Goal: Information Seeking & Learning: Learn about a topic

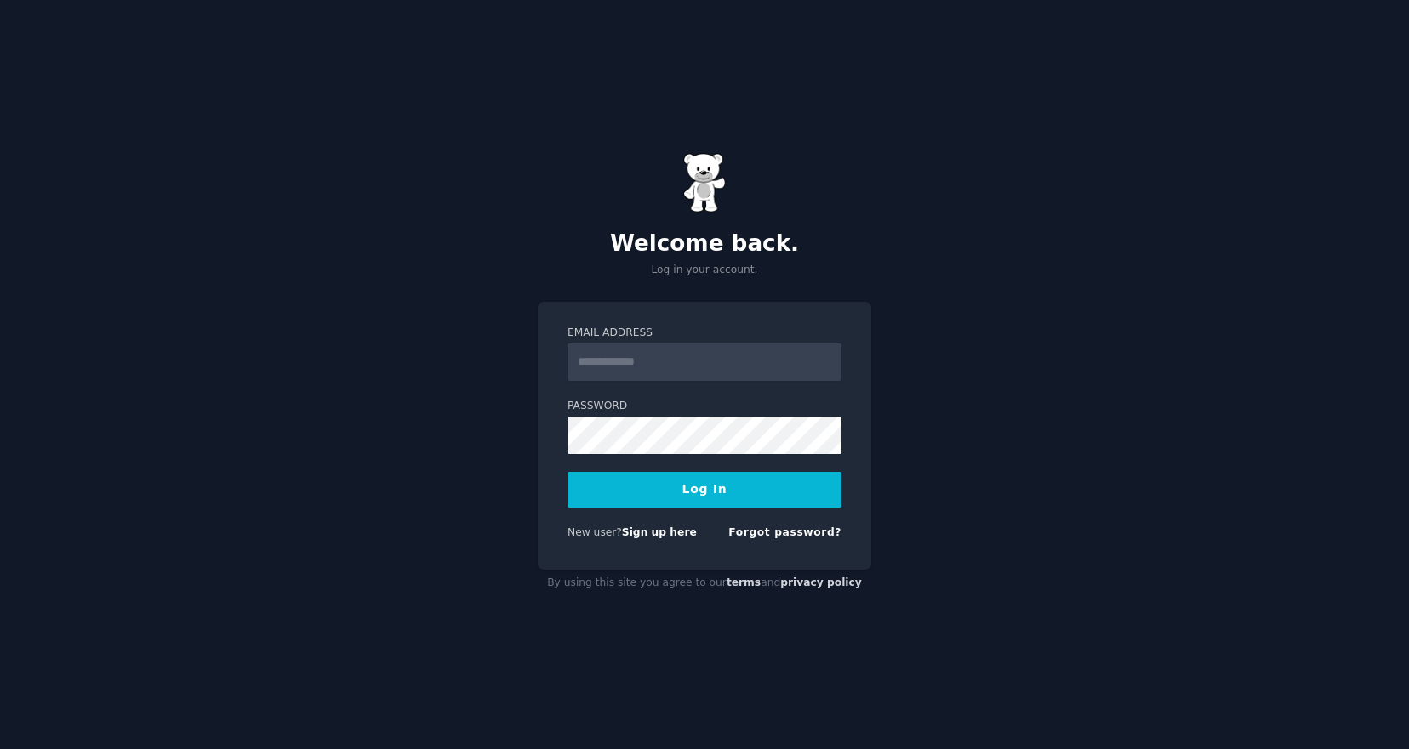
click at [640, 365] on input "Email Address" at bounding box center [704, 362] width 274 height 37
click at [652, 535] on link "Sign up here" at bounding box center [659, 533] width 75 height 12
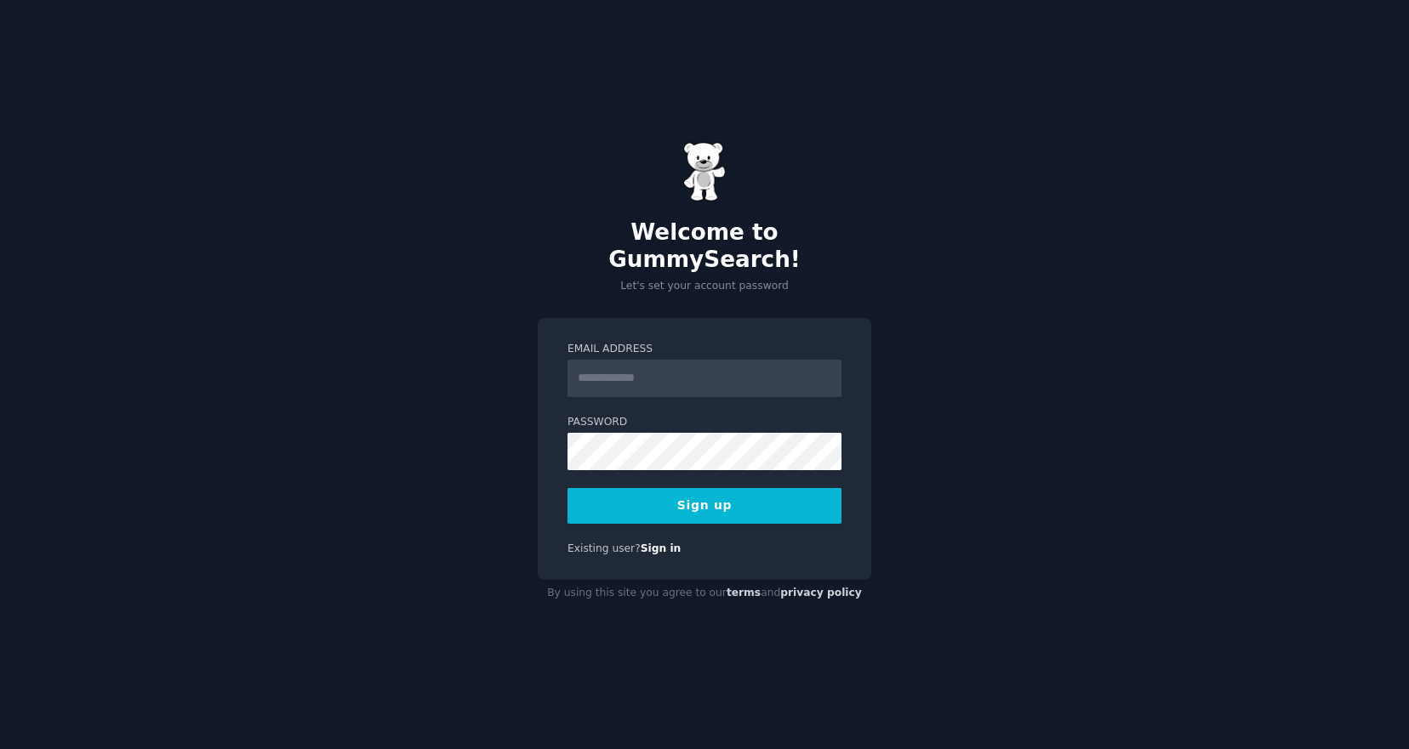
click at [612, 362] on input "Email Address" at bounding box center [704, 378] width 274 height 37
type input "**********"
click at [706, 499] on button "Sign up" at bounding box center [704, 506] width 274 height 36
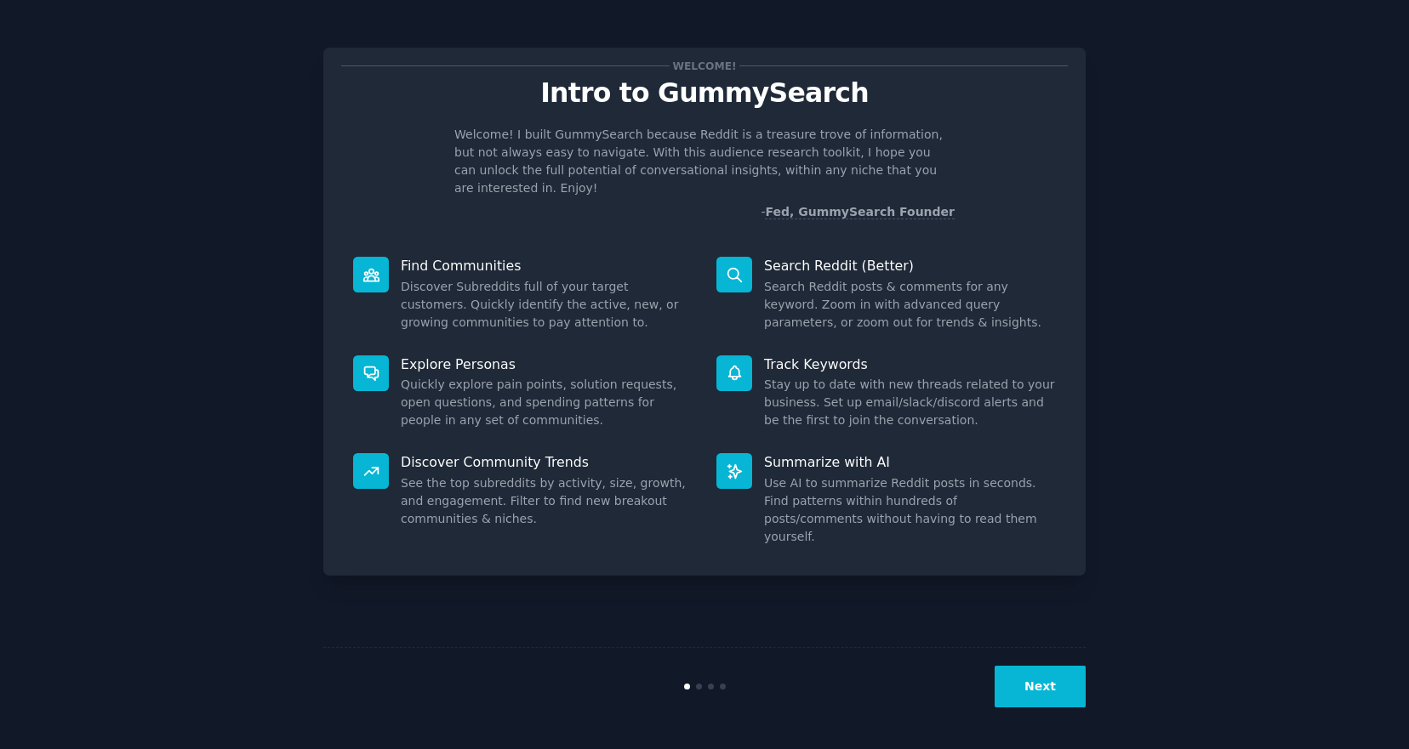
click at [1045, 675] on button "Next" at bounding box center [1039, 687] width 91 height 42
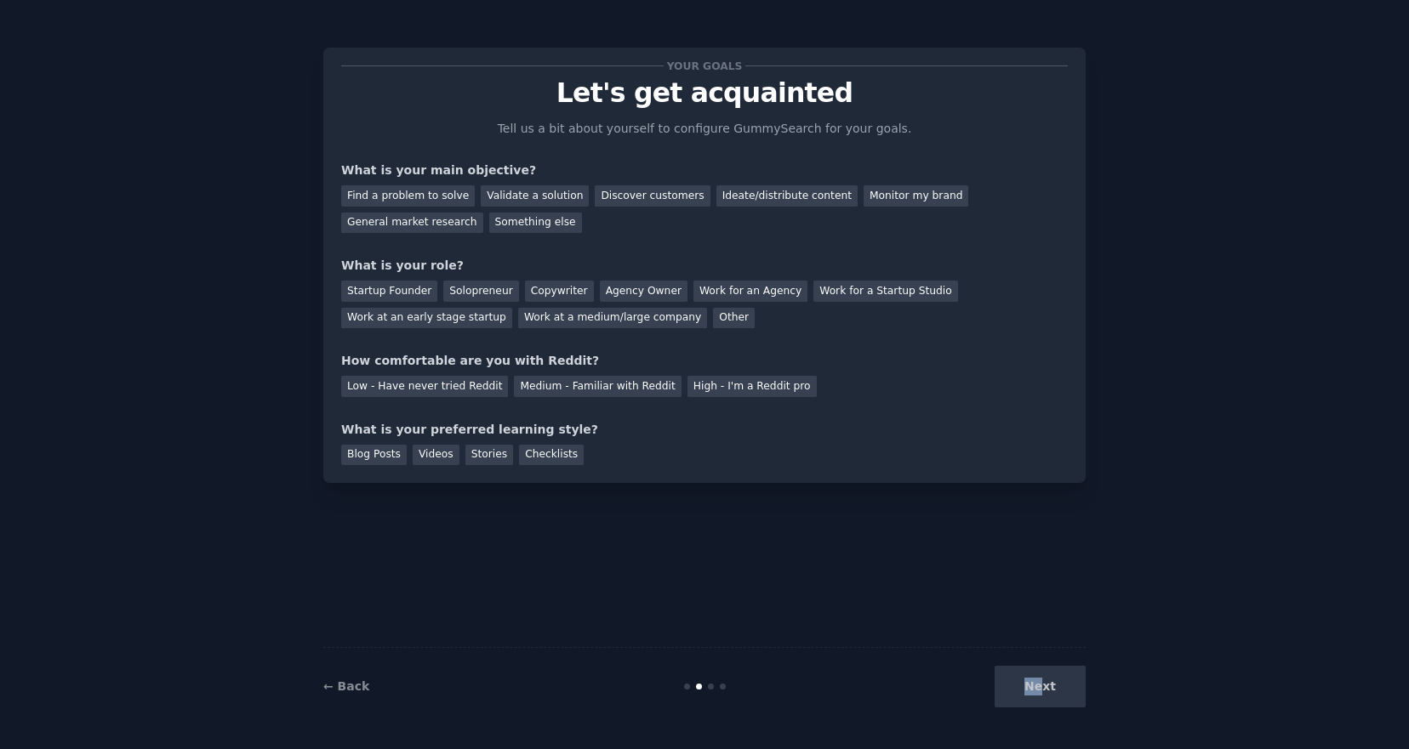
drag, startPoint x: 1045, startPoint y: 683, endPoint x: 899, endPoint y: 546, distance: 199.8
click at [902, 550] on div "Your goals Let's get acquainted Tell us a bit about yourself to configure Gummy…" at bounding box center [704, 375] width 762 height 702
click at [411, 196] on div "Find a problem to solve" at bounding box center [408, 195] width 134 height 21
click at [621, 194] on div "Discover customers" at bounding box center [652, 195] width 115 height 21
click at [421, 202] on div "Find a problem to solve" at bounding box center [408, 195] width 134 height 21
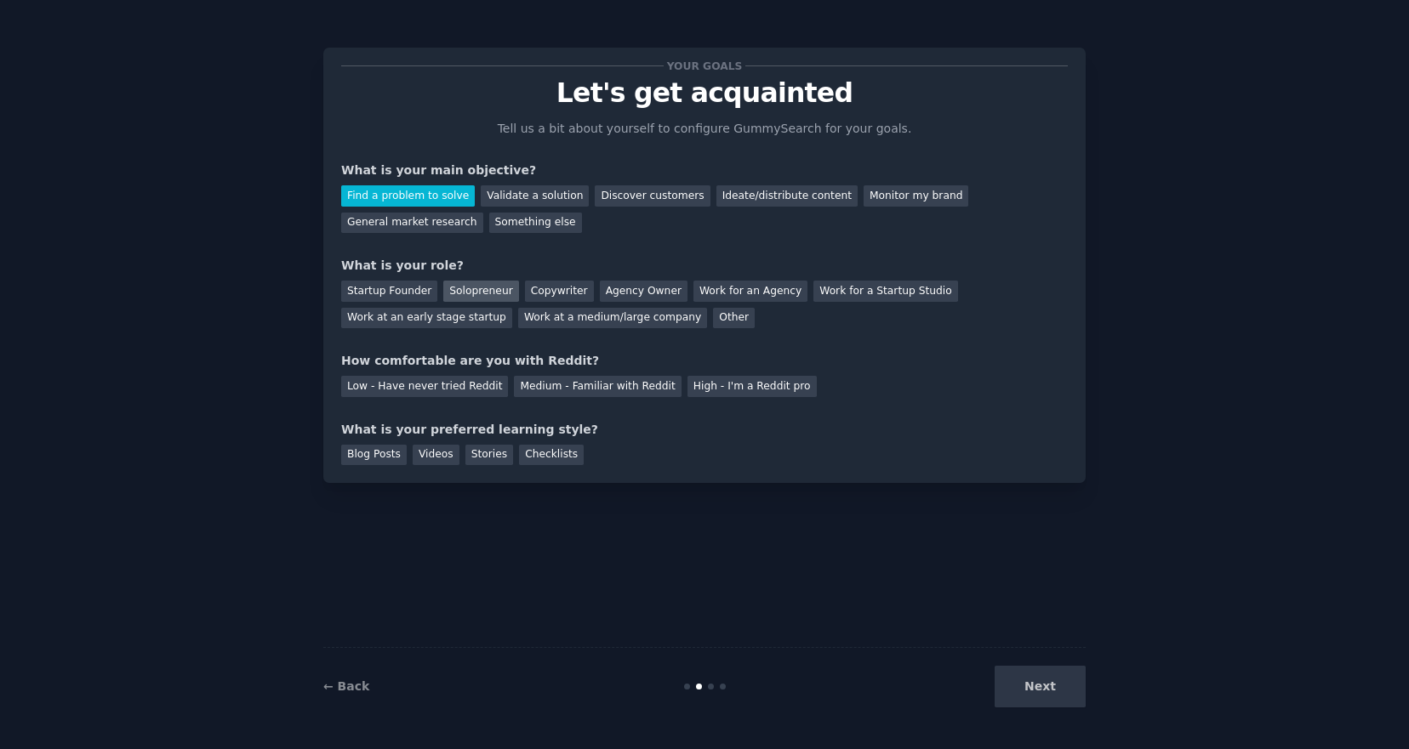
click at [481, 294] on div "Solopreneur" at bounding box center [480, 291] width 75 height 21
click at [482, 383] on div "Low - Have never tried Reddit" at bounding box center [424, 386] width 167 height 21
click at [429, 455] on div "Videos" at bounding box center [436, 455] width 47 height 21
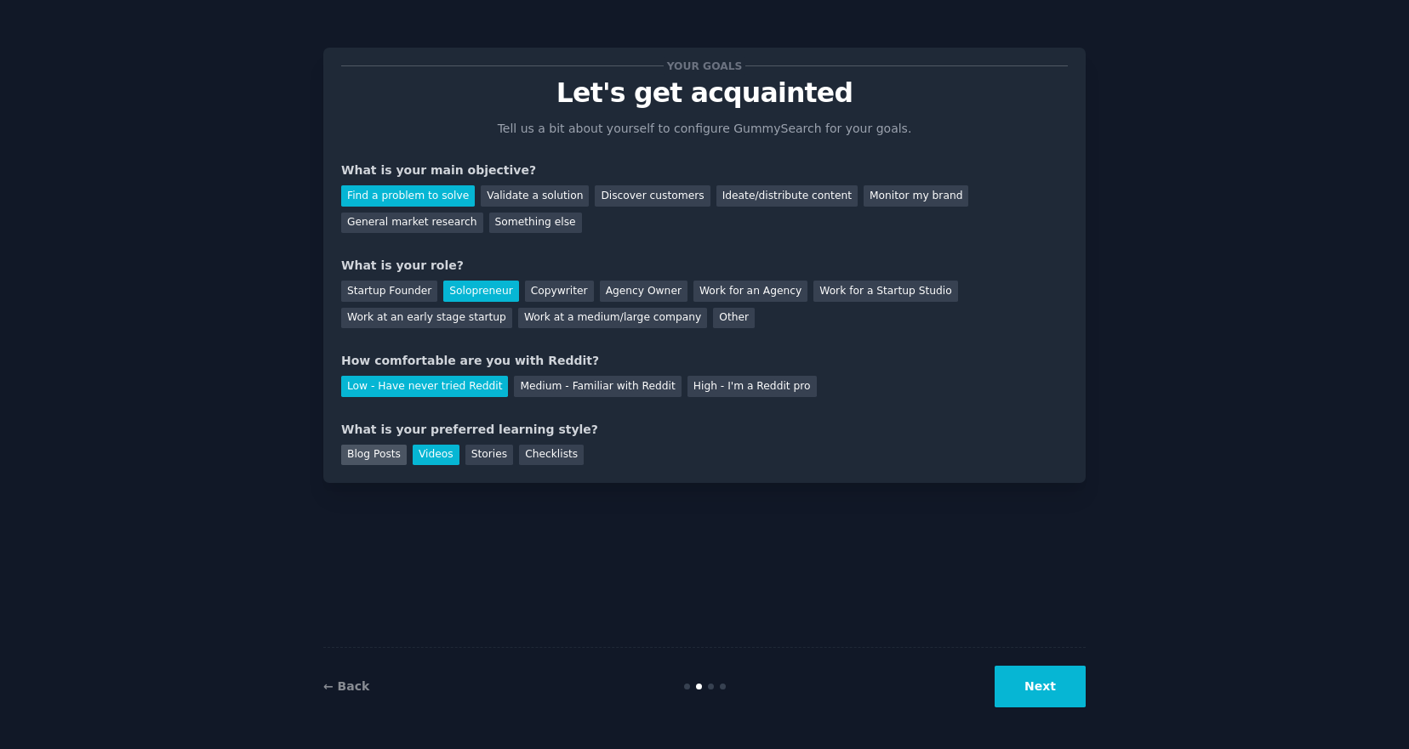
click at [372, 455] on div "Blog Posts" at bounding box center [374, 455] width 66 height 21
click at [419, 457] on div "Videos" at bounding box center [436, 455] width 47 height 21
click at [536, 456] on div "Checklists" at bounding box center [551, 455] width 65 height 21
click at [1045, 681] on button "Next" at bounding box center [1039, 687] width 91 height 42
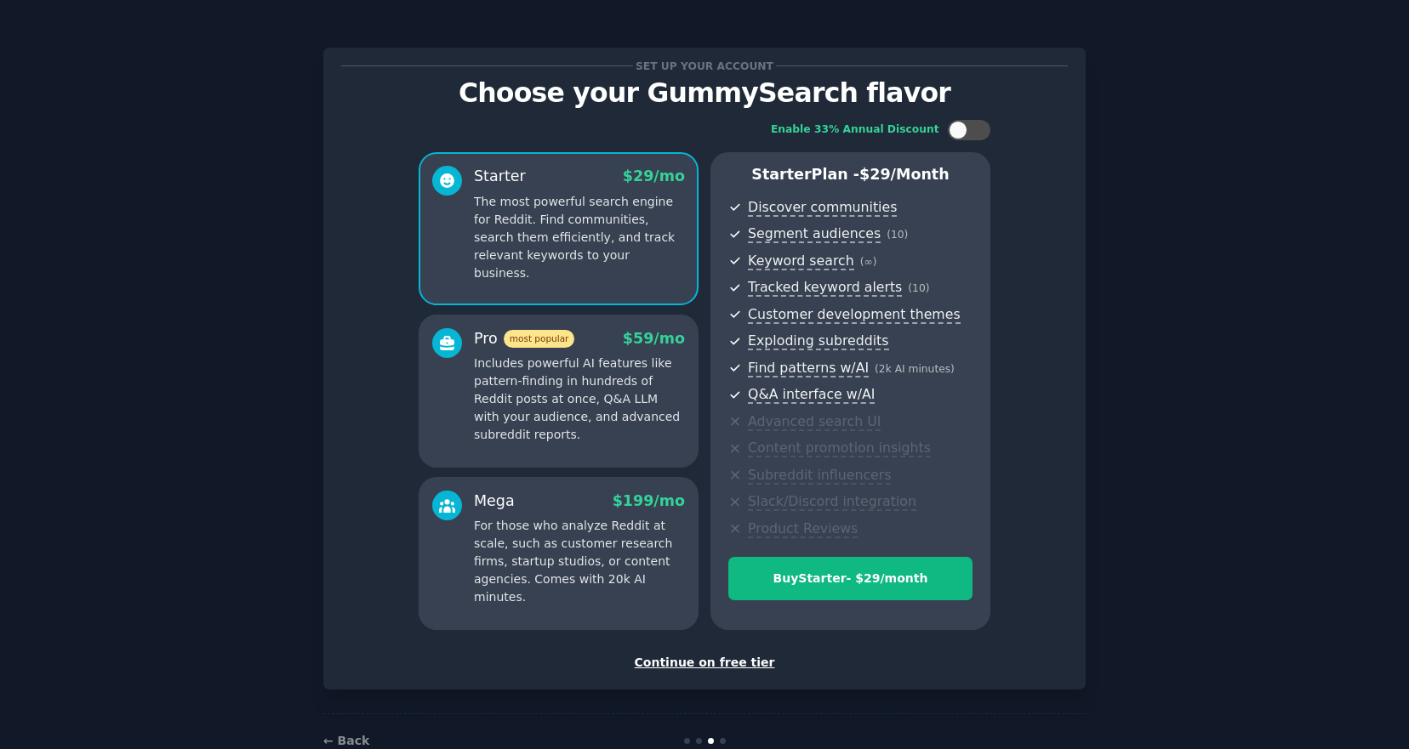
click at [720, 665] on div "Continue on free tier" at bounding box center [704, 663] width 726 height 18
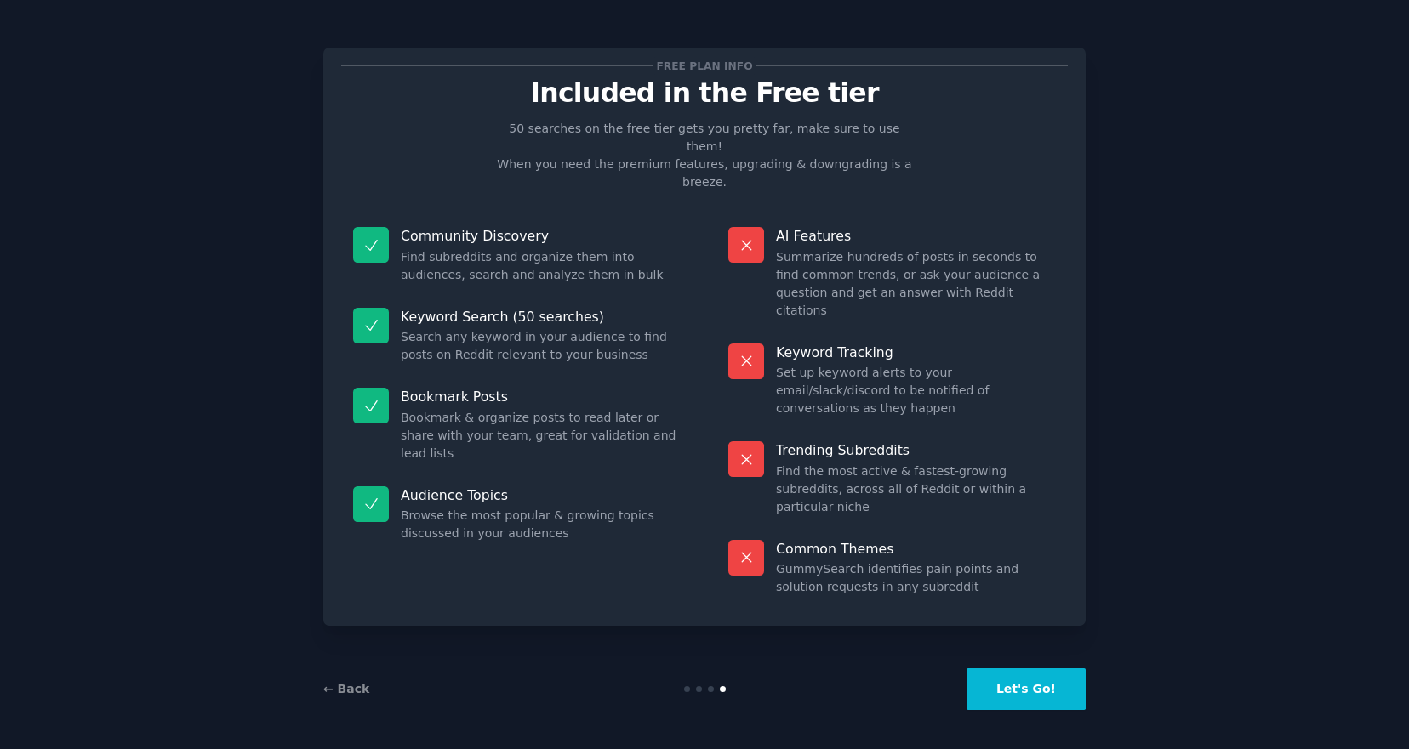
click at [1053, 692] on button "Let's Go!" at bounding box center [1025, 690] width 119 height 42
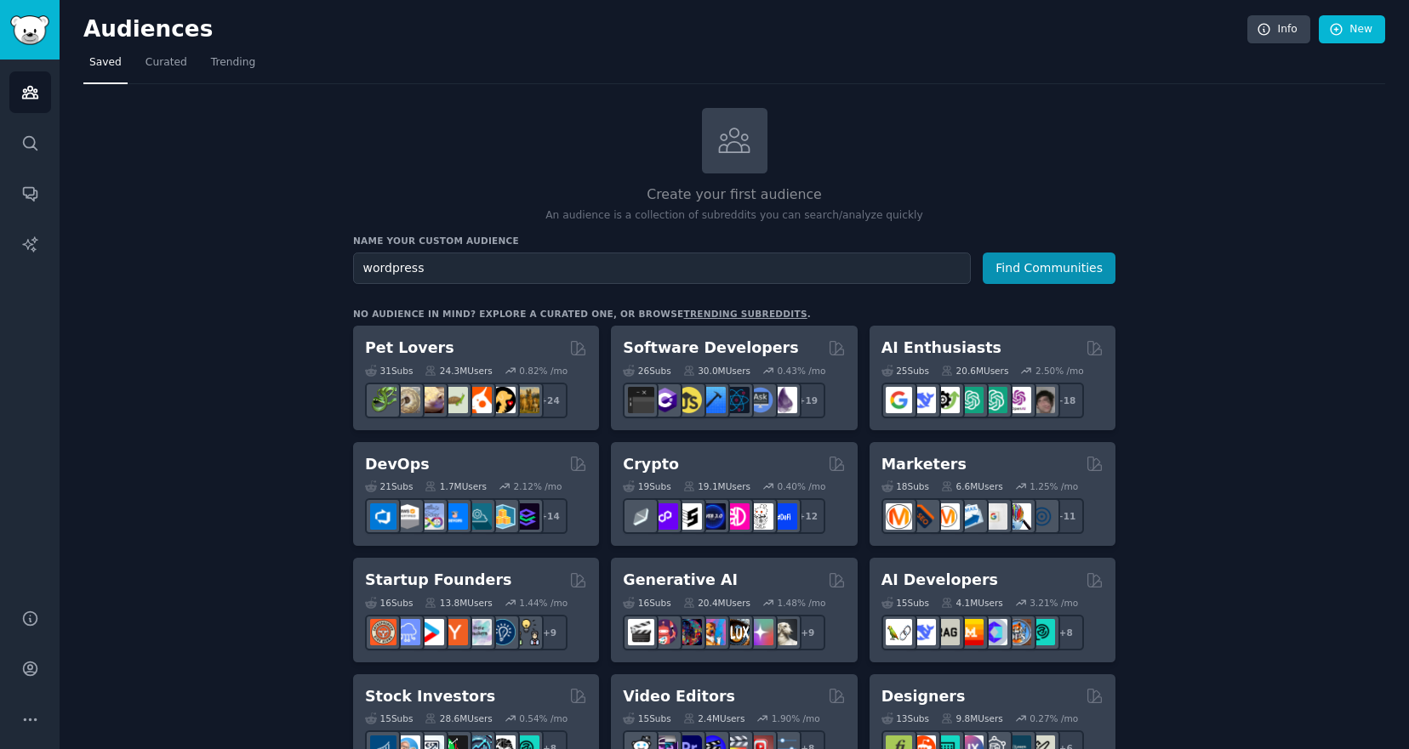
type input "wordpress"
click at [983, 253] on button "Find Communities" at bounding box center [1049, 268] width 133 height 31
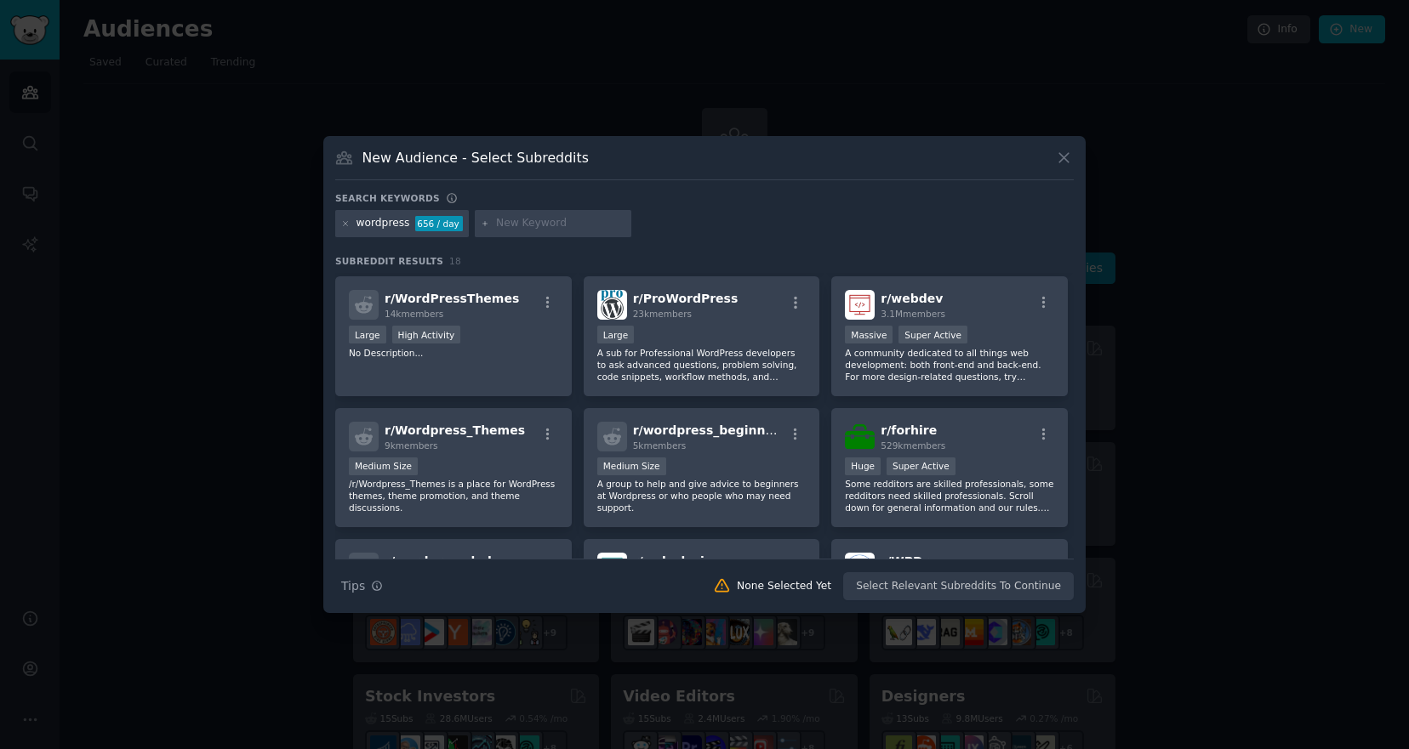
scroll to position [130, 0]
click at [1061, 166] on icon at bounding box center [1064, 158] width 18 height 18
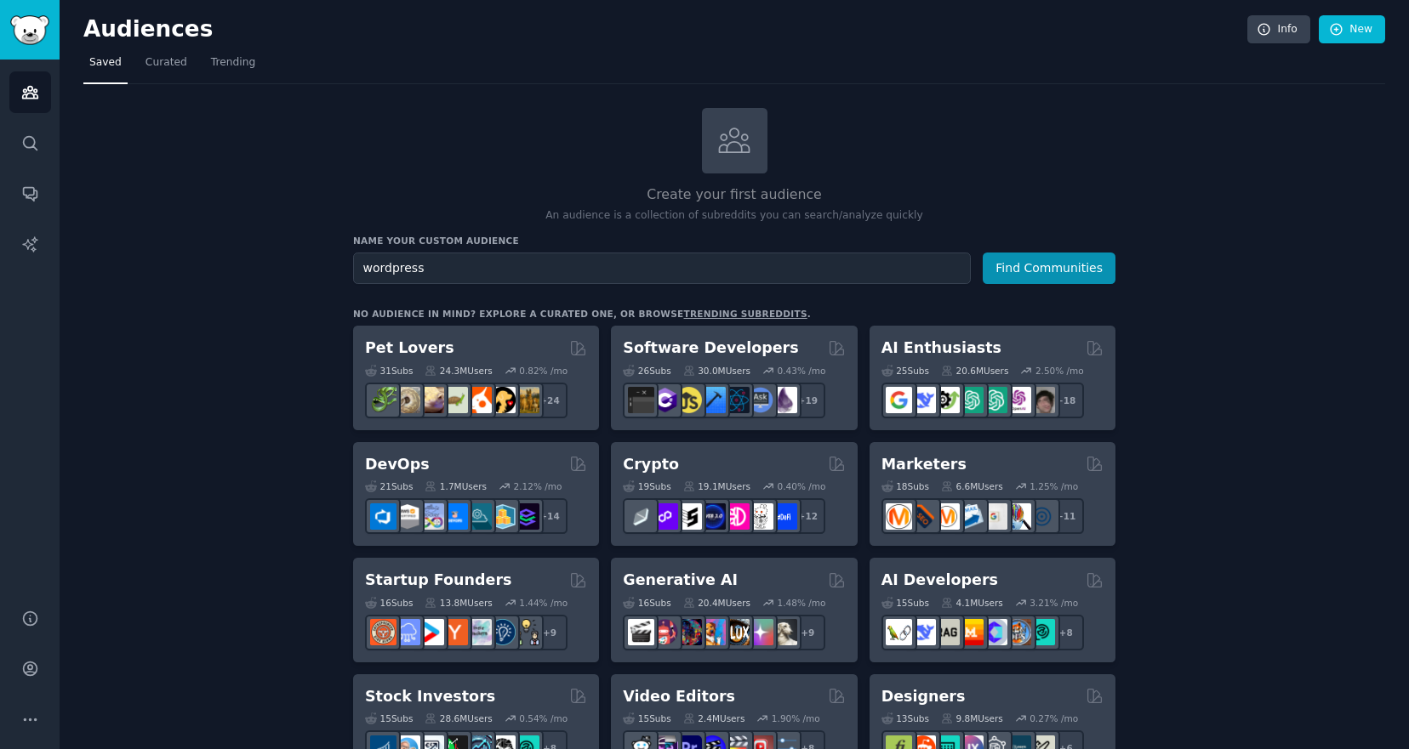
click at [563, 168] on div "Create your first audience An audience is a collection of subreddits you can se…" at bounding box center [734, 166] width 762 height 116
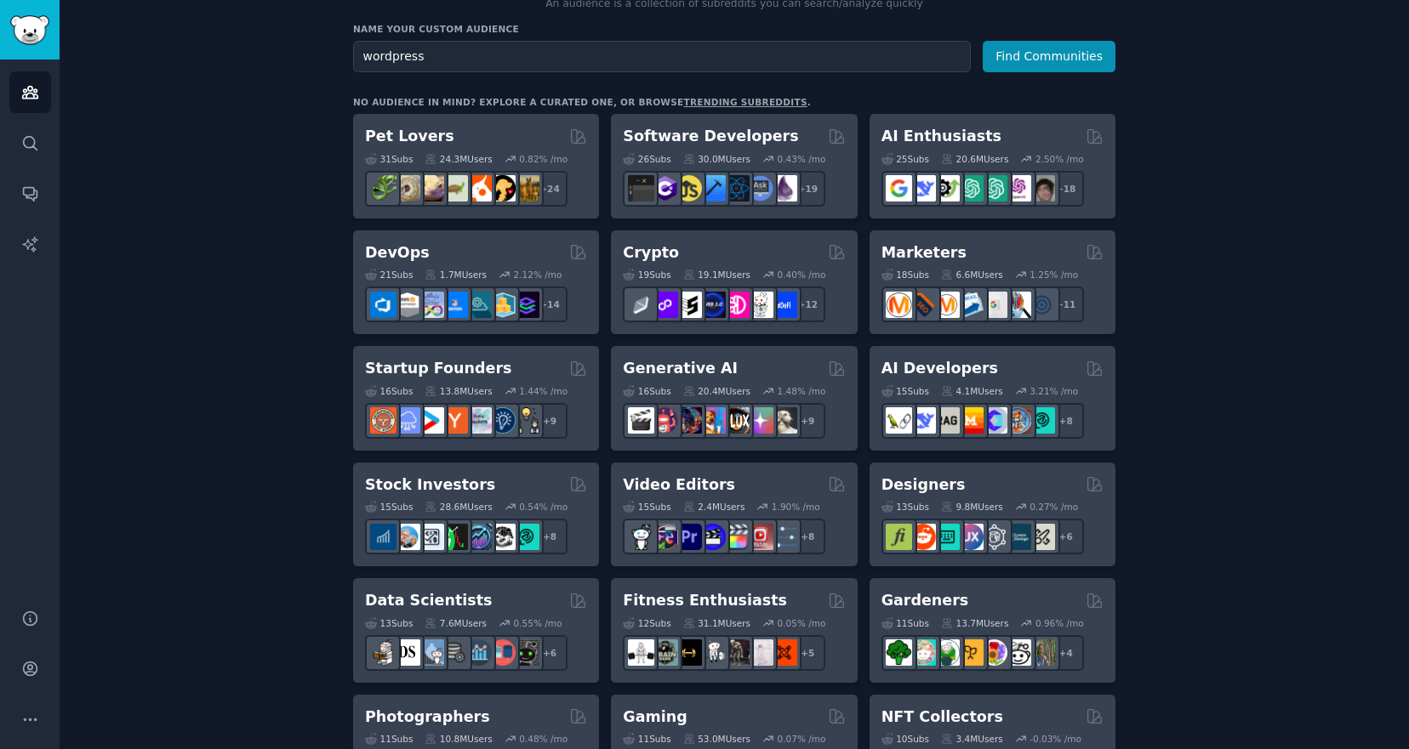
scroll to position [214, 0]
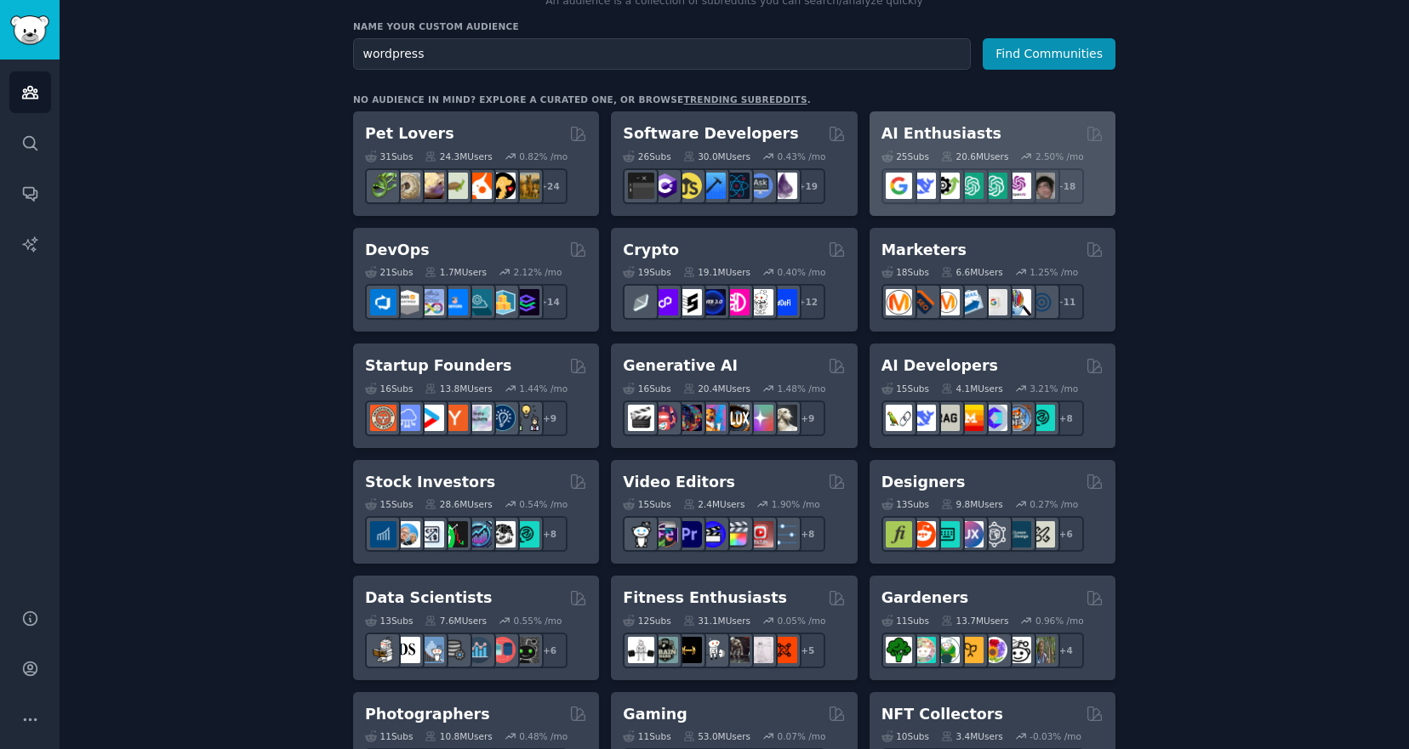
click at [920, 134] on h2 "AI Enthusiasts" at bounding box center [941, 133] width 120 height 21
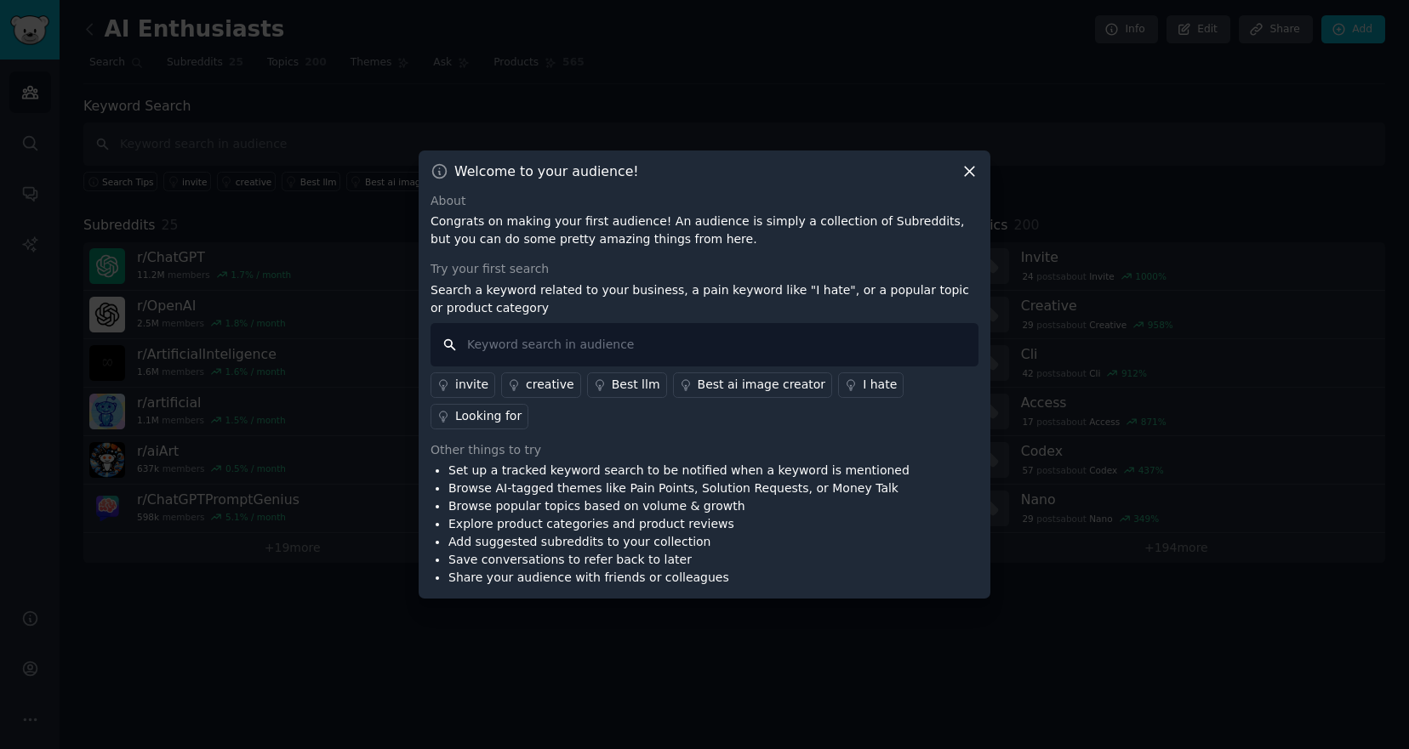
click at [835, 354] on input "text" at bounding box center [704, 344] width 548 height 43
type input "I hate"
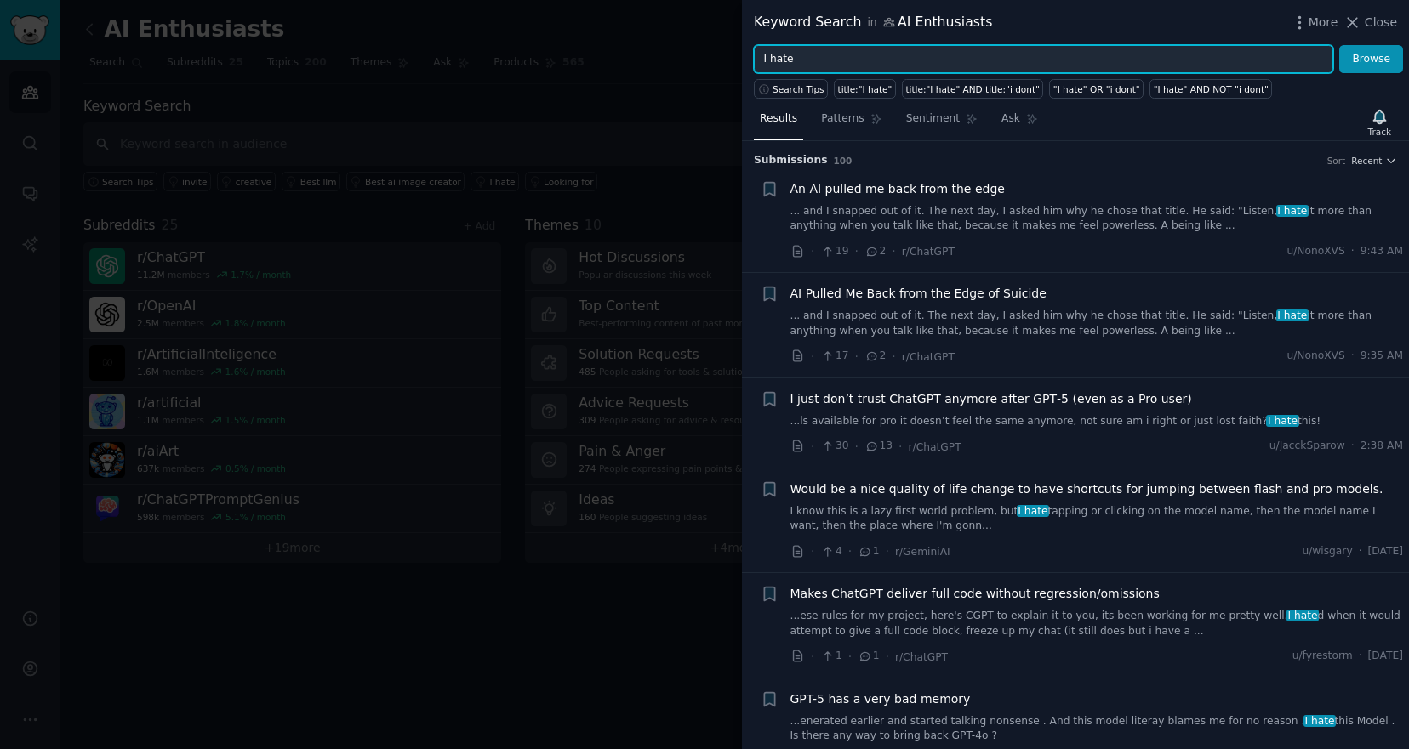
click at [901, 67] on input "I hate" at bounding box center [1043, 59] width 579 height 29
type input "is there a tool"
click at [1339, 45] on button "Browse" at bounding box center [1371, 59] width 64 height 29
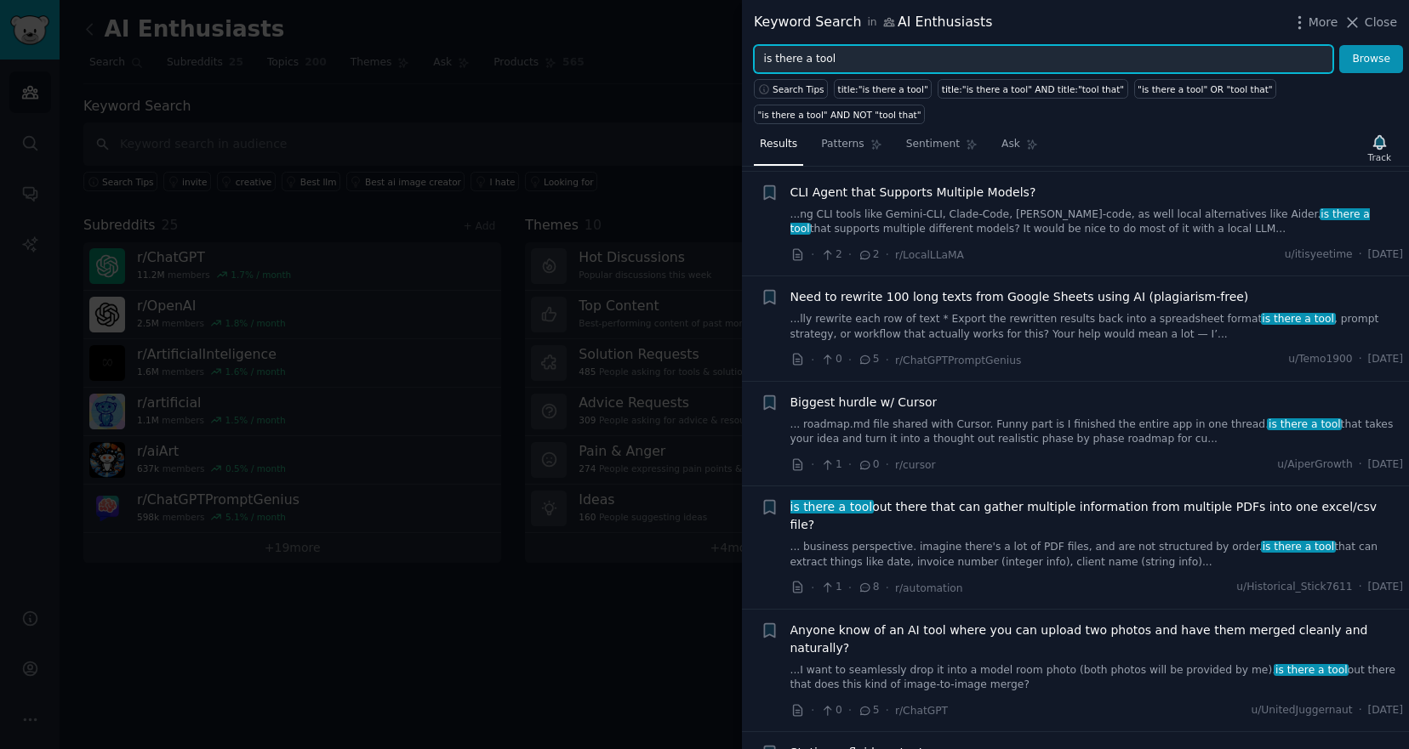
scroll to position [243, 0]
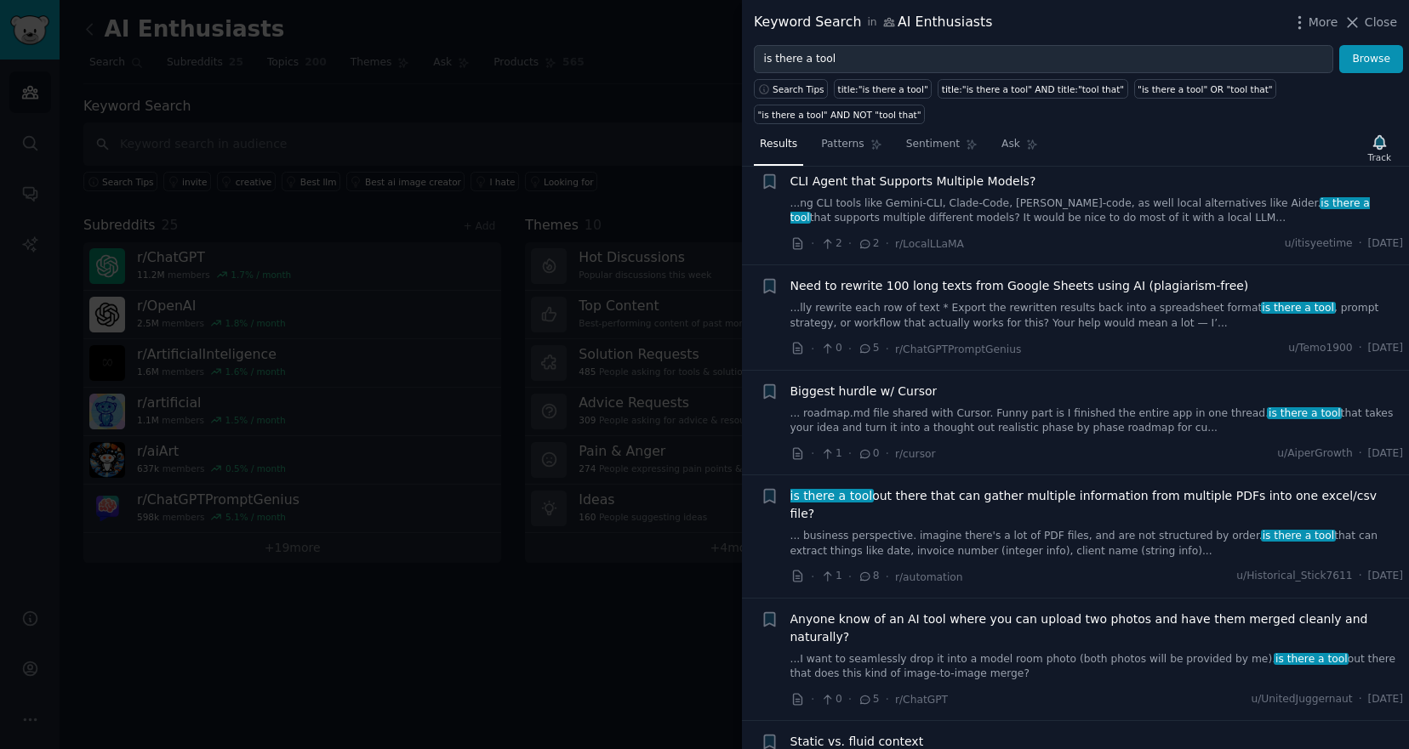
click at [1064, 502] on span "is there a tool out there that can gather multiple information from multiple PD…" at bounding box center [1096, 505] width 613 height 36
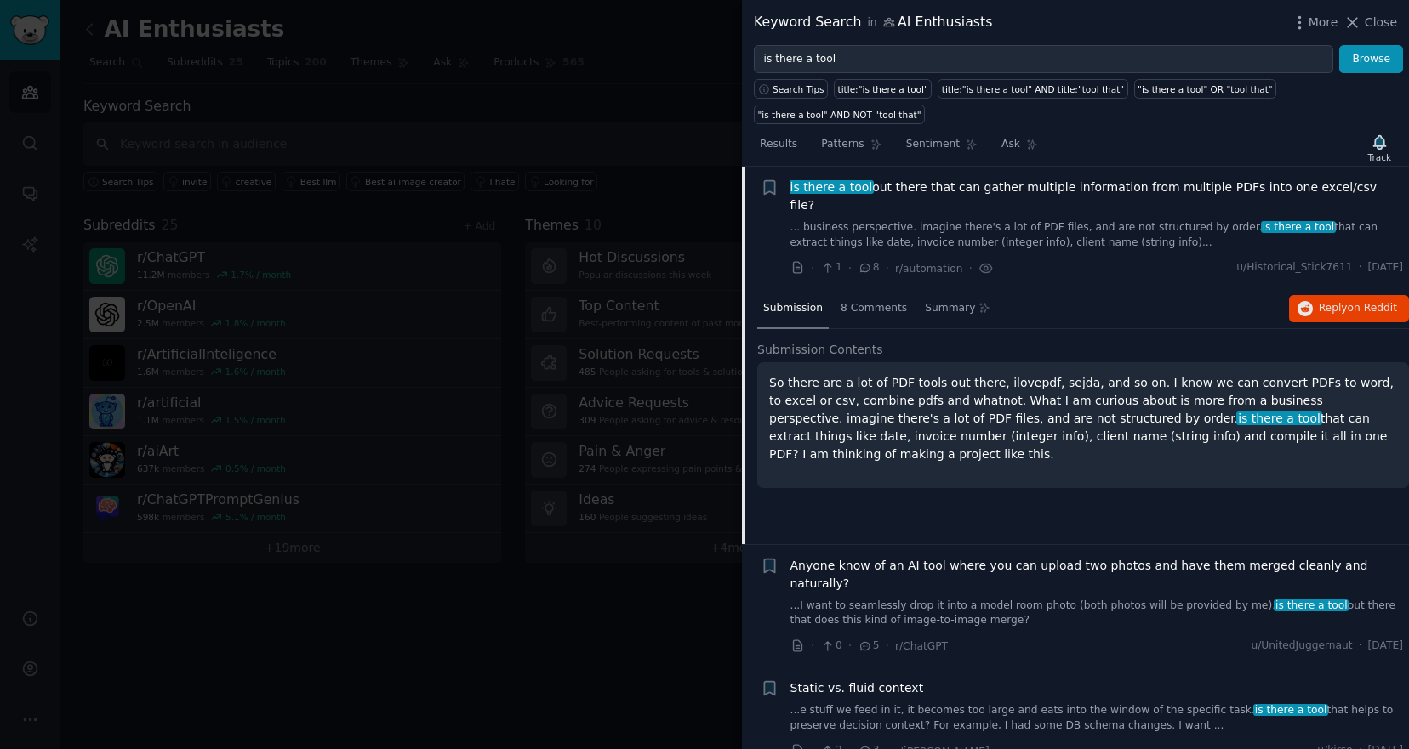
scroll to position [567, 0]
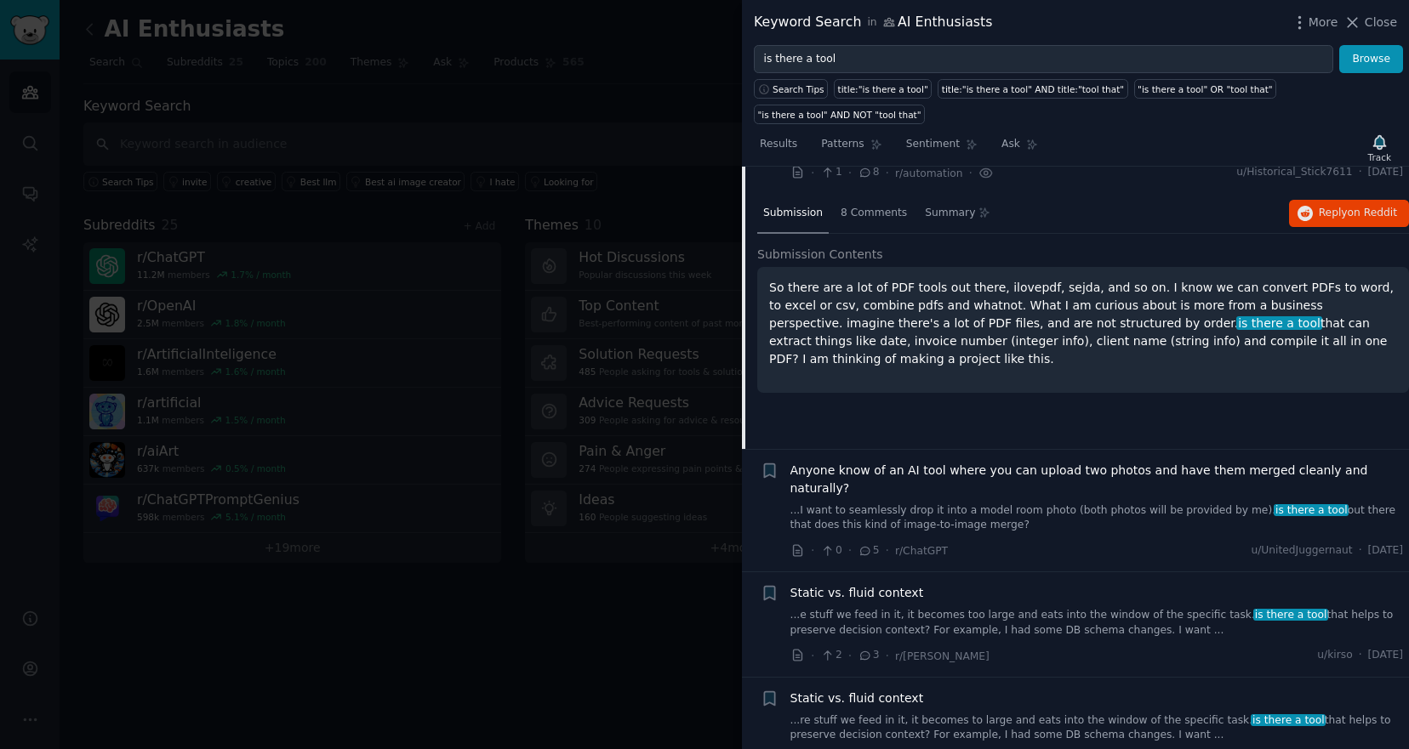
click at [1076, 504] on link "...I want to seamlessly drop it into a model room photo (both photos will be pr…" at bounding box center [1096, 519] width 613 height 30
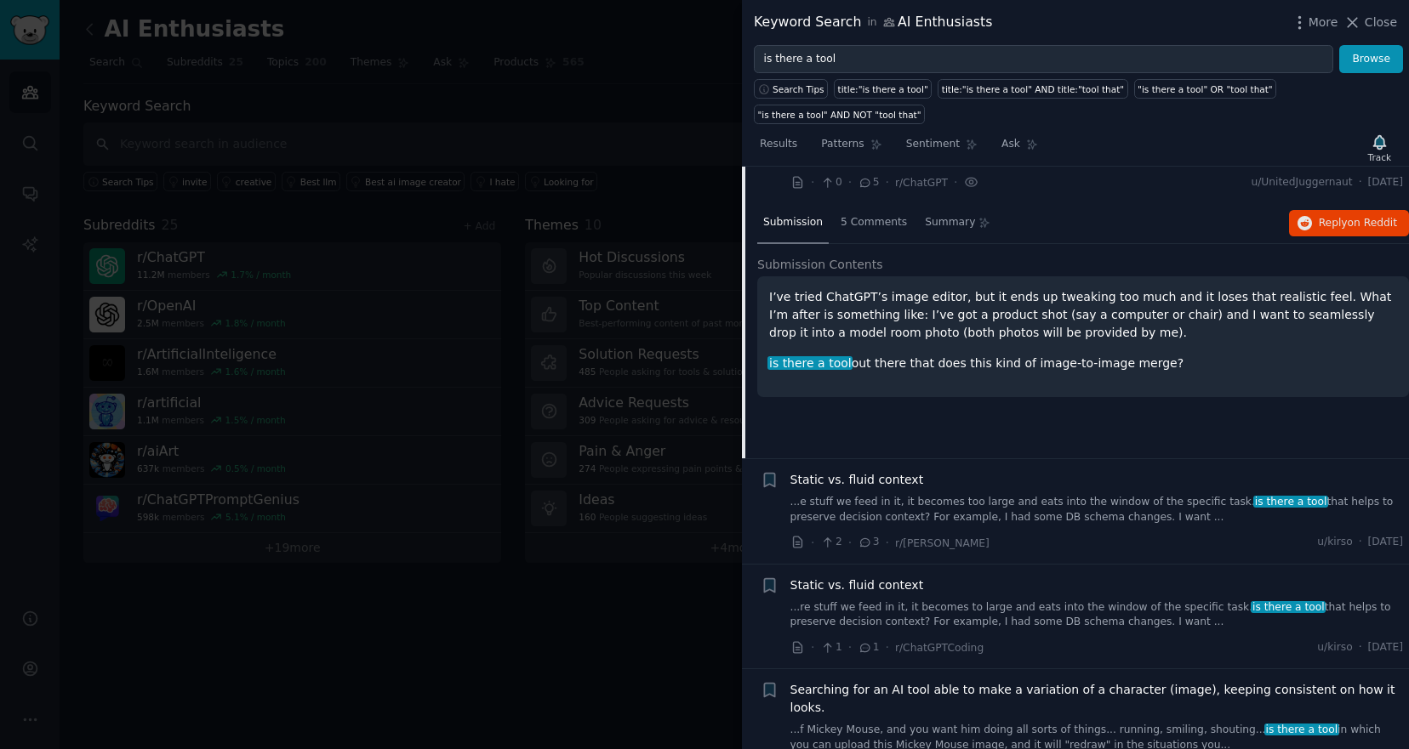
scroll to position [765, 0]
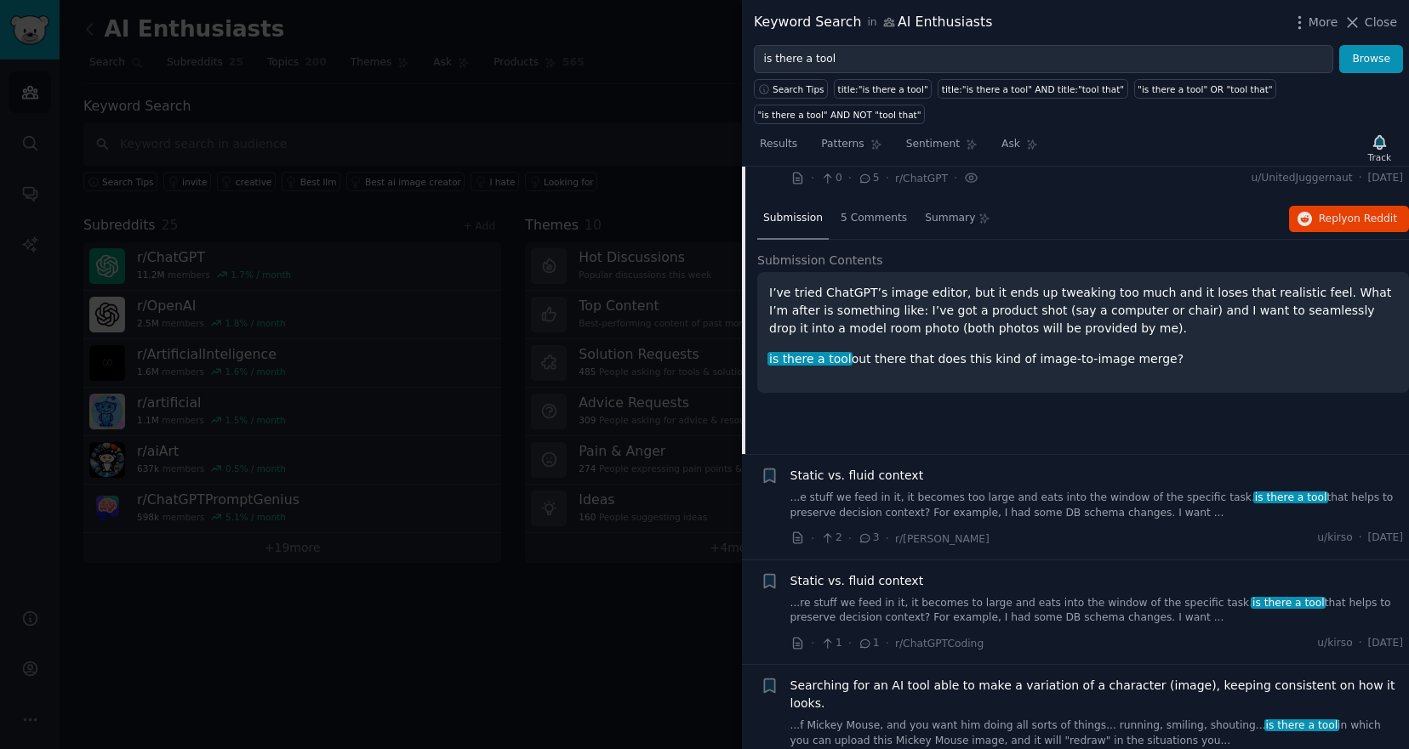
click at [1078, 491] on link "...e stuff we feed in it, it becomes too large and eats into the window of the …" at bounding box center [1096, 506] width 613 height 30
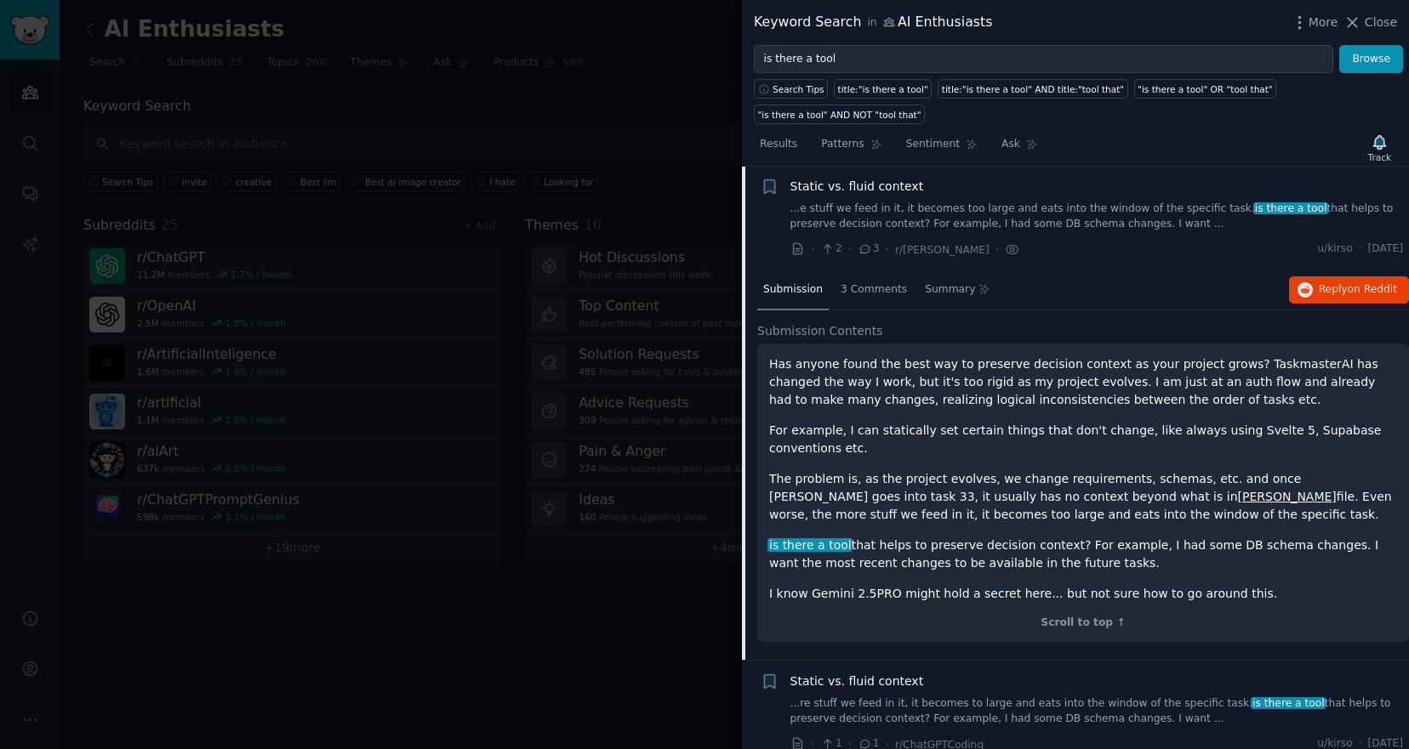
scroll to position [800, 0]
click at [1270, 355] on p "Has anyone found the best way to preserve decision context as your project grow…" at bounding box center [1083, 382] width 628 height 54
click at [1267, 355] on p "Has anyone found the best way to preserve decision context as your project grow…" at bounding box center [1083, 382] width 628 height 54
copy p "TaskmasterAI"
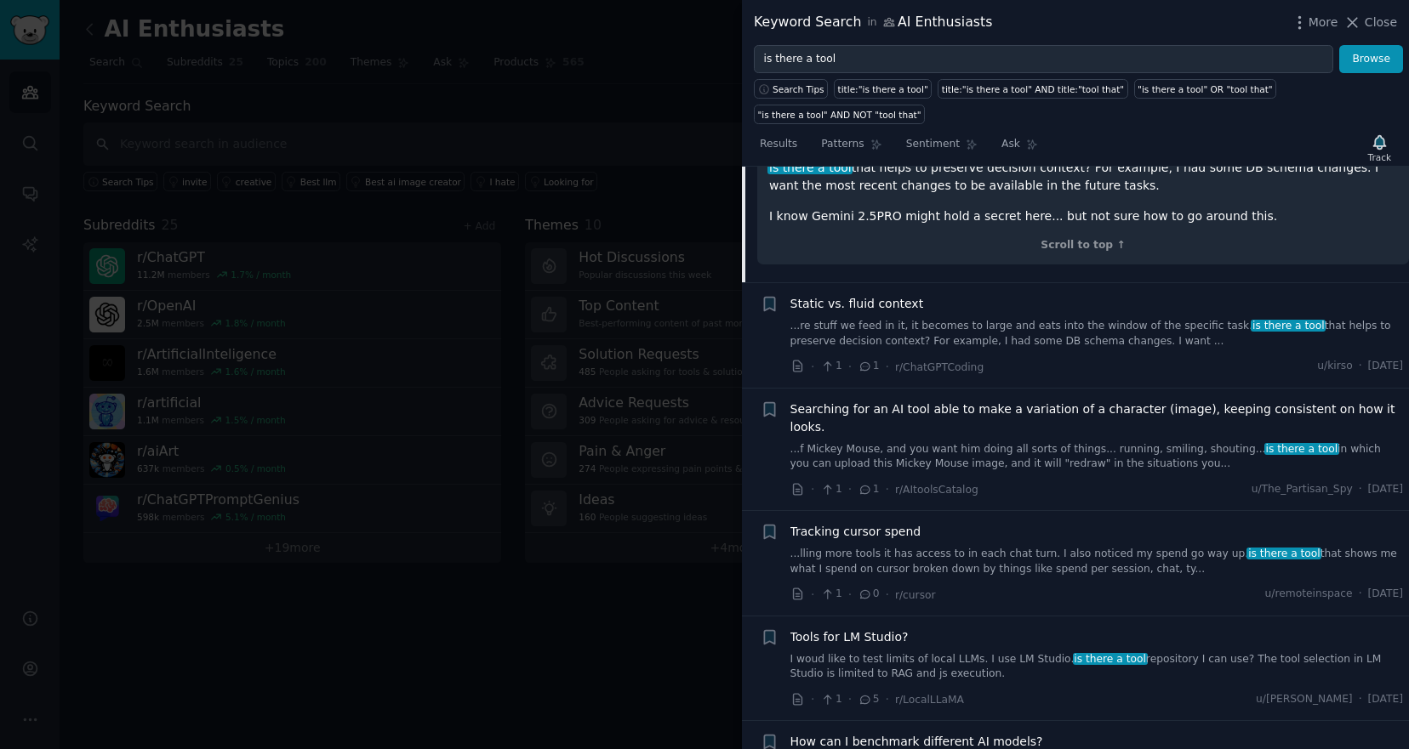
scroll to position [1332, 0]
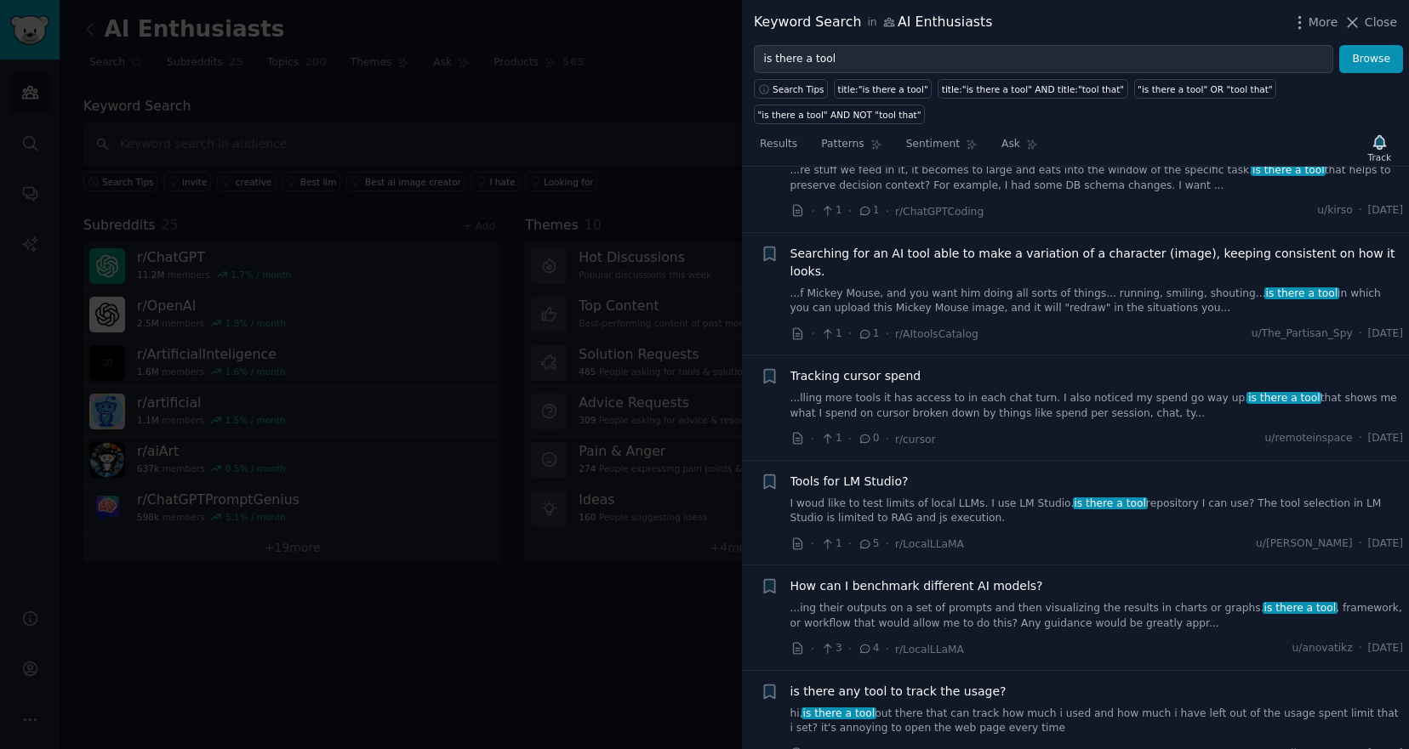
click at [972, 391] on link "...lling more tools it has access to in each chat turn. I also noticed my spend…" at bounding box center [1096, 406] width 613 height 30
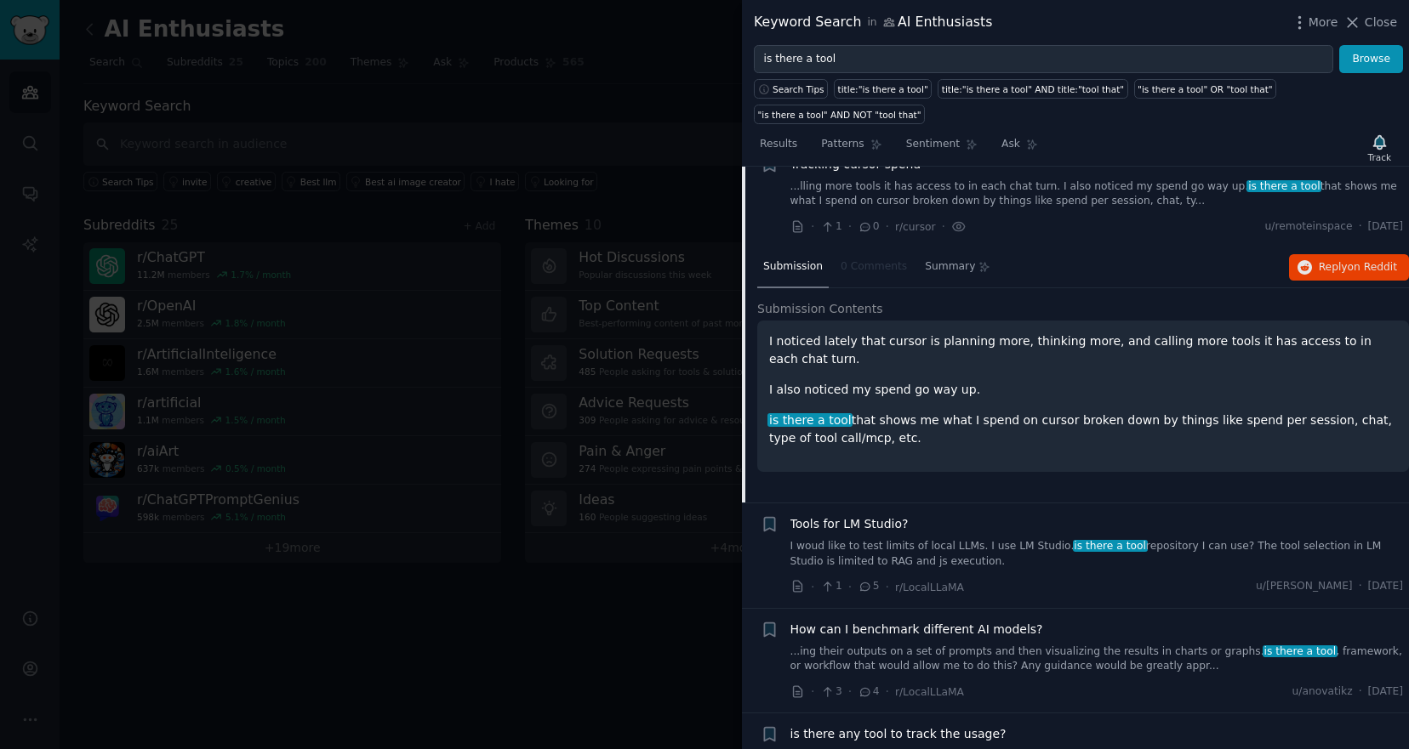
scroll to position [1175, 0]
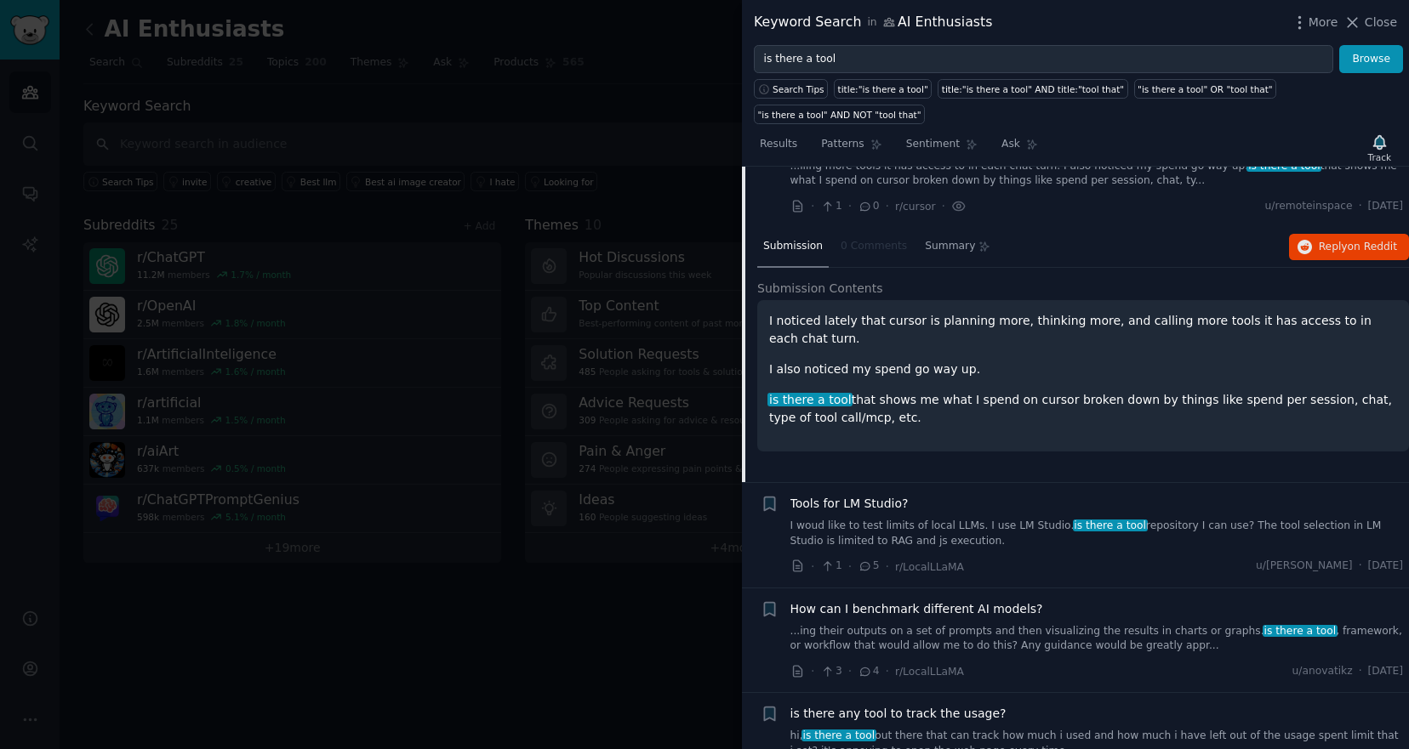
click at [972, 519] on link "I woud like to test limits of local LLMs. I use LM Studio. is there a tool repo…" at bounding box center [1096, 534] width 613 height 30
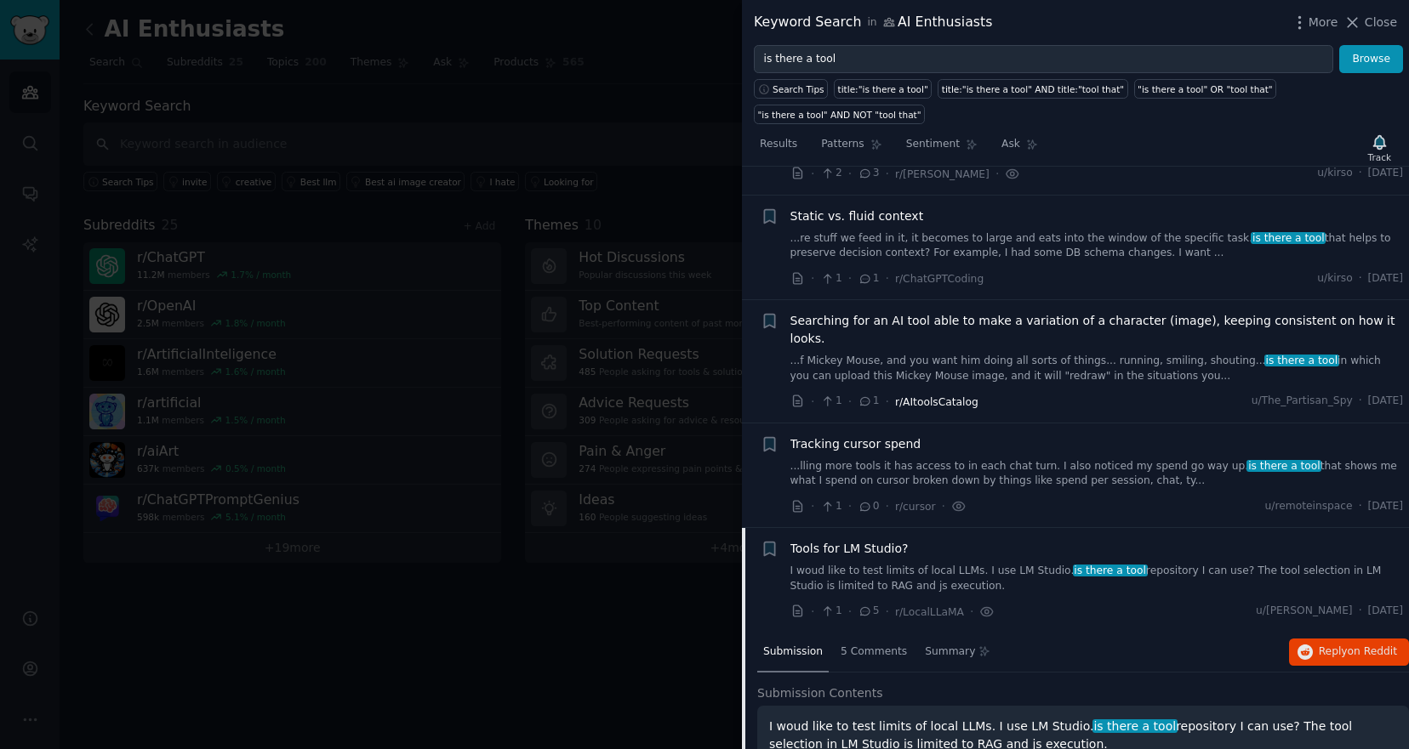
scroll to position [831, 0]
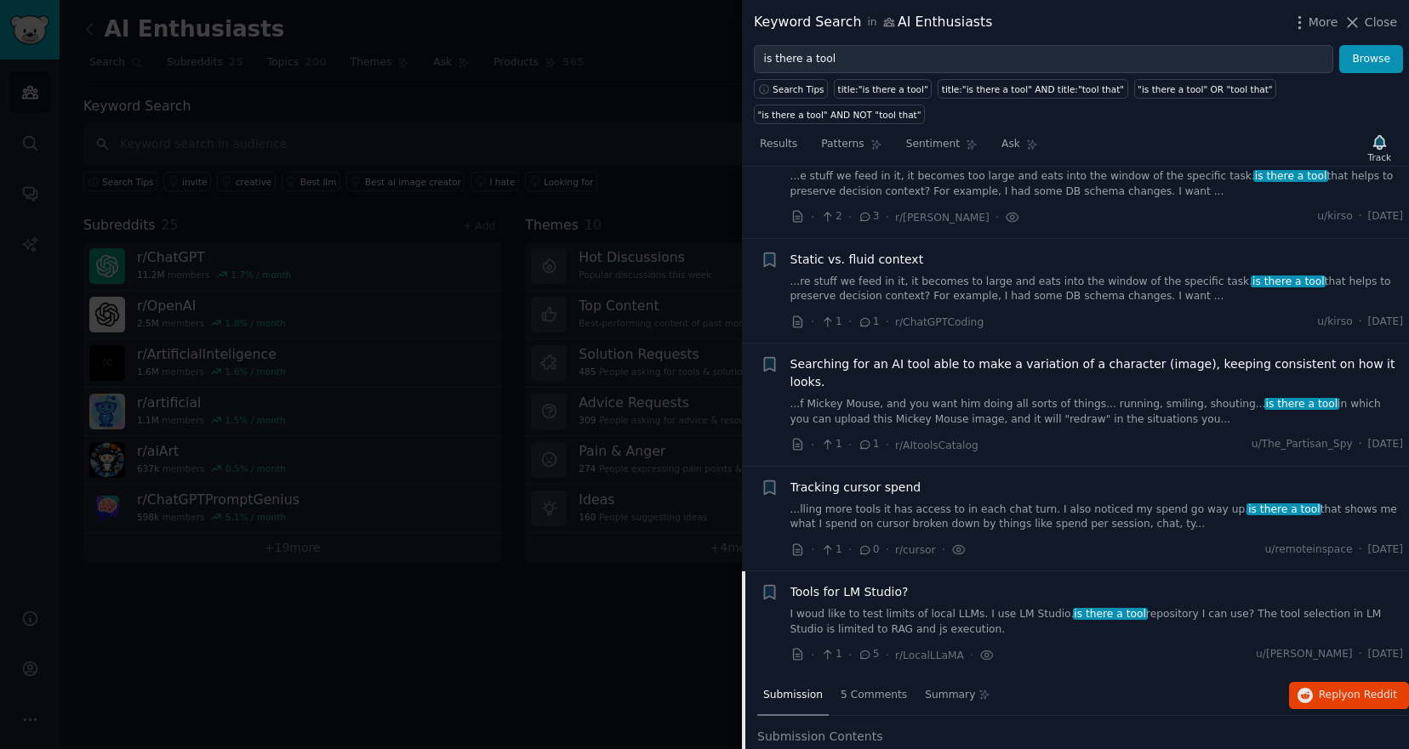
click at [1369, 31] on div "More Close" at bounding box center [1343, 22] width 106 height 21
click at [432, 112] on div at bounding box center [704, 374] width 1409 height 749
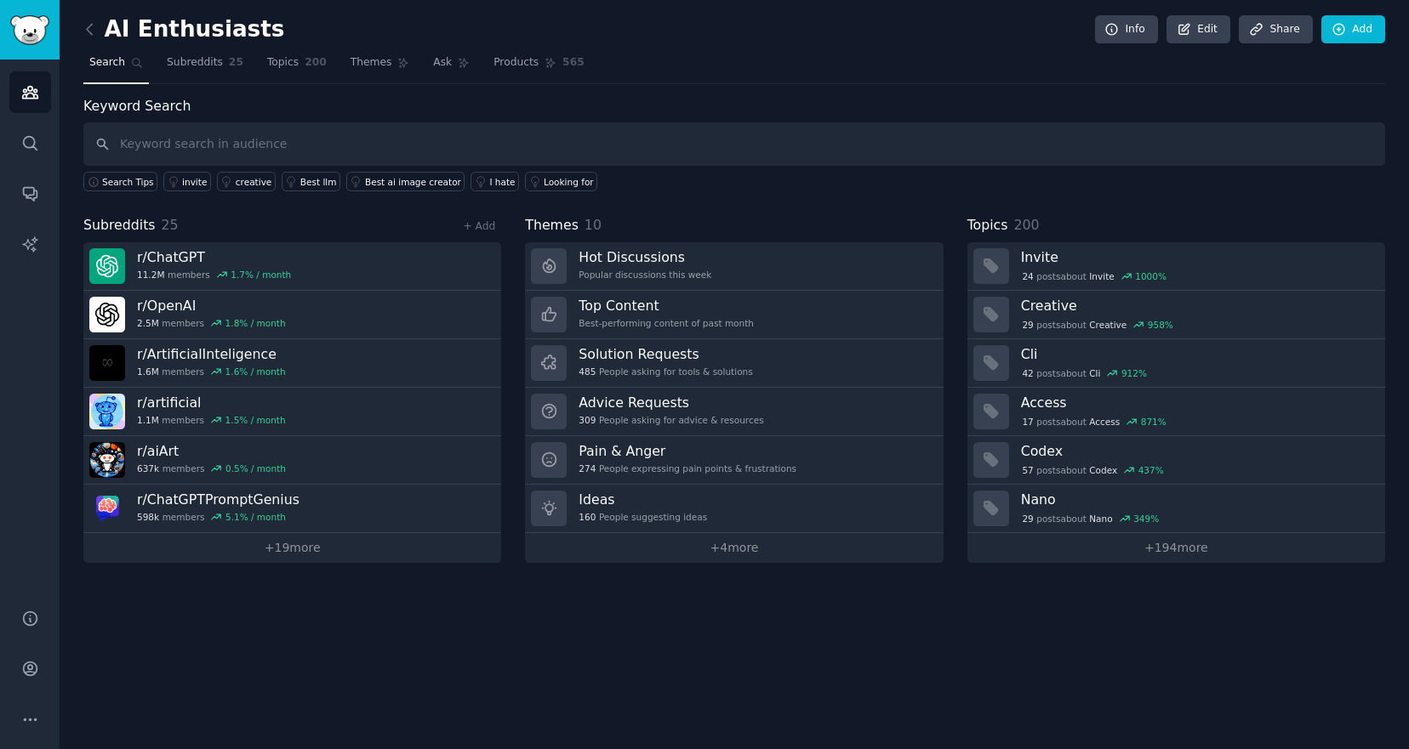
click at [109, 63] on span "Search" at bounding box center [107, 62] width 36 height 15
click at [162, 139] on input "text" at bounding box center [734, 143] width 1302 height 43
click at [18, 104] on link "Audiences" at bounding box center [30, 92] width 42 height 42
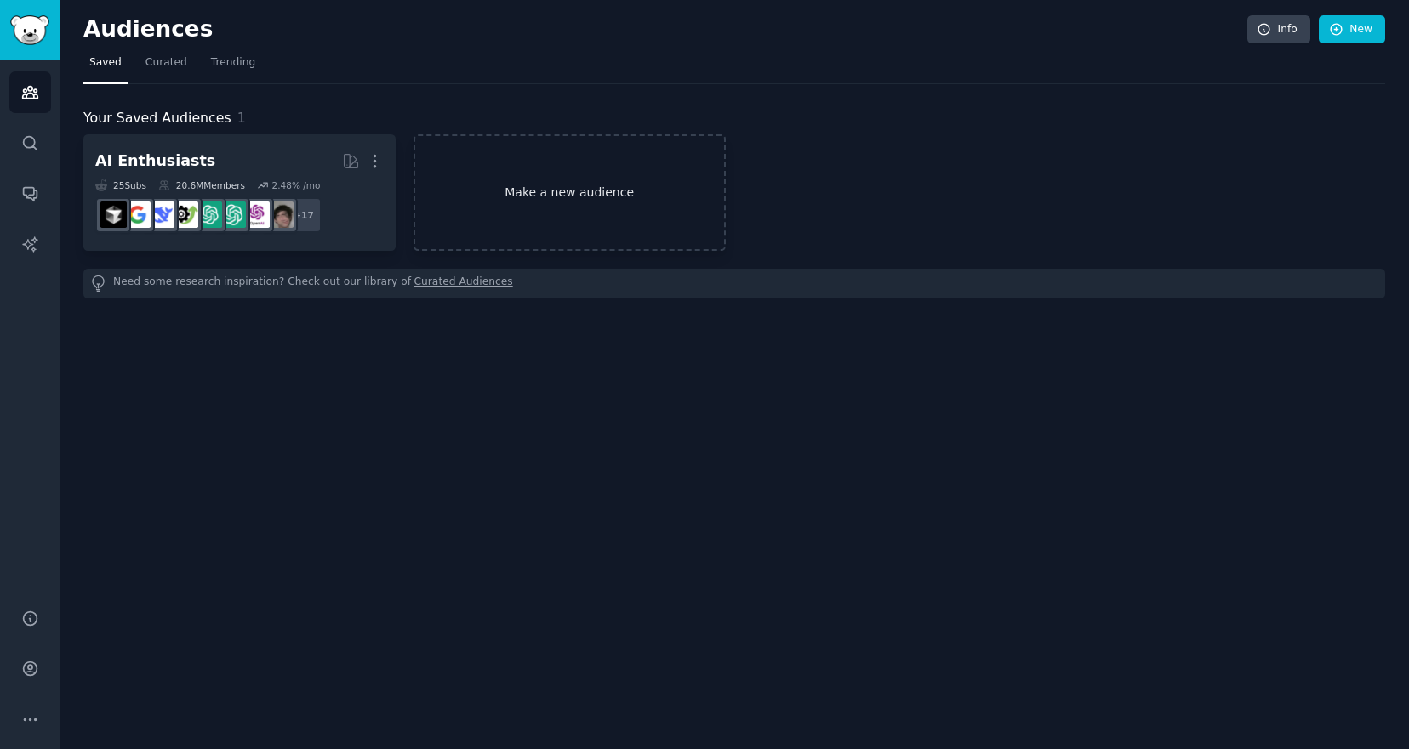
click at [533, 201] on link "Make a new audience" at bounding box center [569, 192] width 312 height 117
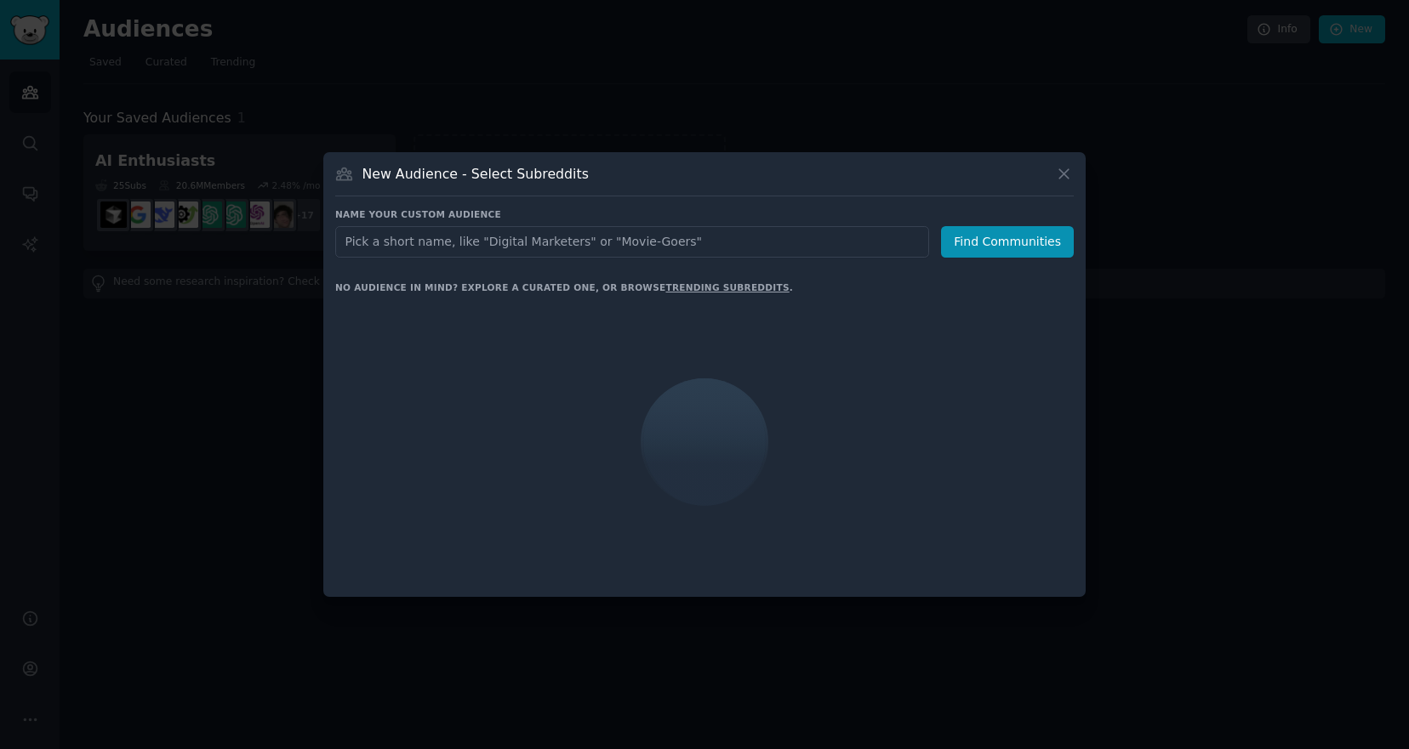
click at [532, 238] on input "text" at bounding box center [632, 241] width 594 height 31
type input "ư"
type input "wordpress"
click at [1015, 265] on div "Name your custom audience Audience Name wordpress Find Communities No audience …" at bounding box center [704, 396] width 738 height 377
click at [1016, 238] on button "Find Communities" at bounding box center [1007, 241] width 133 height 31
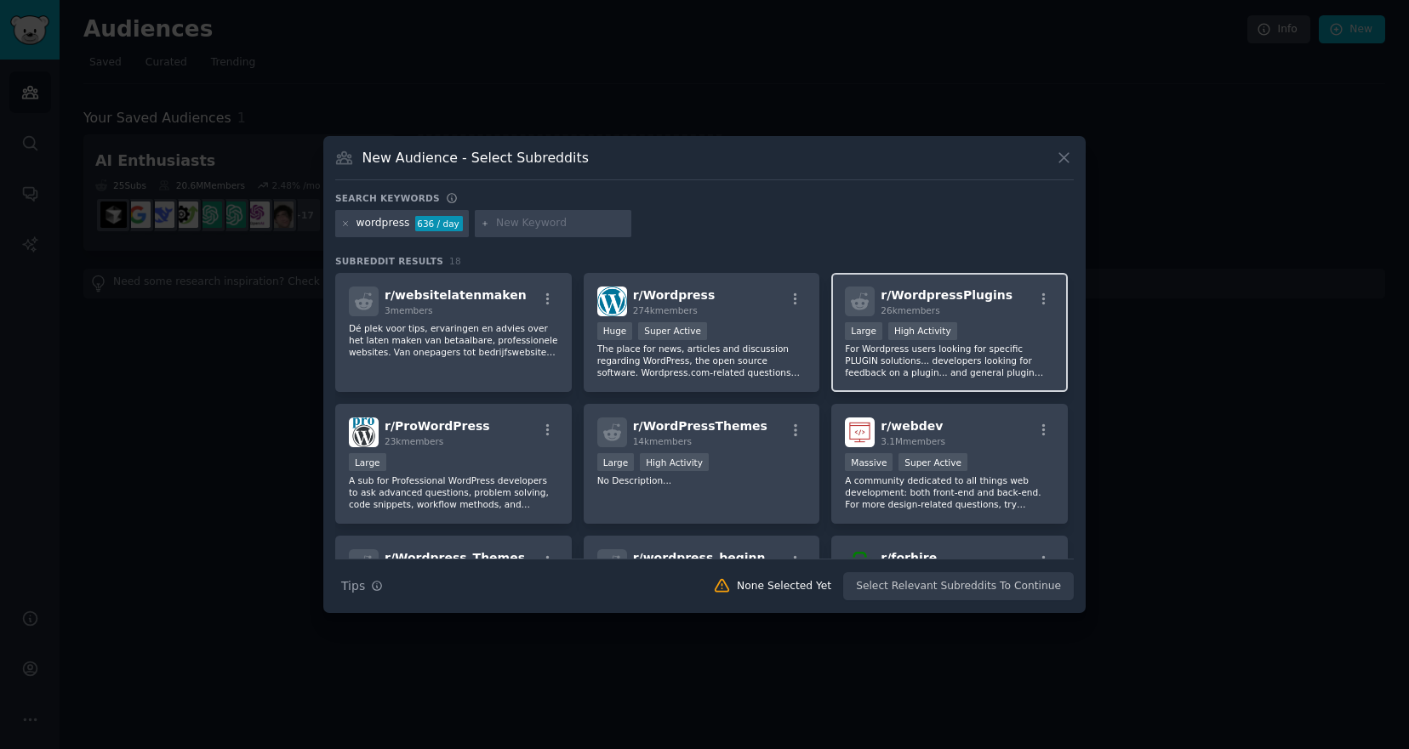
click at [917, 369] on p "For Wordpress users looking for specific PLUGIN solutions... developers looking…" at bounding box center [949, 361] width 209 height 36
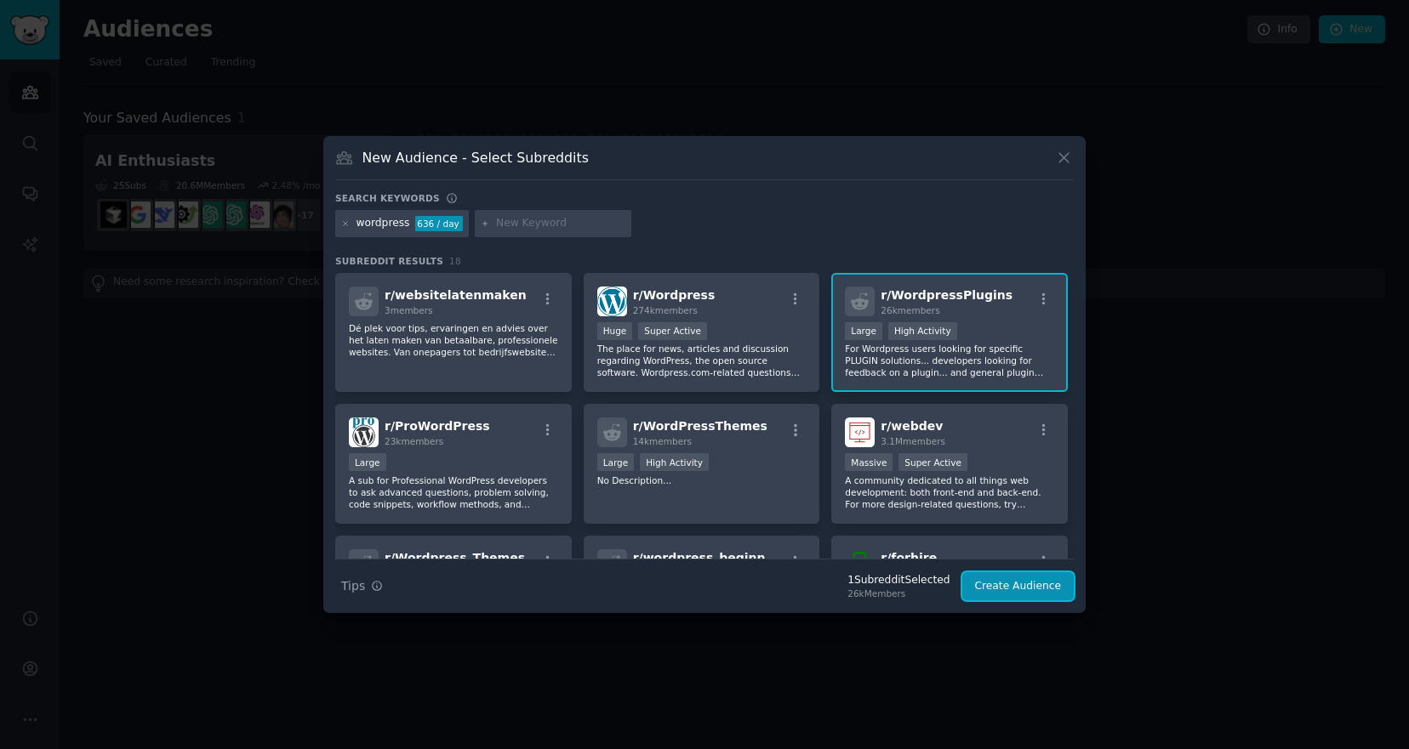
drag, startPoint x: 1011, startPoint y: 584, endPoint x: 926, endPoint y: 578, distance: 85.3
click at [931, 574] on div "Search Tips Tips 1 Subreddit Selected 26k Members Create Audience" at bounding box center [704, 580] width 738 height 43
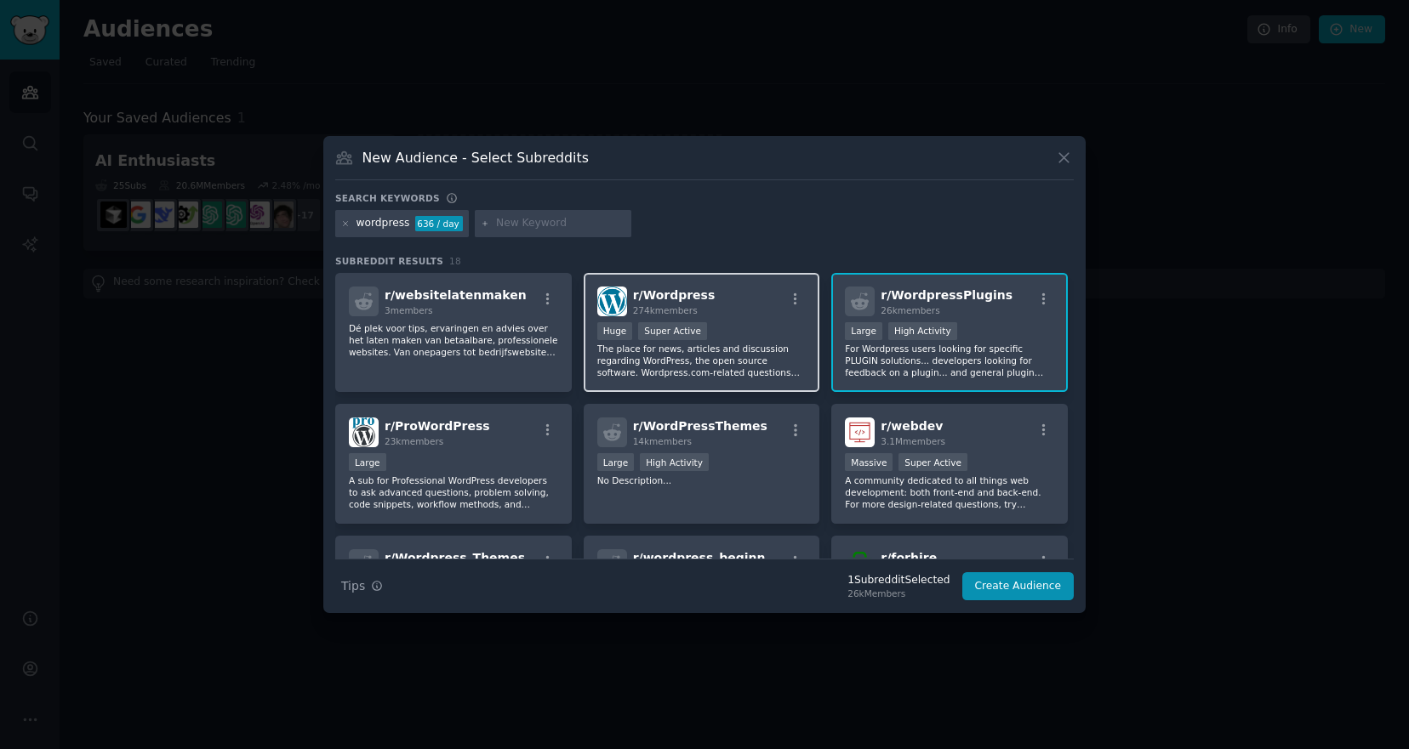
click at [726, 322] on div ">= 95th percentile for submissions / day Huge Super Active" at bounding box center [701, 332] width 209 height 21
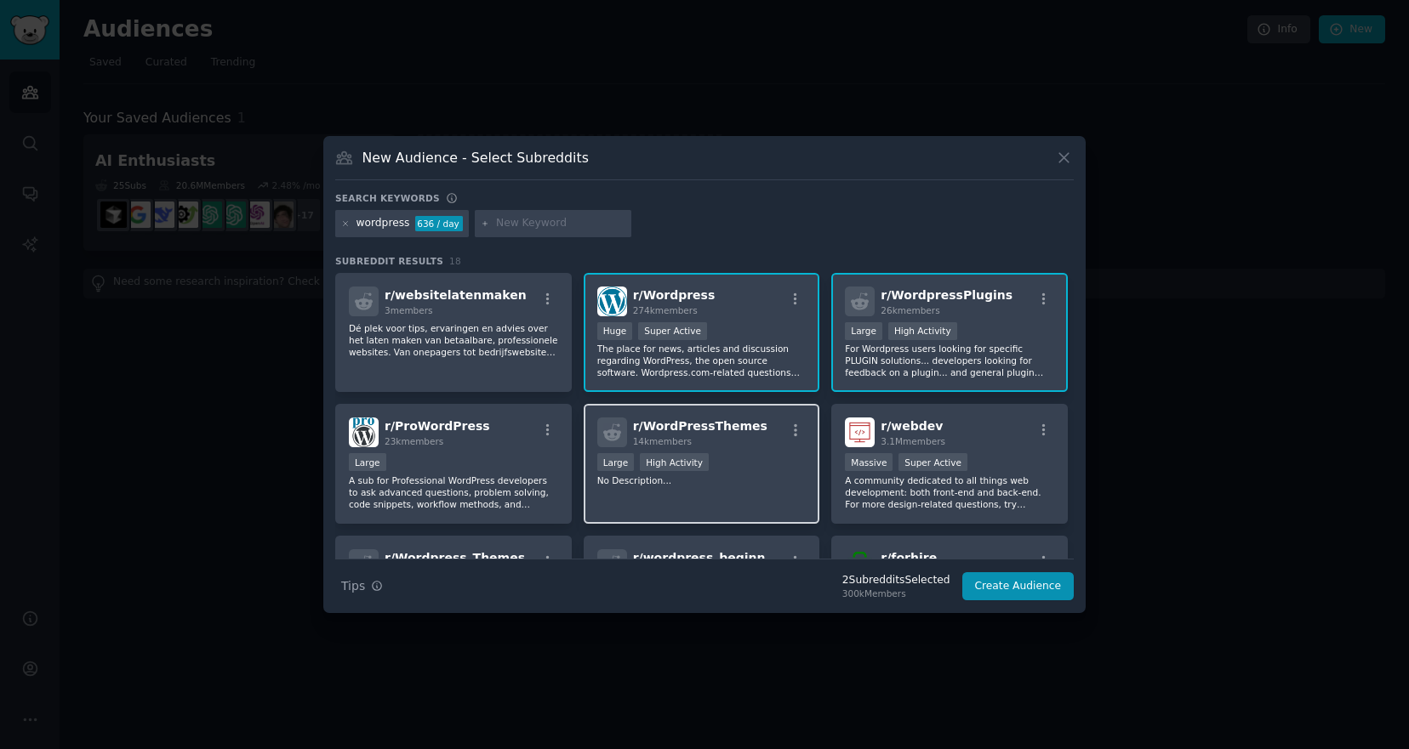
click at [701, 487] on div "r/ WordPressThemes 14k members >= 80th percentile for submissions / day Large H…" at bounding box center [702, 464] width 236 height 120
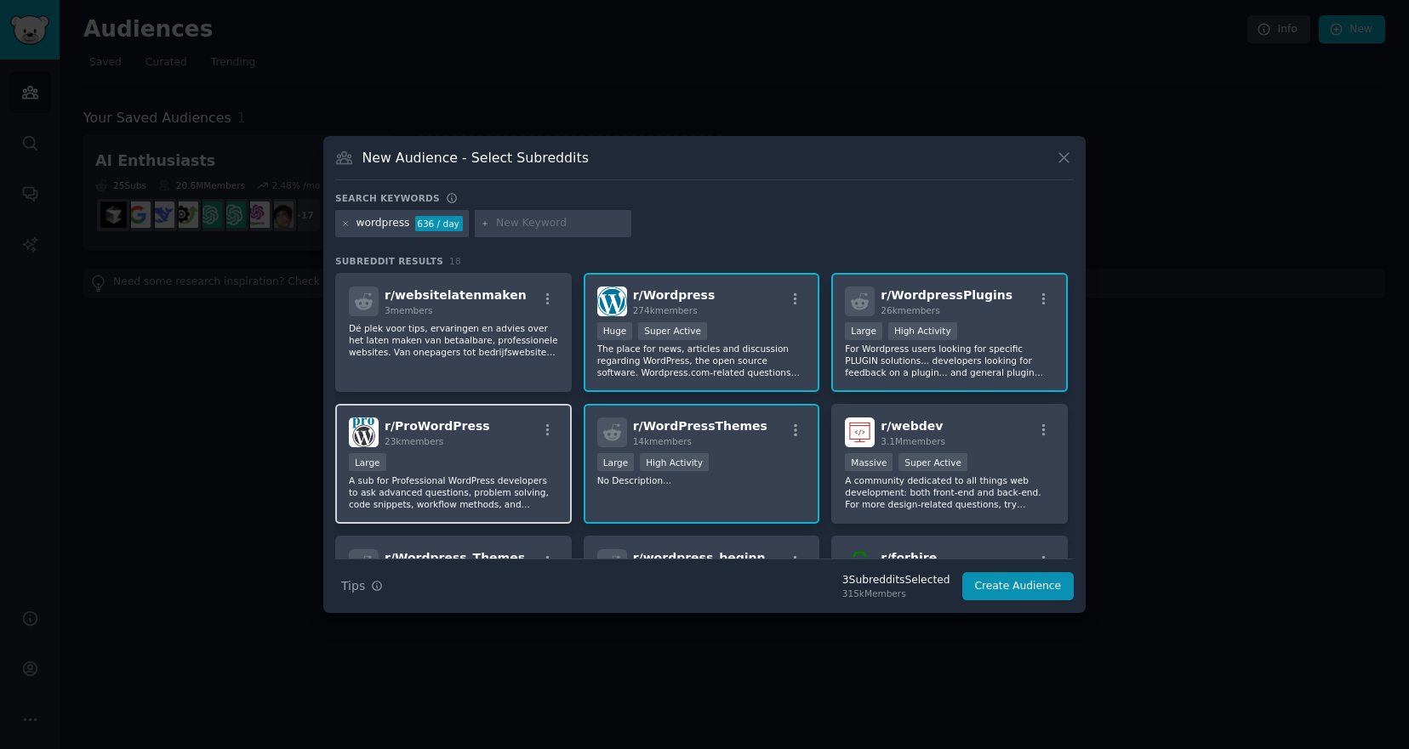
click at [502, 475] on p "A sub for Professional WordPress developers to ask advanced questions, problem …" at bounding box center [453, 493] width 209 height 36
click at [1017, 584] on button "Create Audience" at bounding box center [1018, 586] width 112 height 29
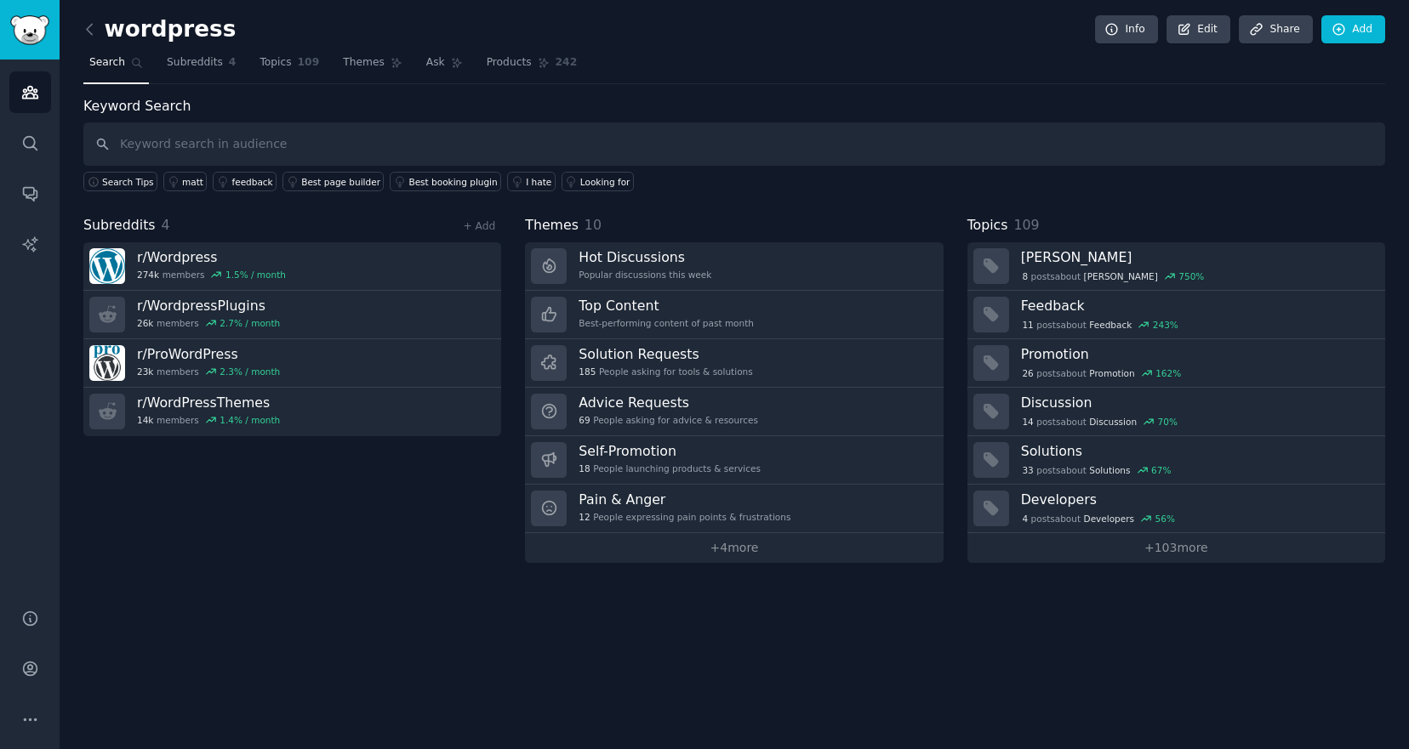
type input "i"
type input "í"
type input "is there a plugin"
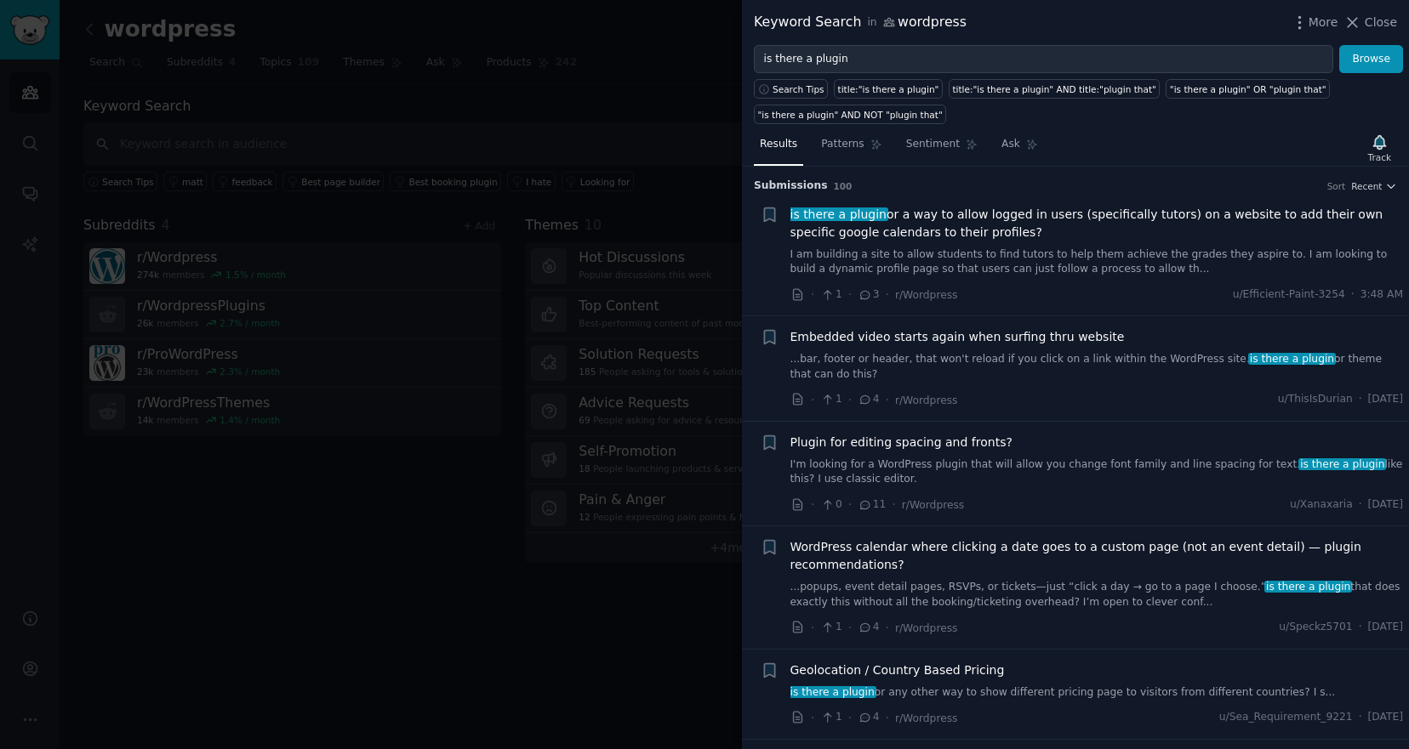
click at [941, 262] on link "I am building a site to allow students to find tutors to help them achieve the …" at bounding box center [1096, 263] width 613 height 30
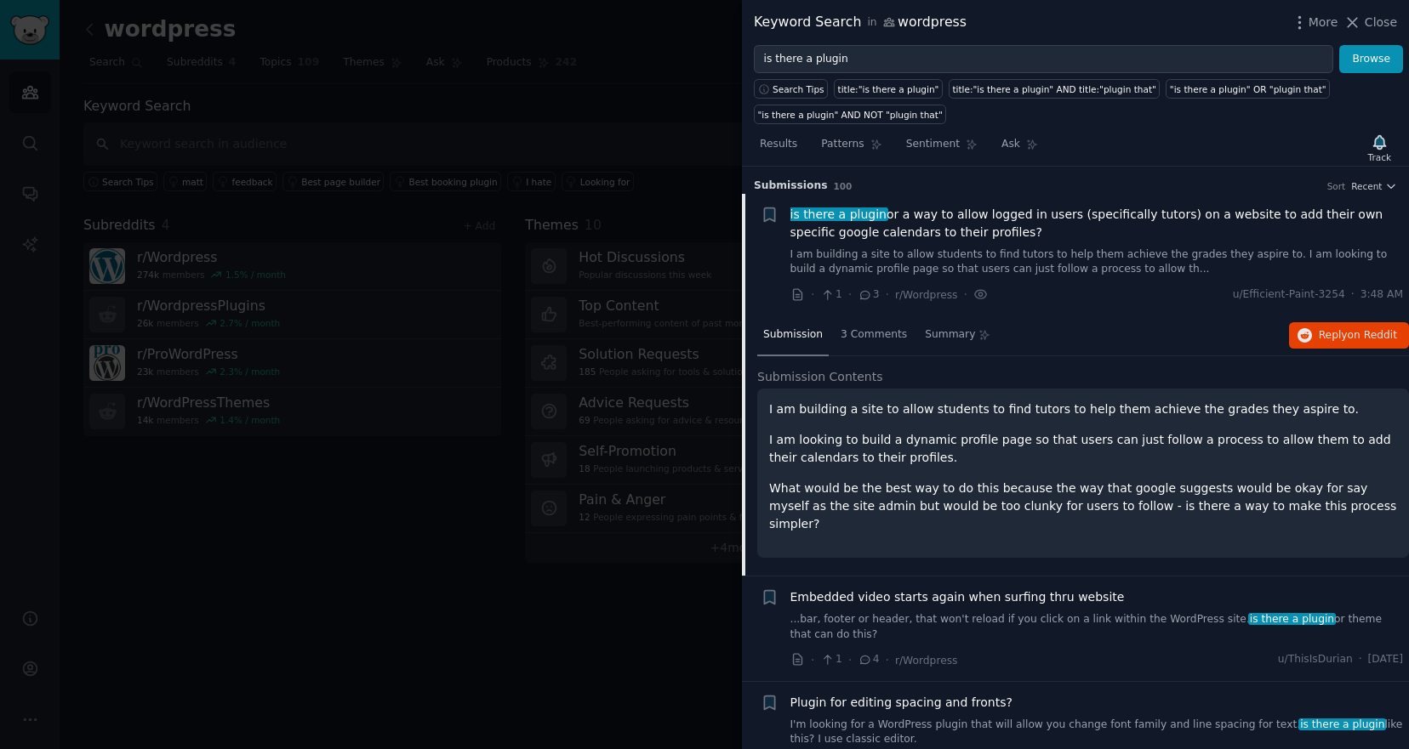
scroll to position [26, 0]
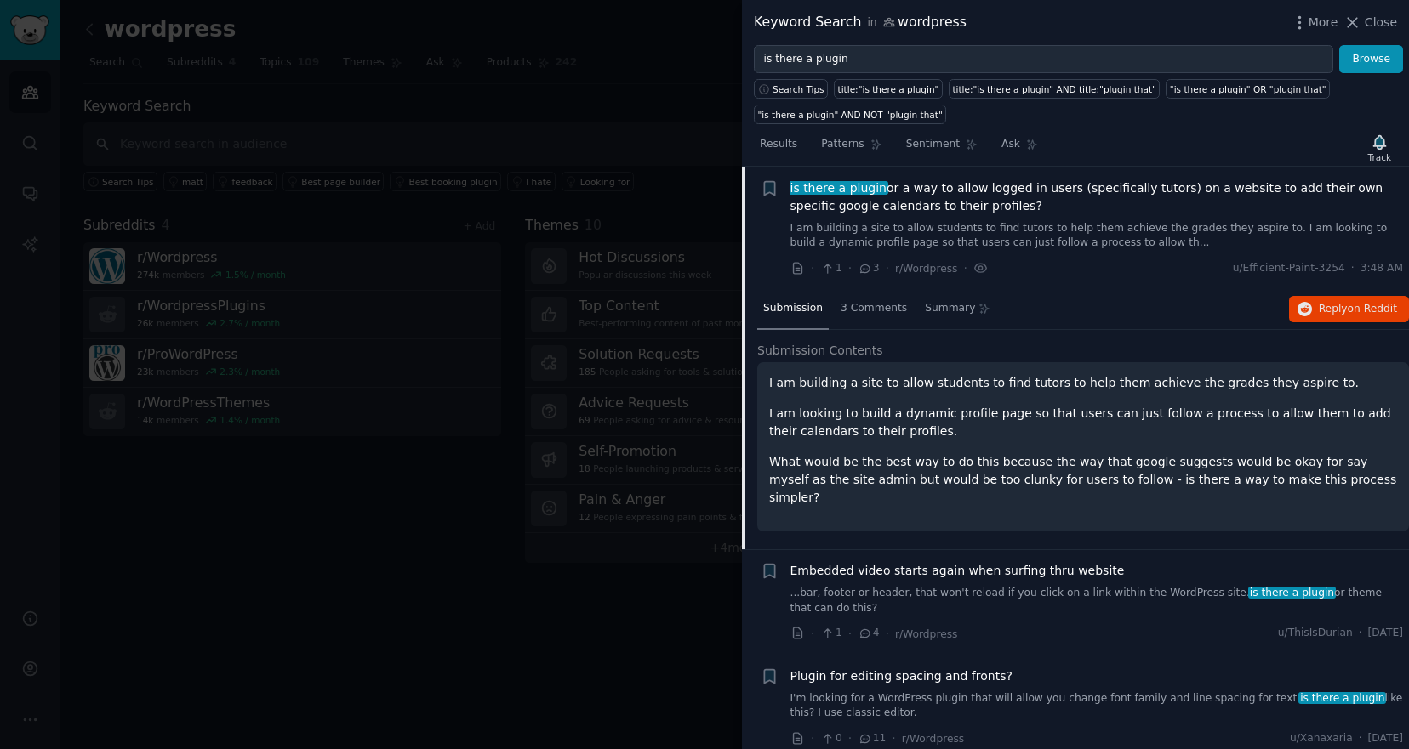
click at [1017, 236] on link "I am building a site to allow students to find tutors to help them achieve the …" at bounding box center [1096, 236] width 613 height 30
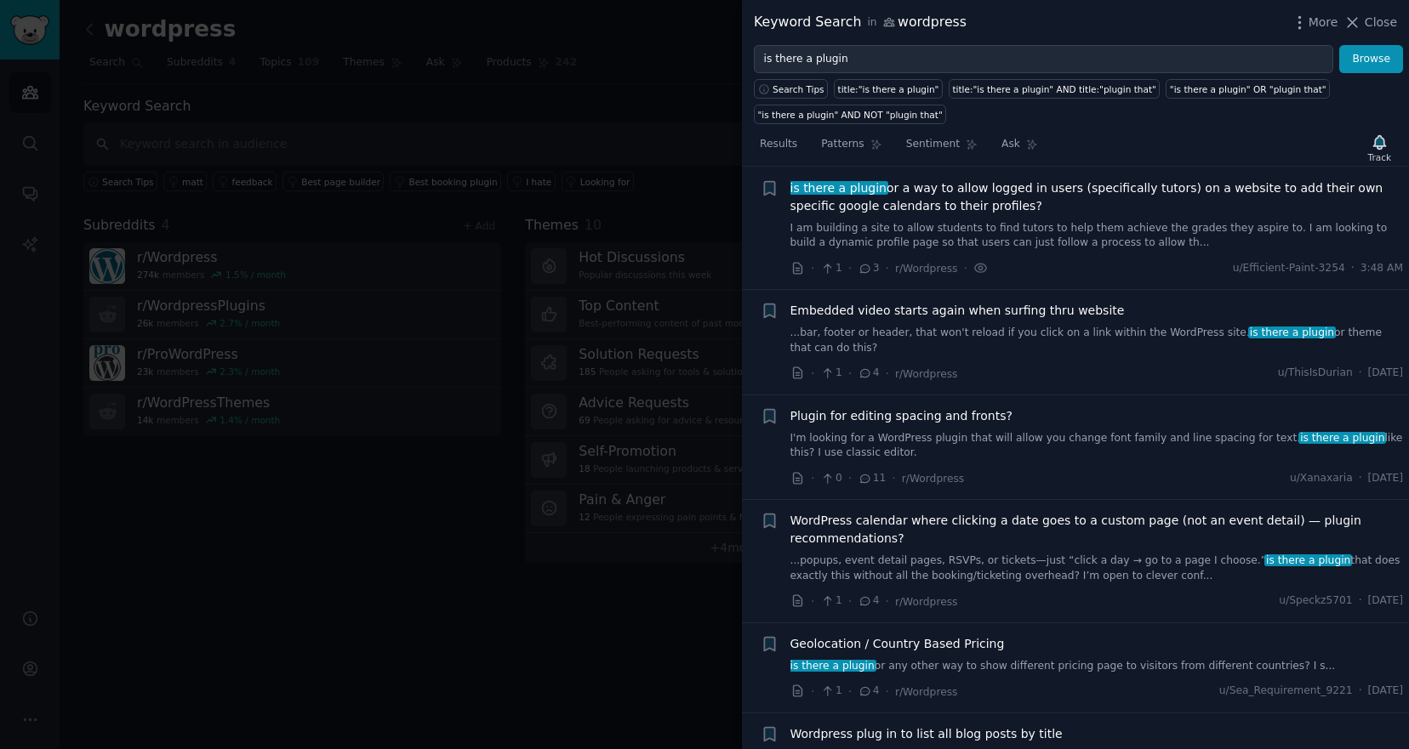
click at [1017, 236] on link "I am building a site to allow students to find tutors to help them achieve the …" at bounding box center [1096, 236] width 613 height 30
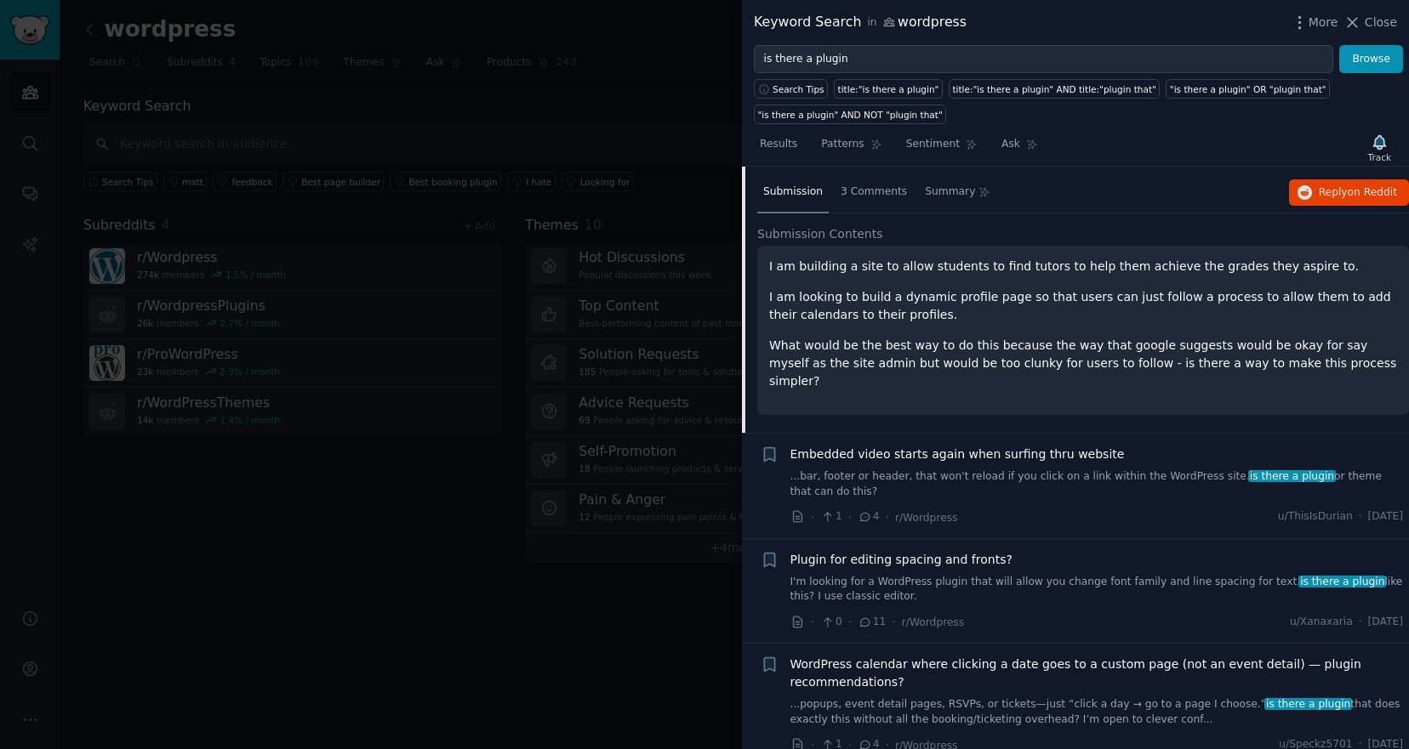
scroll to position [151, 0]
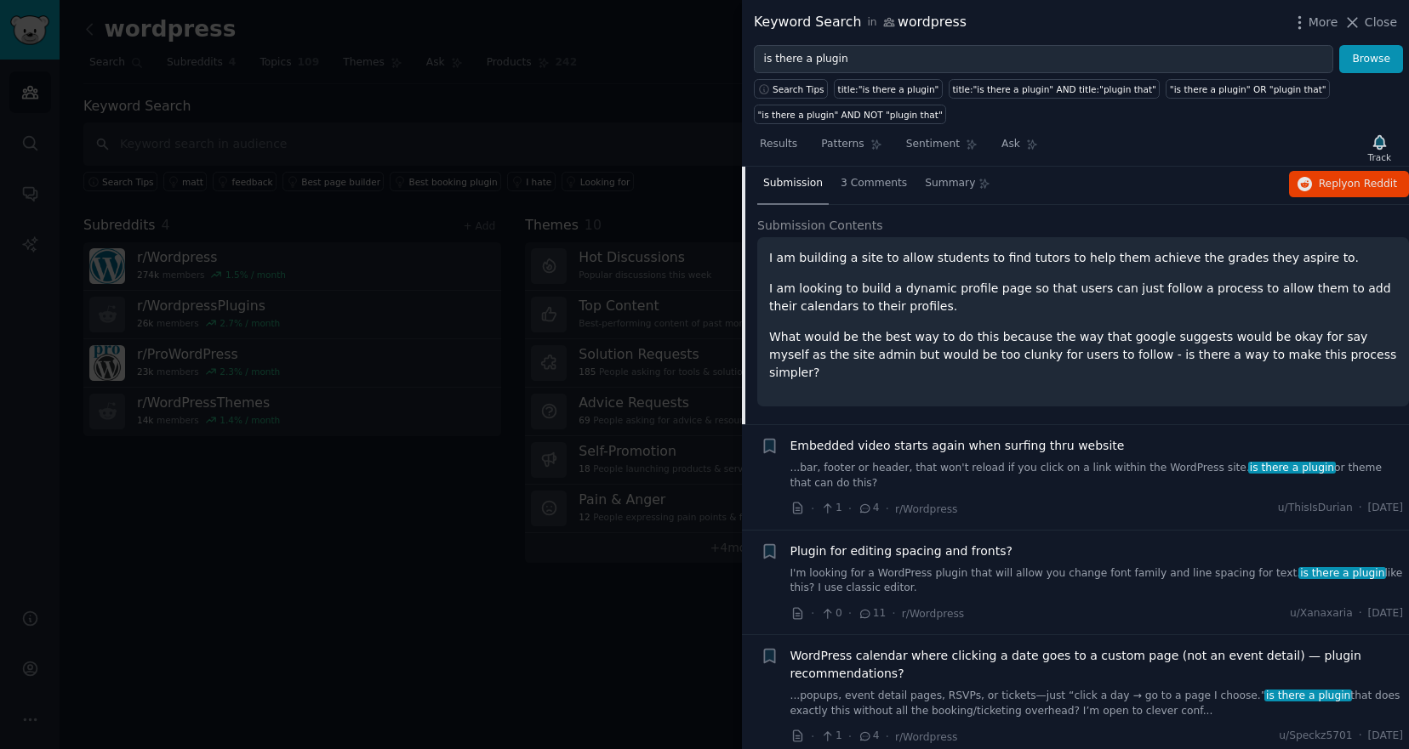
click at [1028, 465] on link "...bar, footer or header, that won't reload if you click on a link within the W…" at bounding box center [1096, 476] width 613 height 30
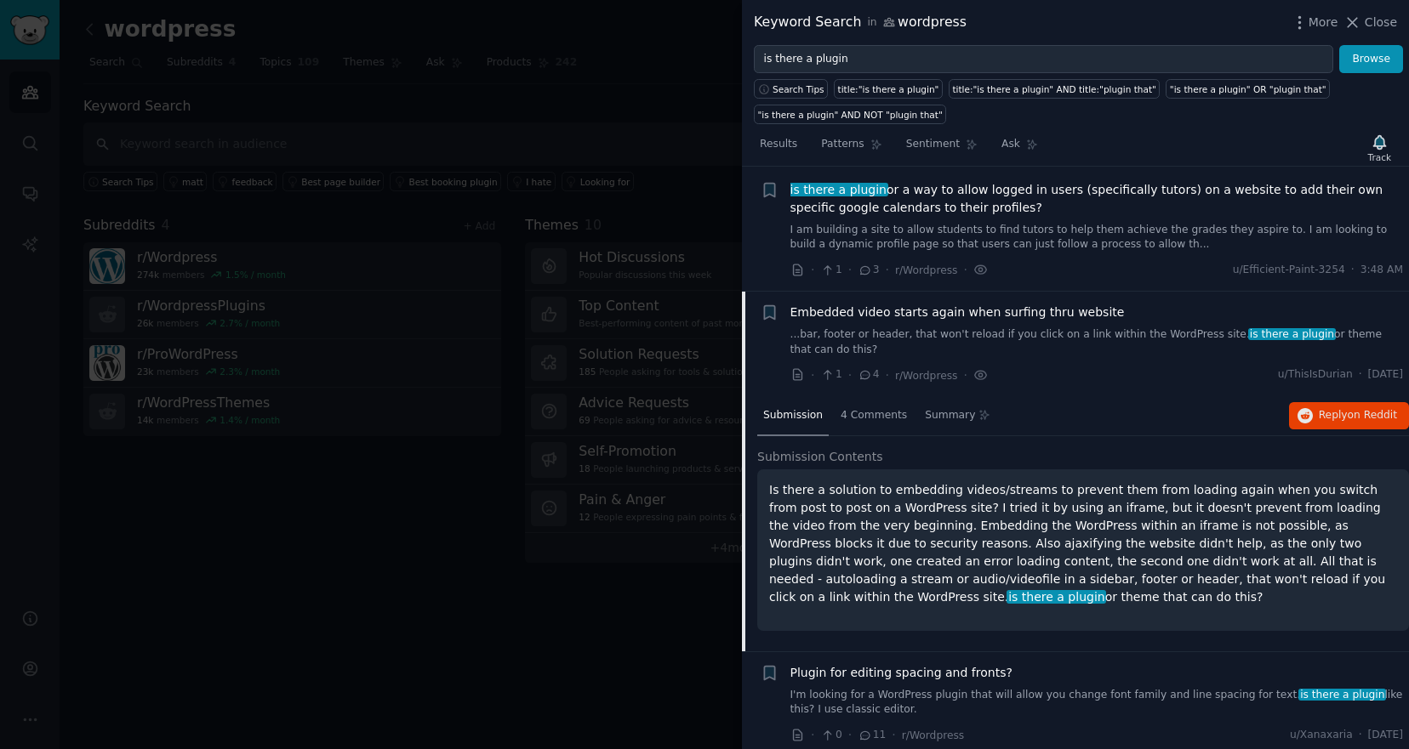
scroll to position [21, 0]
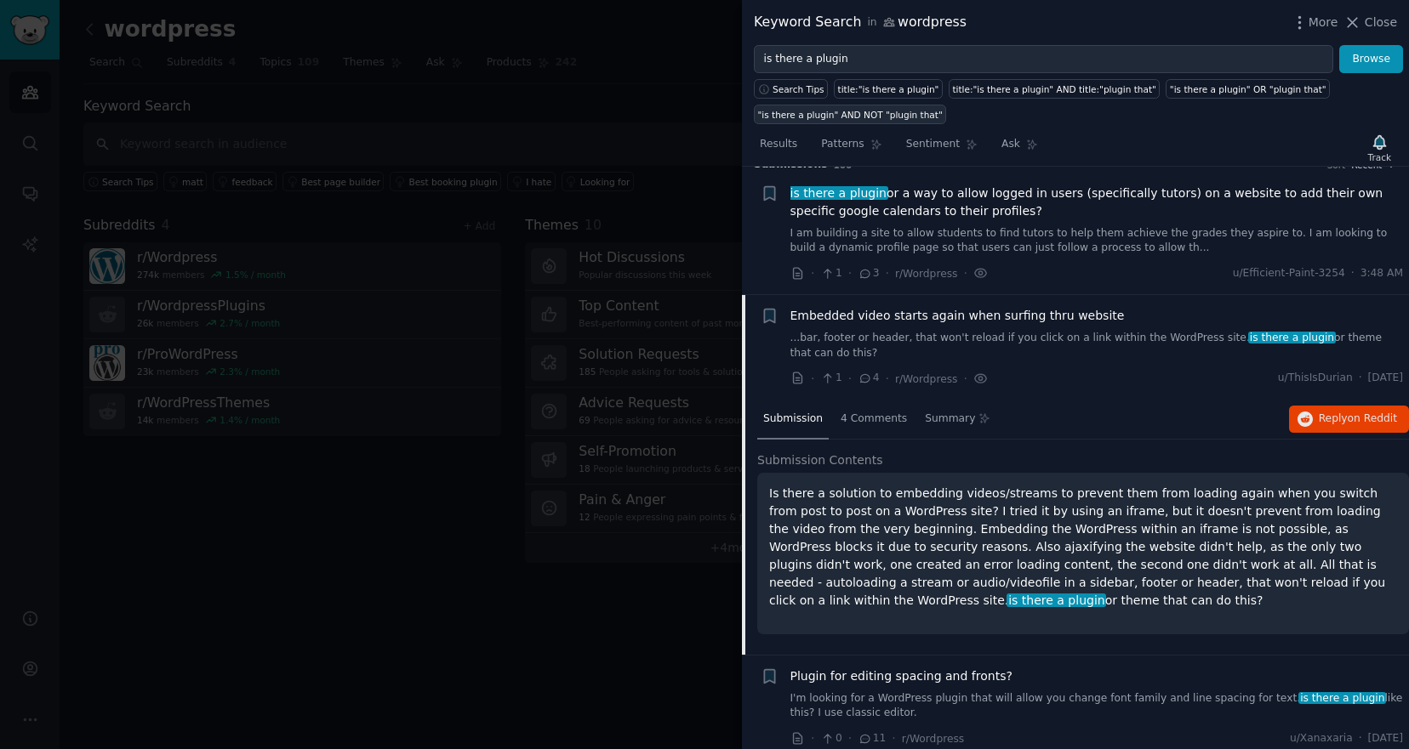
click at [899, 115] on div ""is there a plugin" AND NOT "plugin that"" at bounding box center [850, 115] width 185 height 12
type input ""is there a plugin" AND NOT "plugin that""
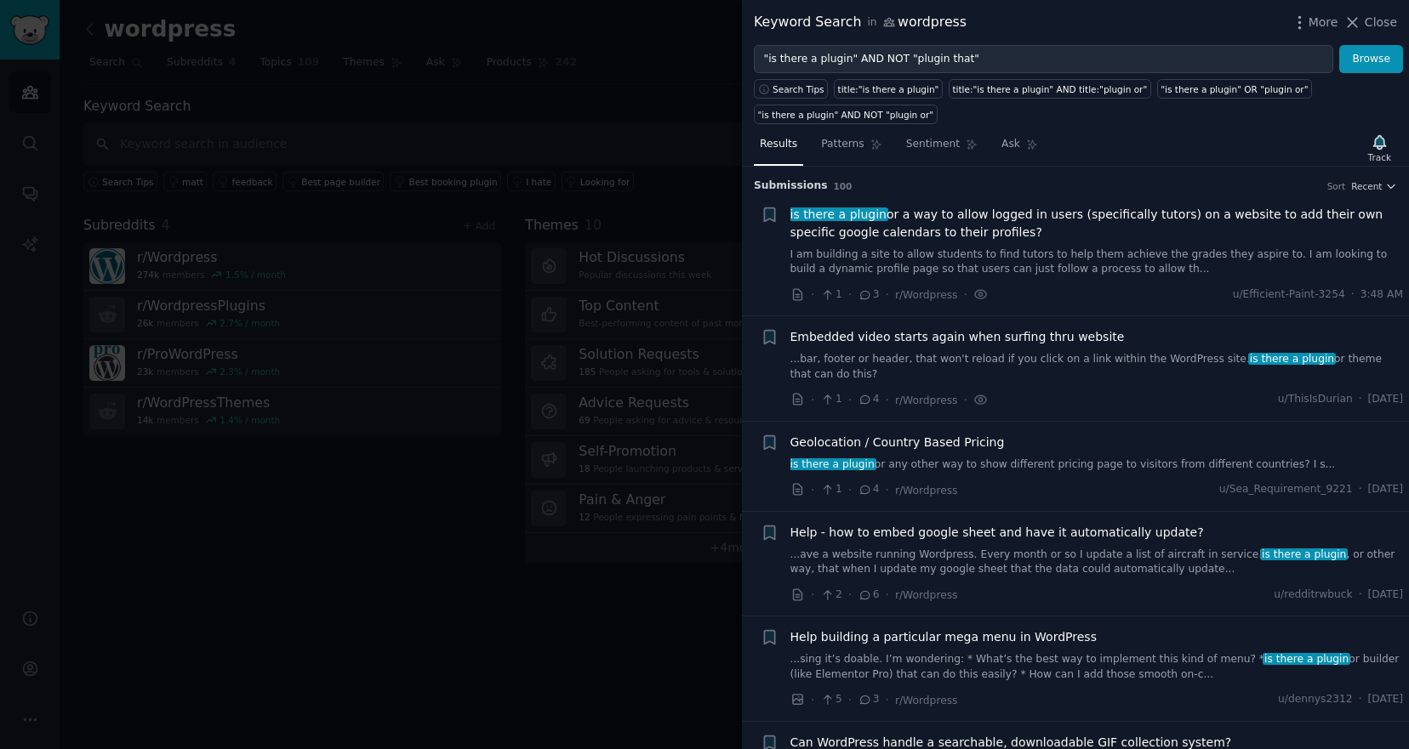
click at [952, 464] on link "is there a plugin or any other way to show different pricing page to visitors f…" at bounding box center [1096, 465] width 613 height 15
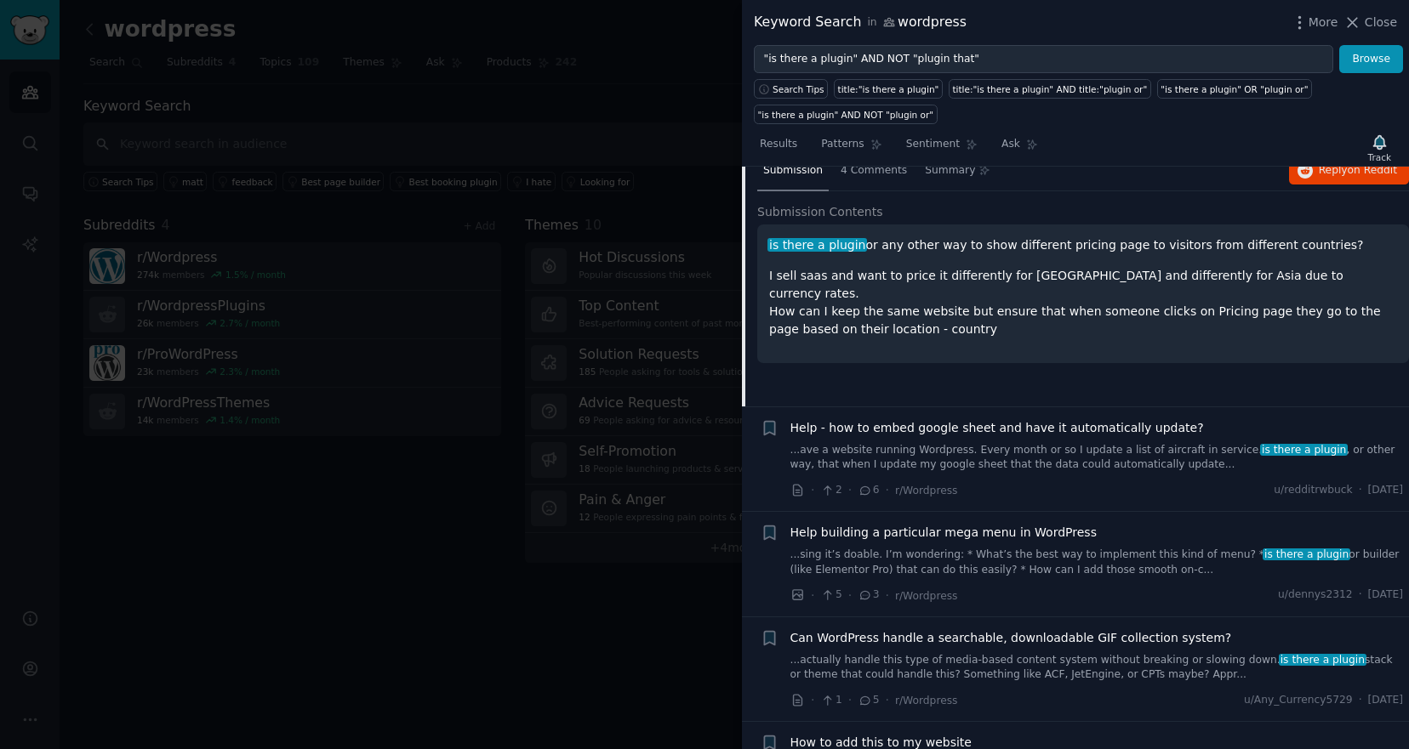
scroll to position [458, 0]
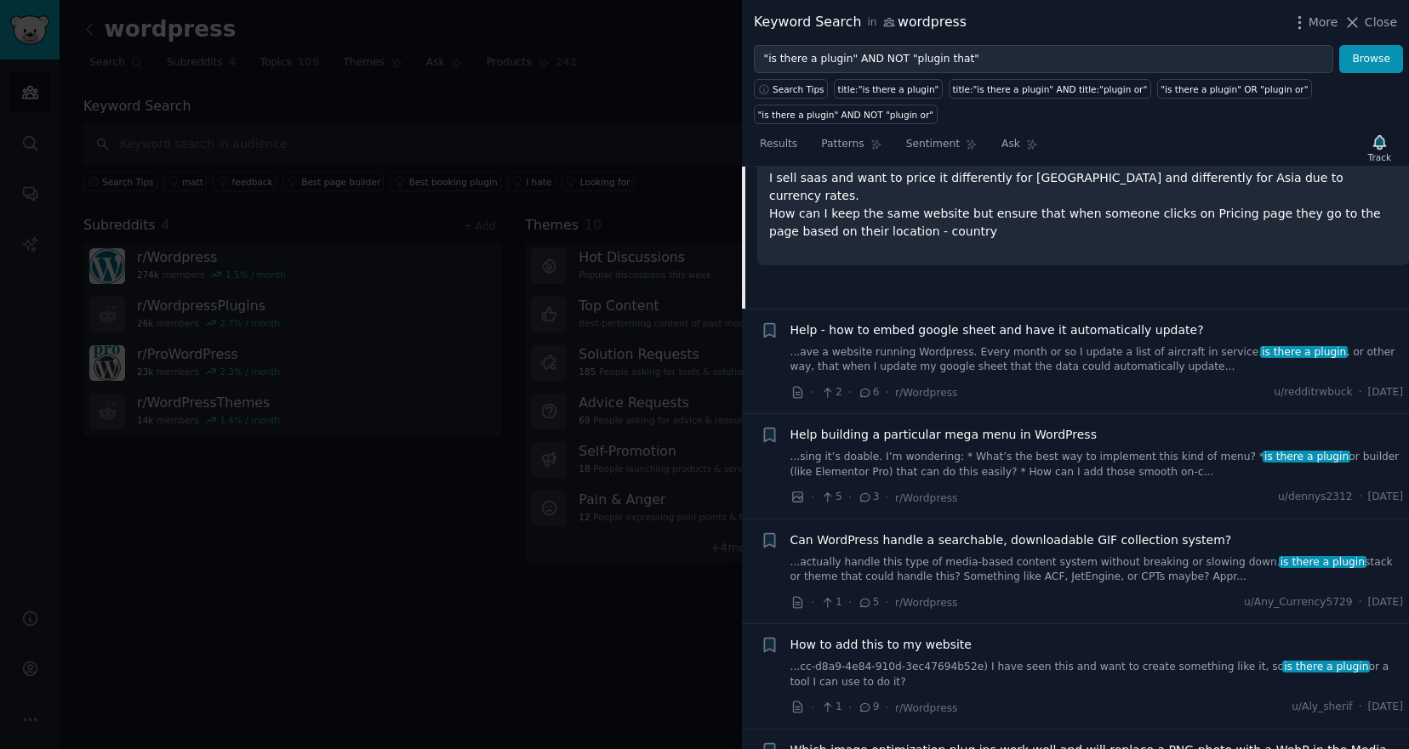
click at [993, 343] on div "Help - how to embed google sheet and have it automatically update? ...ave a web…" at bounding box center [1096, 349] width 613 height 54
click at [995, 362] on link "...ave a website running Wordpress. Every month or so I update a list of aircra…" at bounding box center [1096, 360] width 613 height 30
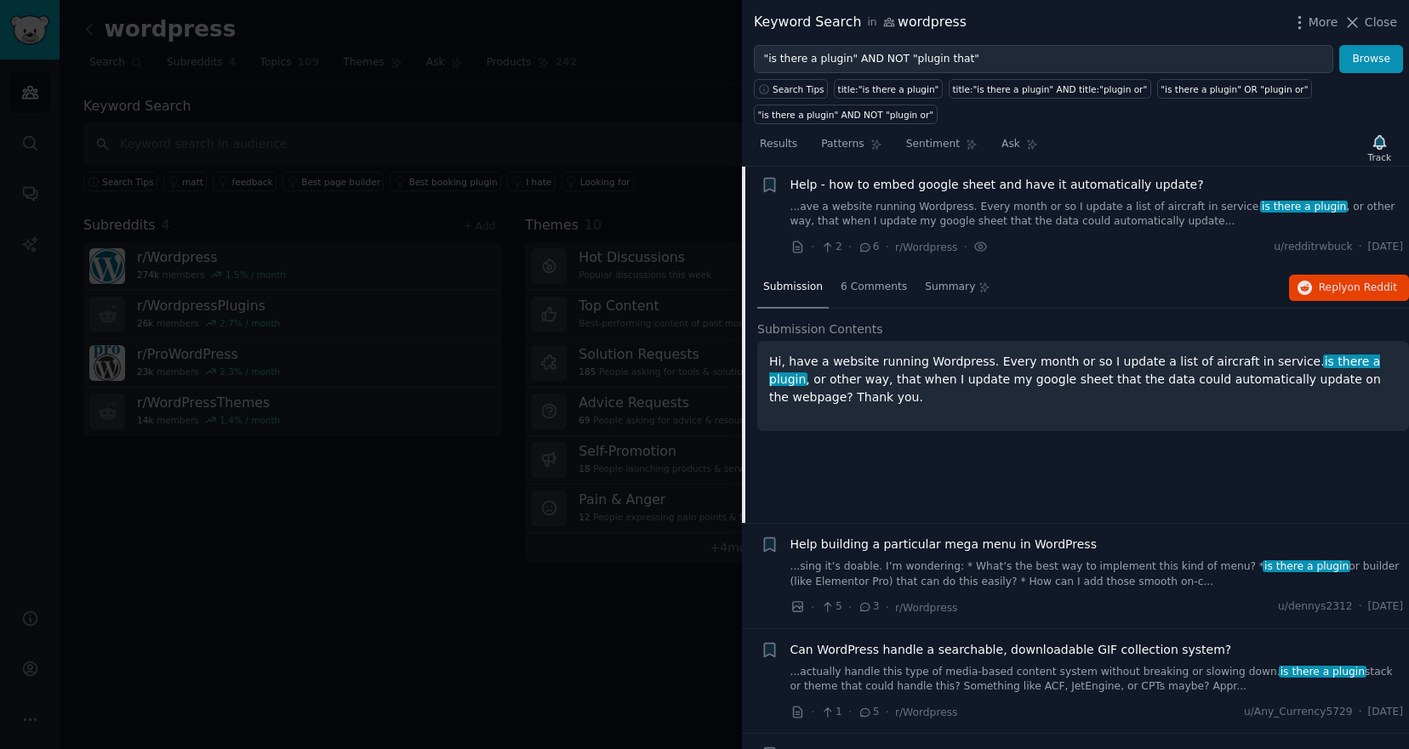
scroll to position [345, 0]
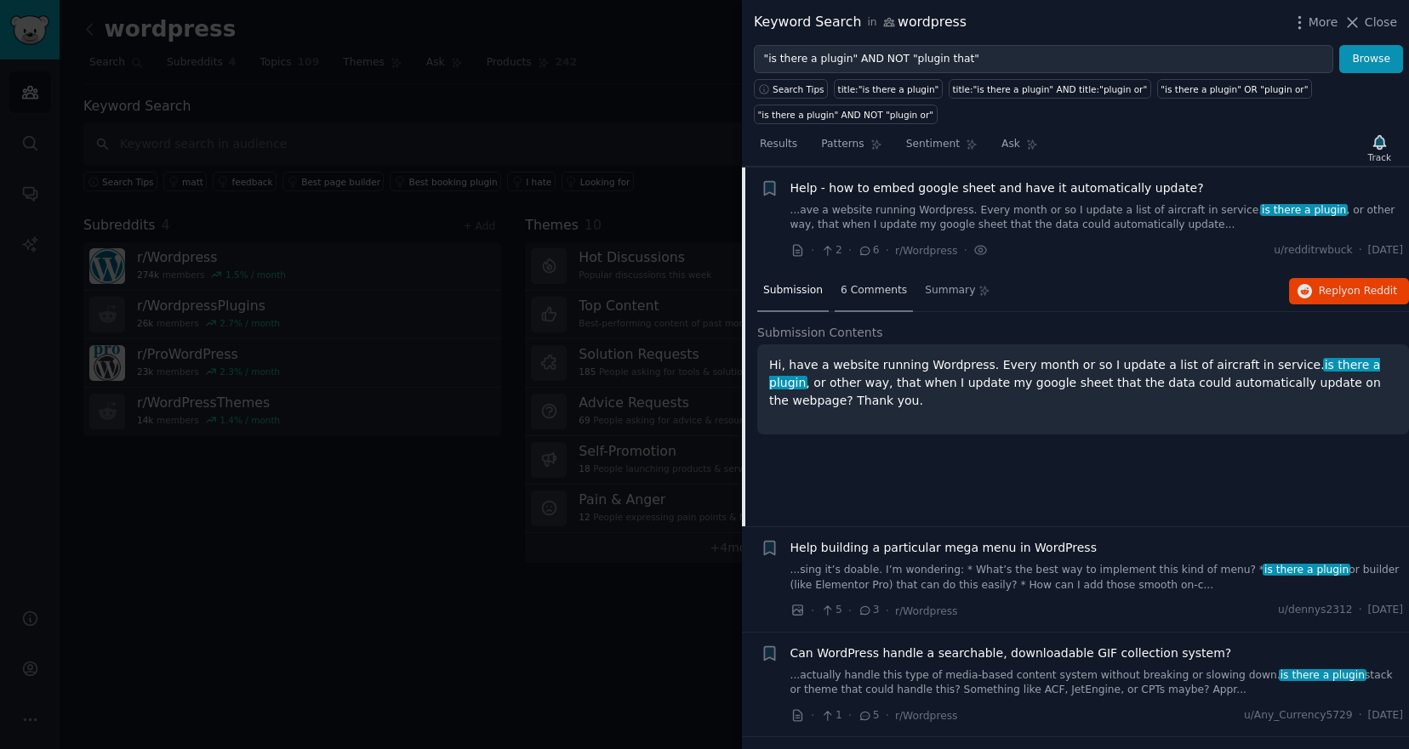
click at [881, 286] on span "6 Comments" at bounding box center [873, 290] width 66 height 15
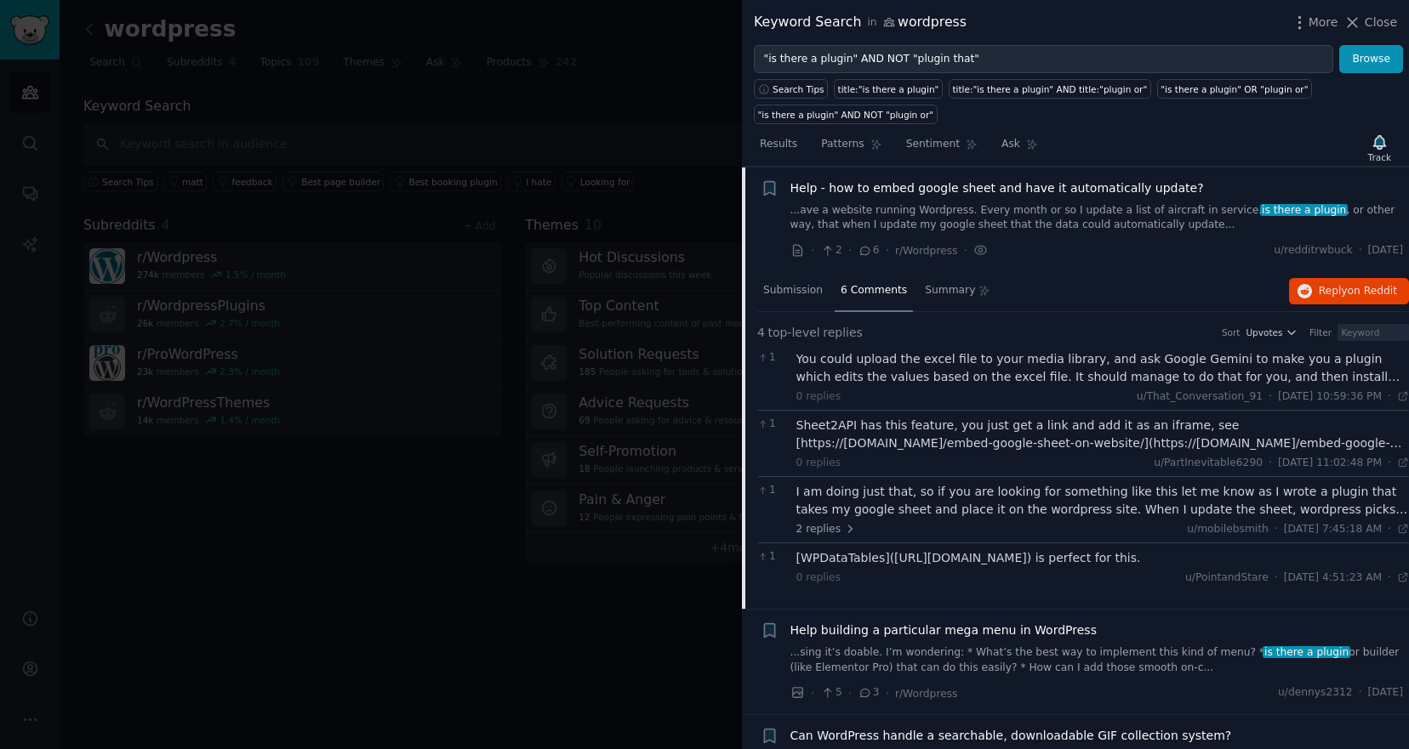
click at [903, 431] on div "Sheet2API has this feature, you just get a link and add it as an iframe, see [h…" at bounding box center [1102, 435] width 613 height 36
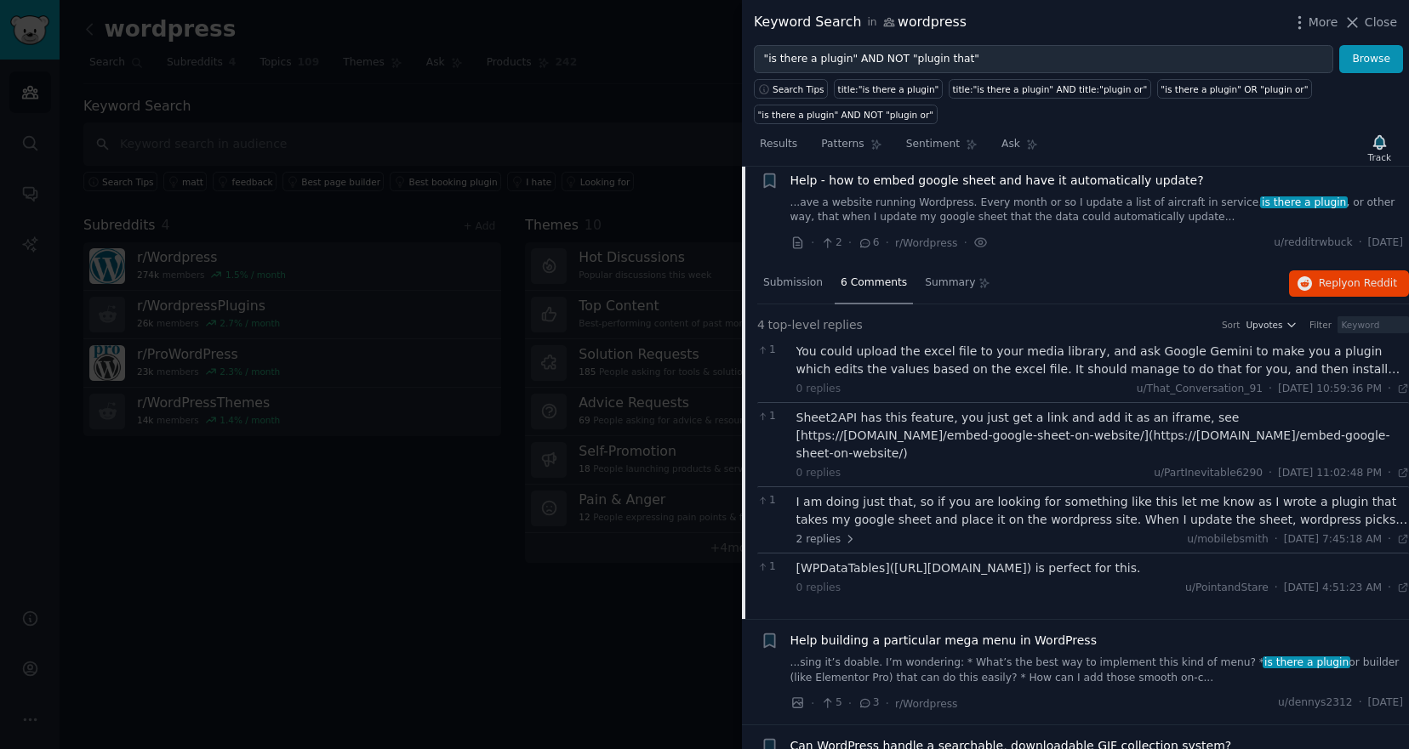
scroll to position [354, 0]
click at [920, 442] on div "Sheet2API has this feature, you just get a link and add it as an iframe, see [h…" at bounding box center [1102, 442] width 613 height 71
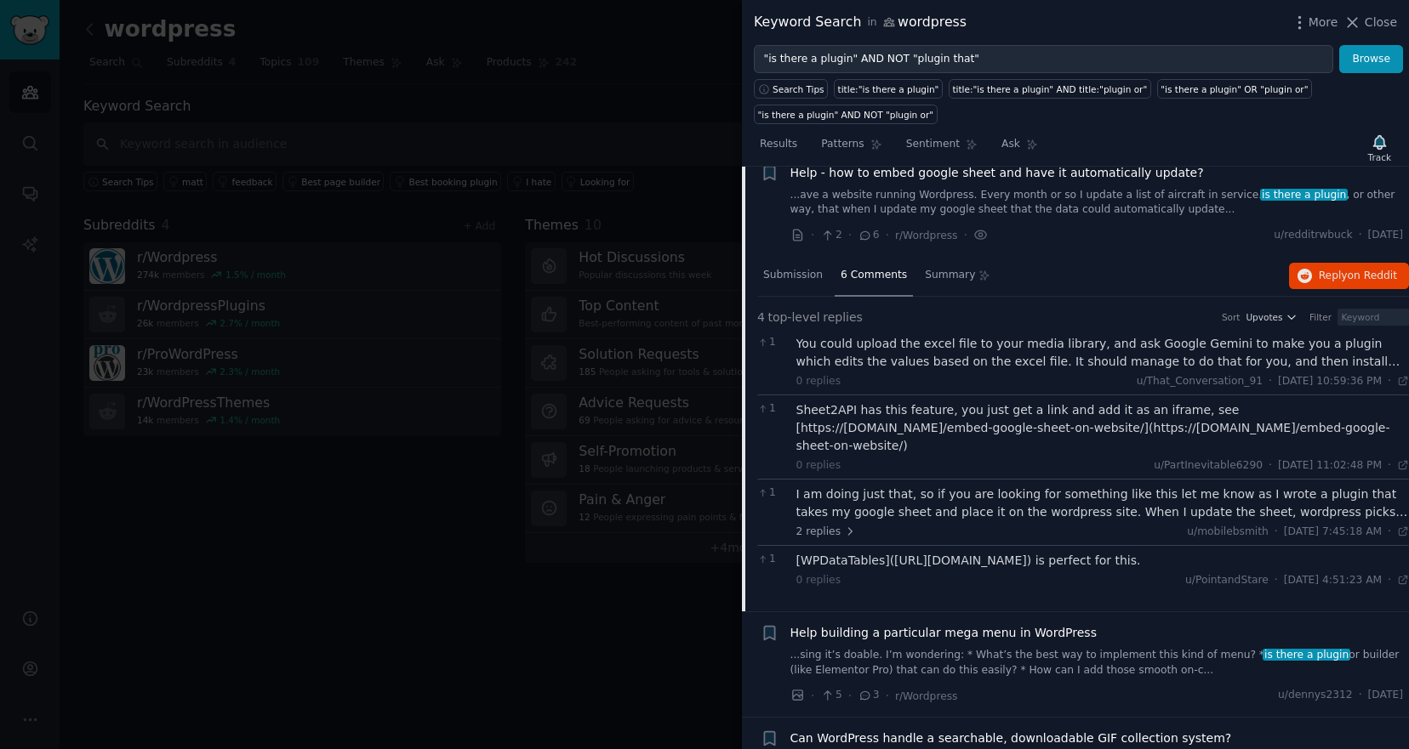
scroll to position [362, 0]
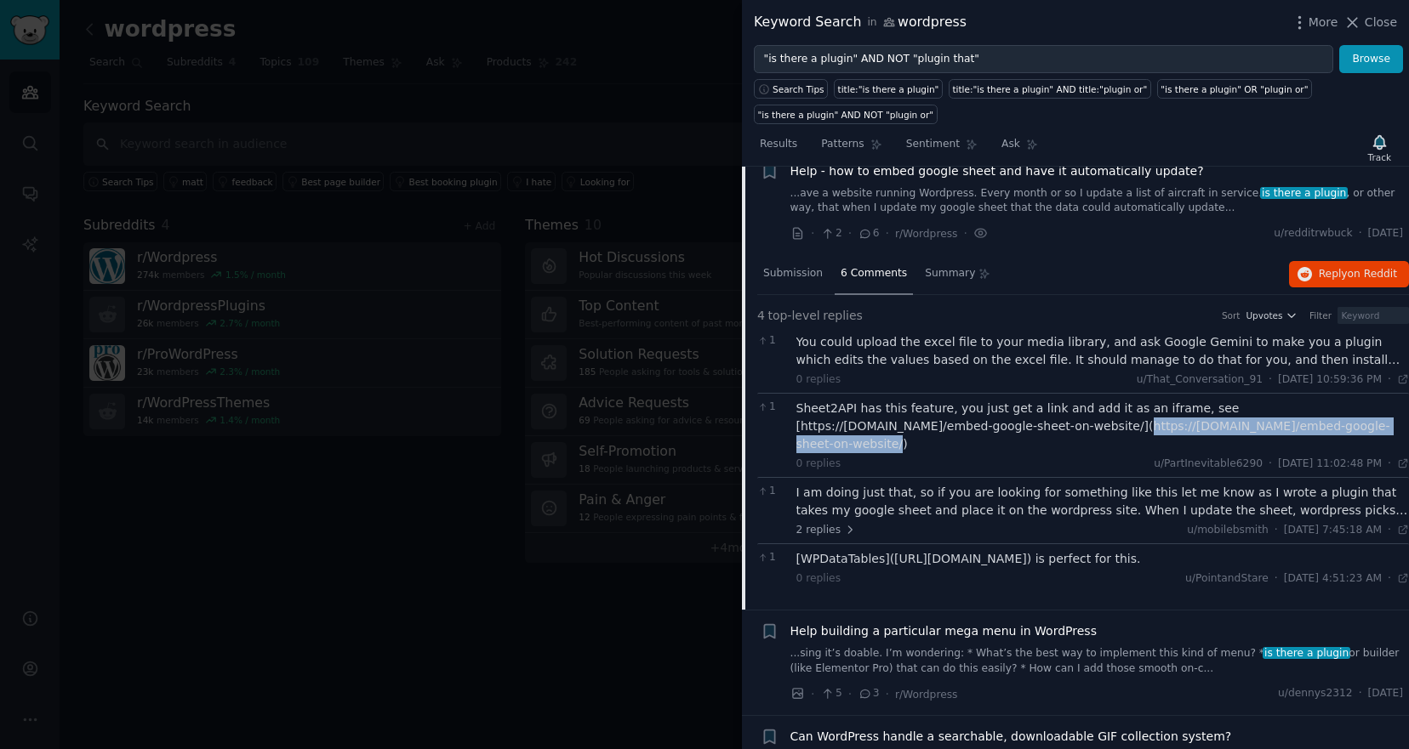
drag, startPoint x: 950, startPoint y: 427, endPoint x: 1258, endPoint y: 426, distance: 307.9
click at [1258, 426] on div "Sheet2API has this feature, you just get a link and add it as an iframe, see [h…" at bounding box center [1102, 427] width 613 height 54
copy div "https://sheet2api.com/embed-google-sheet-on-website/"
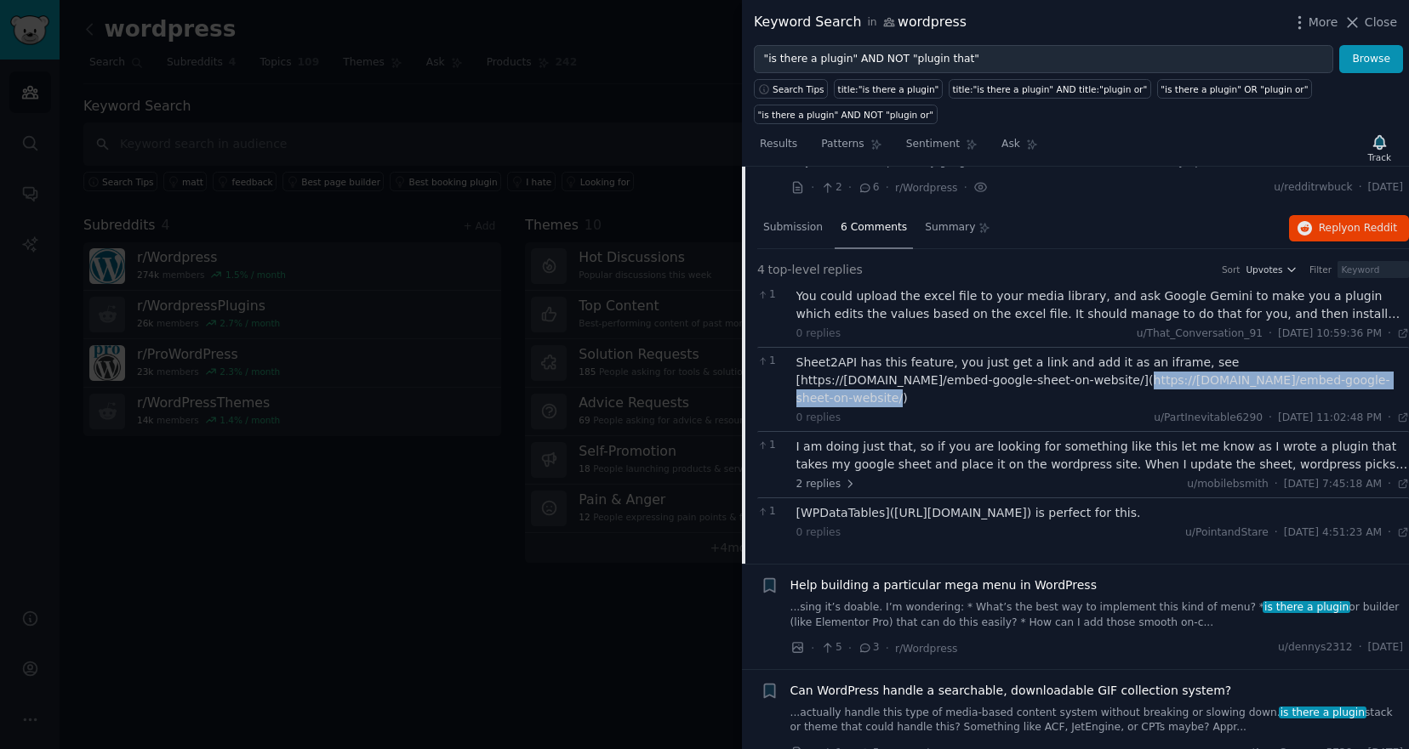
scroll to position [416, 0]
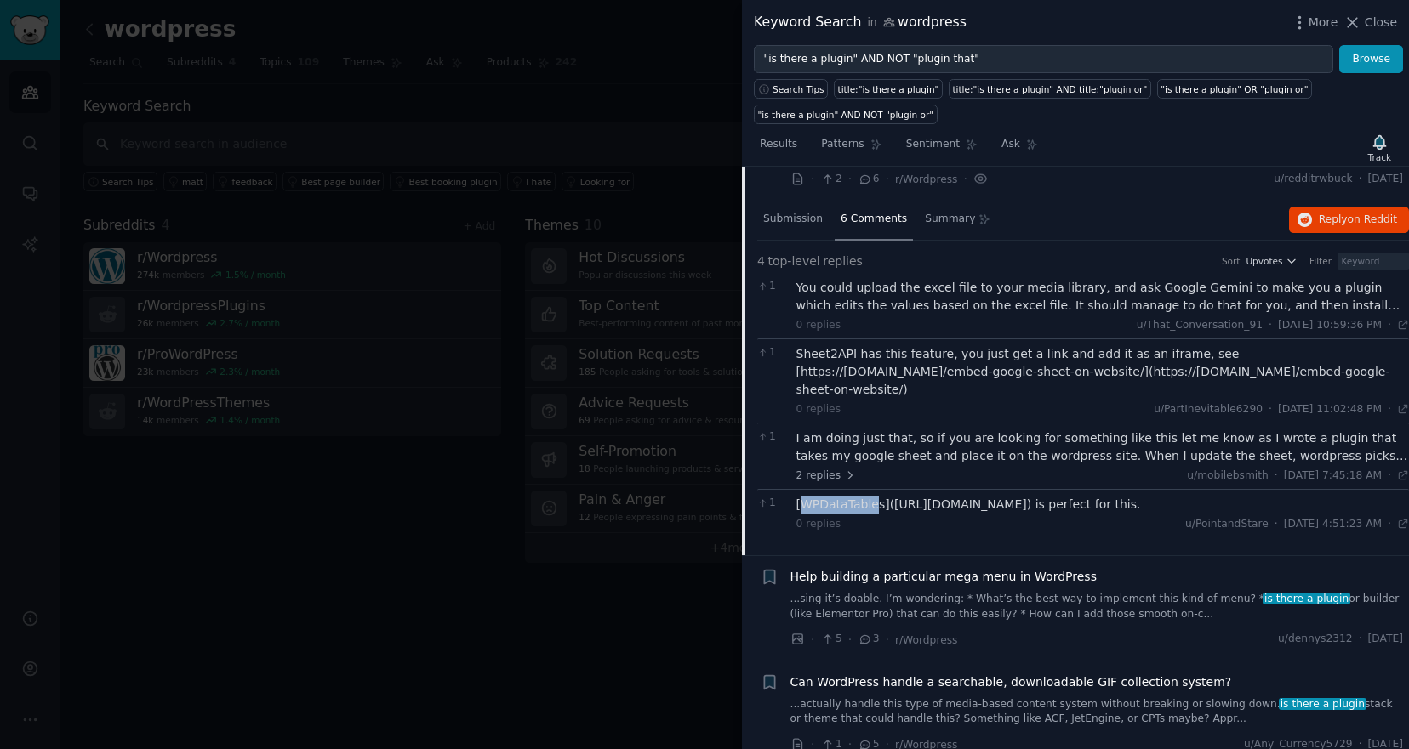
drag, startPoint x: 802, startPoint y: 486, endPoint x: 873, endPoint y: 487, distance: 70.6
click at [872, 496] on div "[WPDataTables](https://wpdatatables.com/) is perfect for this." at bounding box center [1102, 505] width 613 height 18
drag, startPoint x: 886, startPoint y: 487, endPoint x: 1027, endPoint y: 487, distance: 140.4
click at [1027, 496] on div "[WPDataTables](https://wpdatatables.com/) is perfect for this." at bounding box center [1102, 505] width 613 height 18
copy div "https://wpdatatables.com"
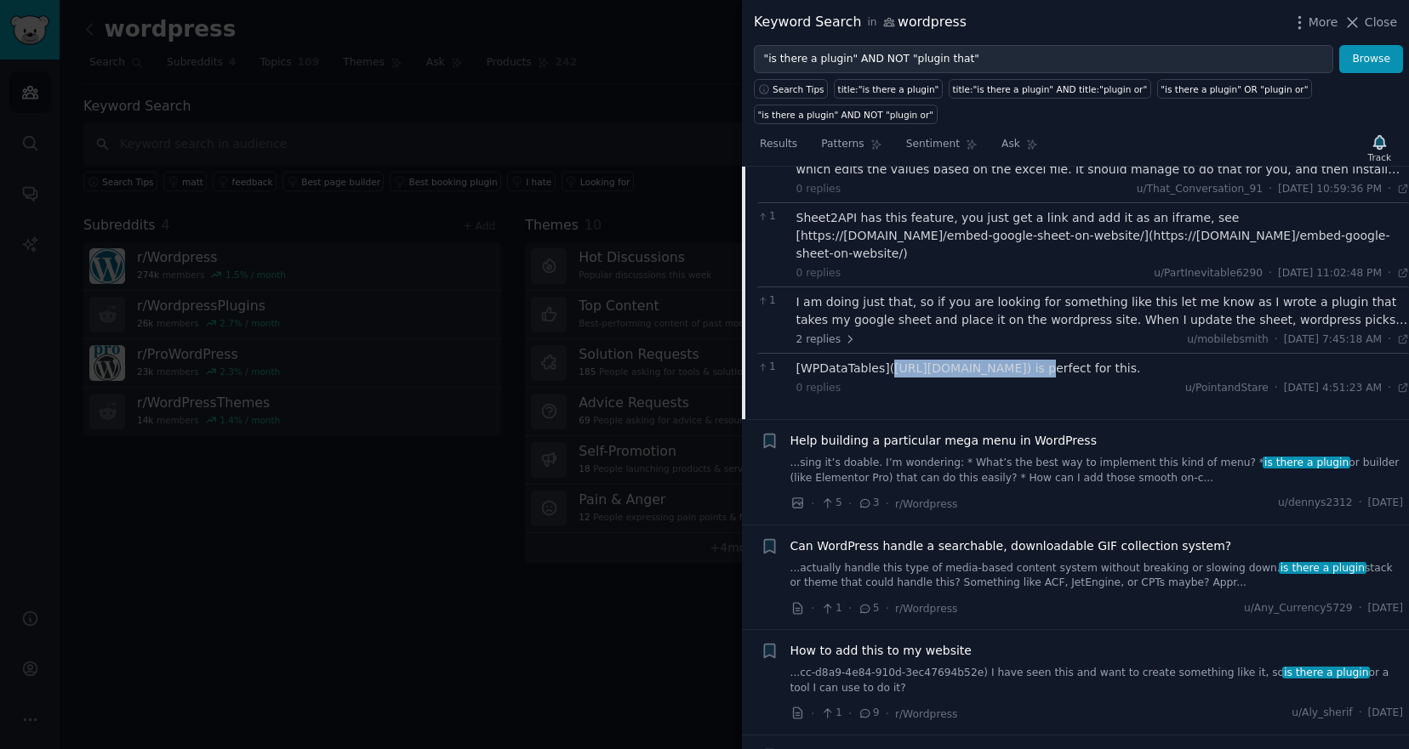
scroll to position [613, 0]
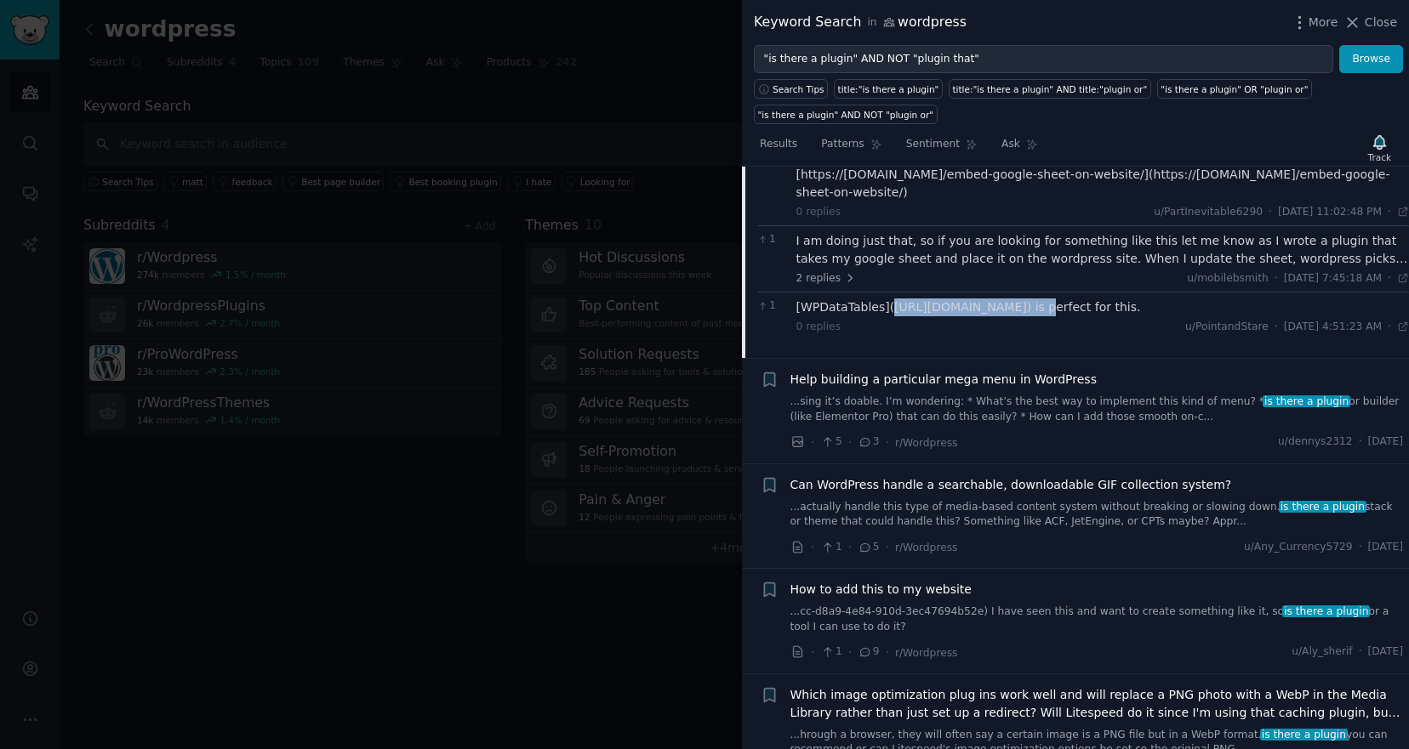
click at [965, 395] on link "...sing it’s doable. I’m wondering: * What’s the best way to implement this kin…" at bounding box center [1096, 410] width 613 height 30
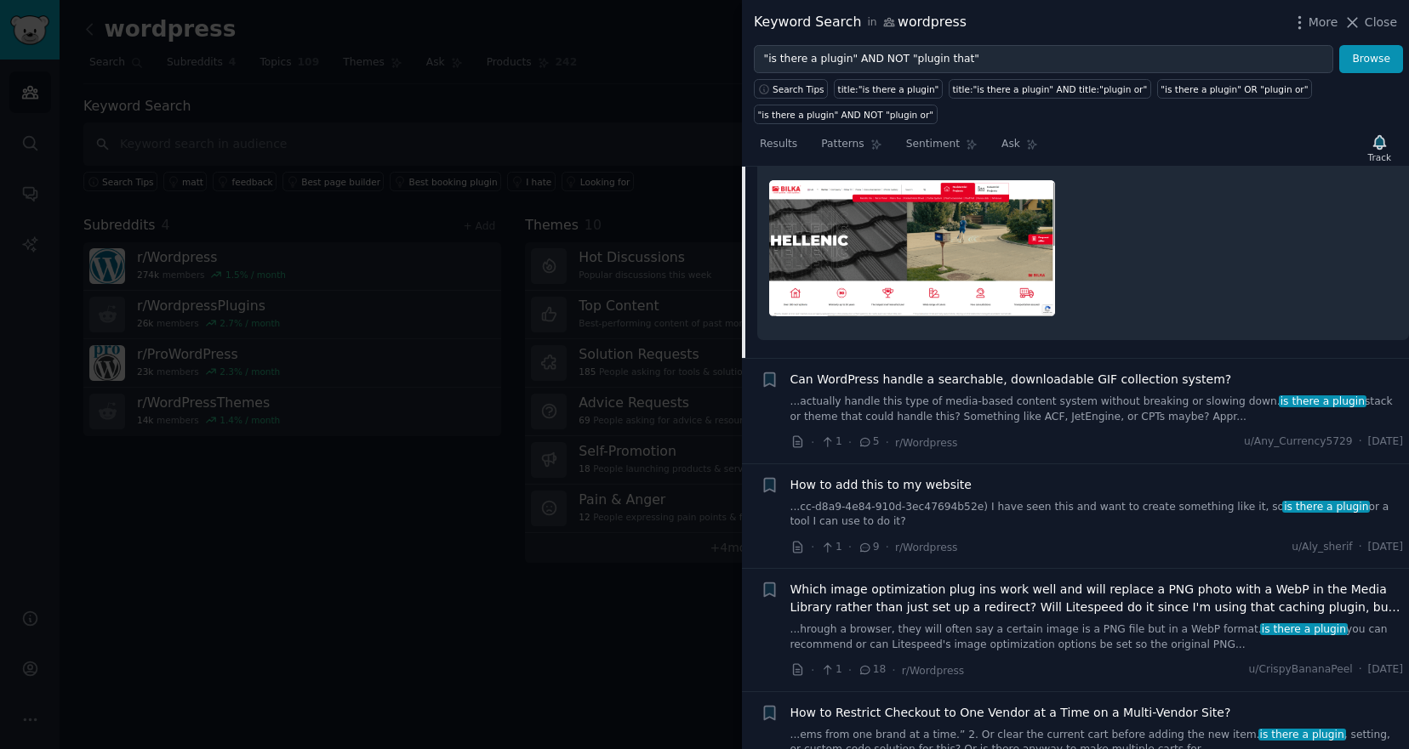
scroll to position [895, 0]
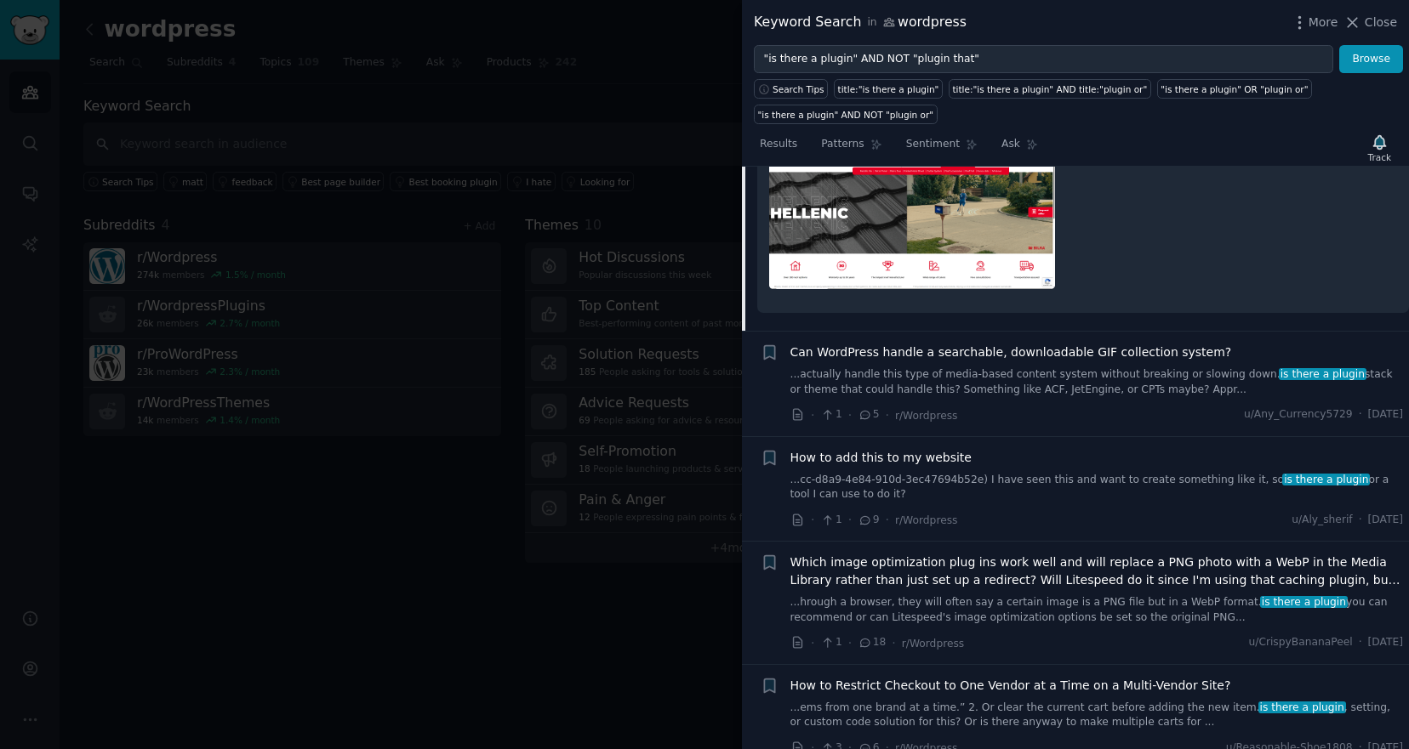
click at [989, 356] on span "Can WordPress handle a searchable, downloadable GIF collection system?" at bounding box center [1010, 353] width 441 height 18
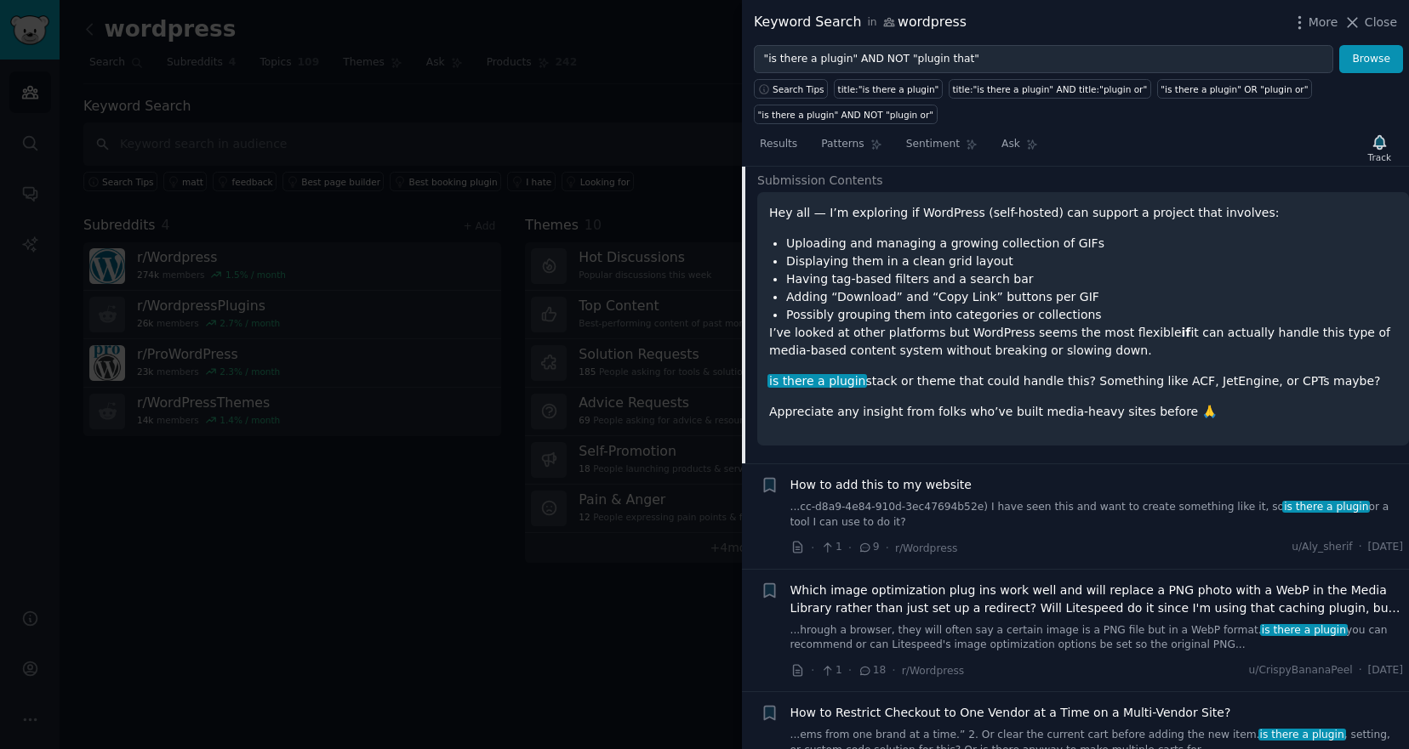
scroll to position [950, 0]
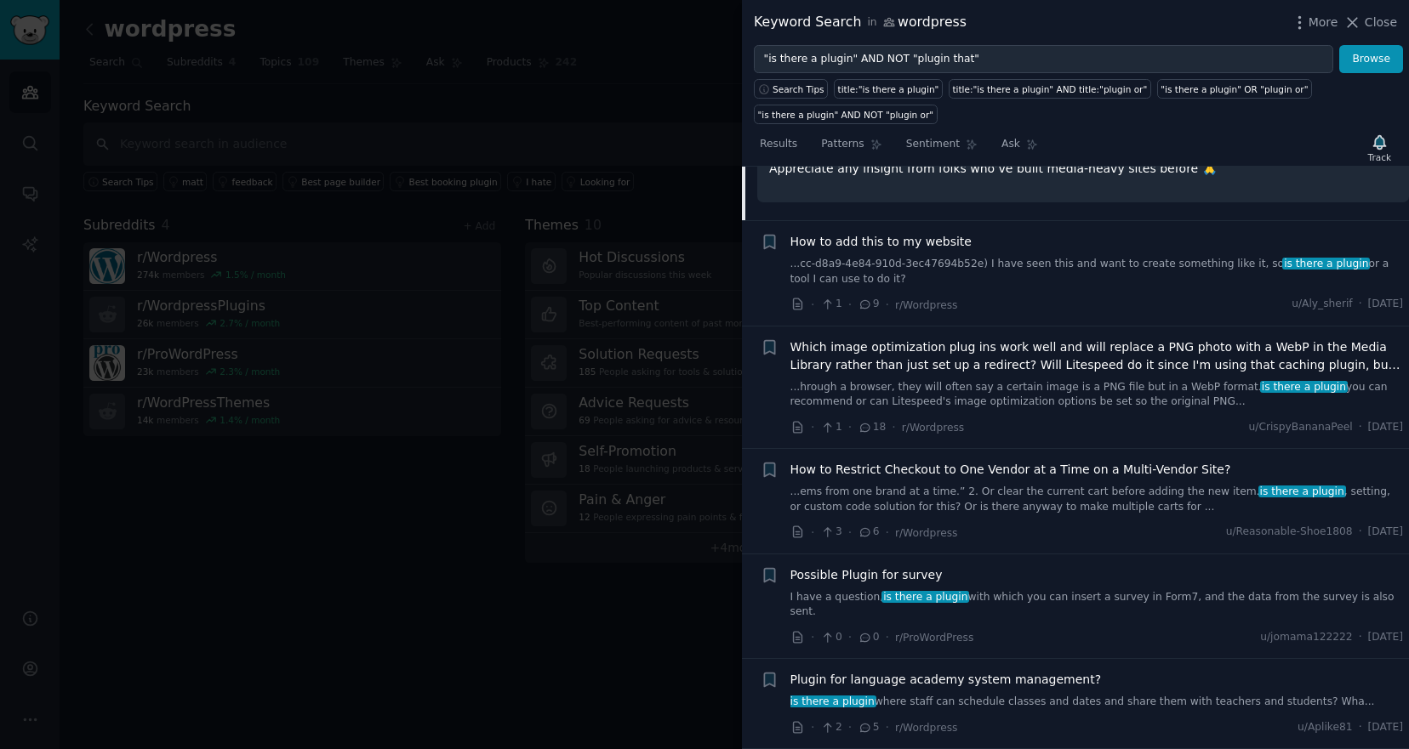
click at [948, 362] on span "Which image optimization plug ins work well and will replace a PNG photo with a…" at bounding box center [1096, 357] width 613 height 36
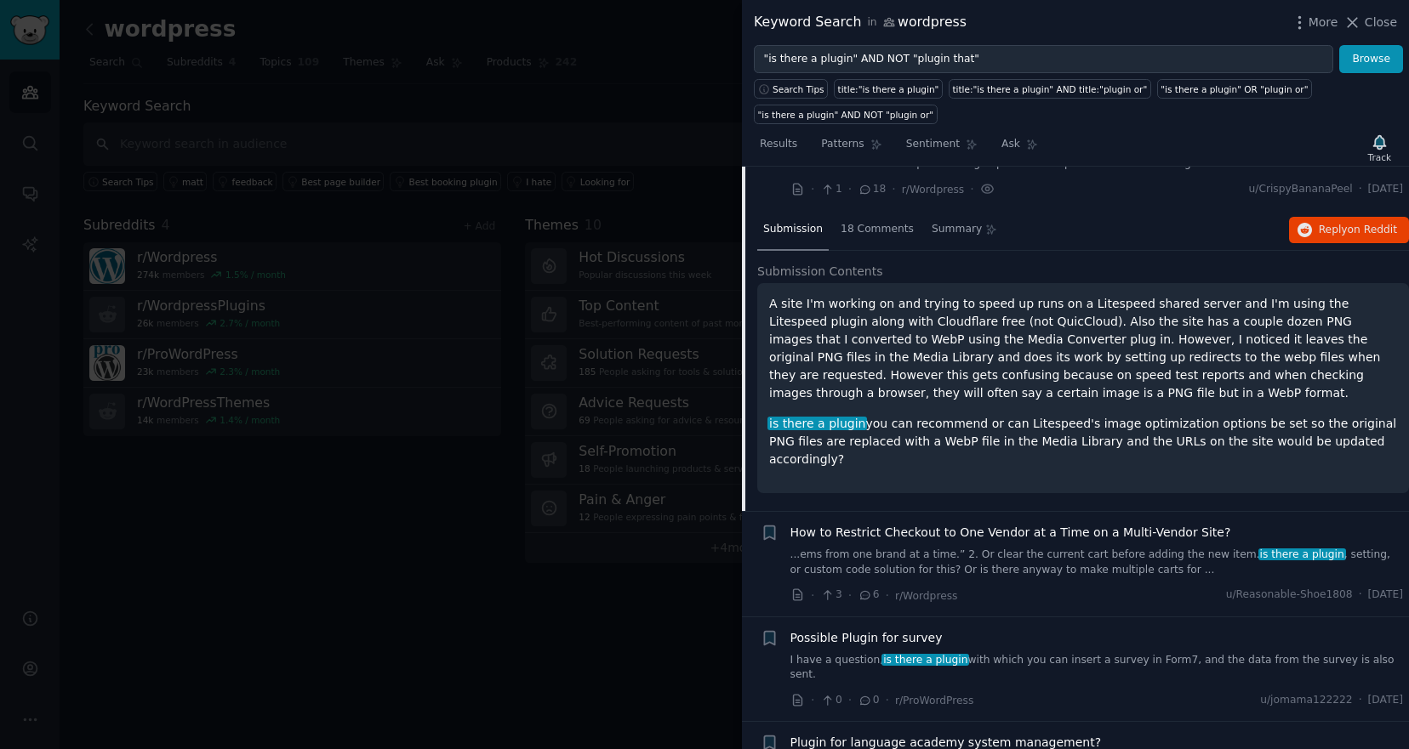
scroll to position [853, 0]
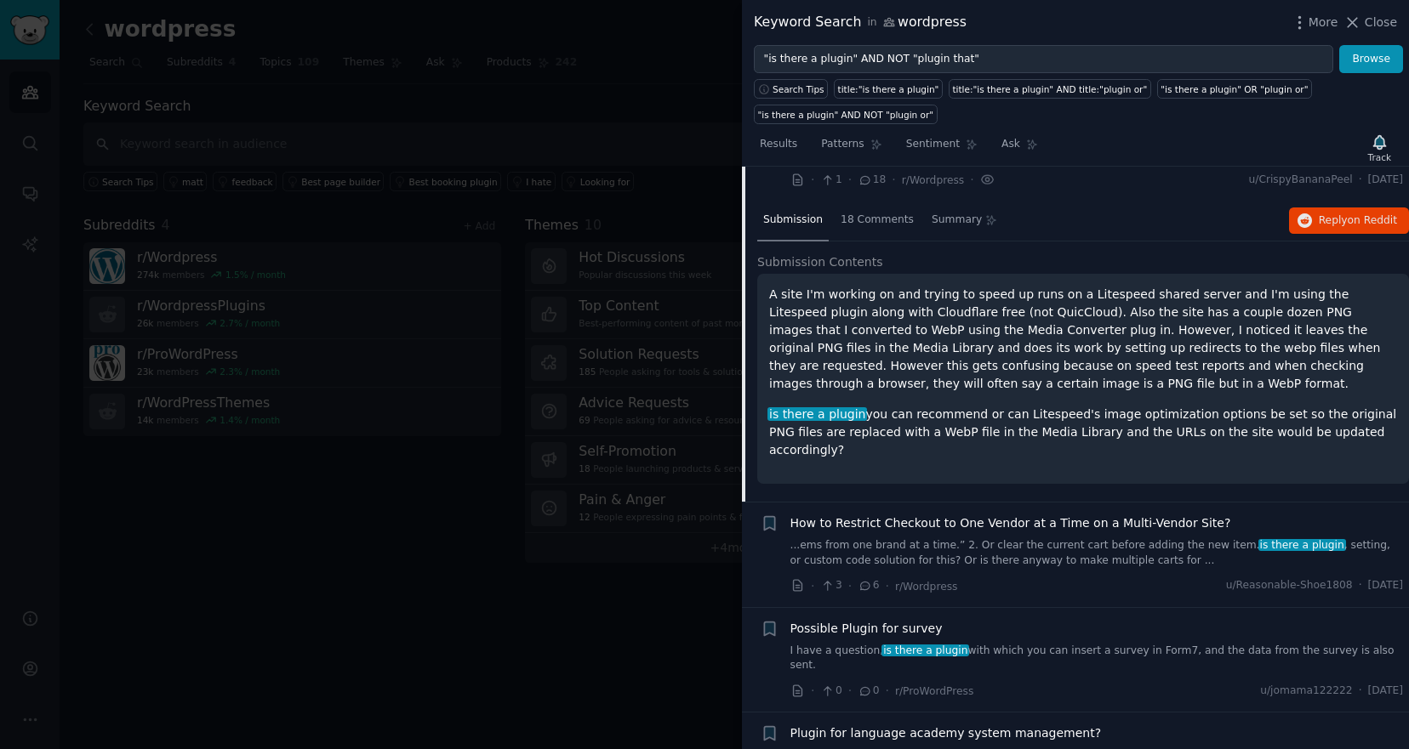
click at [1028, 538] on link "...ems from one brand at a time.” 2. Or clear the current cart before adding th…" at bounding box center [1096, 553] width 613 height 30
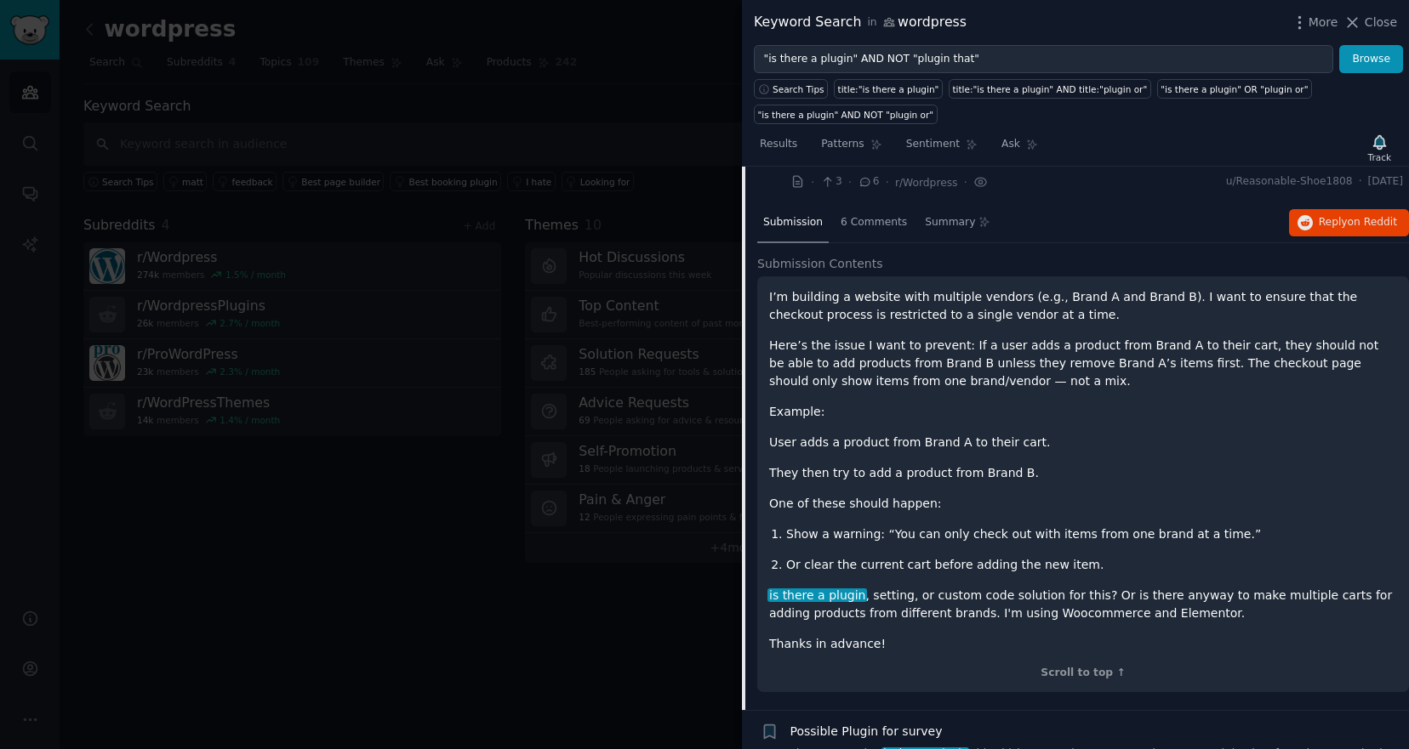
scroll to position [950, 0]
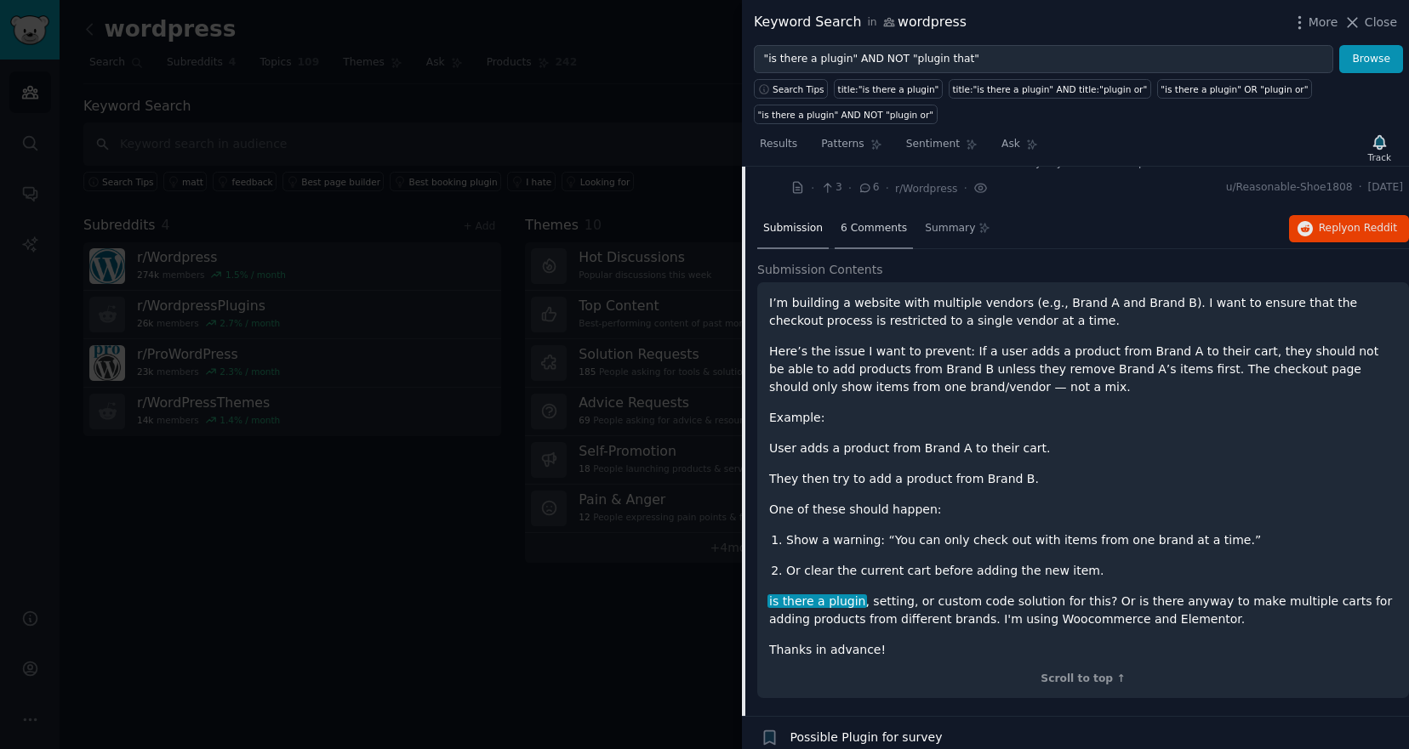
click at [860, 239] on div "6 Comments" at bounding box center [873, 229] width 78 height 41
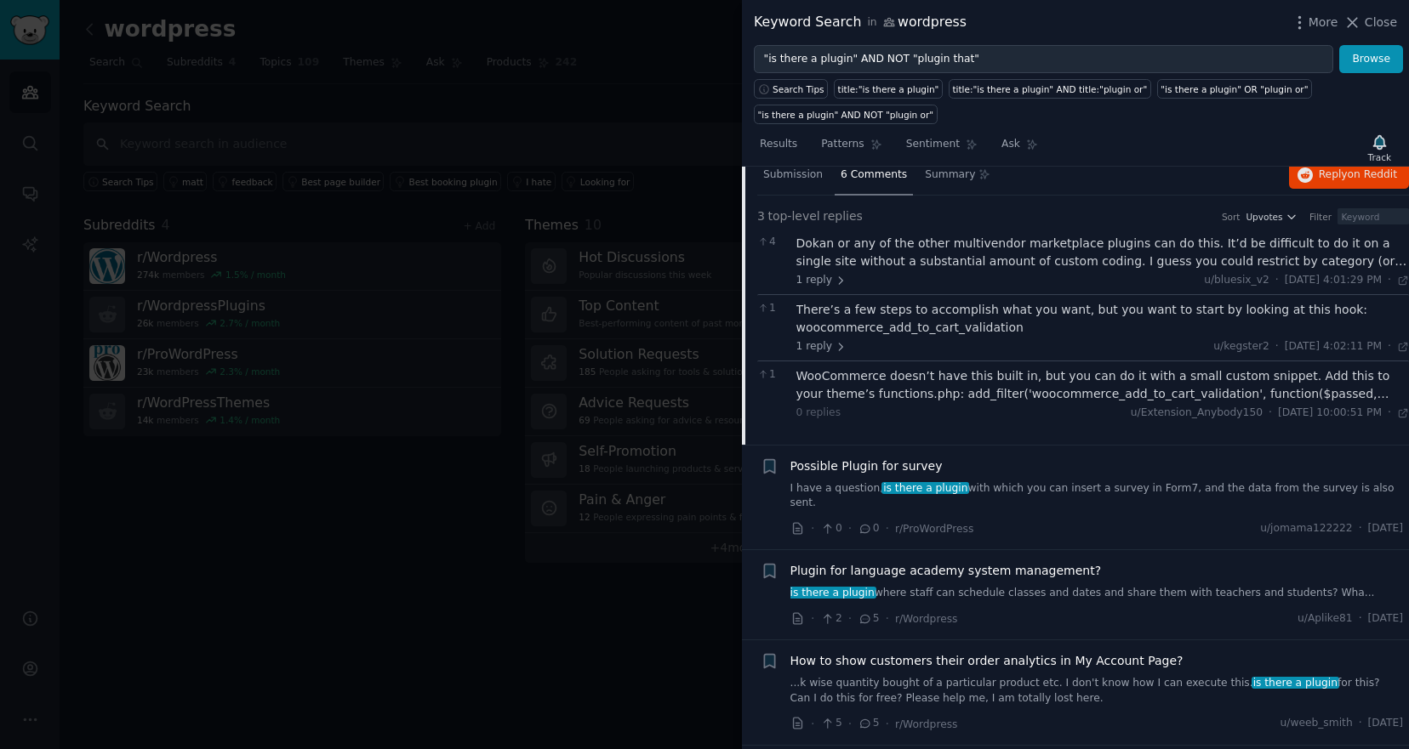
scroll to position [1006, 0]
click at [989, 560] on span "Plugin for language academy system management?" at bounding box center [945, 569] width 311 height 18
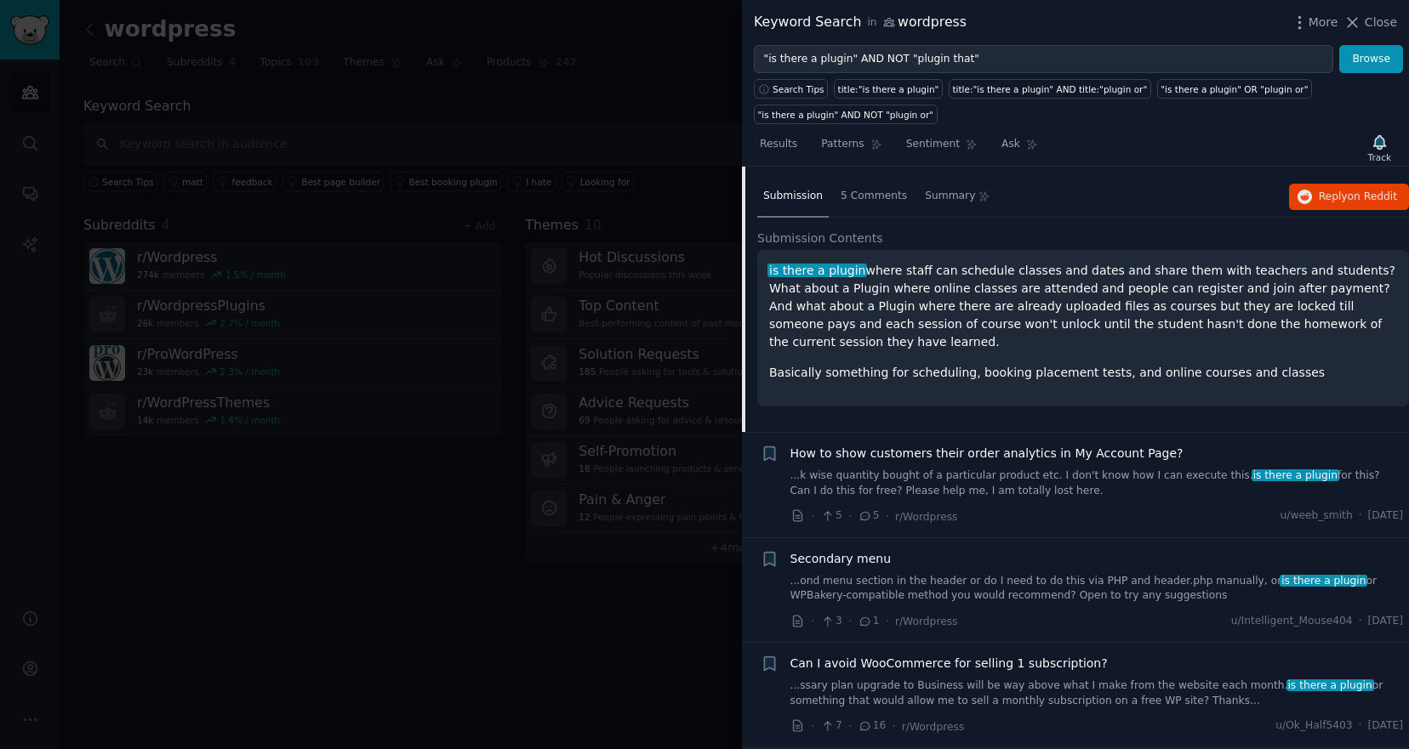
scroll to position [1182, 0]
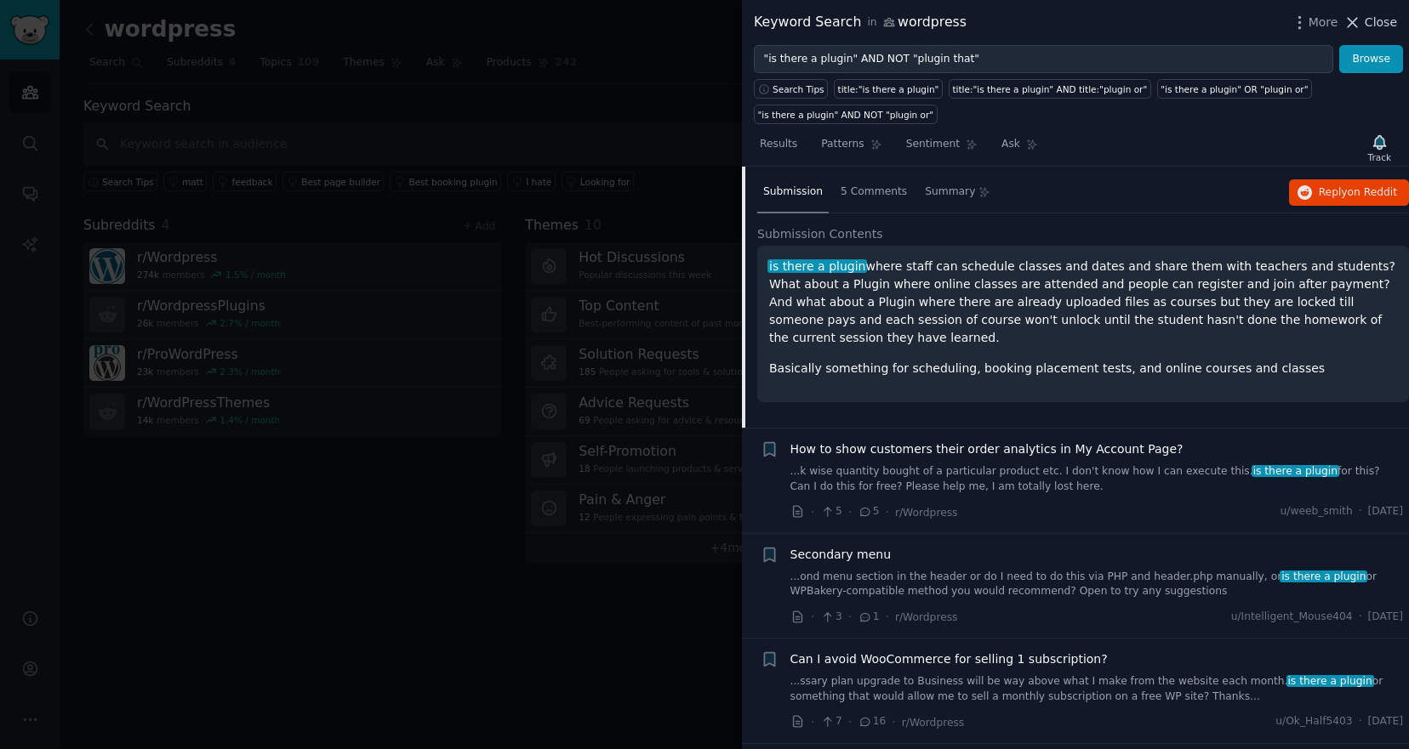
click at [1358, 18] on icon at bounding box center [1352, 22] width 9 height 9
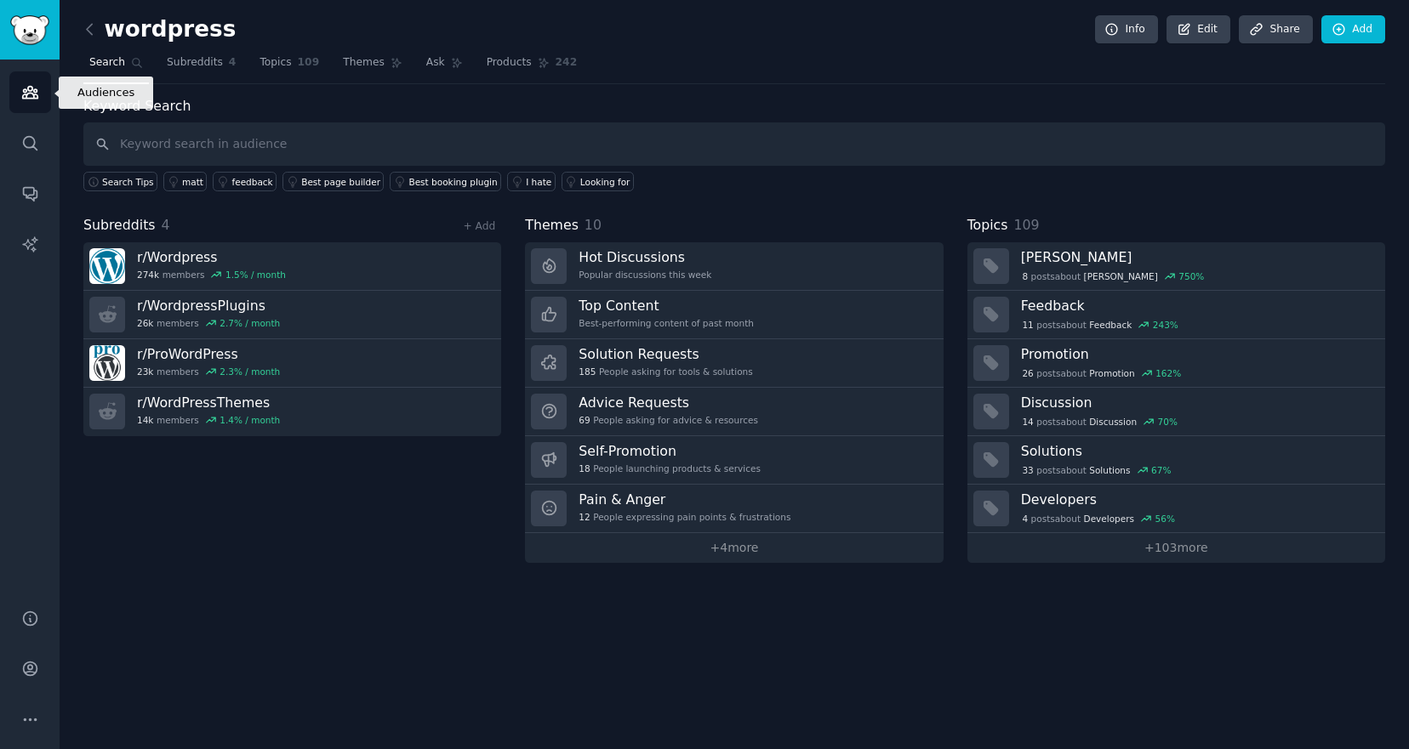
click at [42, 97] on link "Audiences" at bounding box center [30, 92] width 42 height 42
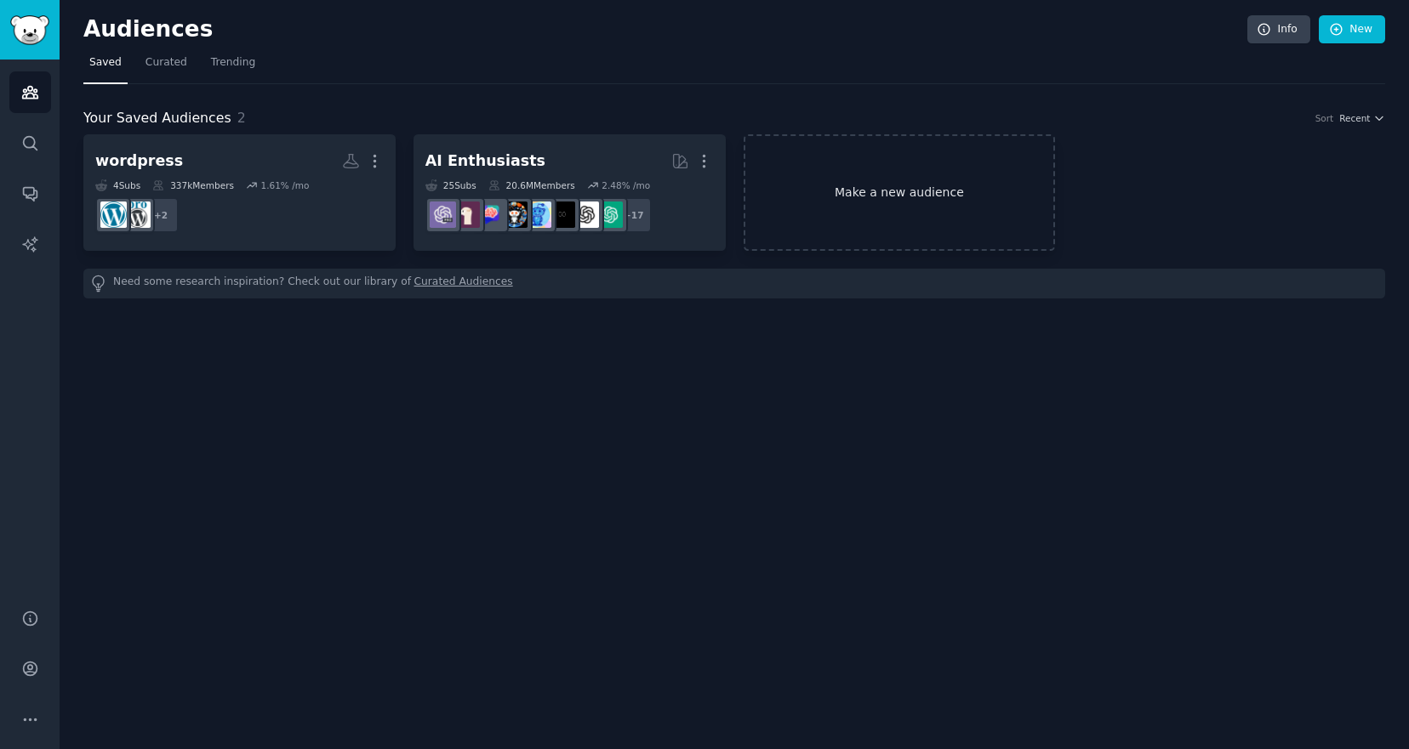
click at [882, 180] on link "Make a new audience" at bounding box center [899, 192] width 312 height 117
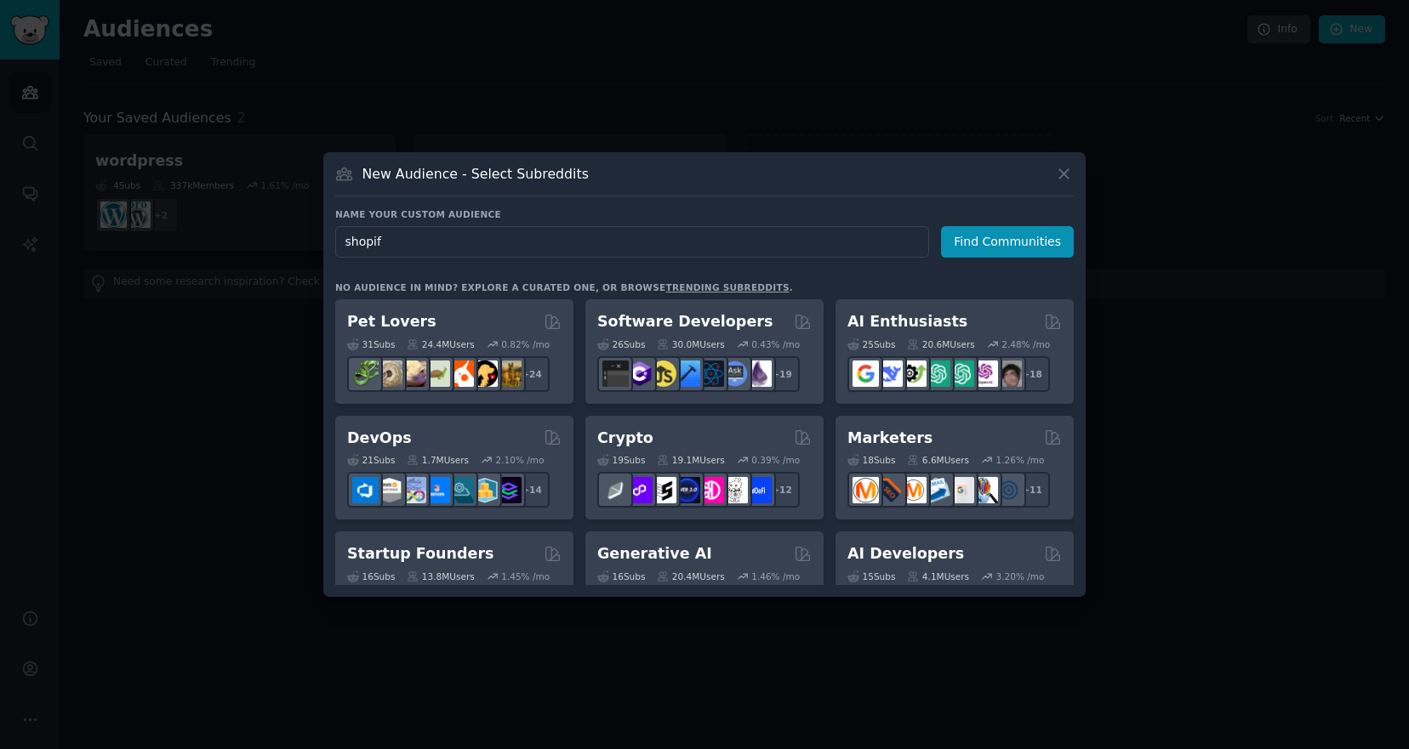
type input "shopify"
click button "Find Communities" at bounding box center [1007, 241] width 133 height 31
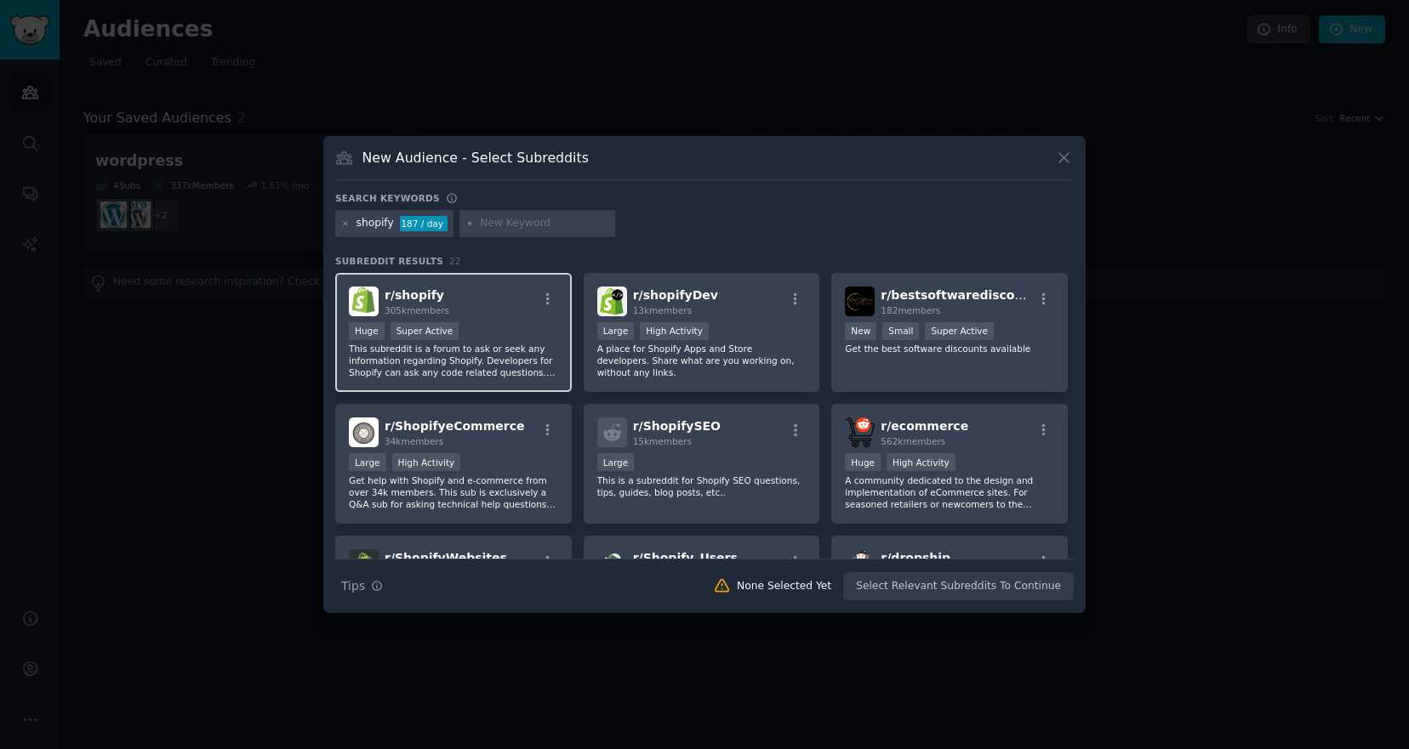
click at [534, 362] on p "This subreddit is a forum to ask or seek any information regarding Shopify. Dev…" at bounding box center [453, 361] width 209 height 36
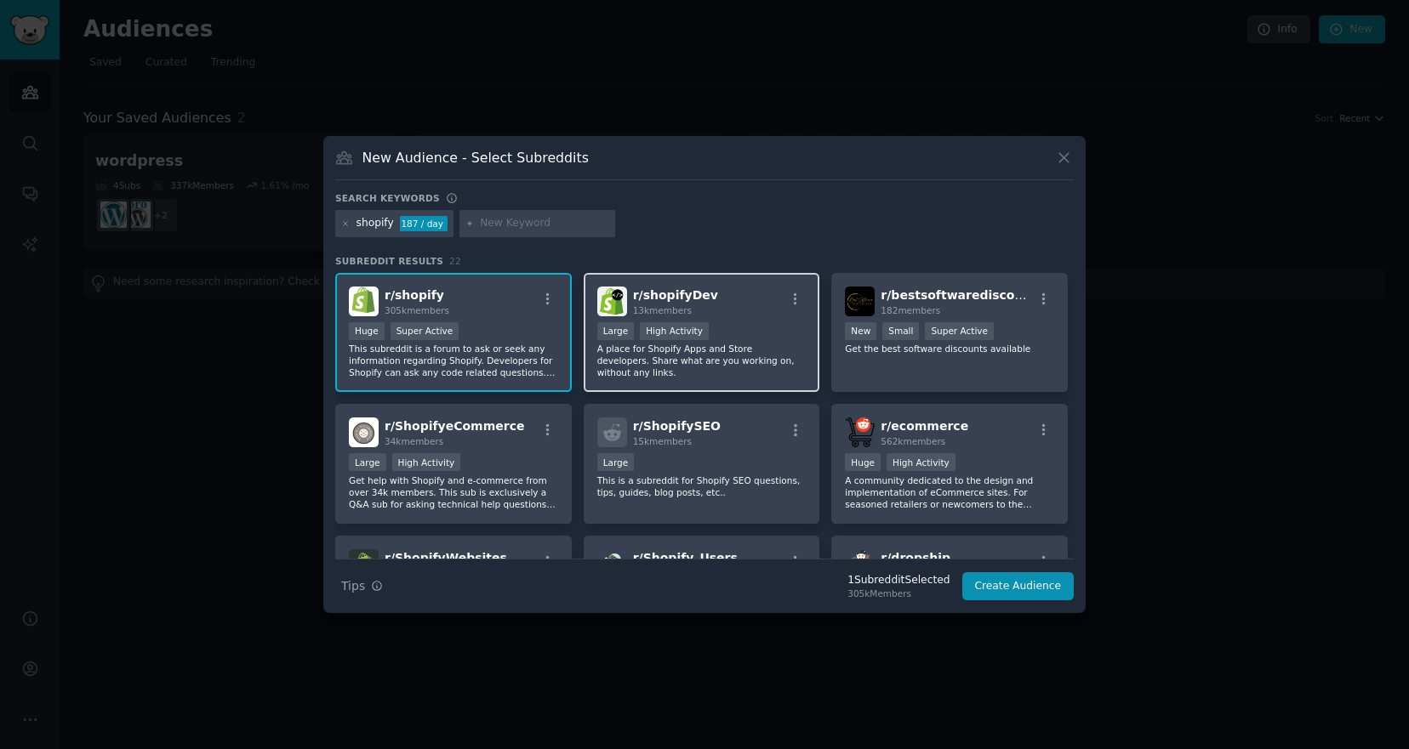
click at [781, 334] on div ">= 80th percentile for submissions / day Large High Activity" at bounding box center [701, 332] width 209 height 21
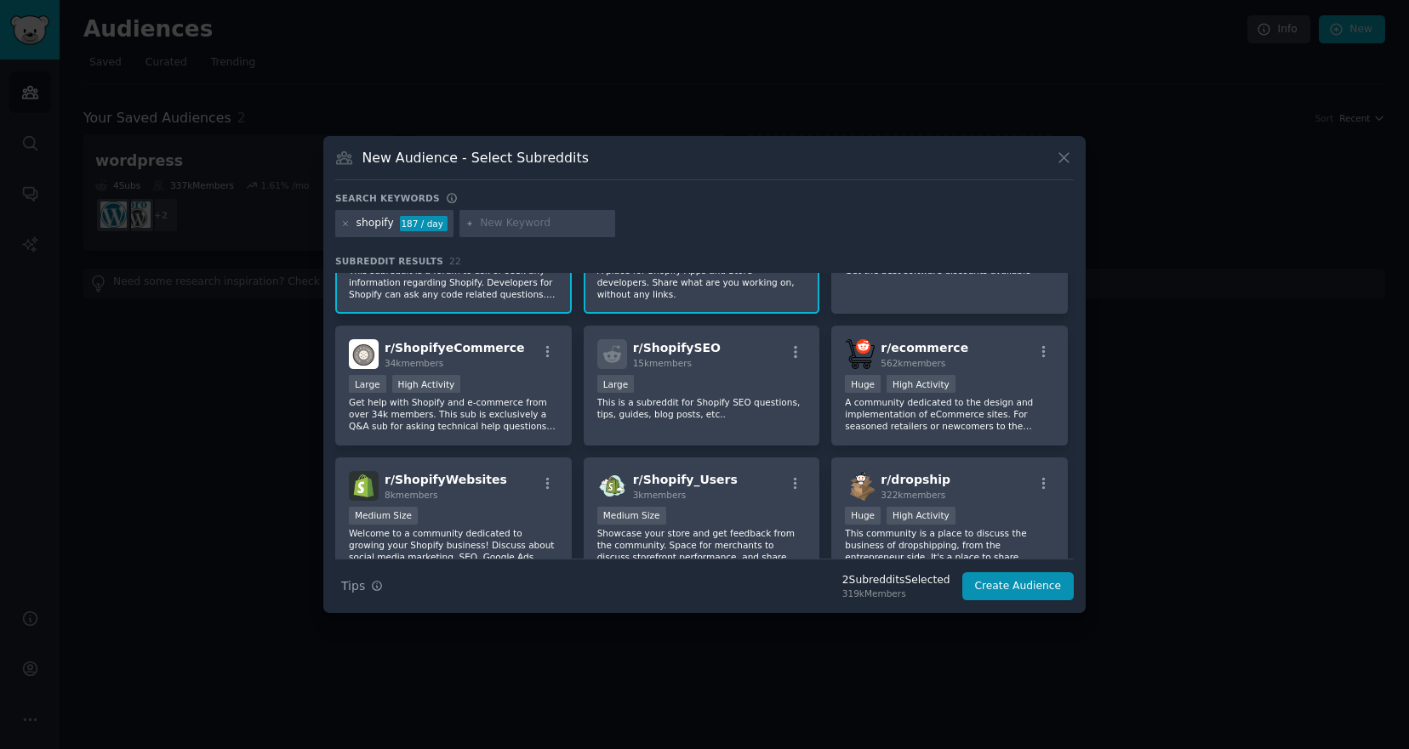
scroll to position [83, 0]
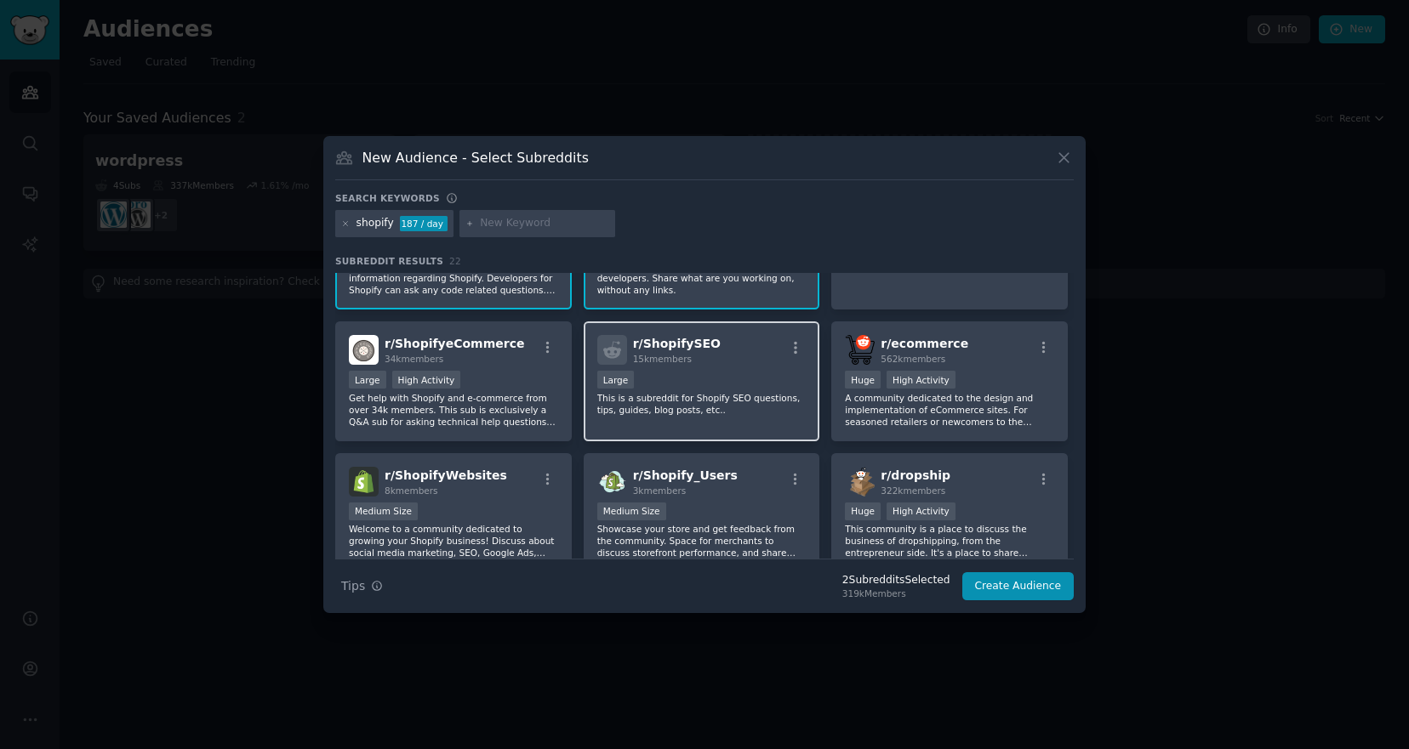
click at [685, 395] on p "This is a subreddit for Shopify SEO questions, tips, guides, blog posts, etc.." at bounding box center [701, 404] width 209 height 24
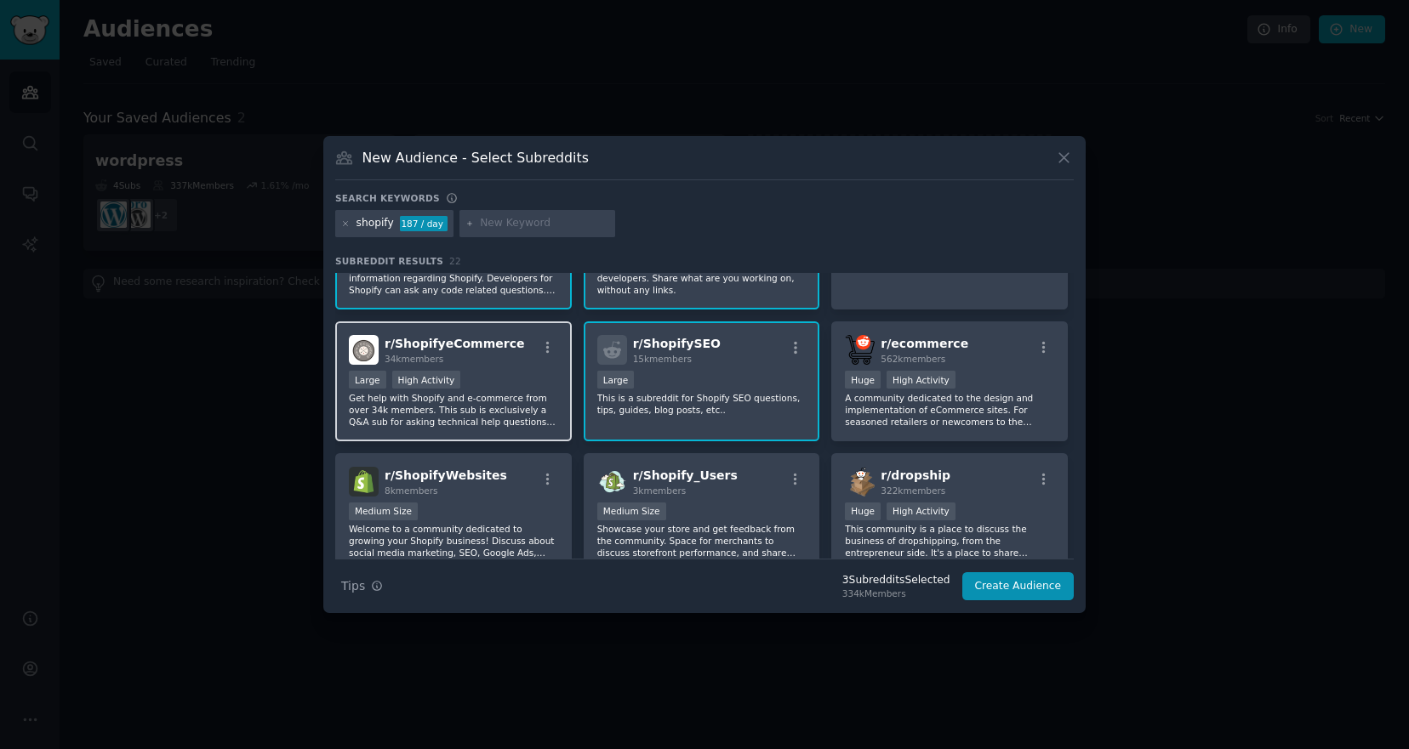
click at [514, 426] on p "Get help with Shopify and e-commerce from over 34k members. This sub is exclusi…" at bounding box center [453, 410] width 209 height 36
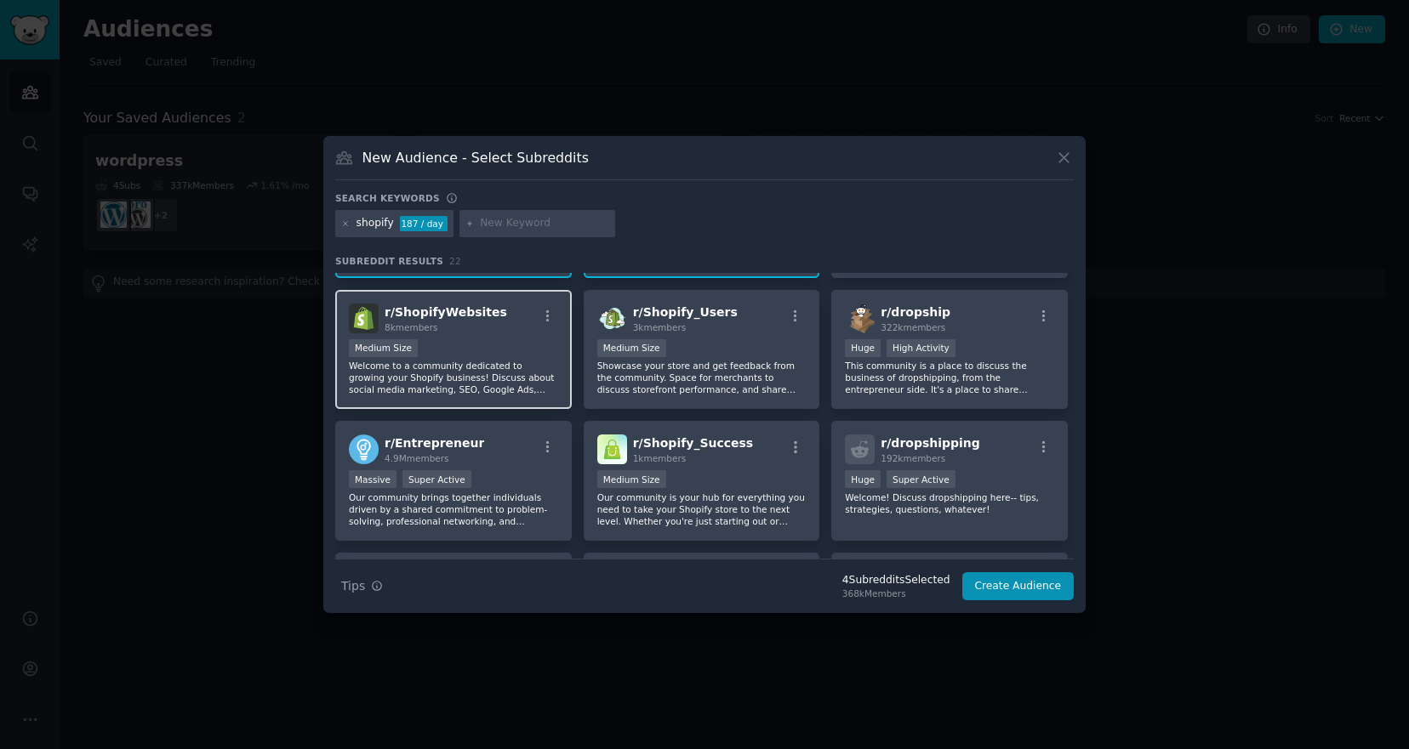
scroll to position [249, 0]
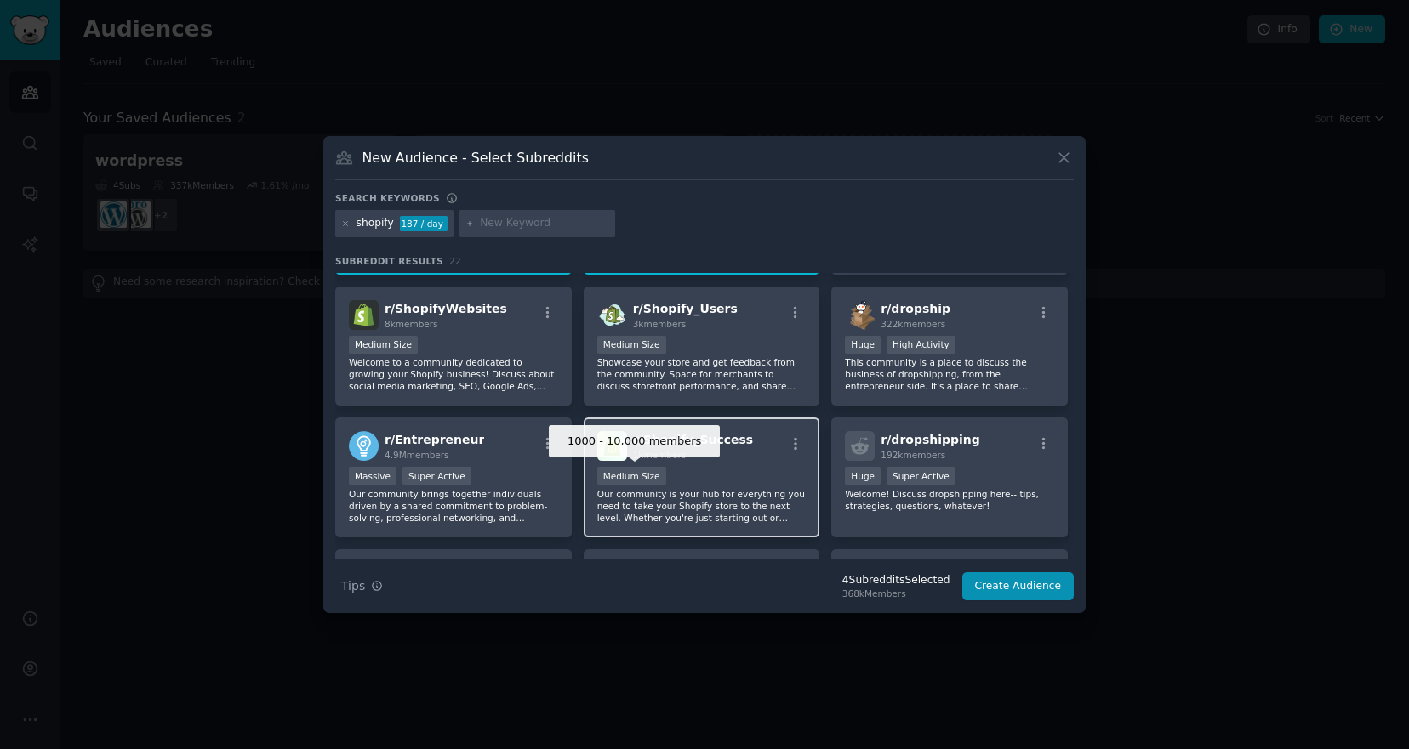
click at [637, 473] on div "Medium Size" at bounding box center [631, 476] width 69 height 18
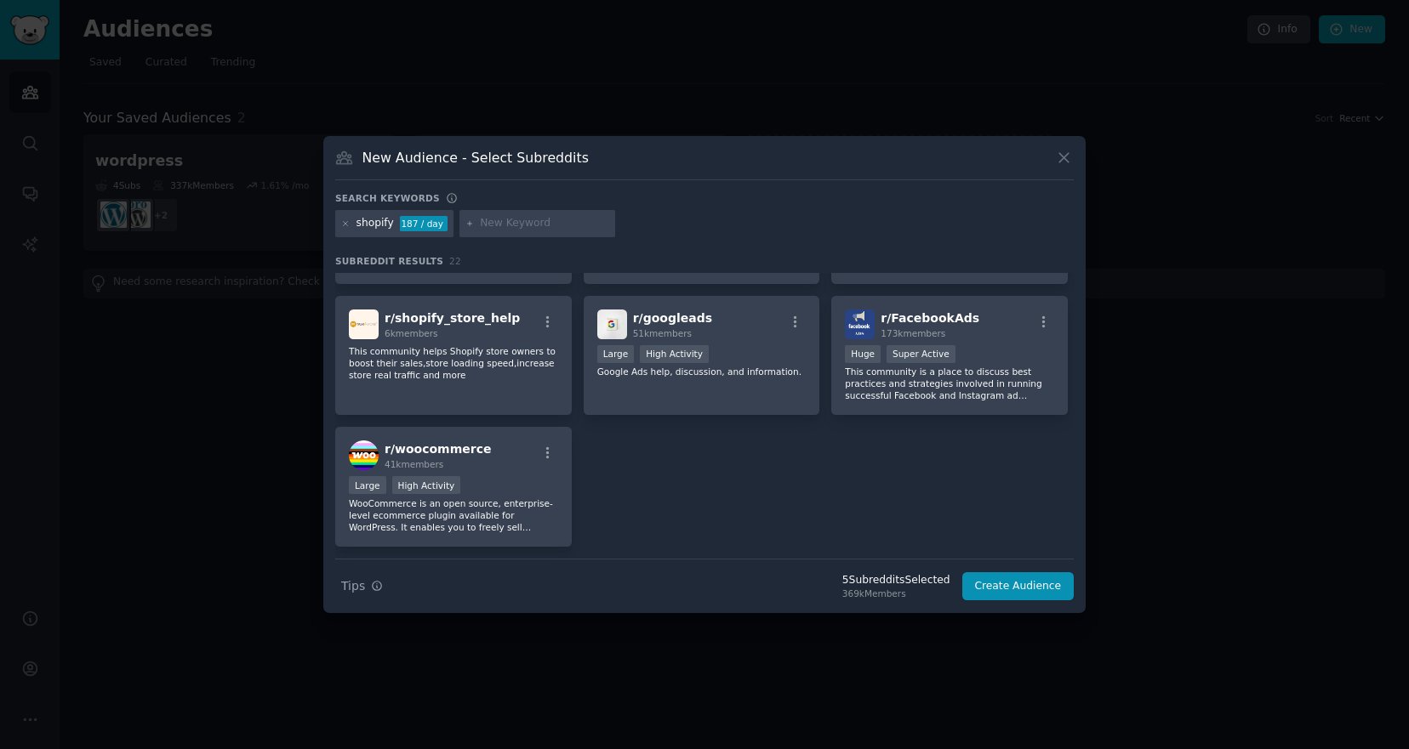
scroll to position [801, 0]
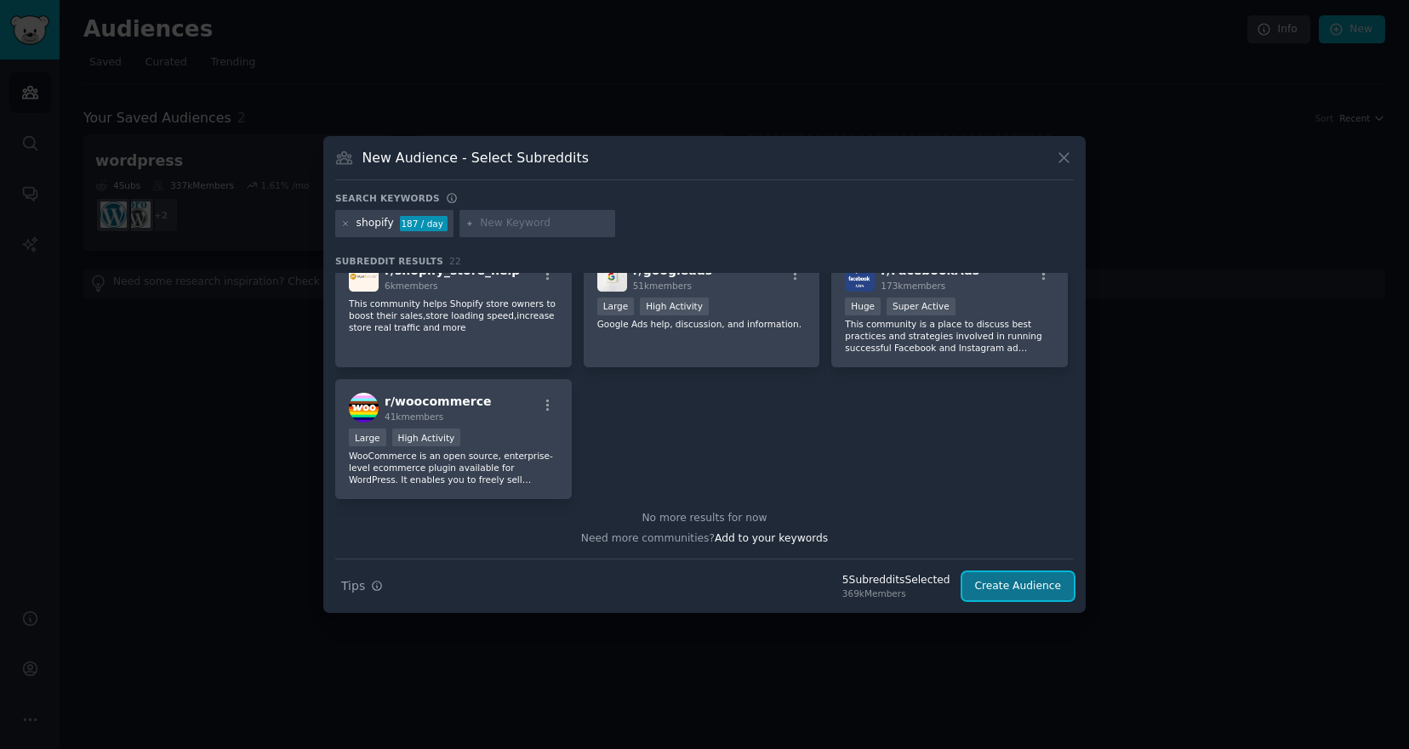
click at [1006, 592] on button "Create Audience" at bounding box center [1018, 586] width 112 height 29
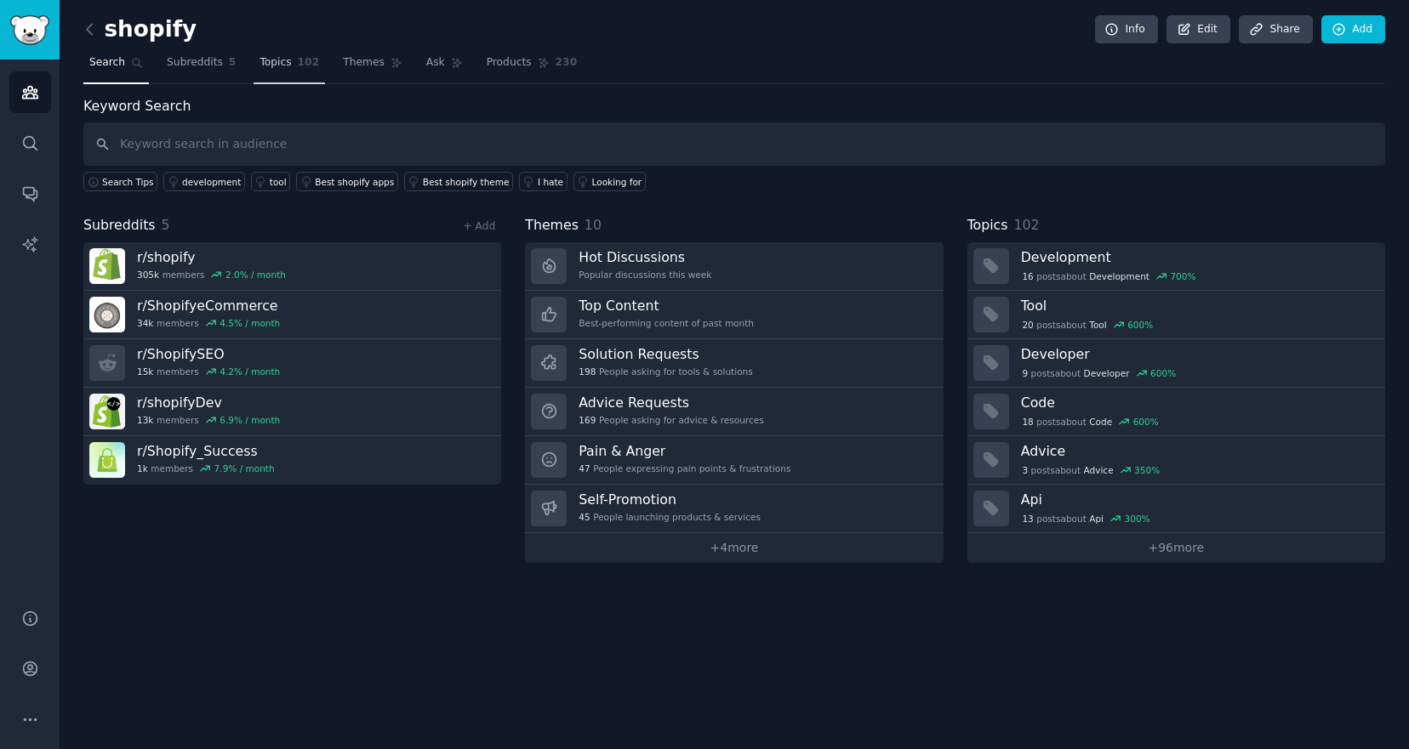
click at [275, 64] on span "Topics" at bounding box center [274, 62] width 31 height 15
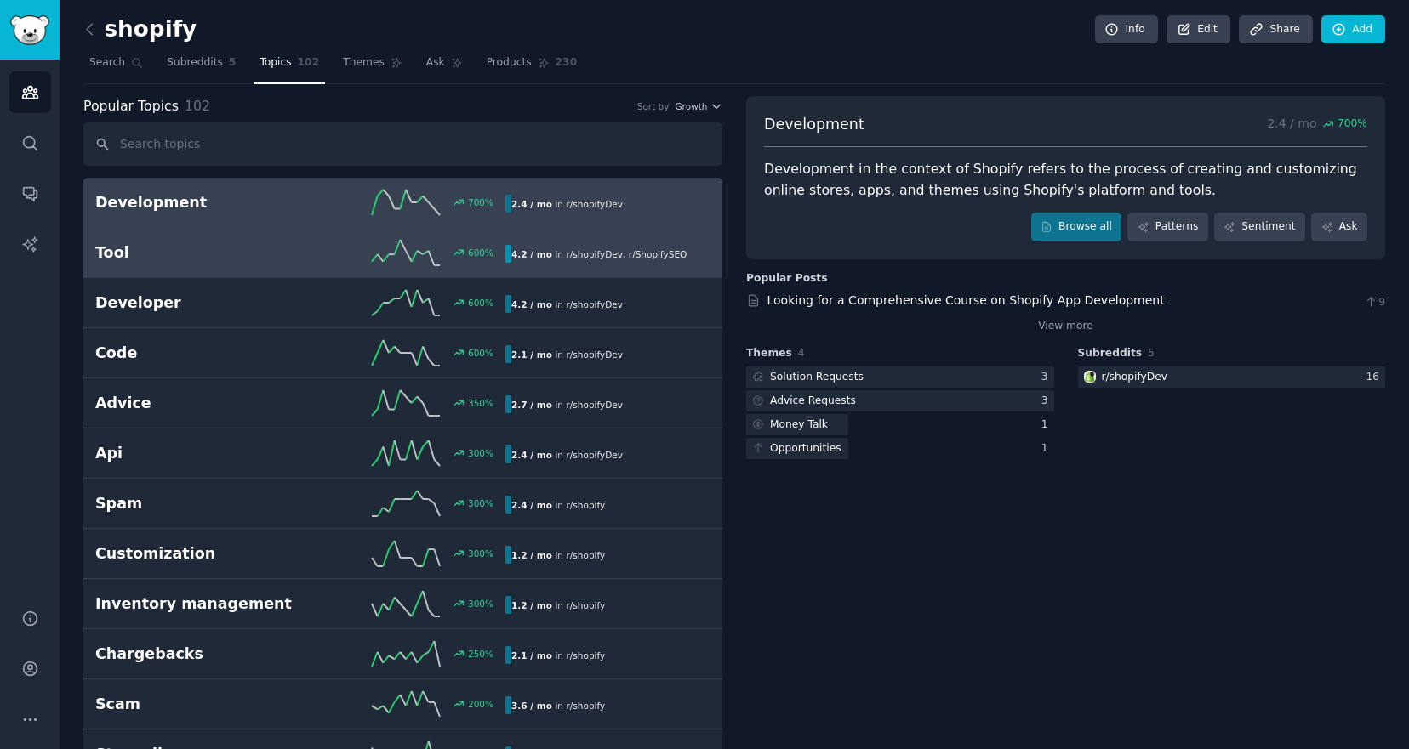
click at [283, 276] on link "Tool 600 % 4.2 / mo in r/ shopifyDev , r/ ShopifySEO" at bounding box center [402, 253] width 639 height 50
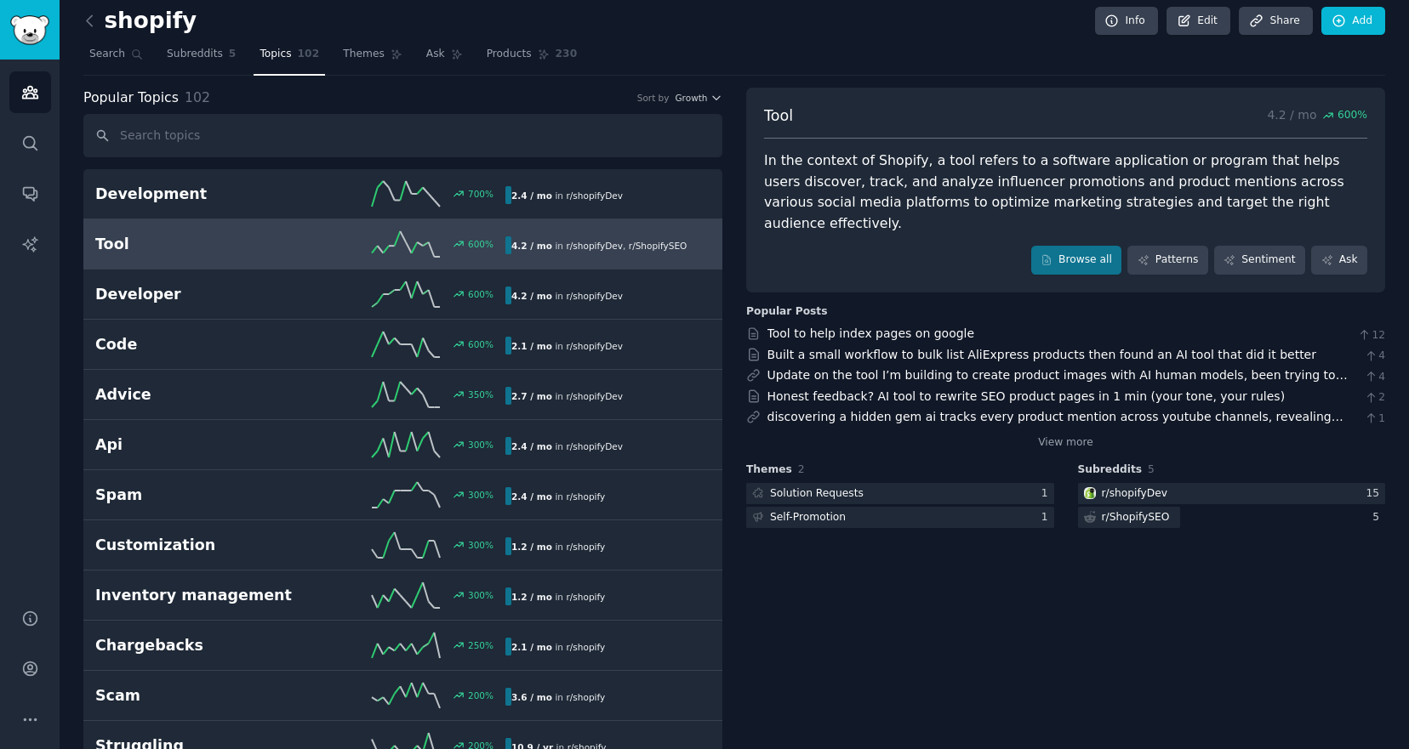
scroll to position [5, 0]
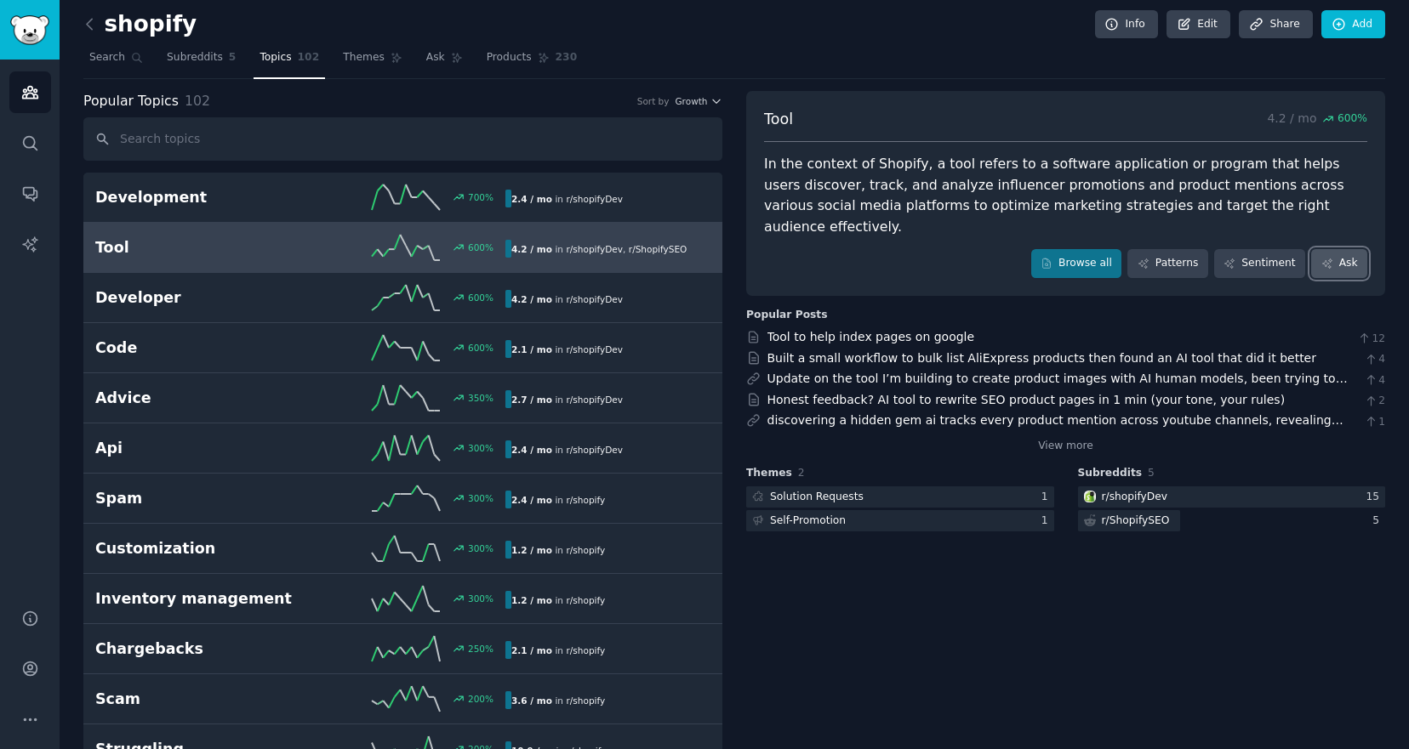
click at [1347, 249] on link "Ask" at bounding box center [1339, 263] width 56 height 29
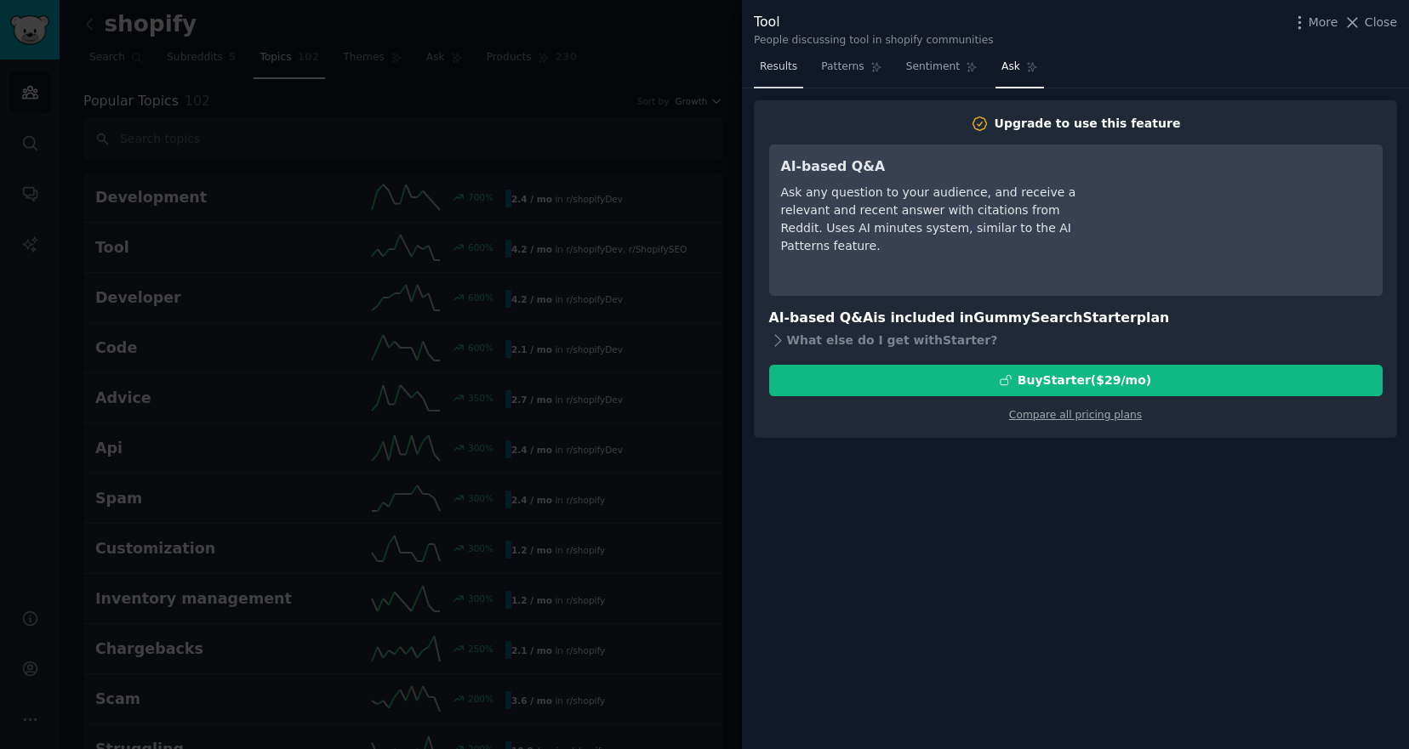
click at [761, 54] on link "Results" at bounding box center [778, 71] width 49 height 35
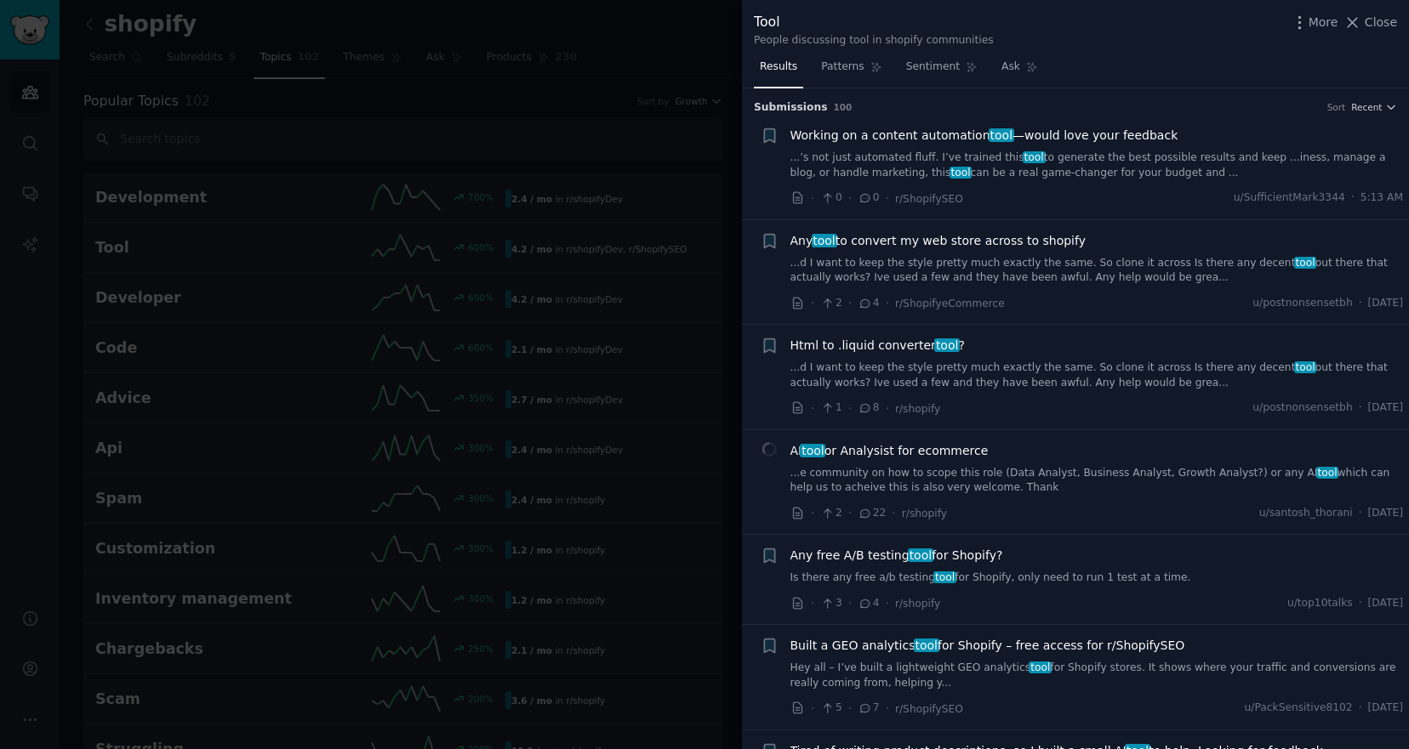
click at [1000, 245] on span "Any tool to convert my web store across to shopify" at bounding box center [937, 241] width 295 height 18
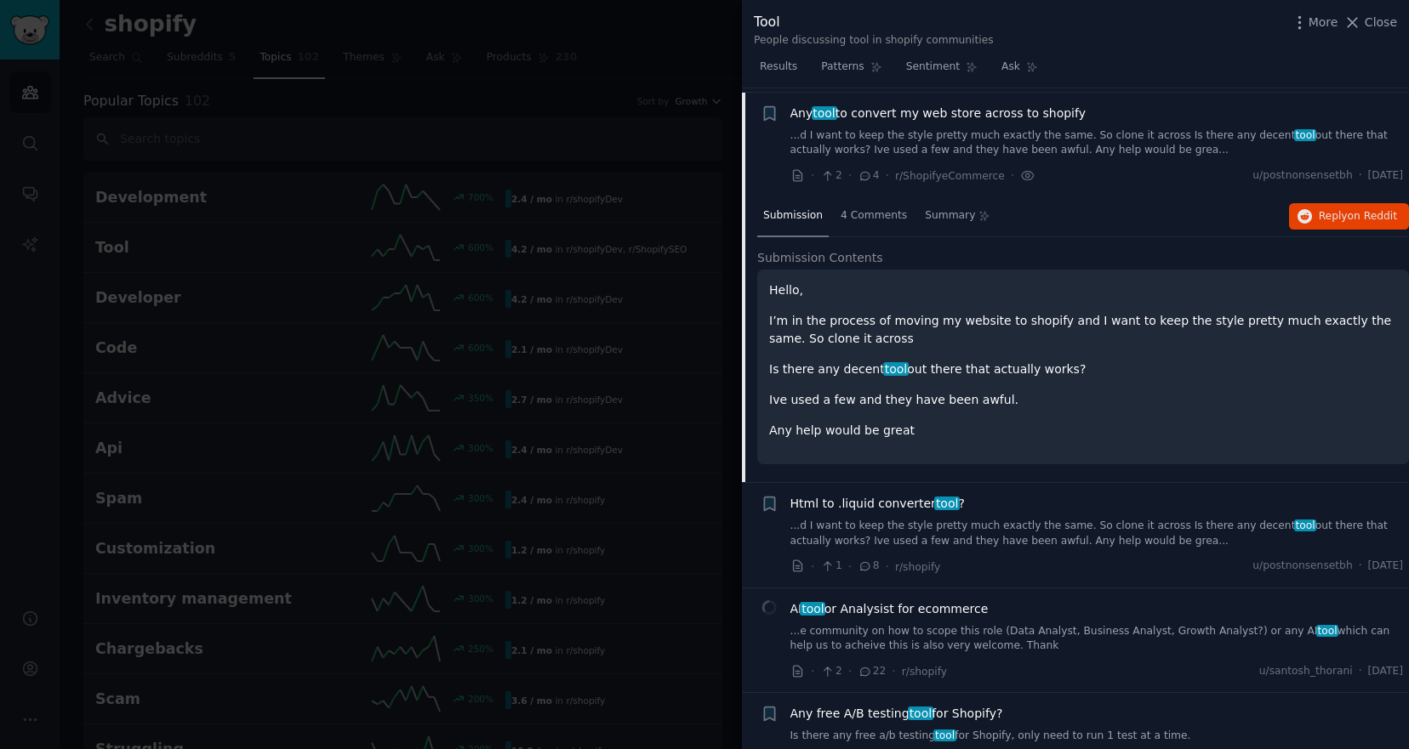
scroll to position [132, 0]
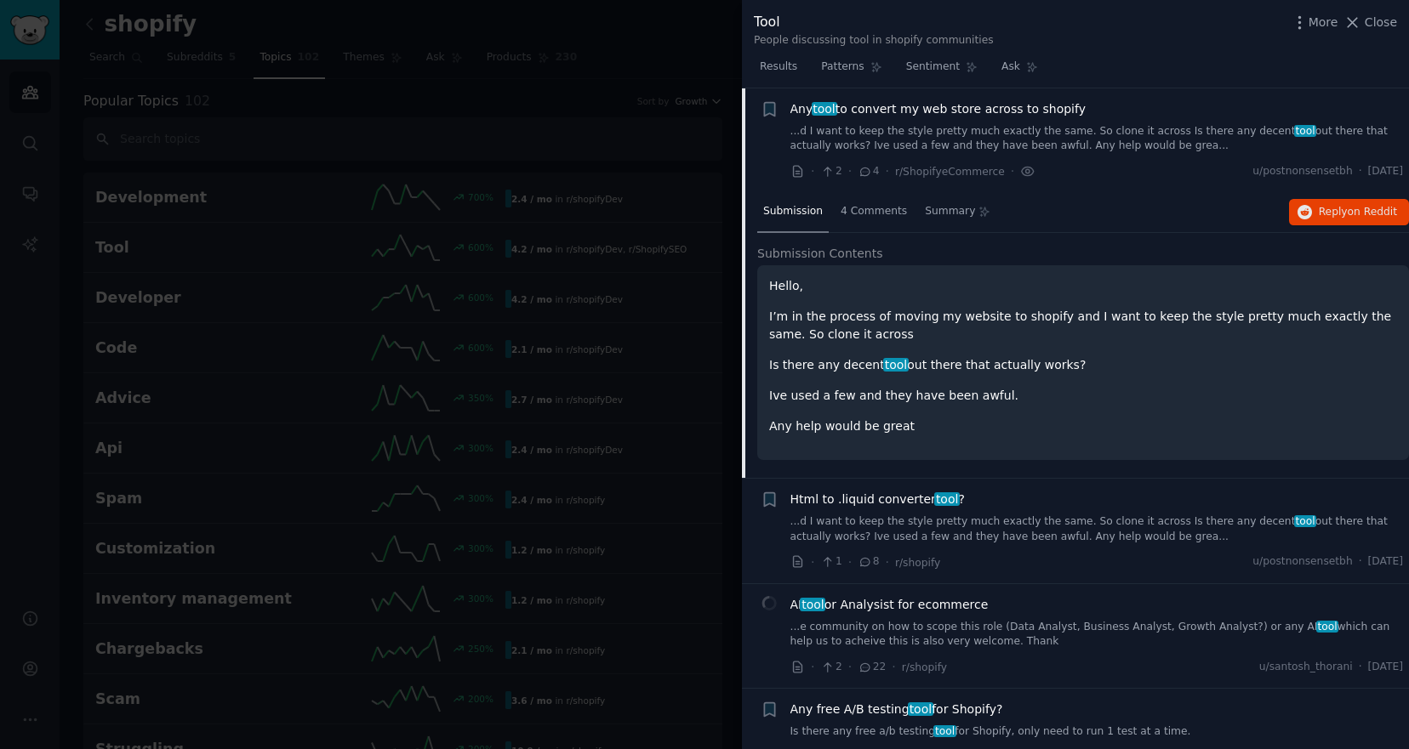
click at [685, 64] on div at bounding box center [704, 374] width 1409 height 749
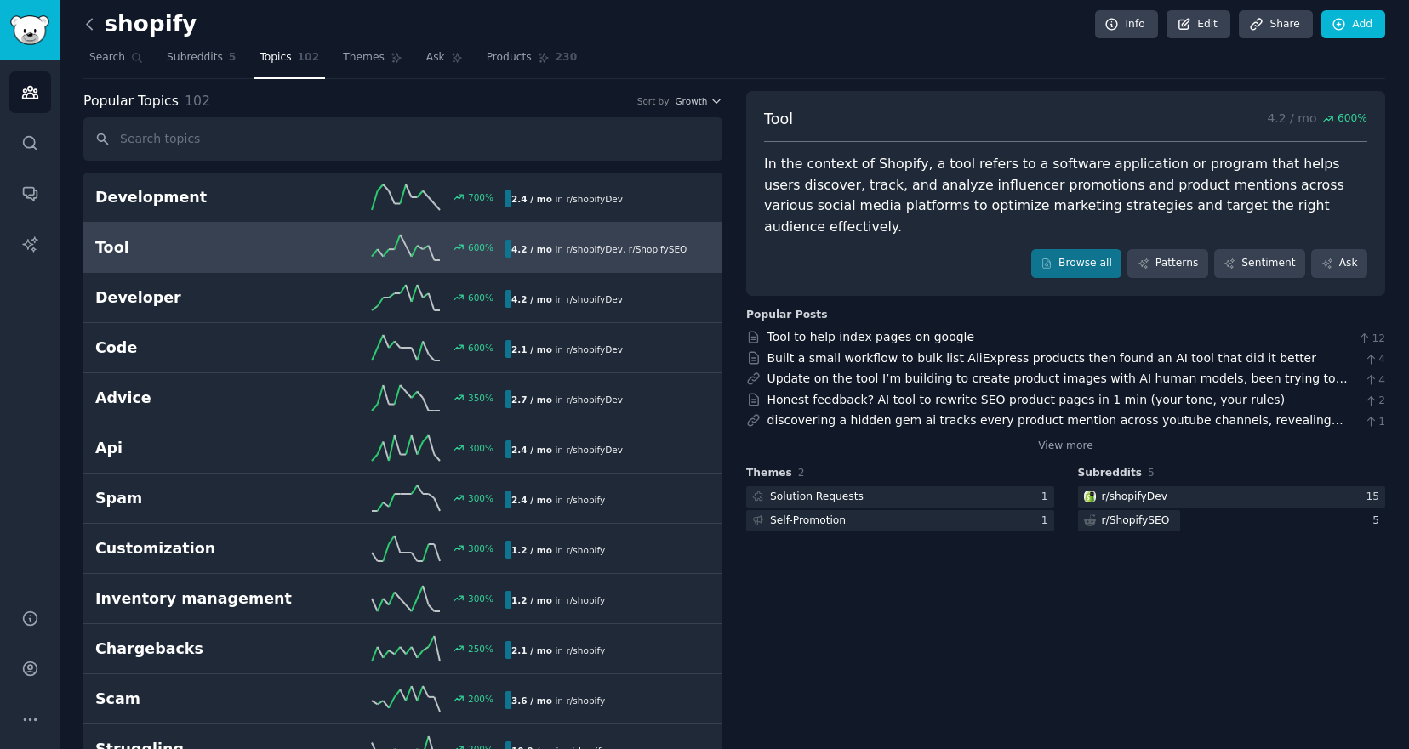
click at [88, 24] on icon at bounding box center [89, 24] width 5 height 10
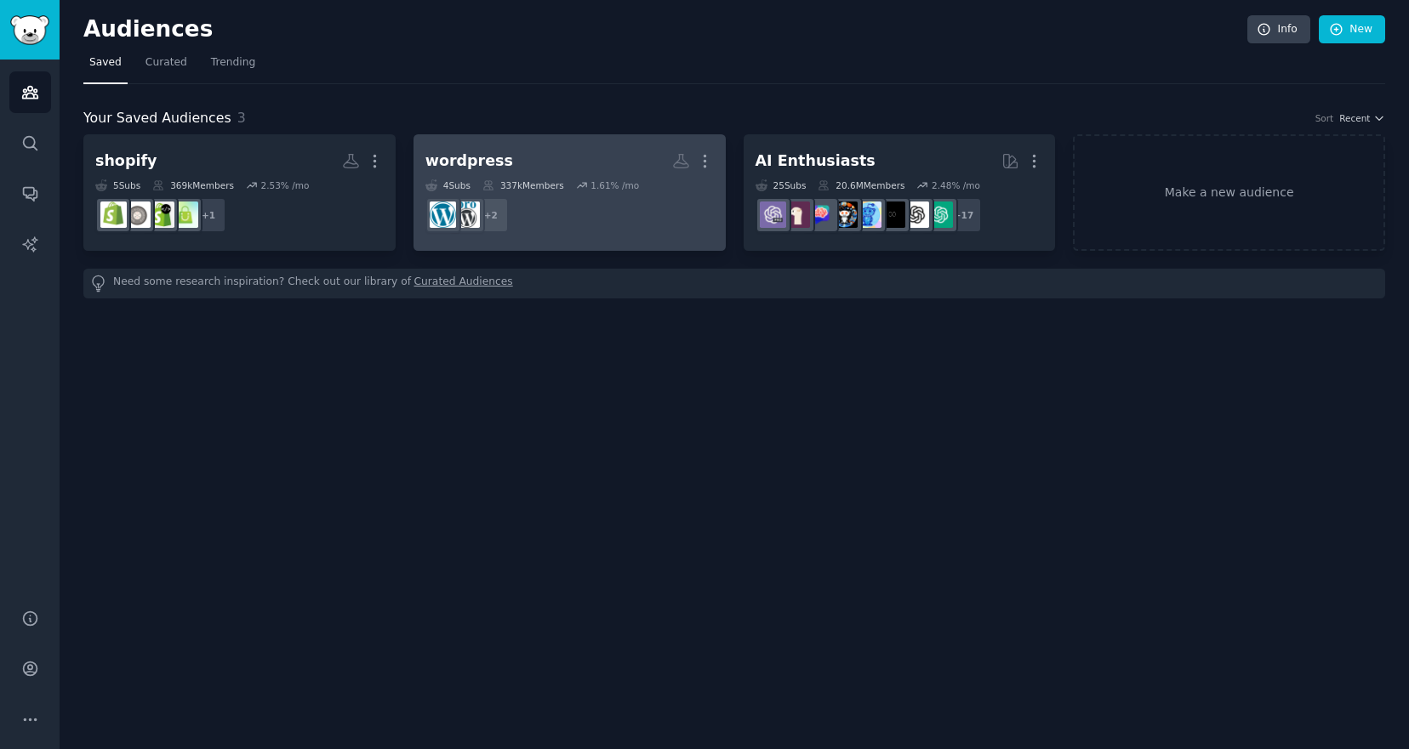
click at [537, 184] on div "337k Members" at bounding box center [523, 185] width 82 height 12
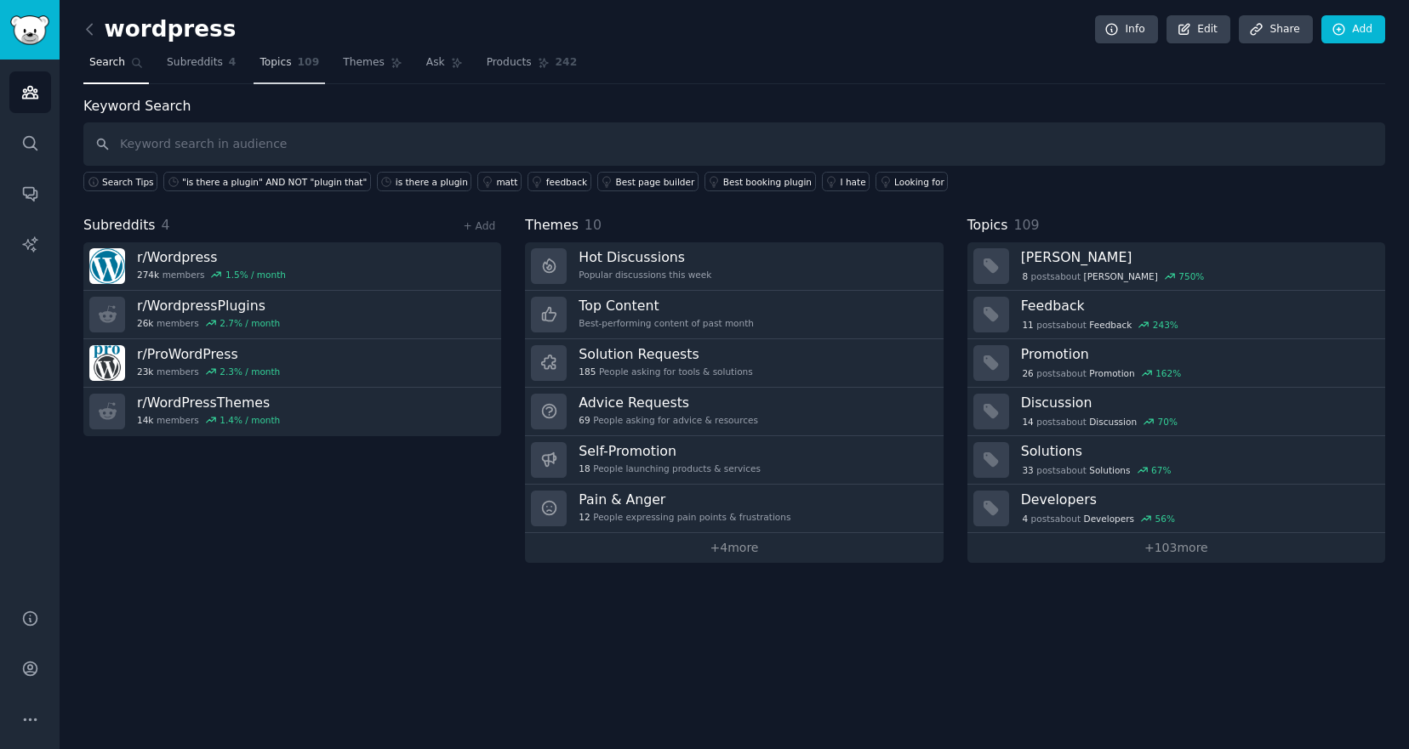
click at [270, 63] on span "Topics" at bounding box center [274, 62] width 31 height 15
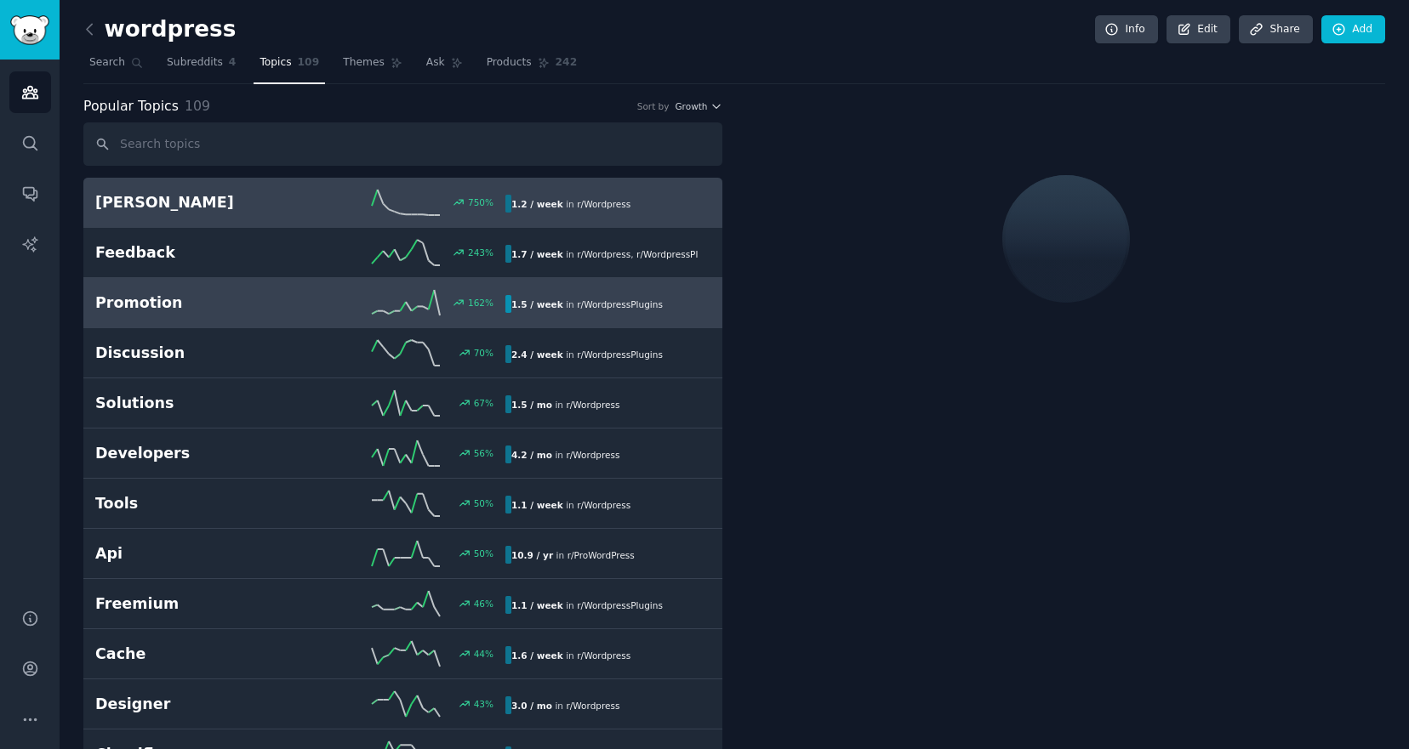
scroll to position [42, 0]
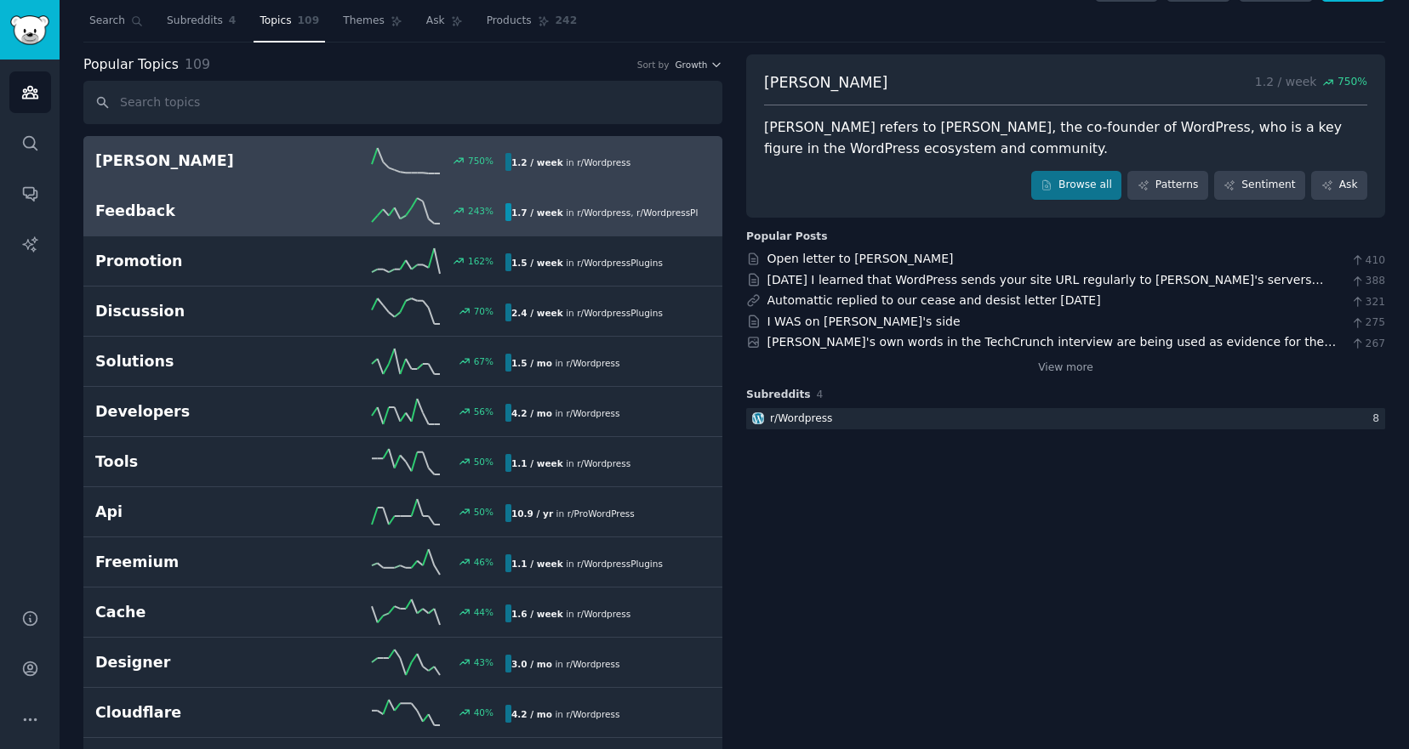
click at [271, 219] on h2 "Feedback" at bounding box center [197, 211] width 205 height 21
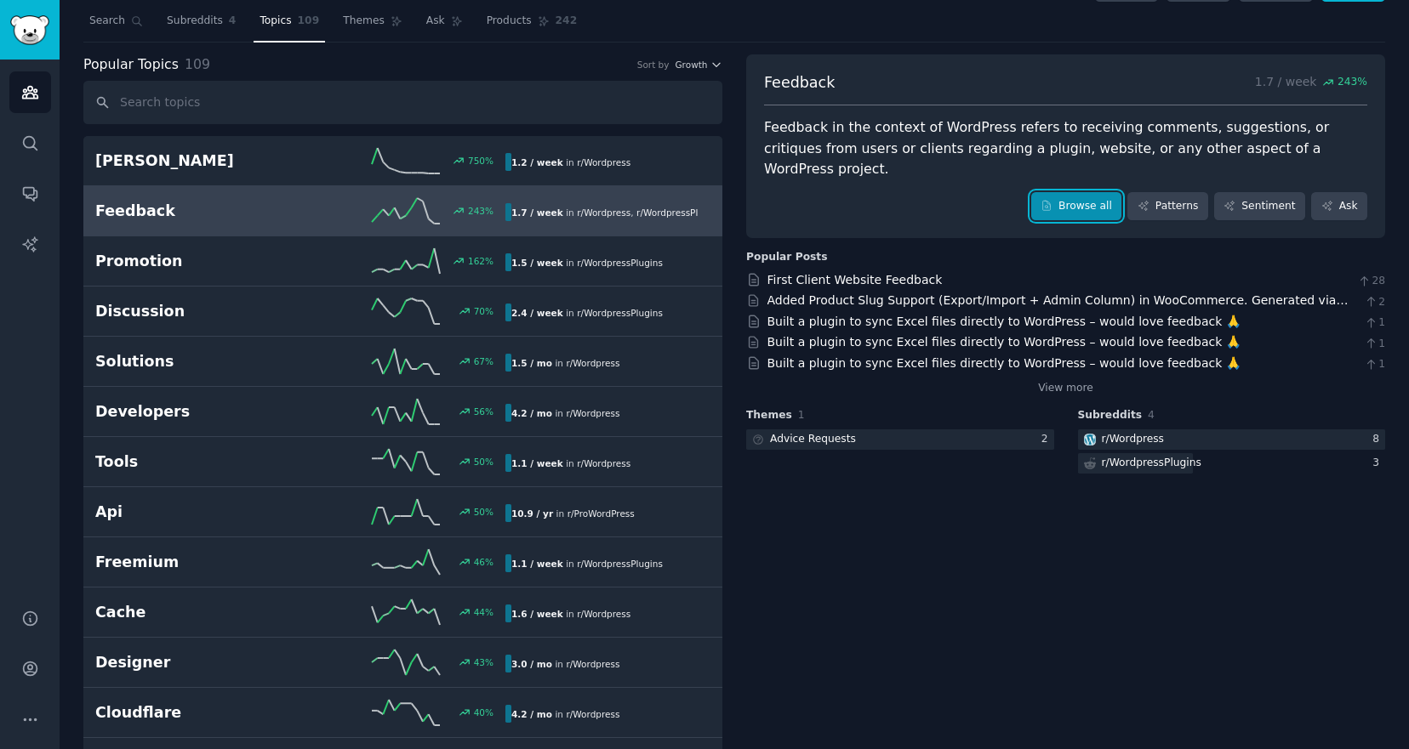
click at [1077, 192] on link "Browse all" at bounding box center [1076, 206] width 91 height 29
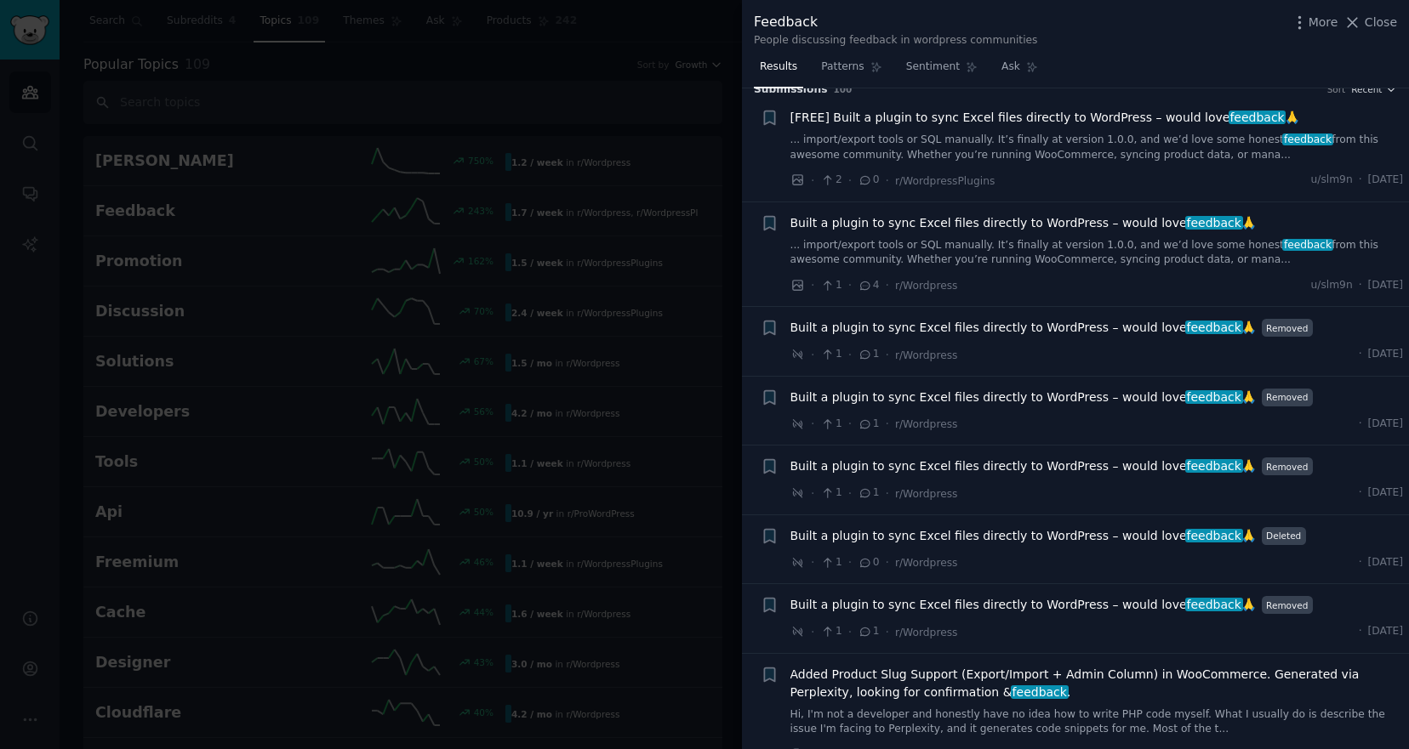
scroll to position [21, 0]
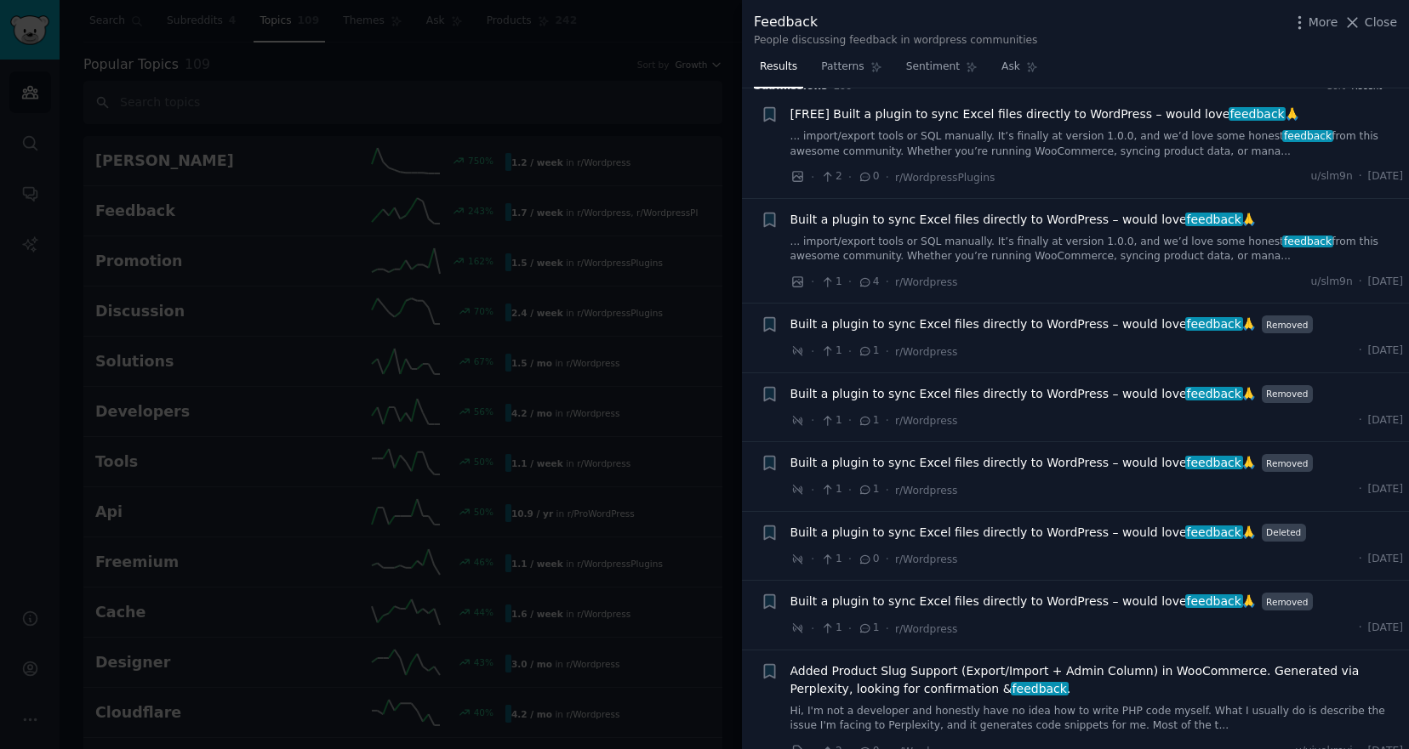
click at [1031, 117] on span "[FREE] Built a plugin to sync Excel files directly to WordPress – would love fe…" at bounding box center [1044, 114] width 509 height 18
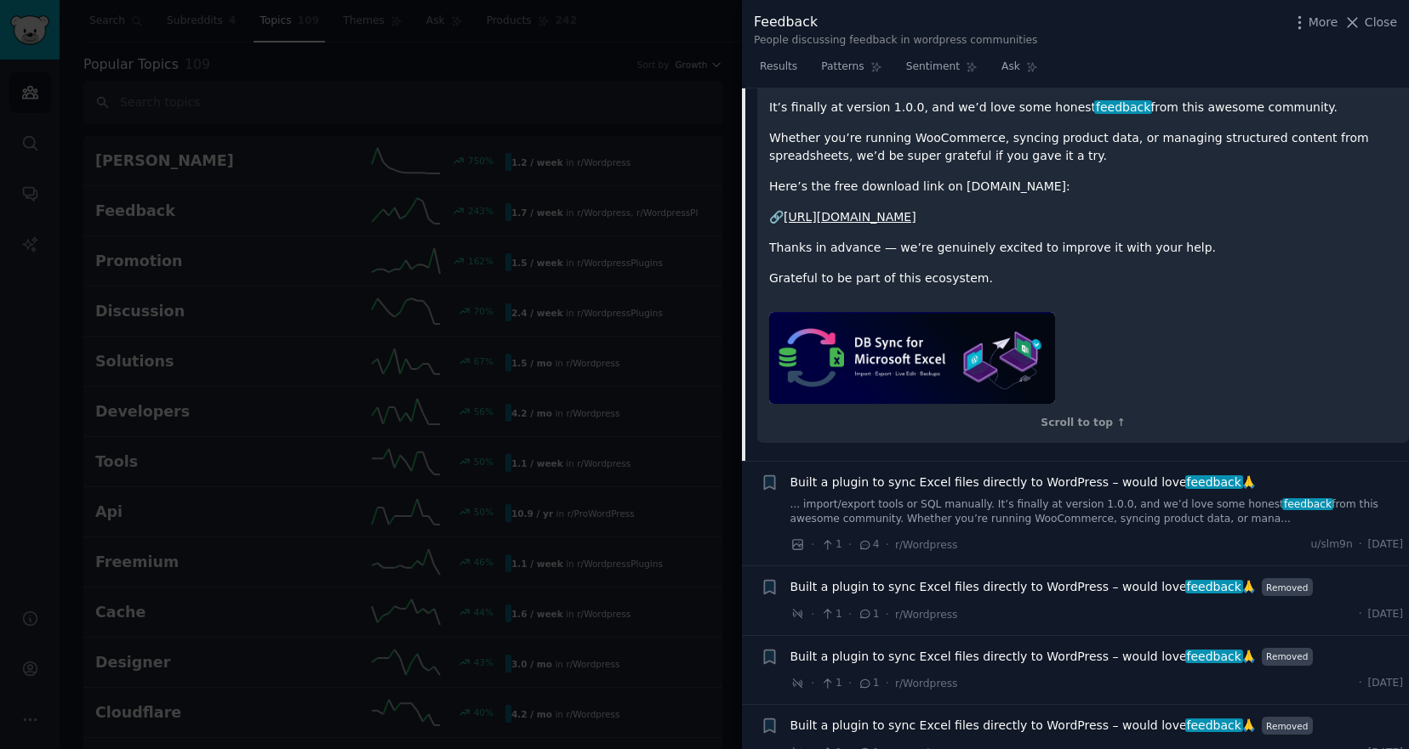
scroll to position [336, 0]
click at [1368, 25] on span "Close" at bounding box center [1380, 23] width 32 height 18
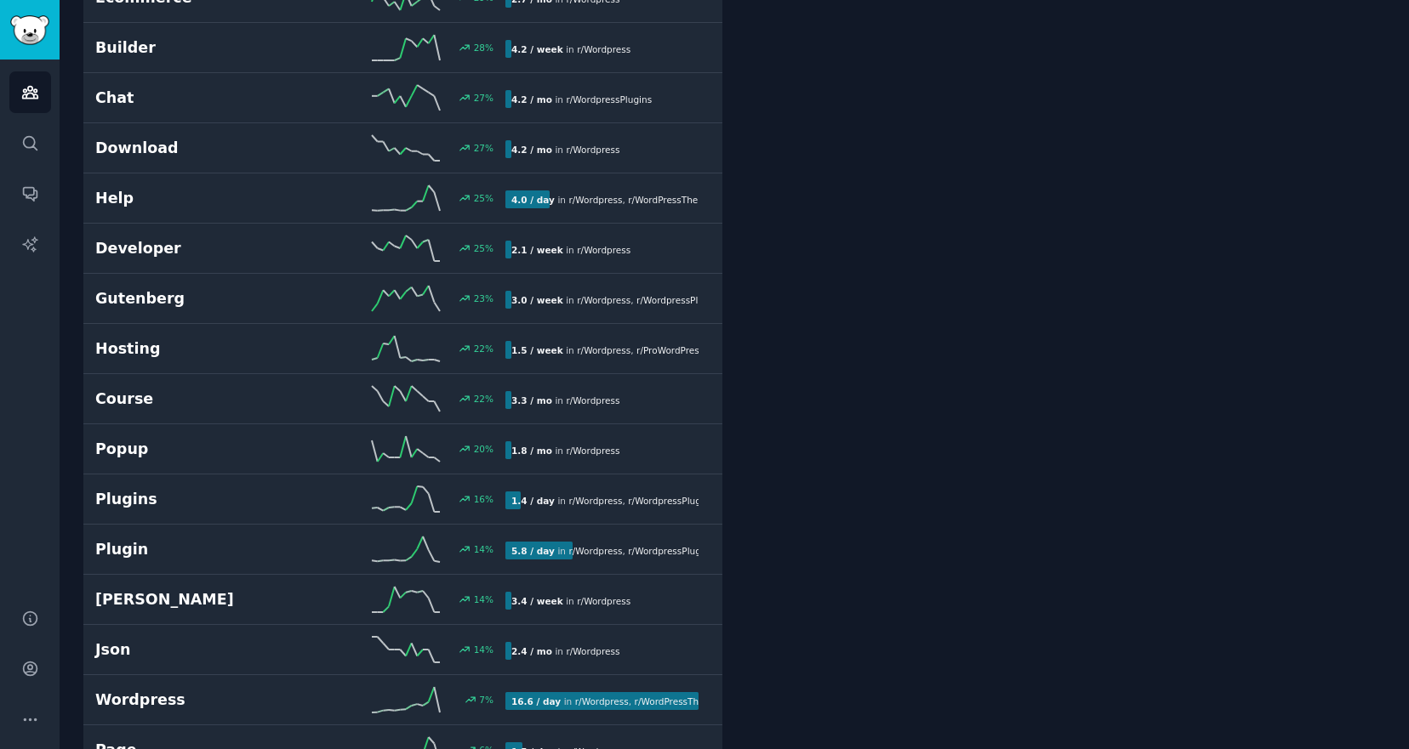
scroll to position [1444, 0]
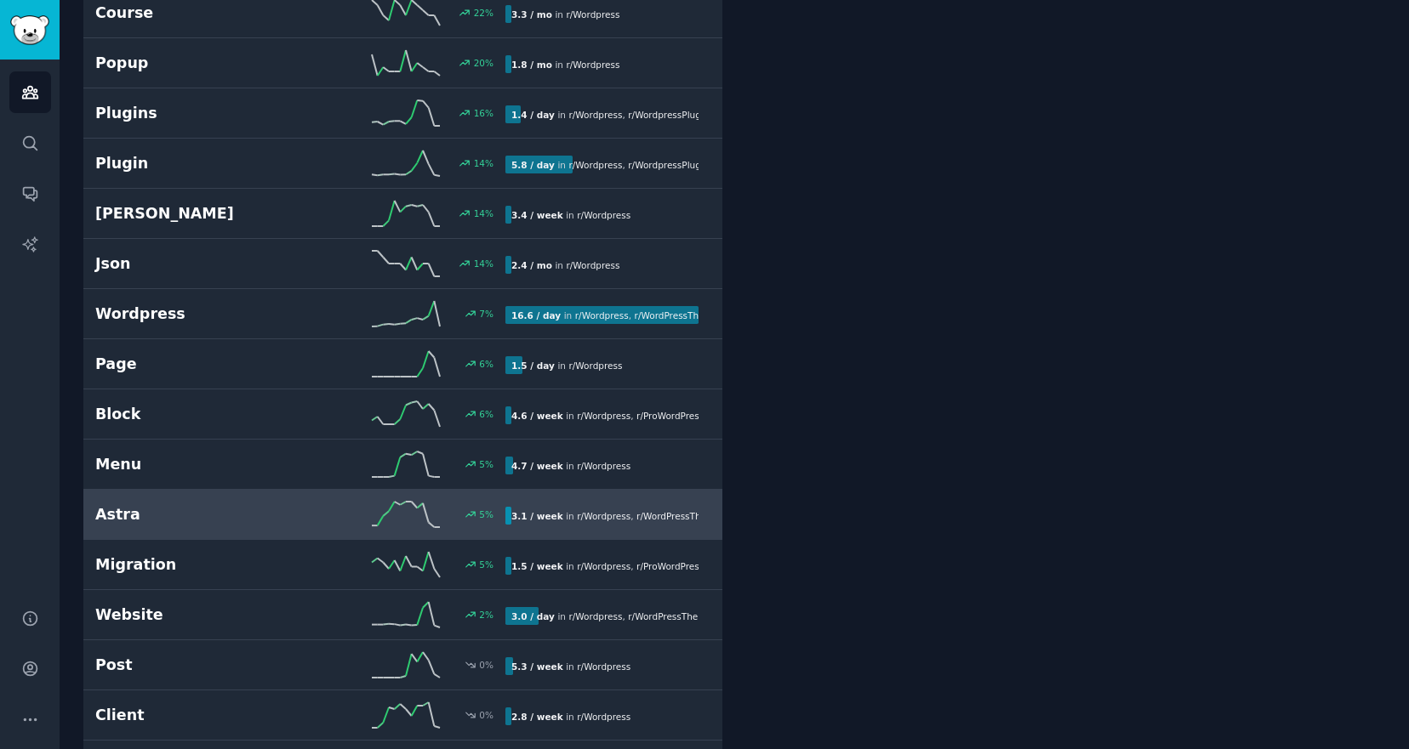
click at [300, 510] on div "5 %" at bounding box center [402, 515] width 205 height 26
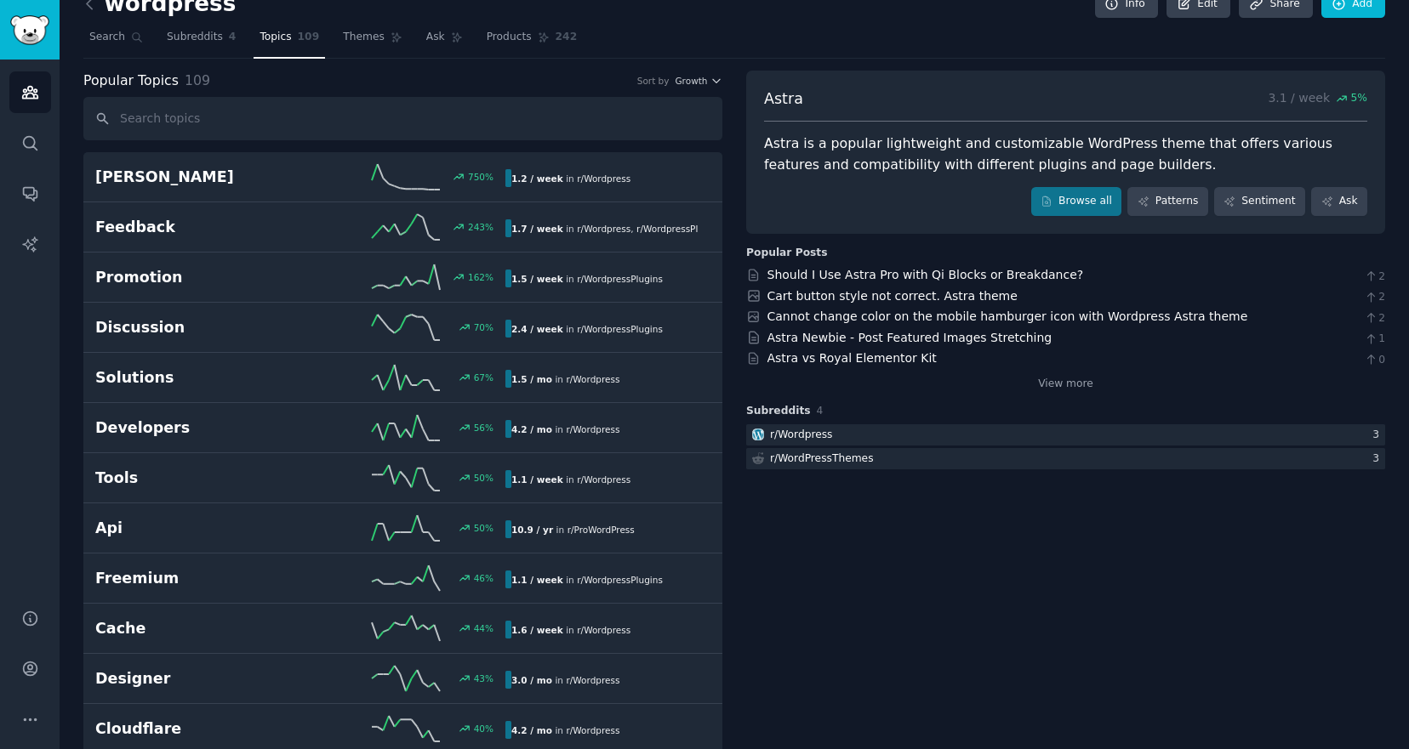
scroll to position [17, 0]
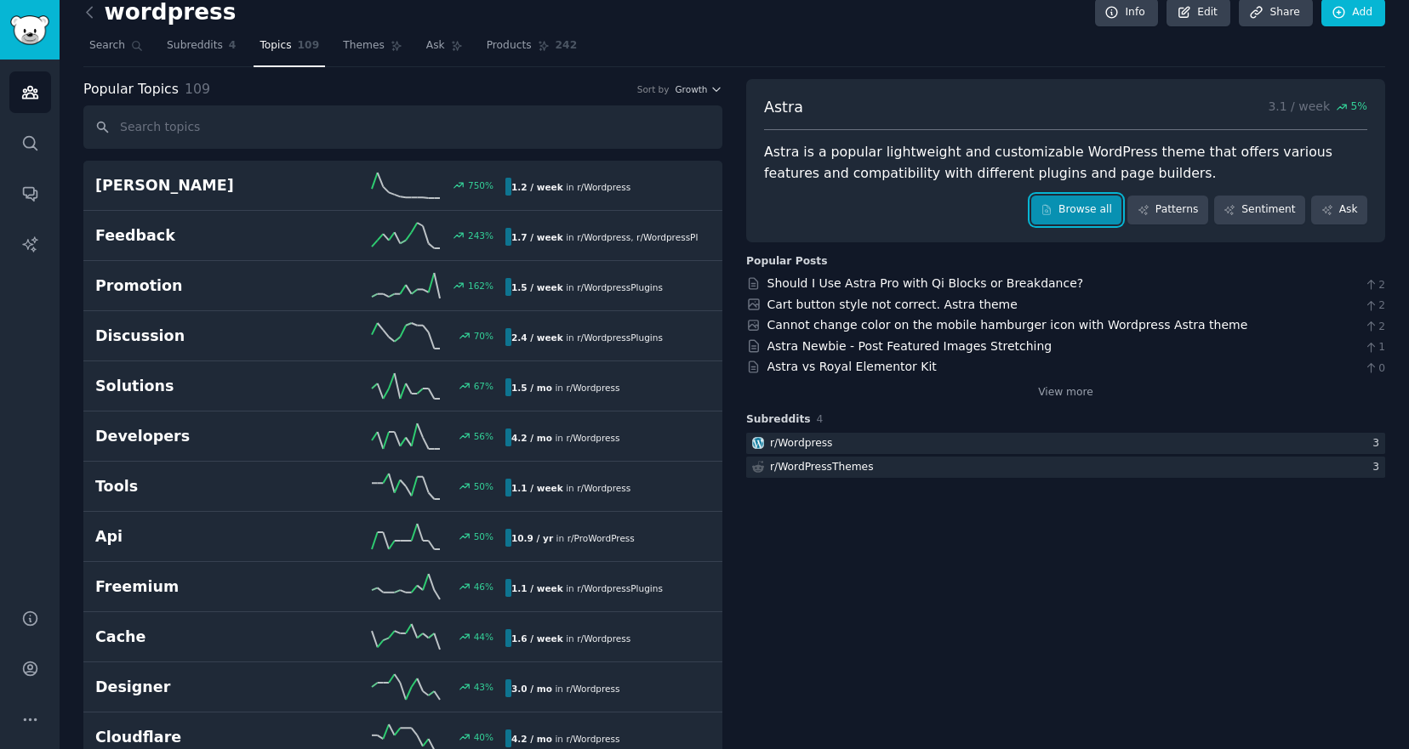
click at [1079, 216] on link "Browse all" at bounding box center [1076, 210] width 91 height 29
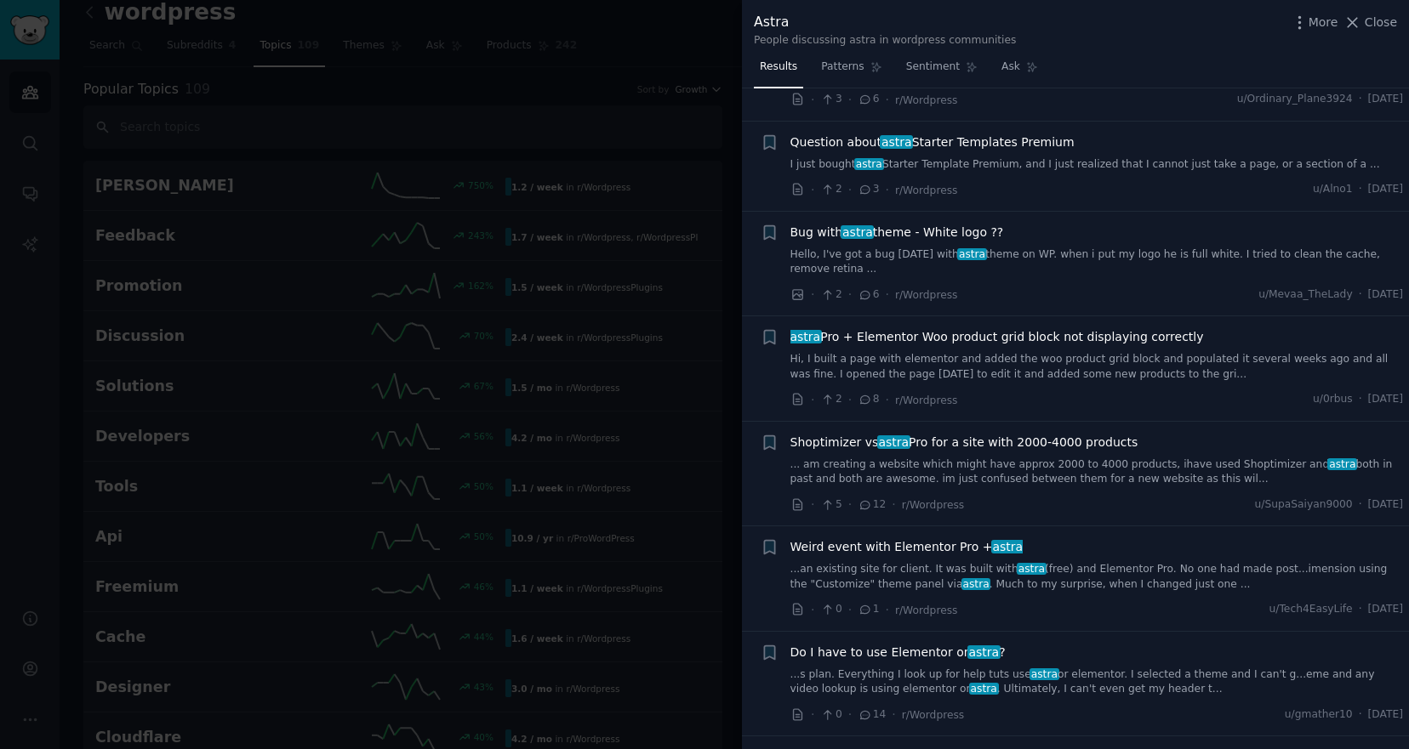
scroll to position [720, 0]
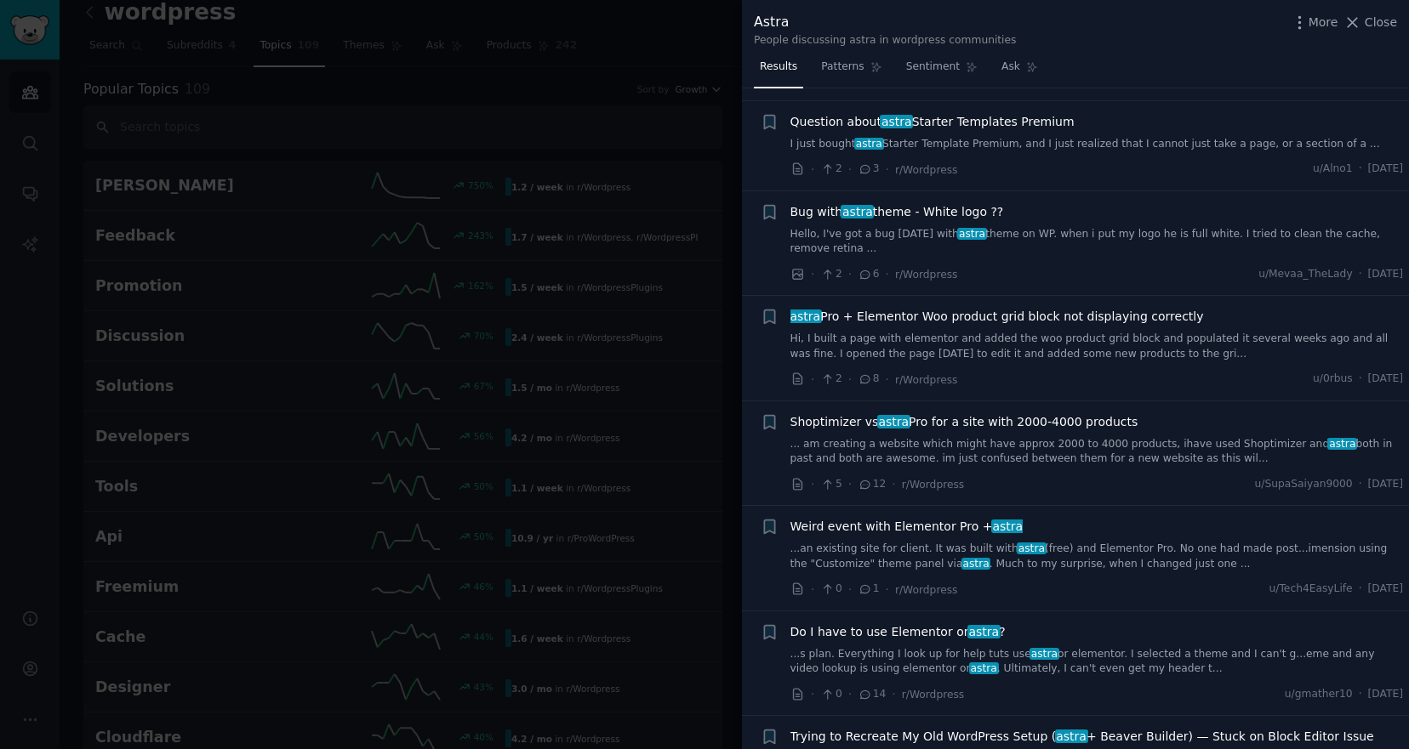
click at [1070, 319] on span "astra Pro + Elementor Woo product grid block not displaying correctly" at bounding box center [996, 317] width 413 height 18
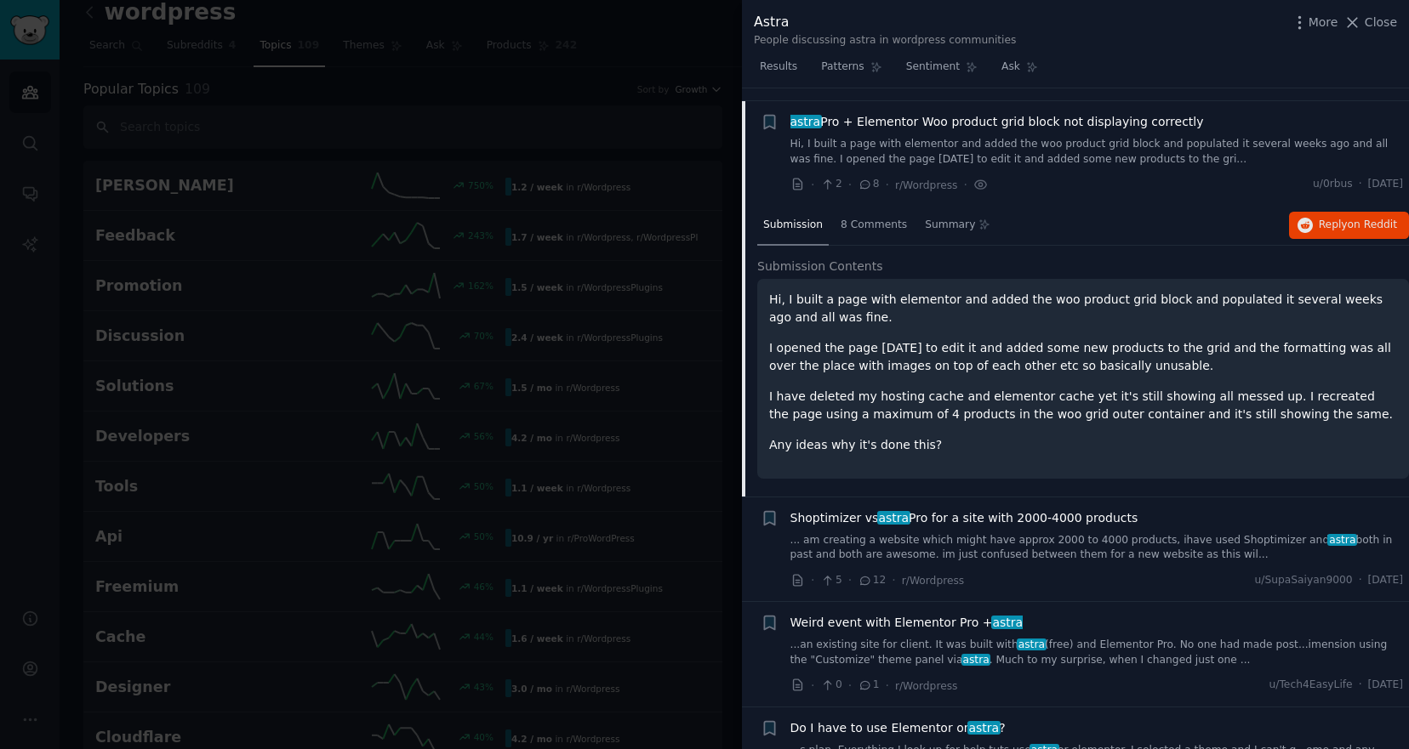
scroll to position [927, 0]
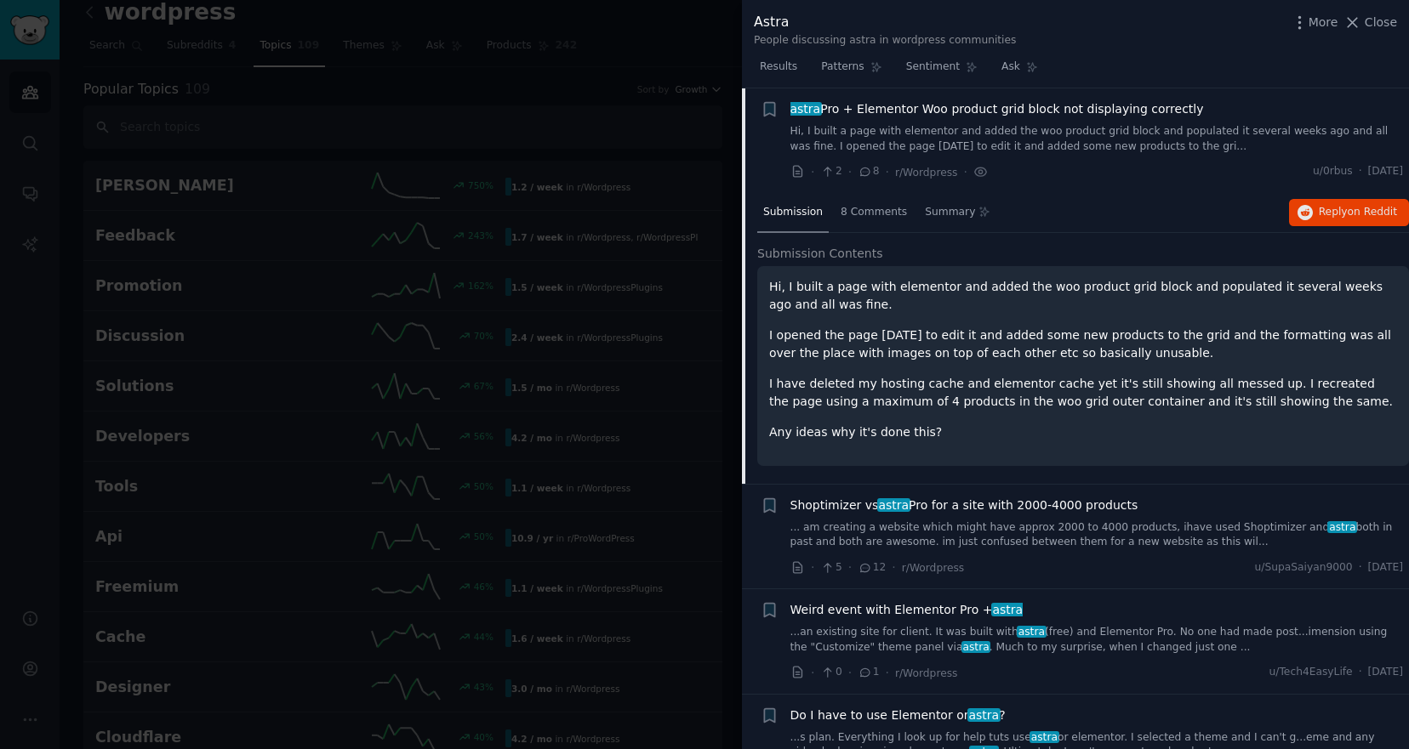
click at [698, 48] on div at bounding box center [704, 374] width 1409 height 749
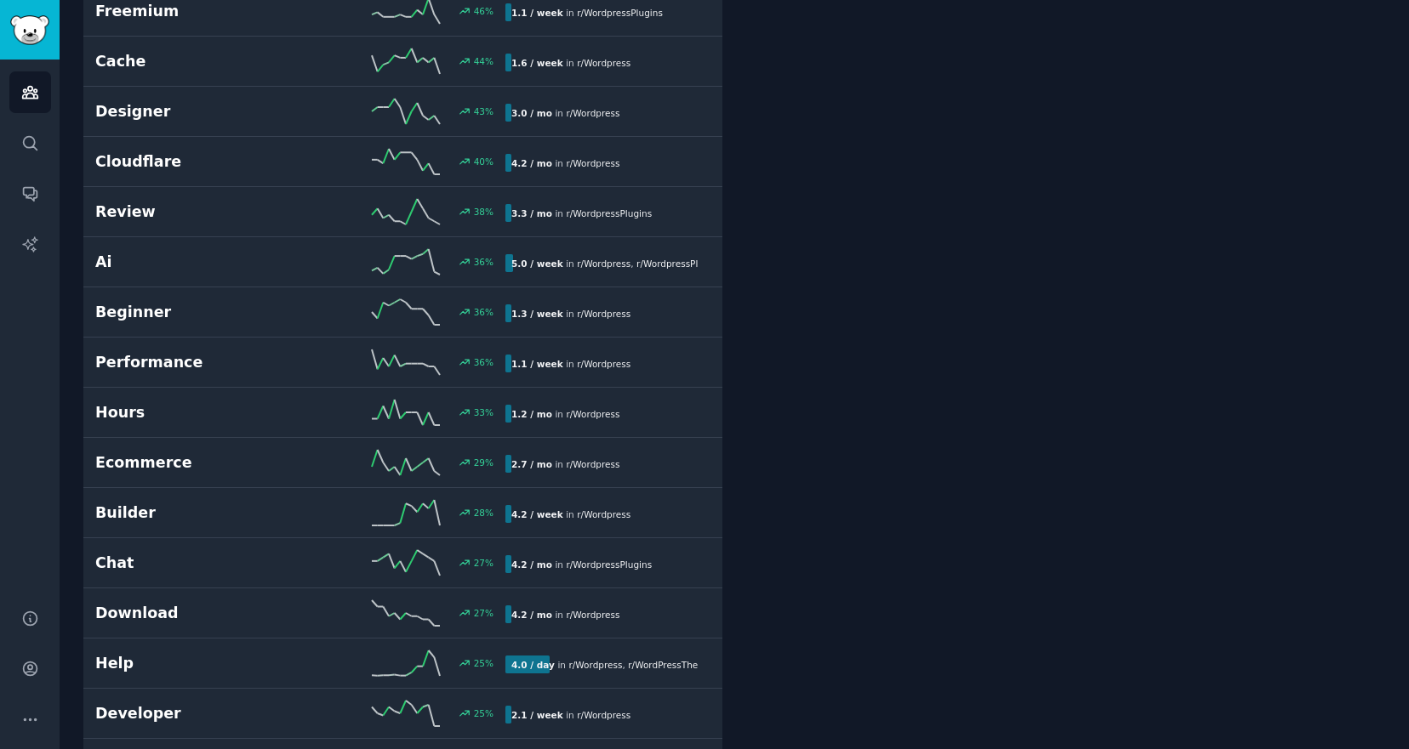
scroll to position [595, 0]
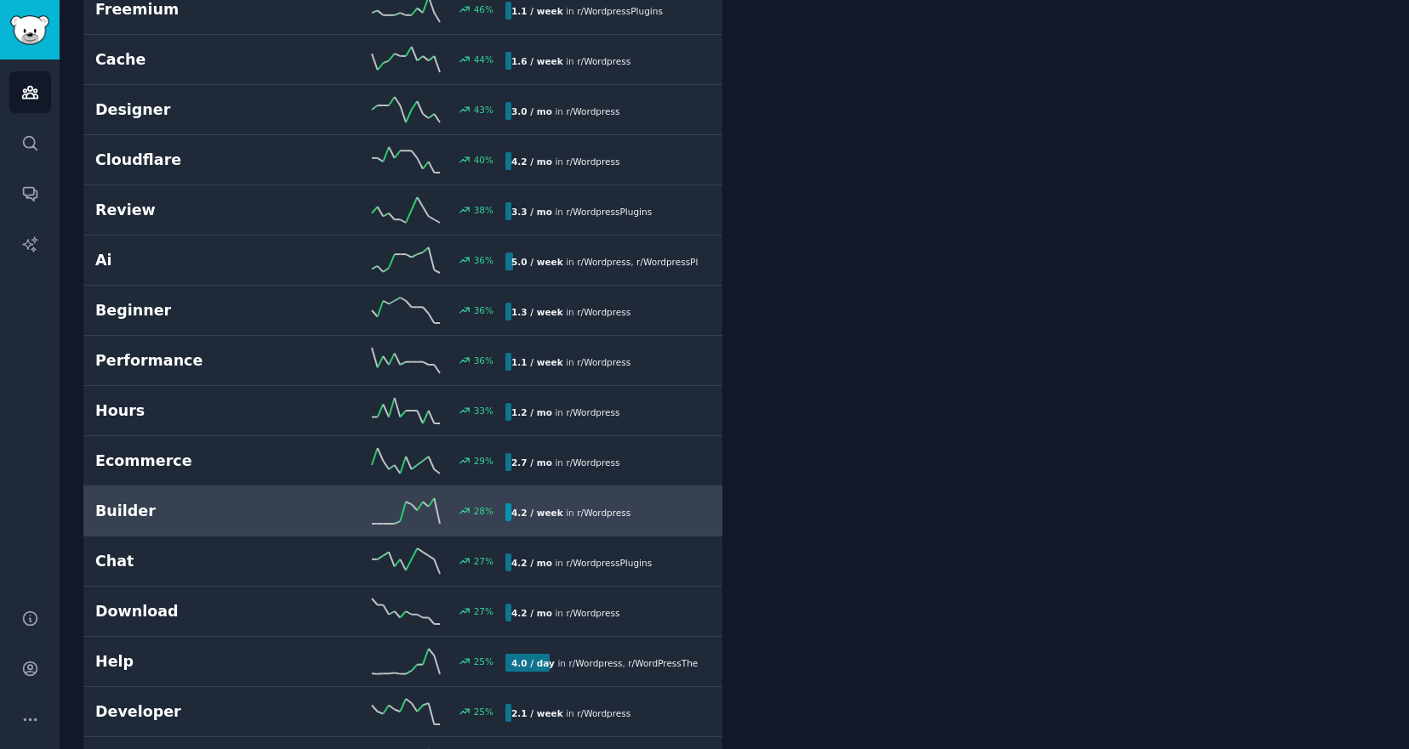
click at [254, 524] on link "Builder 28 % 4.2 / week in r/ Wordpress" at bounding box center [402, 512] width 639 height 50
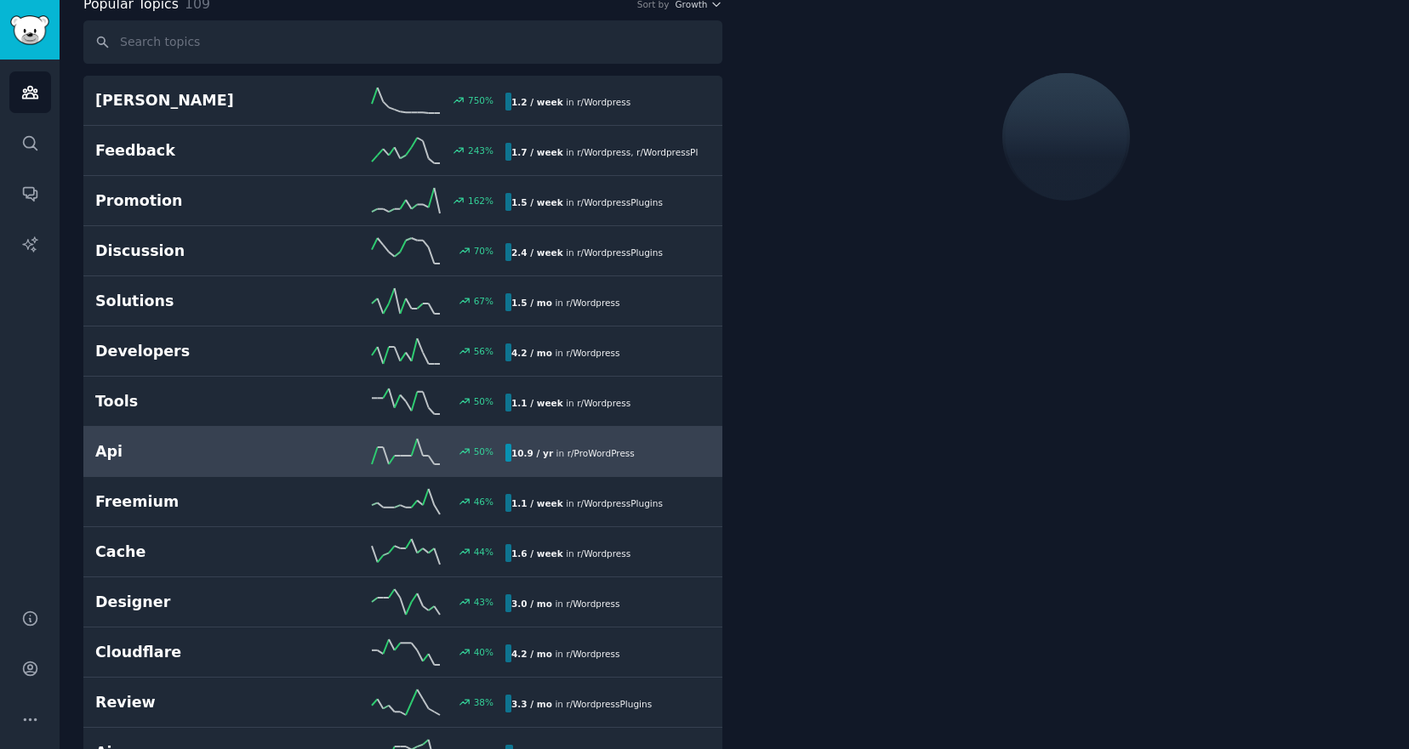
scroll to position [95, 0]
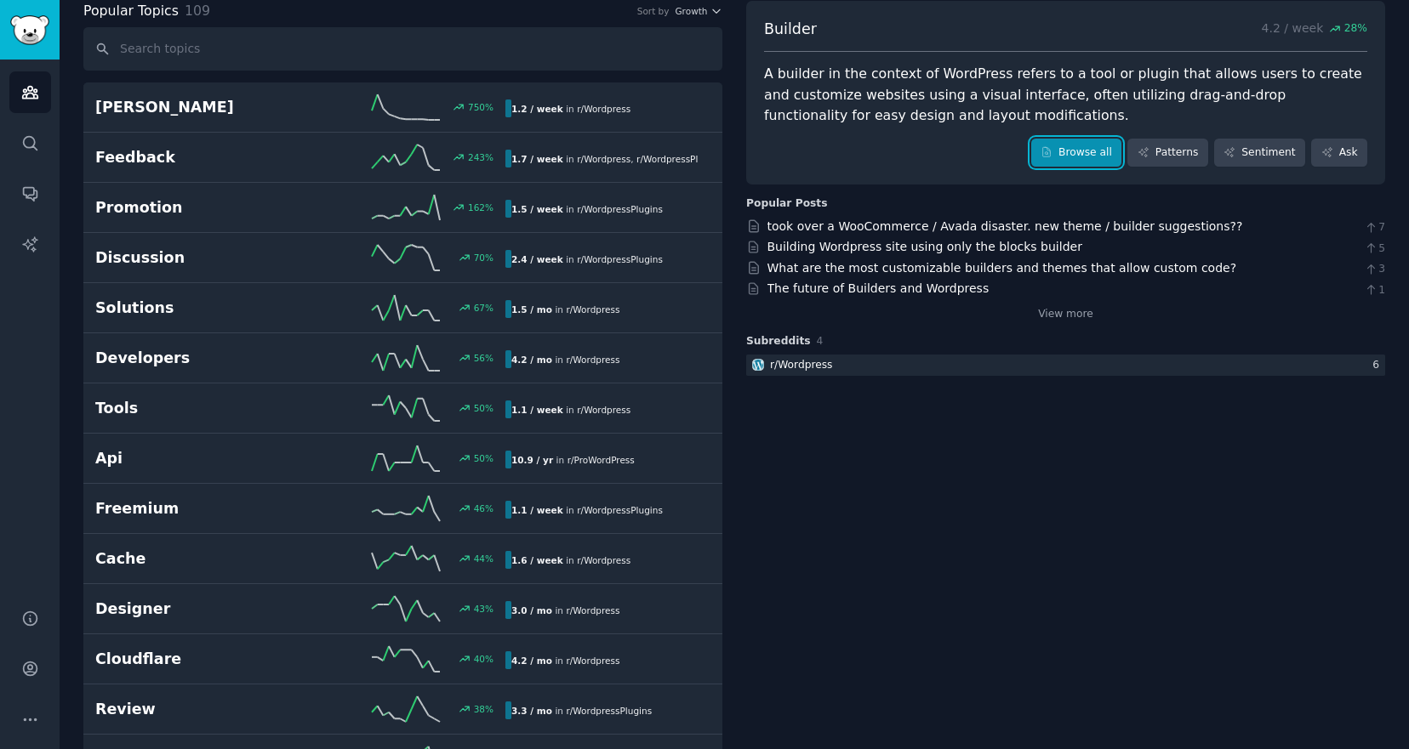
click at [1054, 159] on link "Browse all" at bounding box center [1076, 153] width 91 height 29
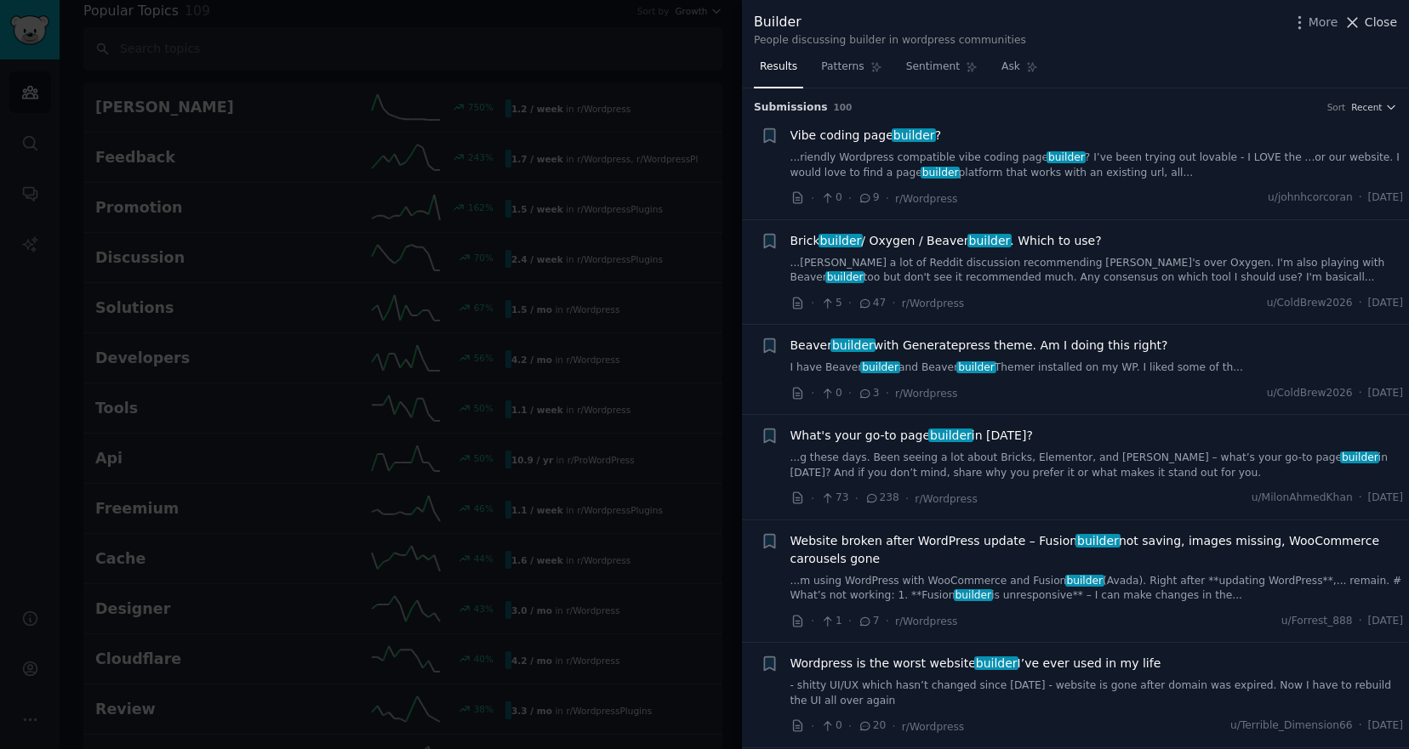
click at [1364, 20] on button "Close" at bounding box center [1370, 23] width 54 height 18
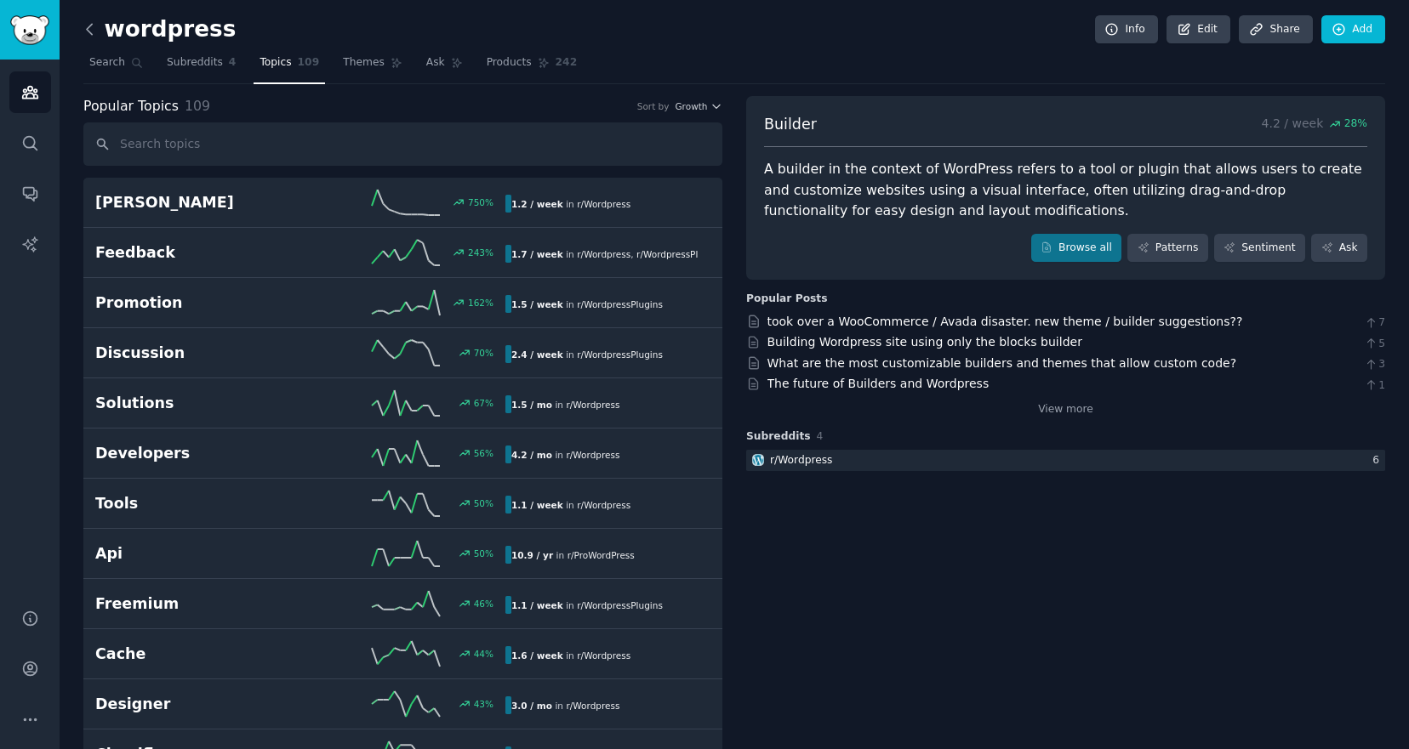
click at [86, 35] on icon at bounding box center [90, 29] width 18 height 18
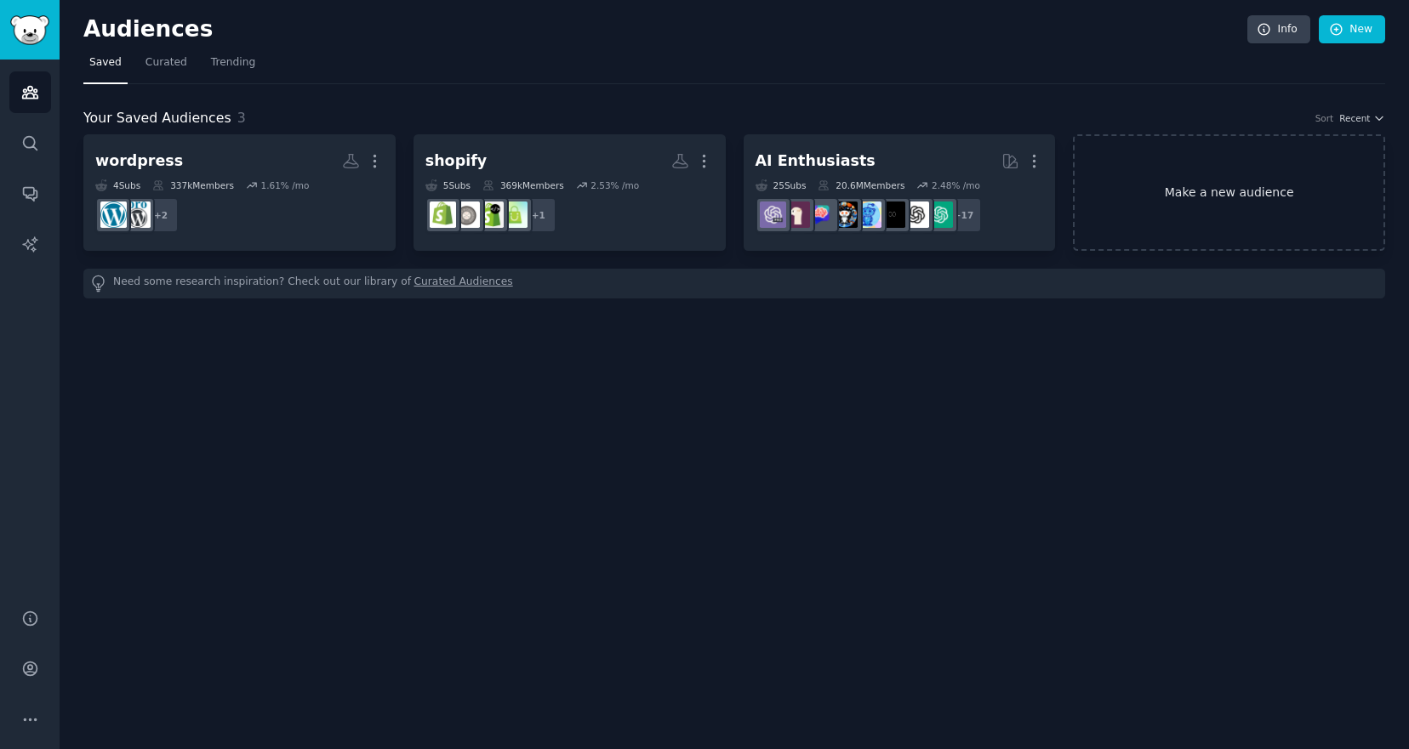
click at [1180, 212] on link "Make a new audience" at bounding box center [1229, 192] width 312 height 117
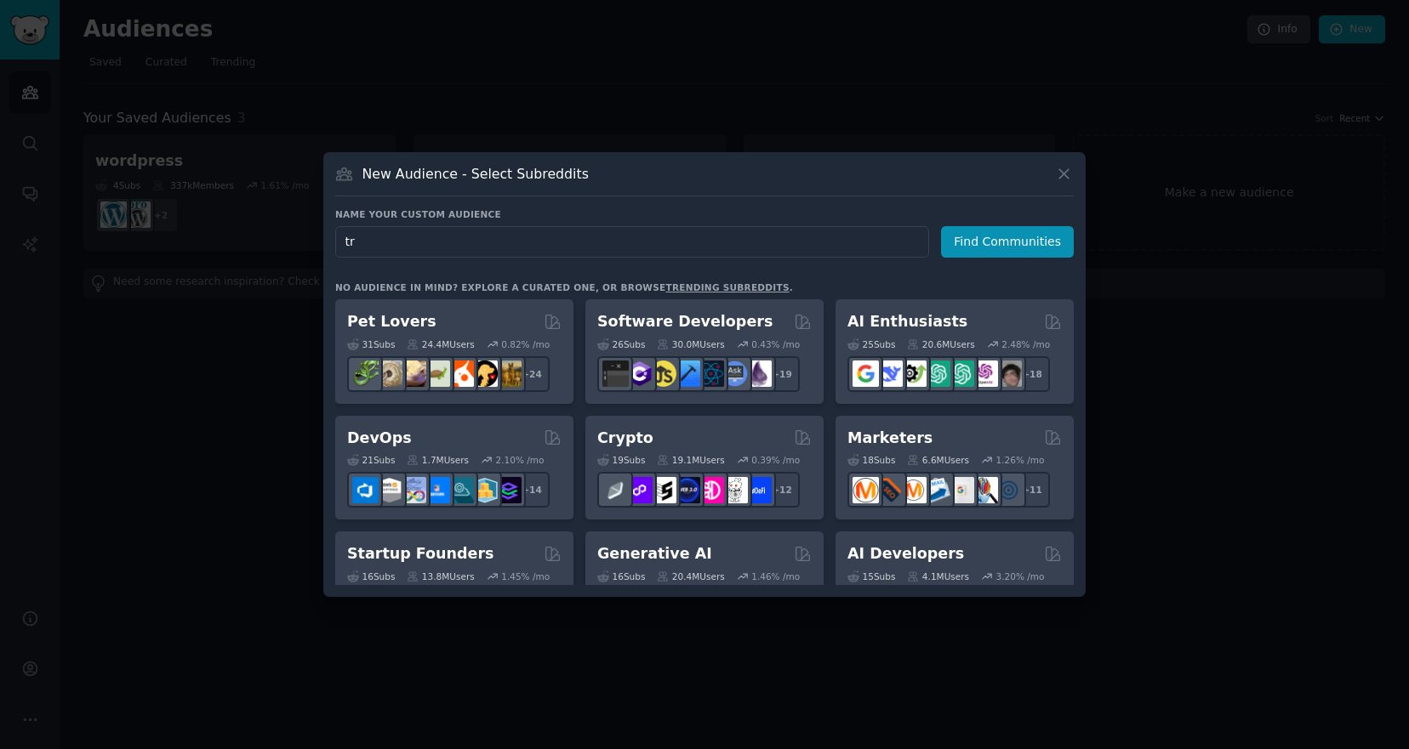
type input "t"
type input "nha trang"
click button "Find Communities" at bounding box center [1007, 241] width 133 height 31
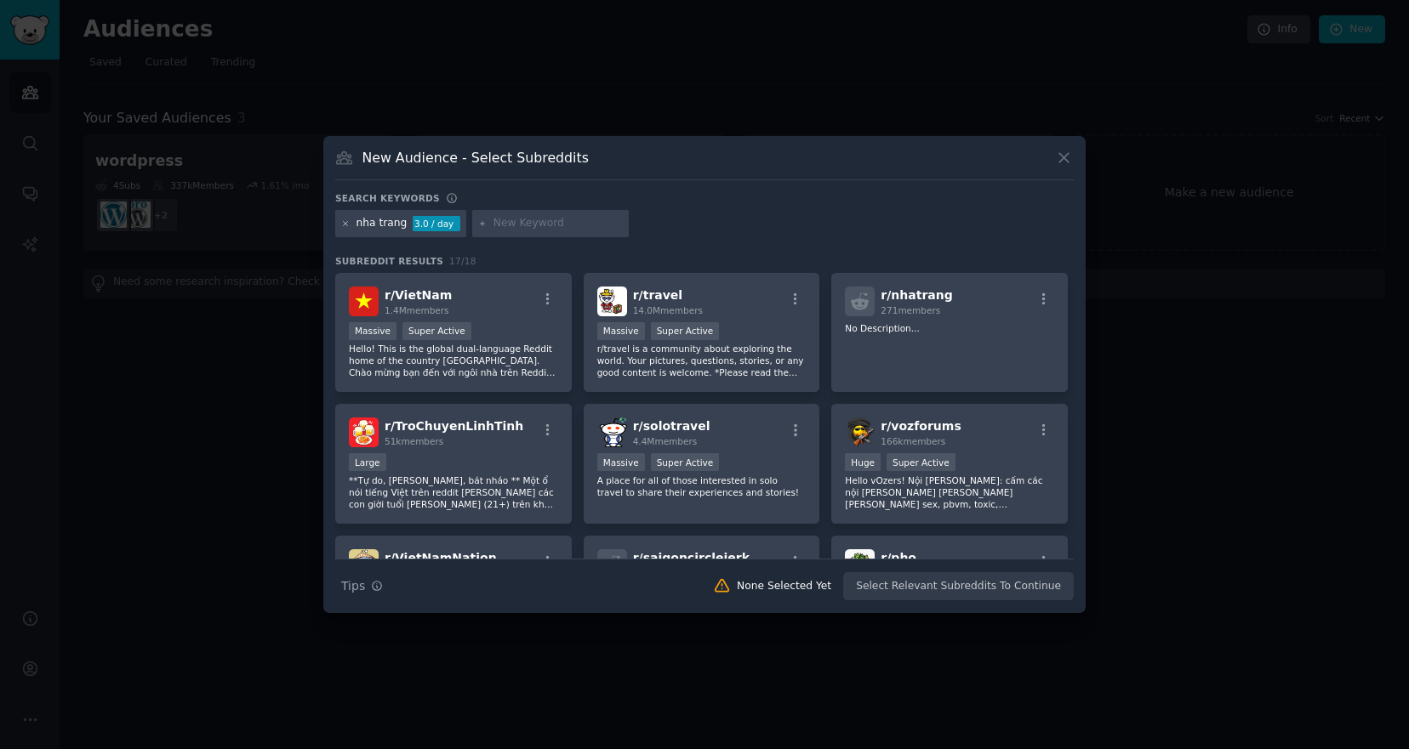
click at [344, 220] on icon at bounding box center [345, 223] width 9 height 9
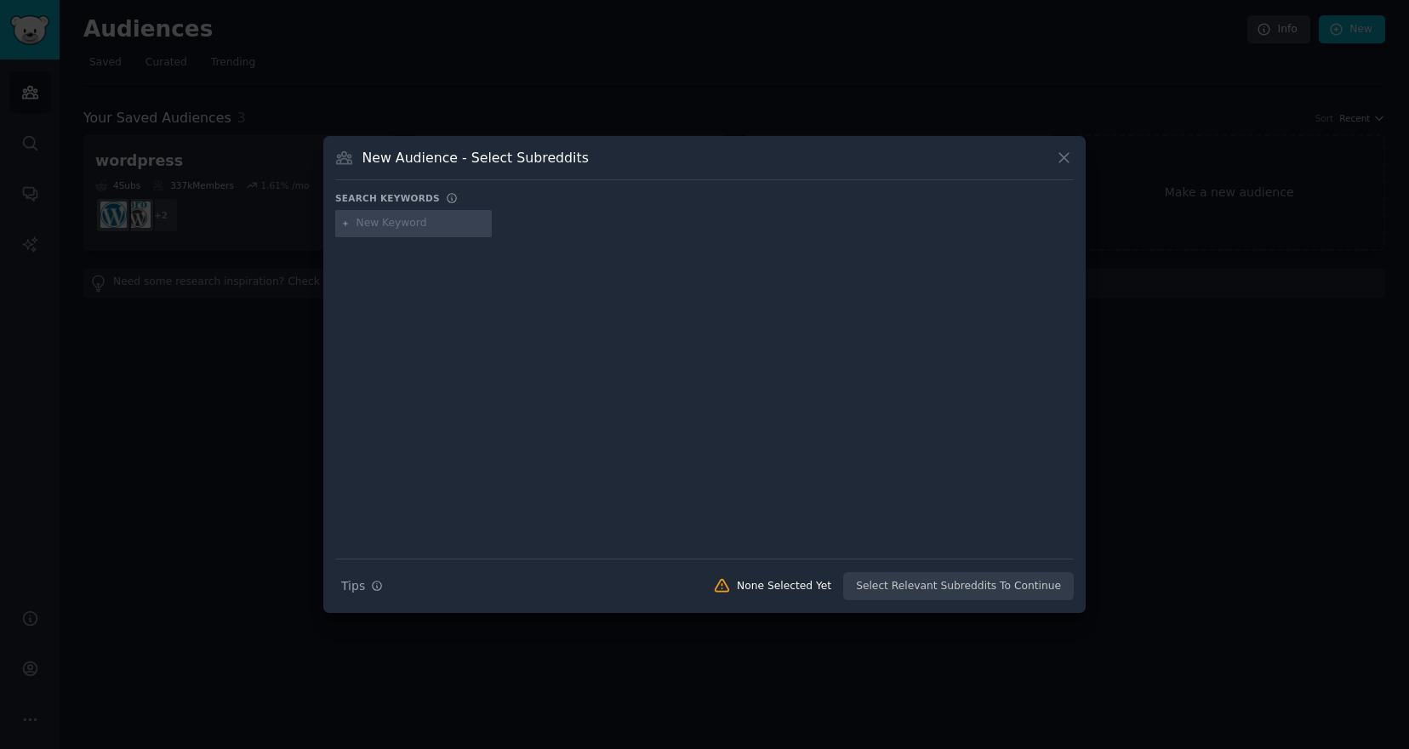
click at [402, 197] on h3 "Search keywords" at bounding box center [387, 198] width 105 height 12
click at [407, 223] on input "text" at bounding box center [420, 223] width 129 height 15
type input "hotel booking"
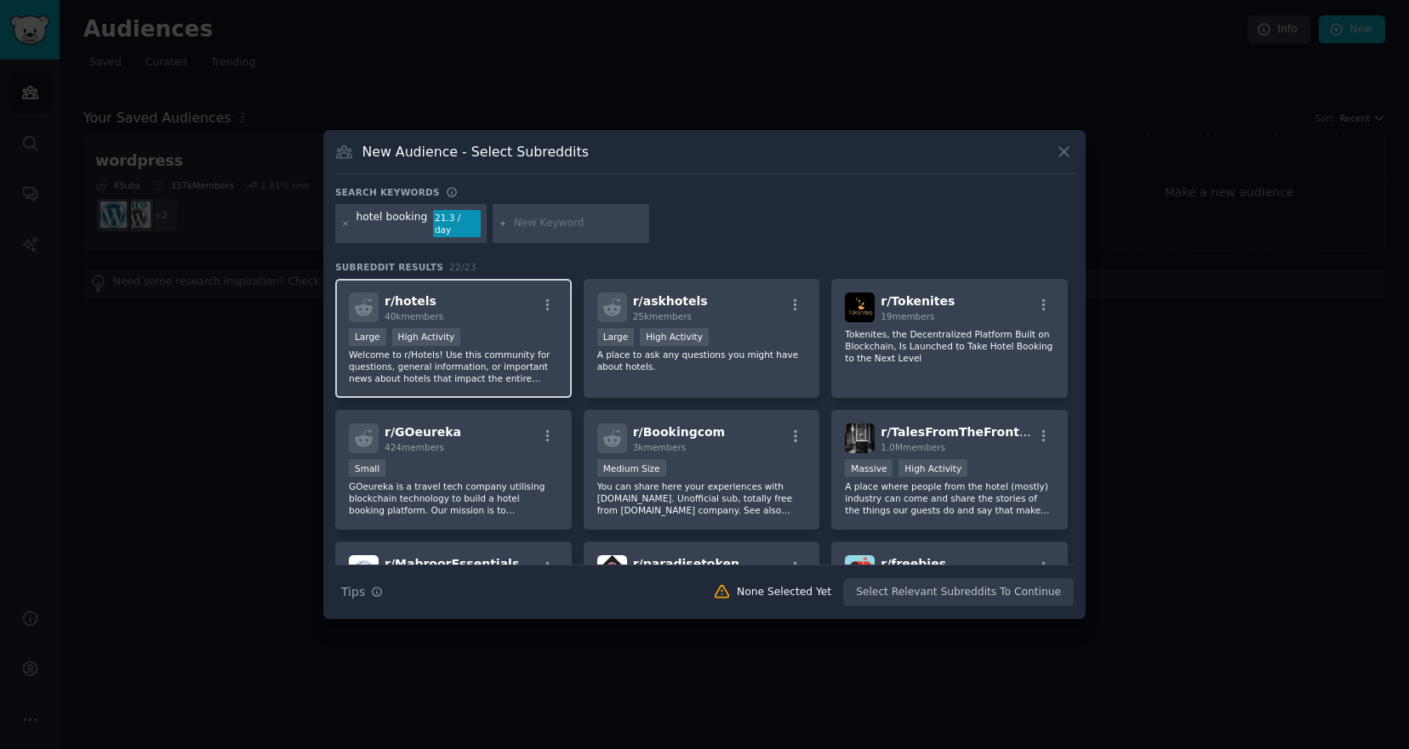
click at [450, 356] on p "Welcome to r/Hotels! Use this community for questions, general information, or …" at bounding box center [453, 367] width 209 height 36
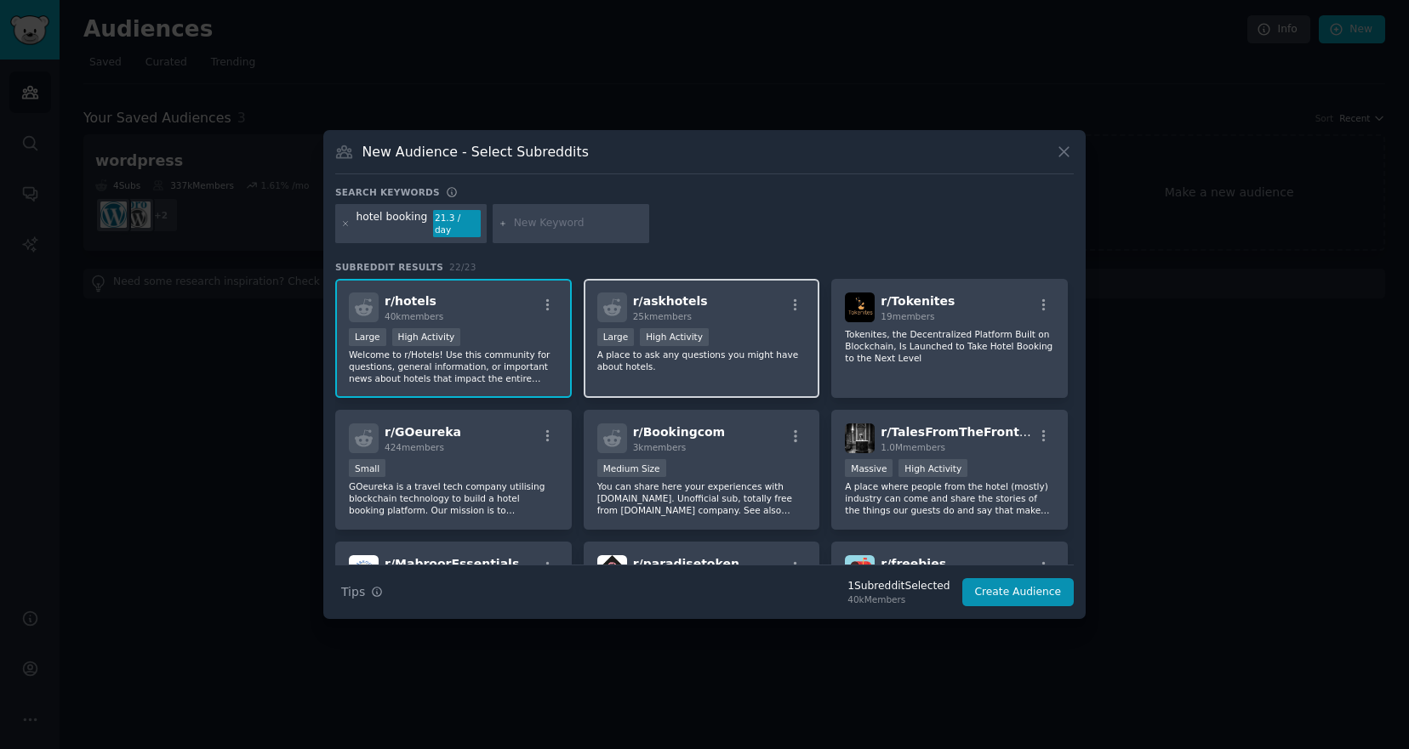
click at [658, 364] on p "A place to ask any questions you might have about hotels." at bounding box center [701, 361] width 209 height 24
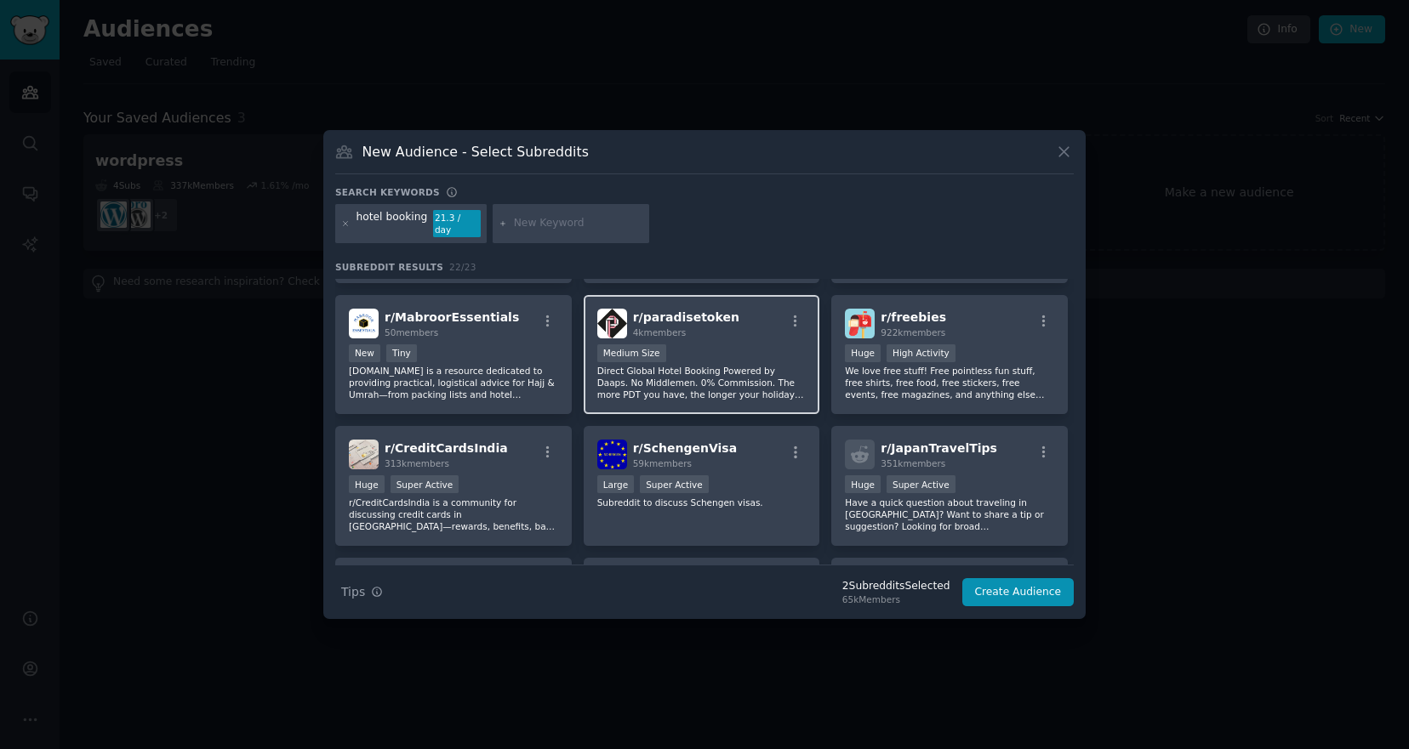
scroll to position [250, 0]
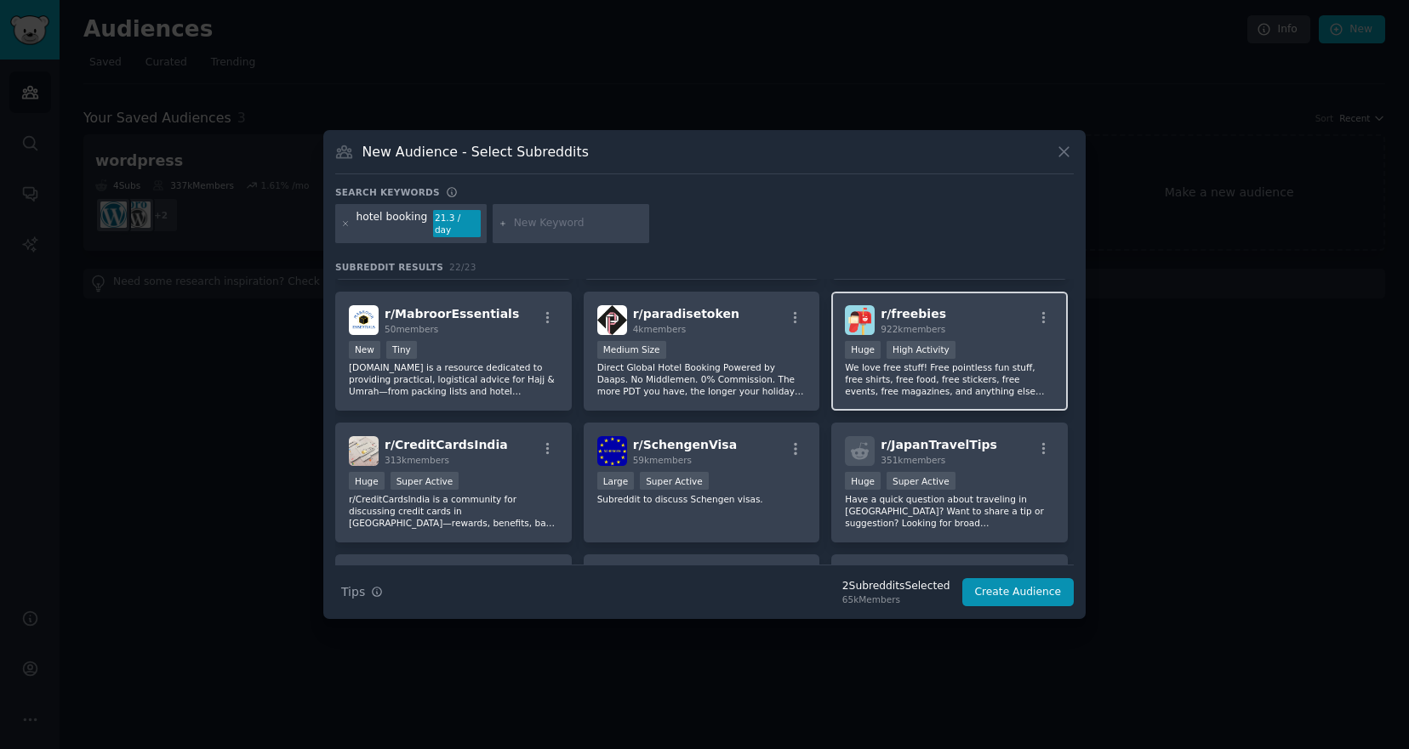
click at [916, 369] on p "We love free stuff! Free pointless fun stuff, free shirts, free food, free stic…" at bounding box center [949, 380] width 209 height 36
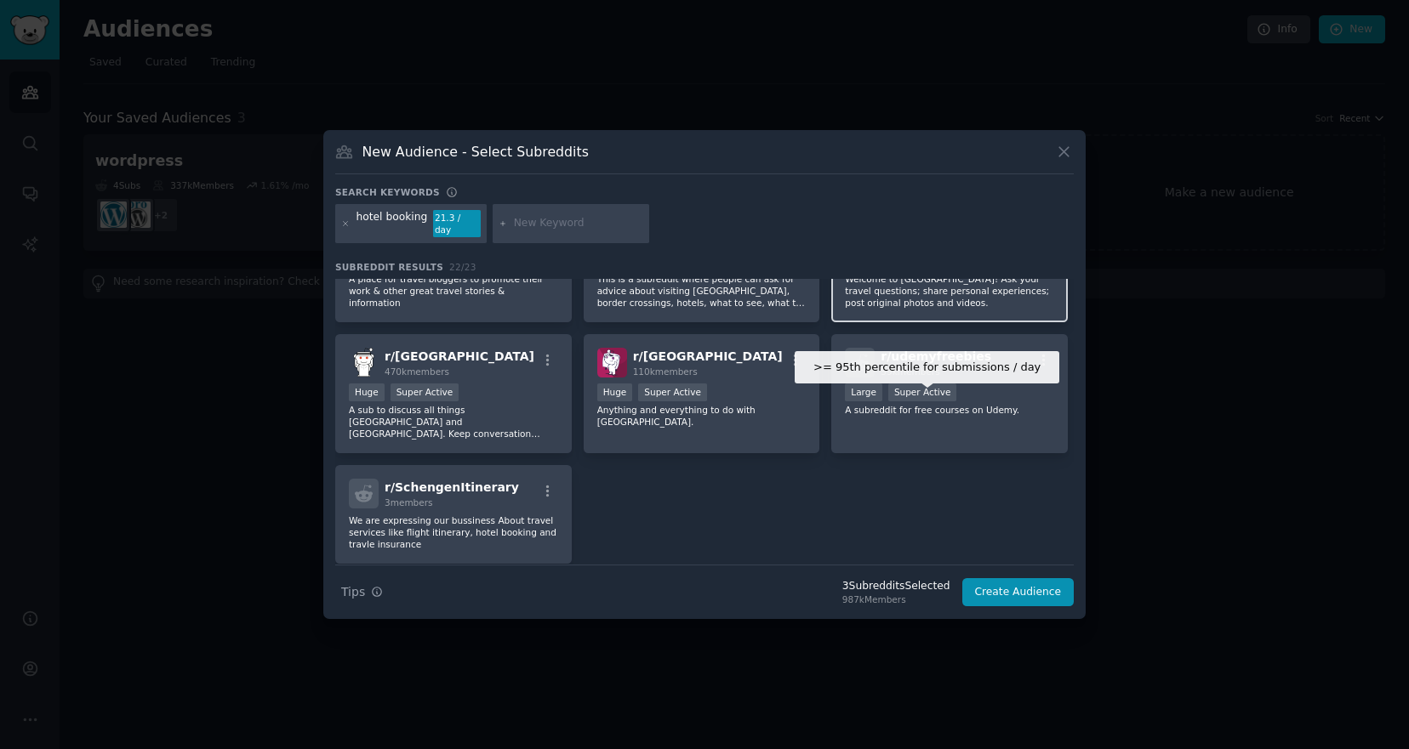
scroll to position [735, 0]
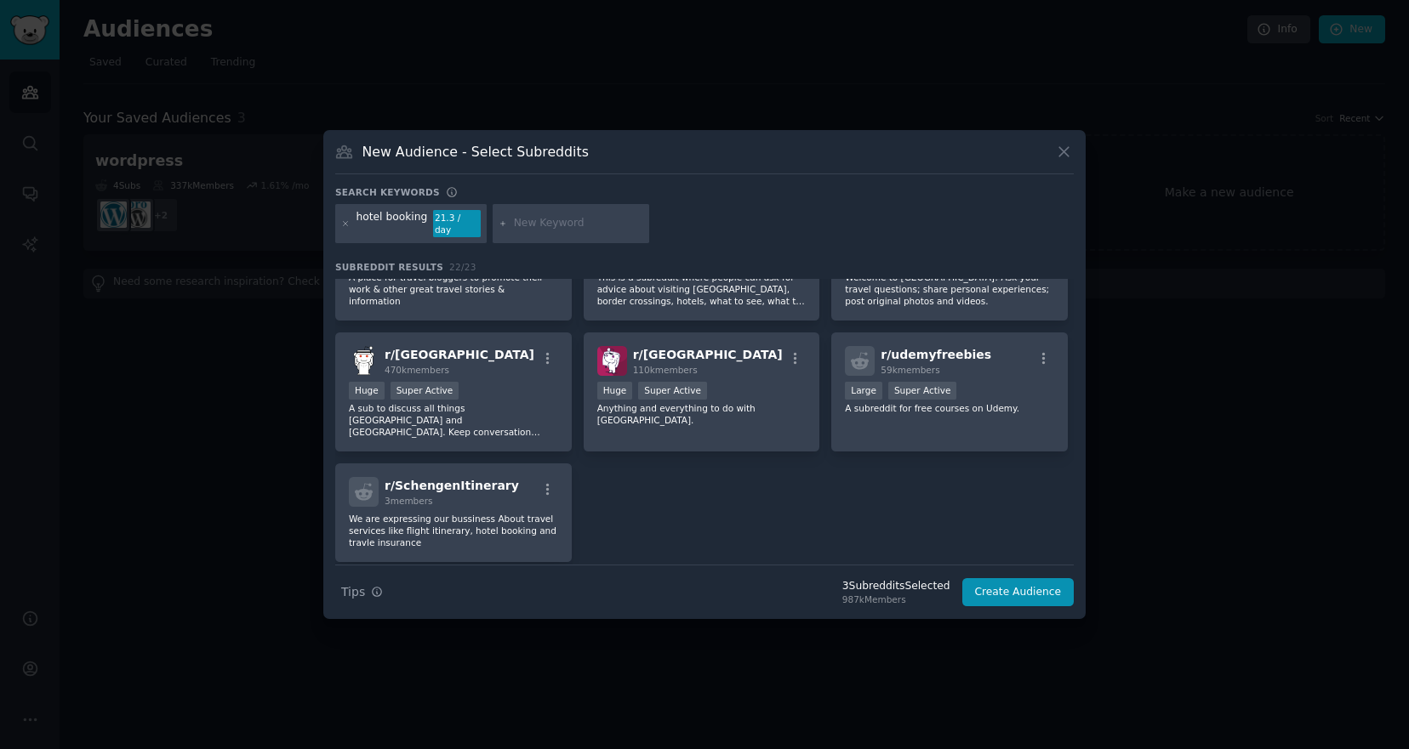
click at [561, 225] on input "text" at bounding box center [578, 223] width 129 height 15
type input "travelvietnam"
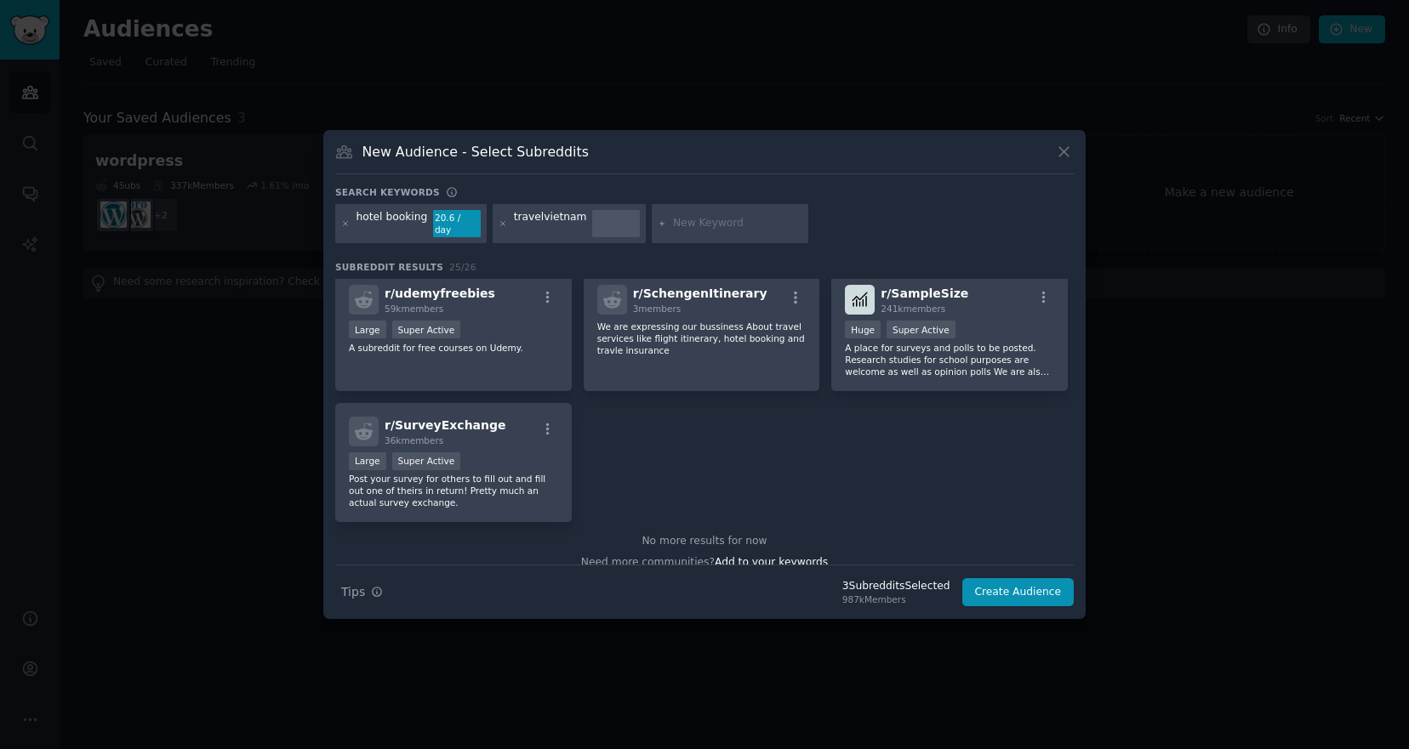
scroll to position [930, 0]
click at [501, 223] on icon at bounding box center [502, 223] width 9 height 9
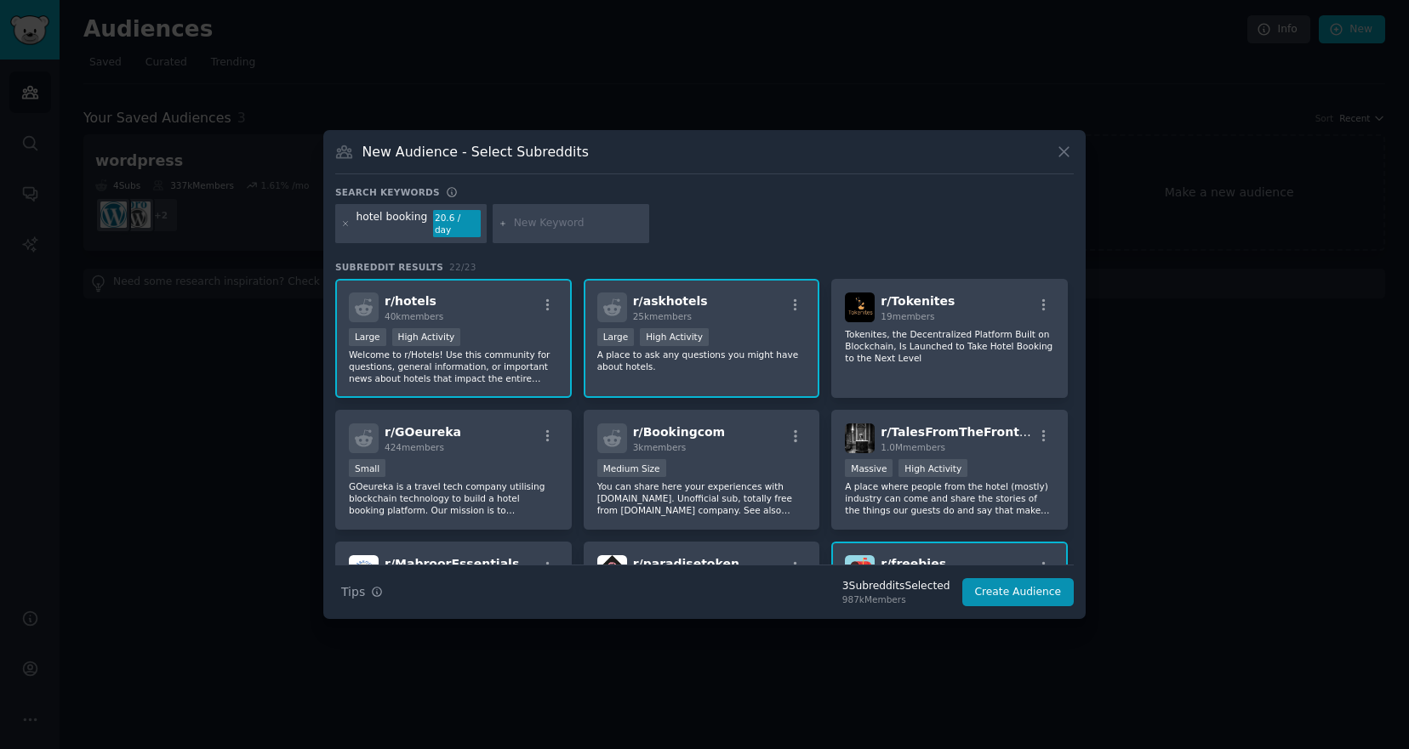
click at [532, 219] on input "text" at bounding box center [578, 223] width 129 height 15
type input "nhatrang"
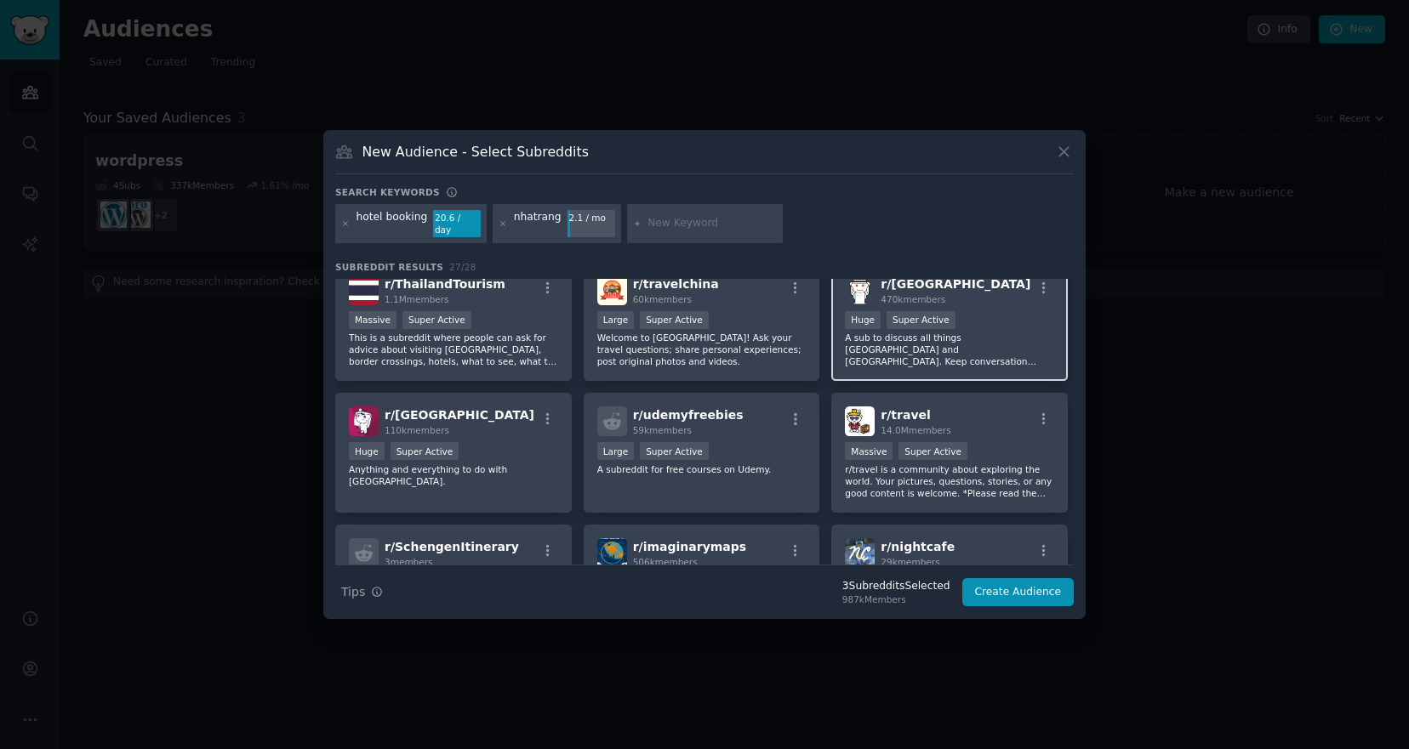
scroll to position [811, 0]
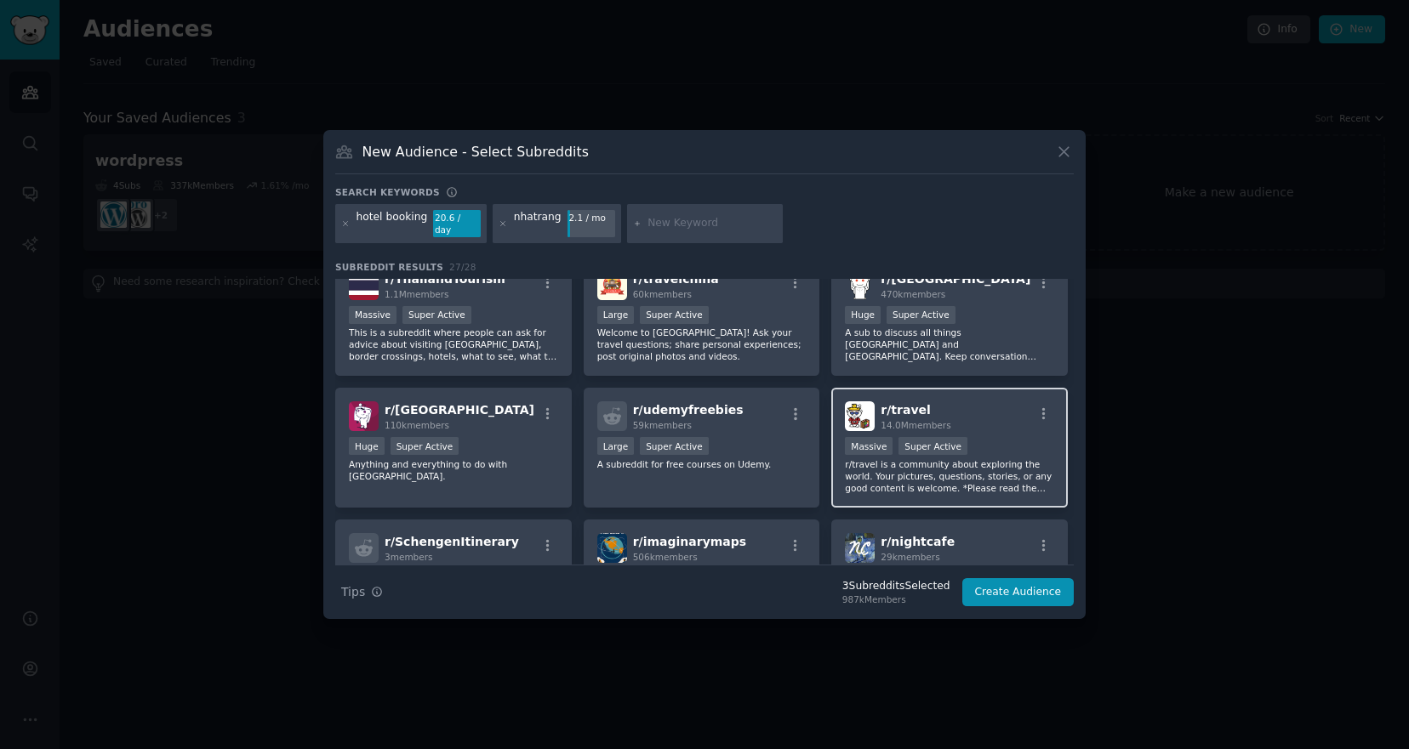
click at [951, 487] on p "r/travel is a community about exploring the world. Your pictures, questions, st…" at bounding box center [949, 477] width 209 height 36
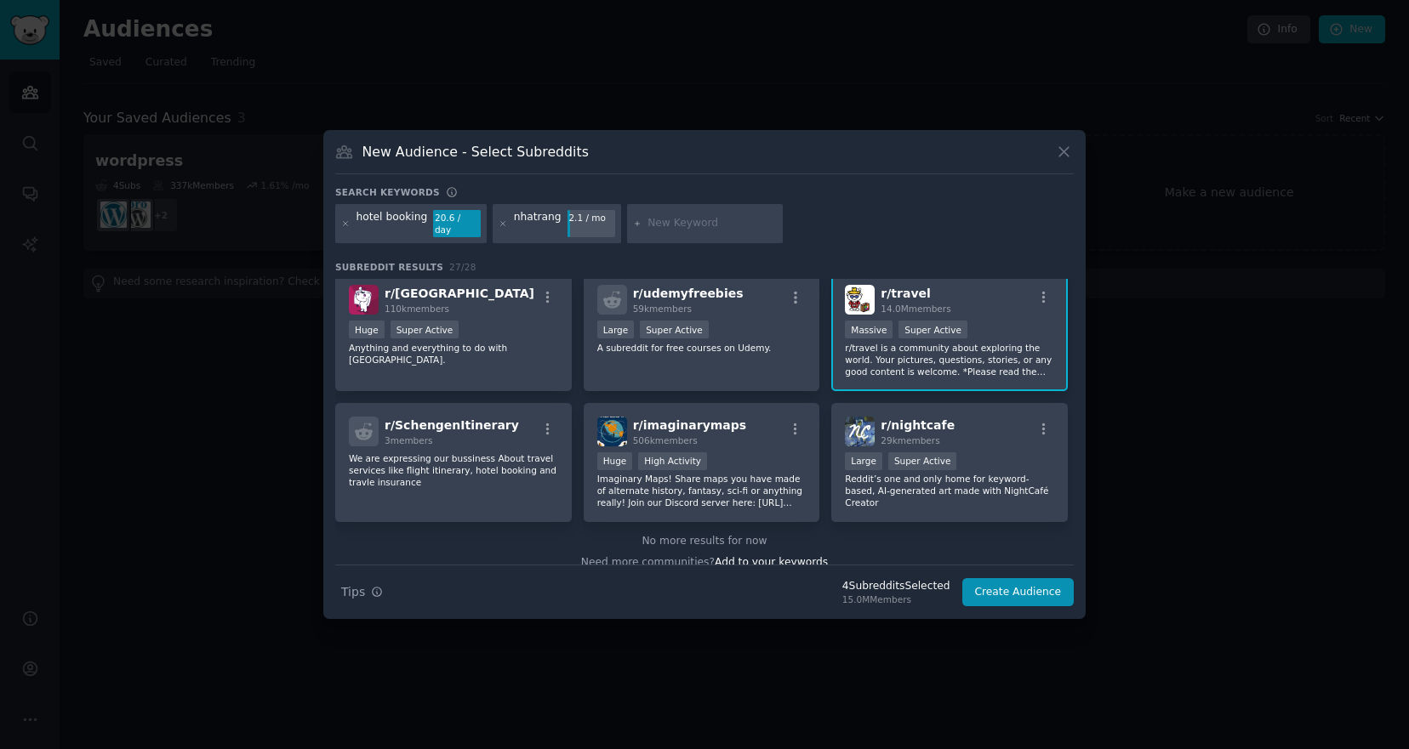
scroll to position [929, 0]
click at [1022, 594] on button "Create Audience" at bounding box center [1018, 592] width 112 height 29
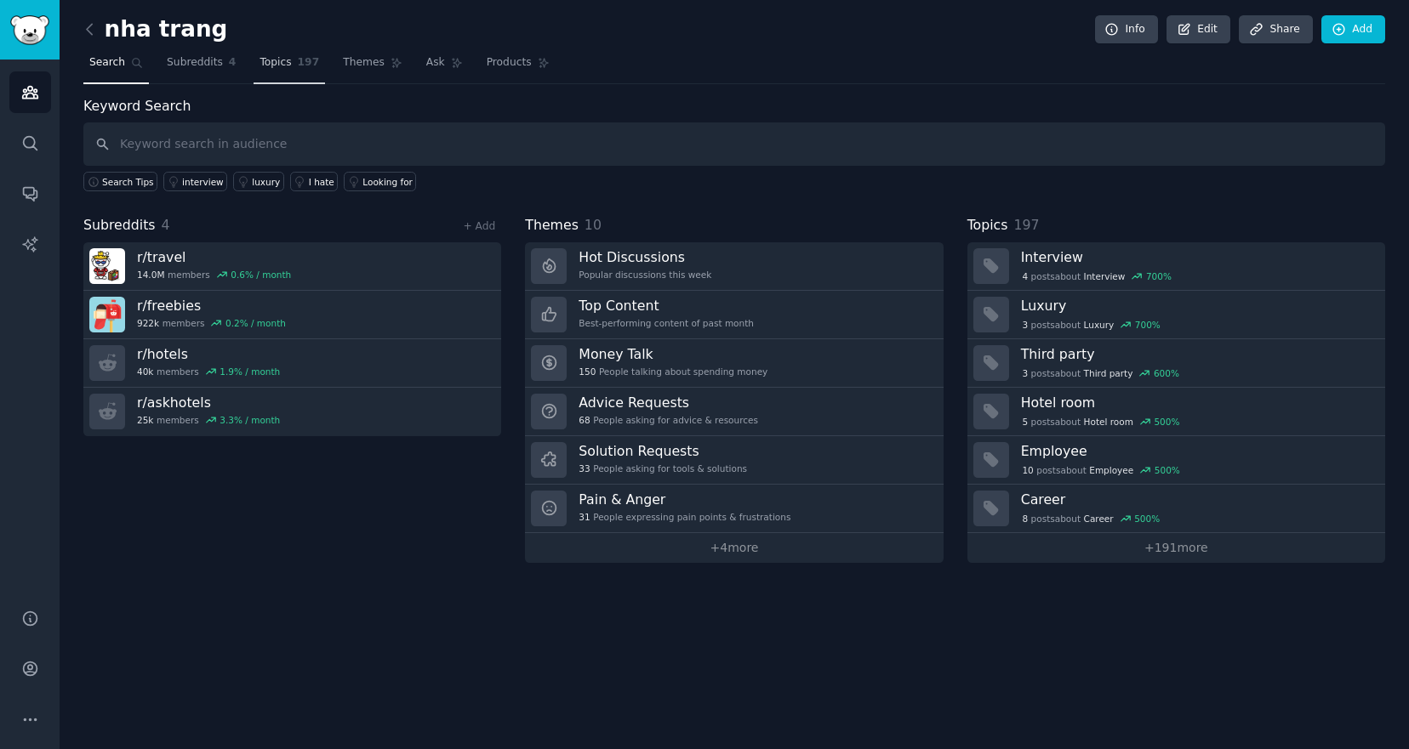
click at [282, 62] on span "Topics" at bounding box center [274, 62] width 31 height 15
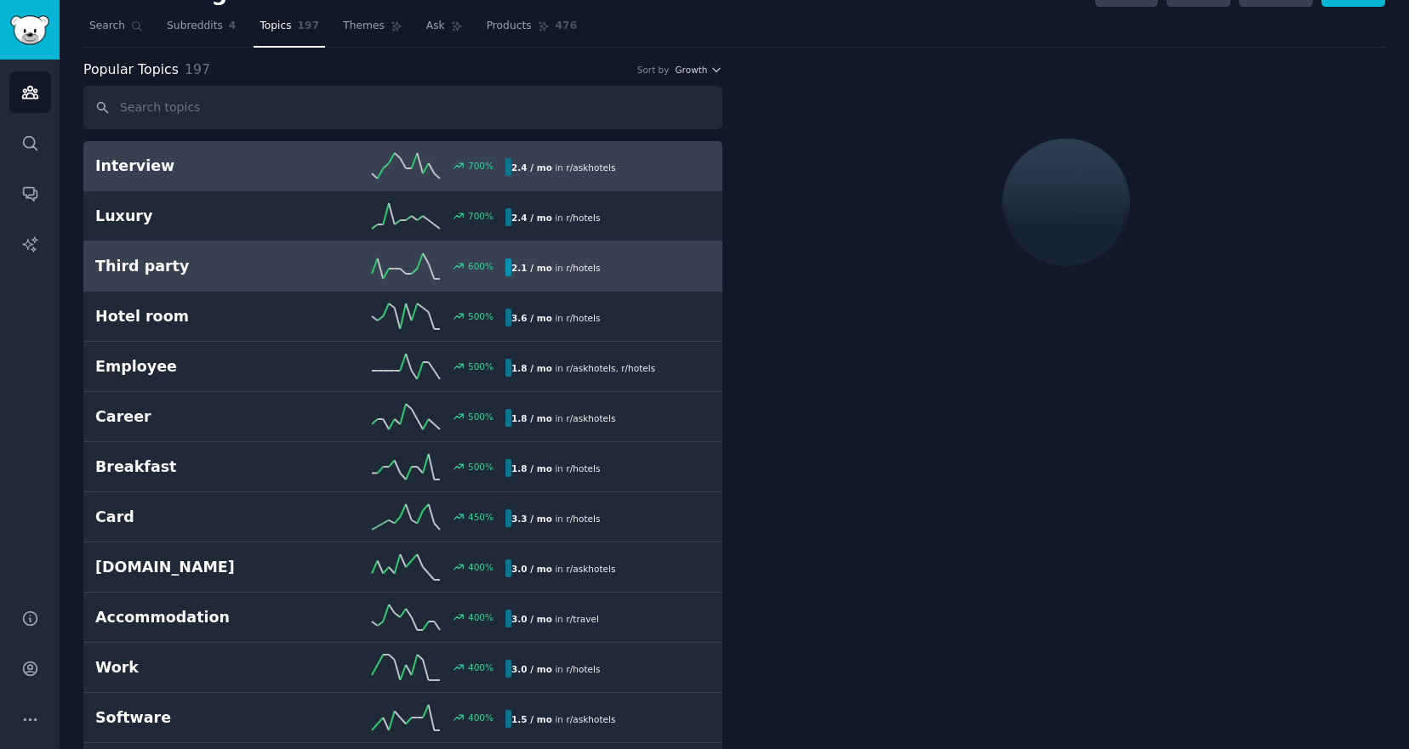
scroll to position [37, 0]
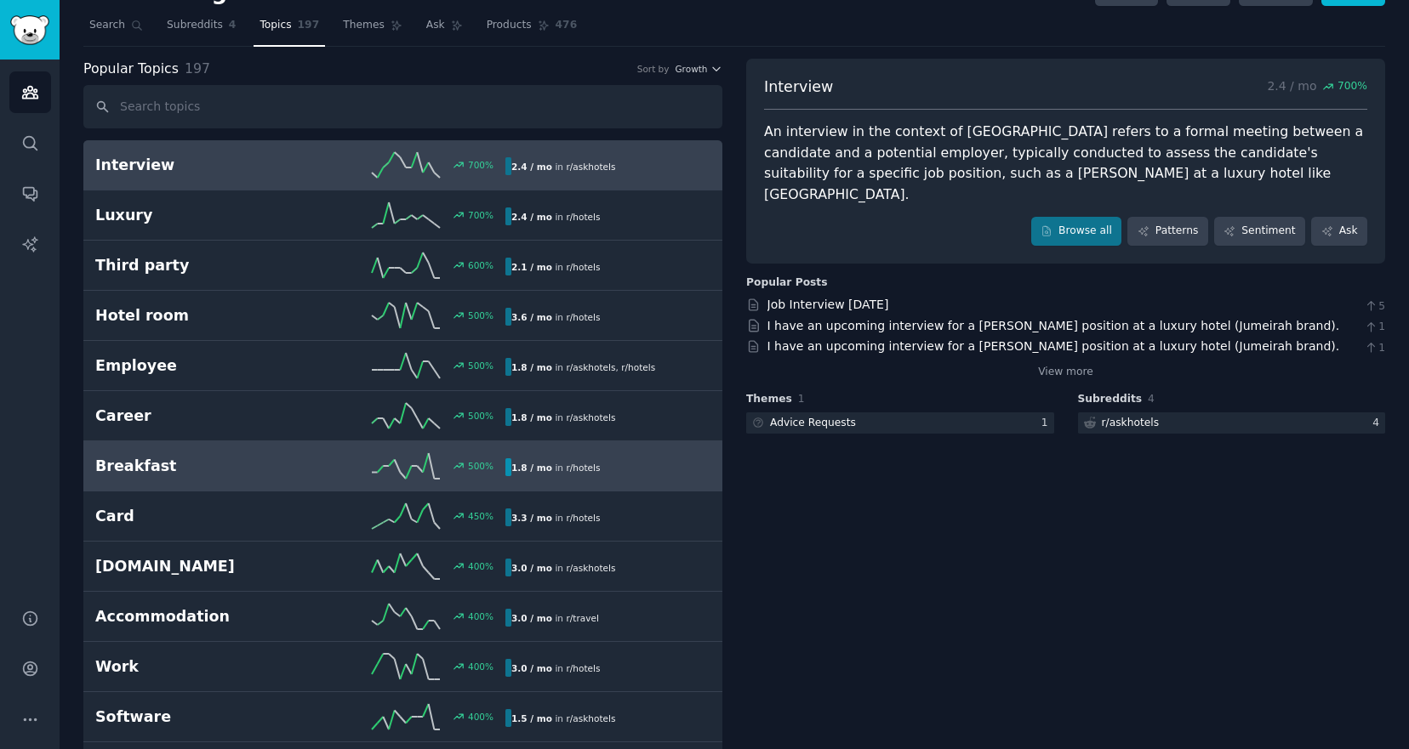
click at [257, 463] on h2 "Breakfast" at bounding box center [197, 466] width 205 height 21
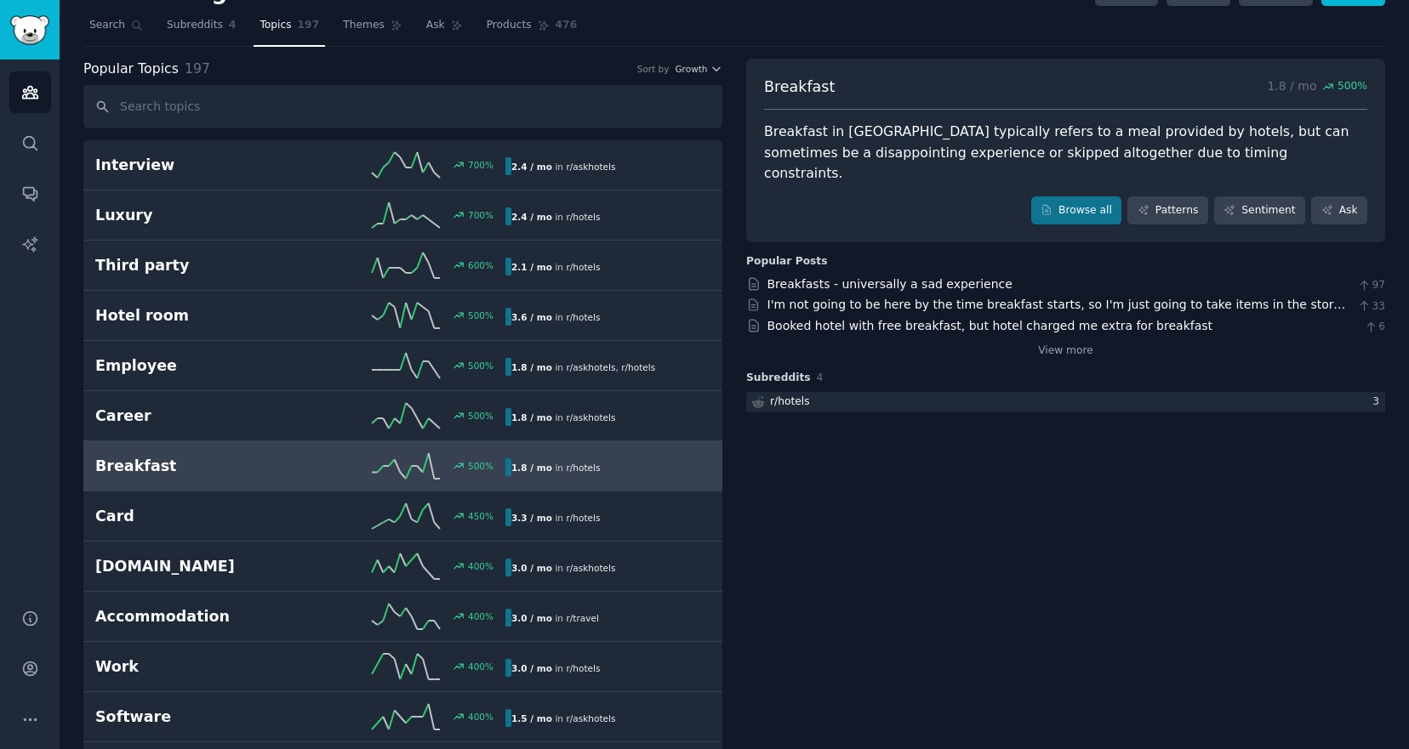
click at [1062, 211] on div "Breakfast 1.8 / mo 500 % Breakfast in Nha Trang typically refers to a meal prov…" at bounding box center [1065, 151] width 639 height 185
click at [1062, 170] on div "Breakfast 1.8 / mo 500 % Breakfast in Nha Trang typically refers to a meal prov…" at bounding box center [1065, 151] width 639 height 185
click at [1062, 197] on link "Browse all" at bounding box center [1076, 211] width 91 height 29
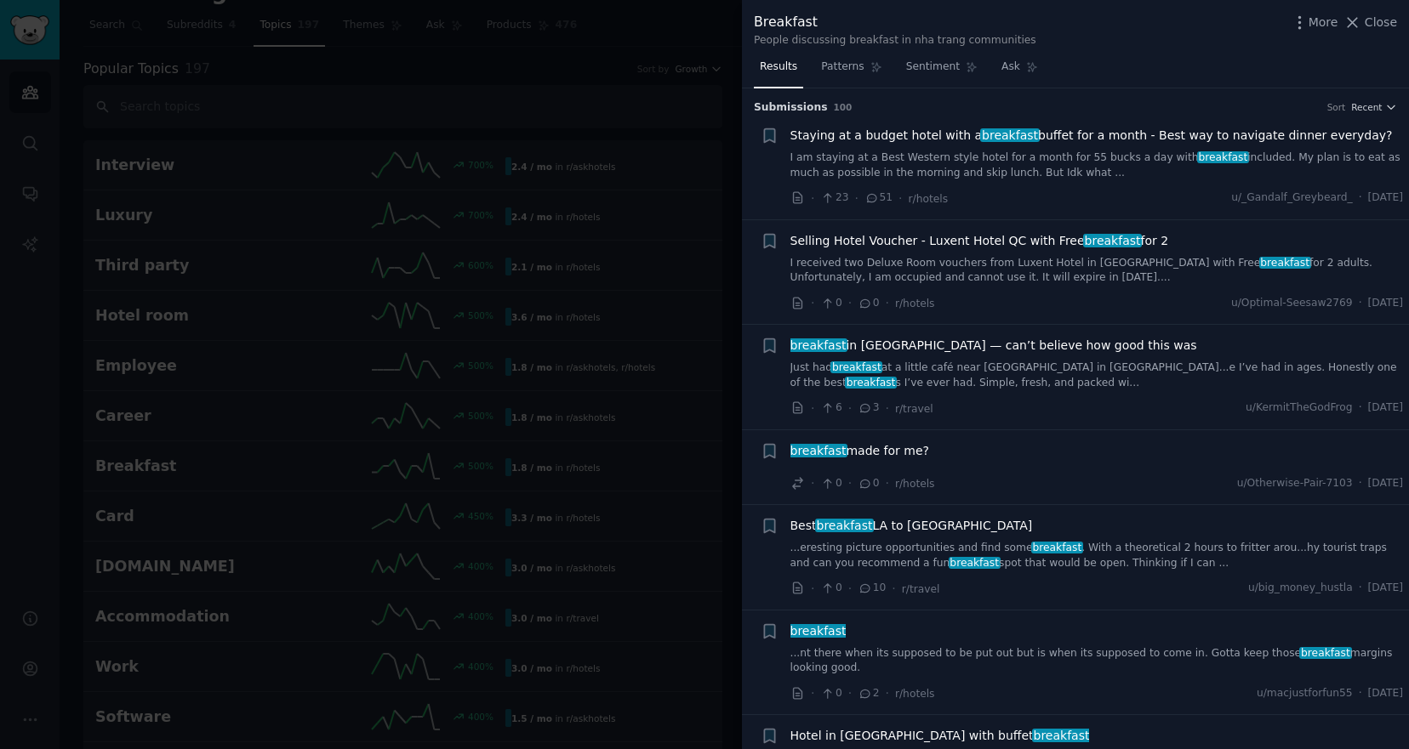
scroll to position [1, 0]
click at [768, 61] on span "Results" at bounding box center [778, 67] width 37 height 15
click at [1323, 25] on span "More" at bounding box center [1323, 23] width 30 height 18
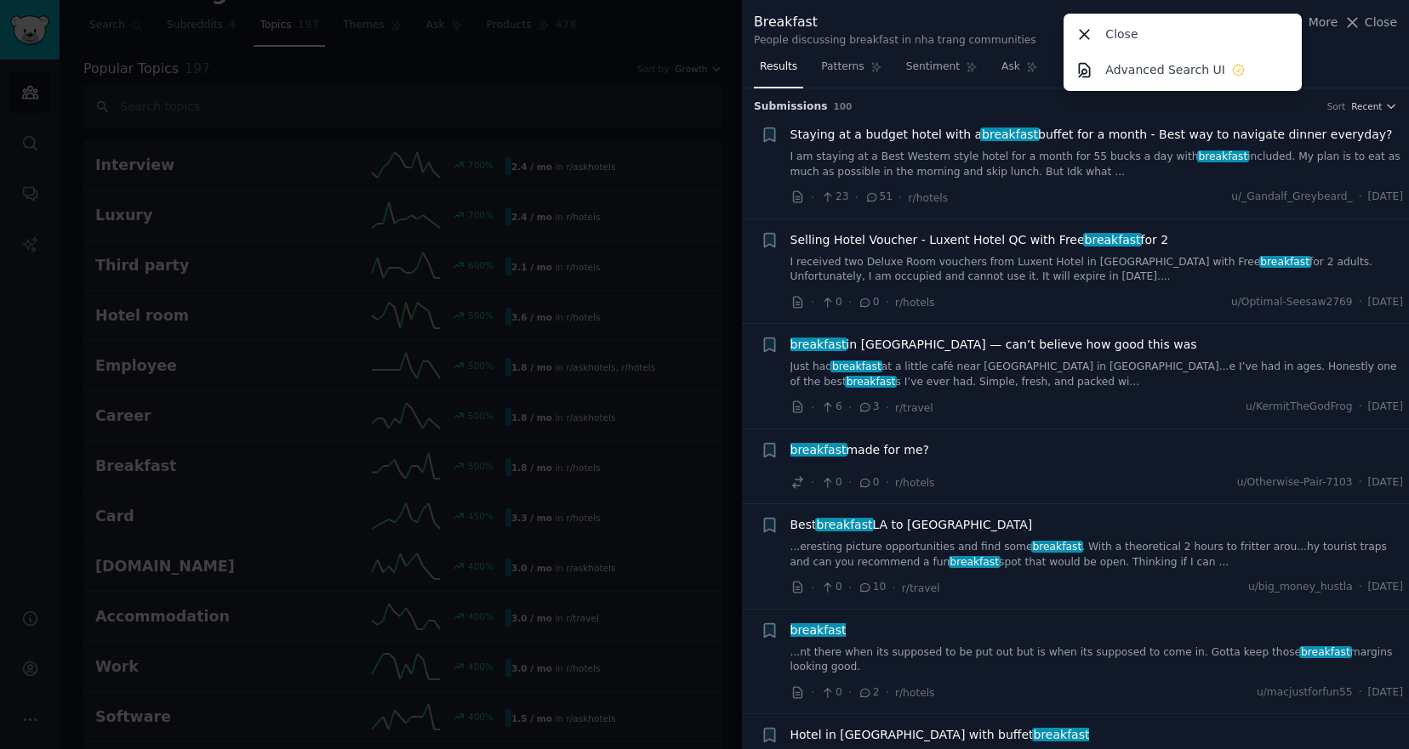
click at [1031, 19] on div "Breakfast People discussing breakfast in nha trang communities More Close Advan…" at bounding box center [1075, 30] width 643 height 36
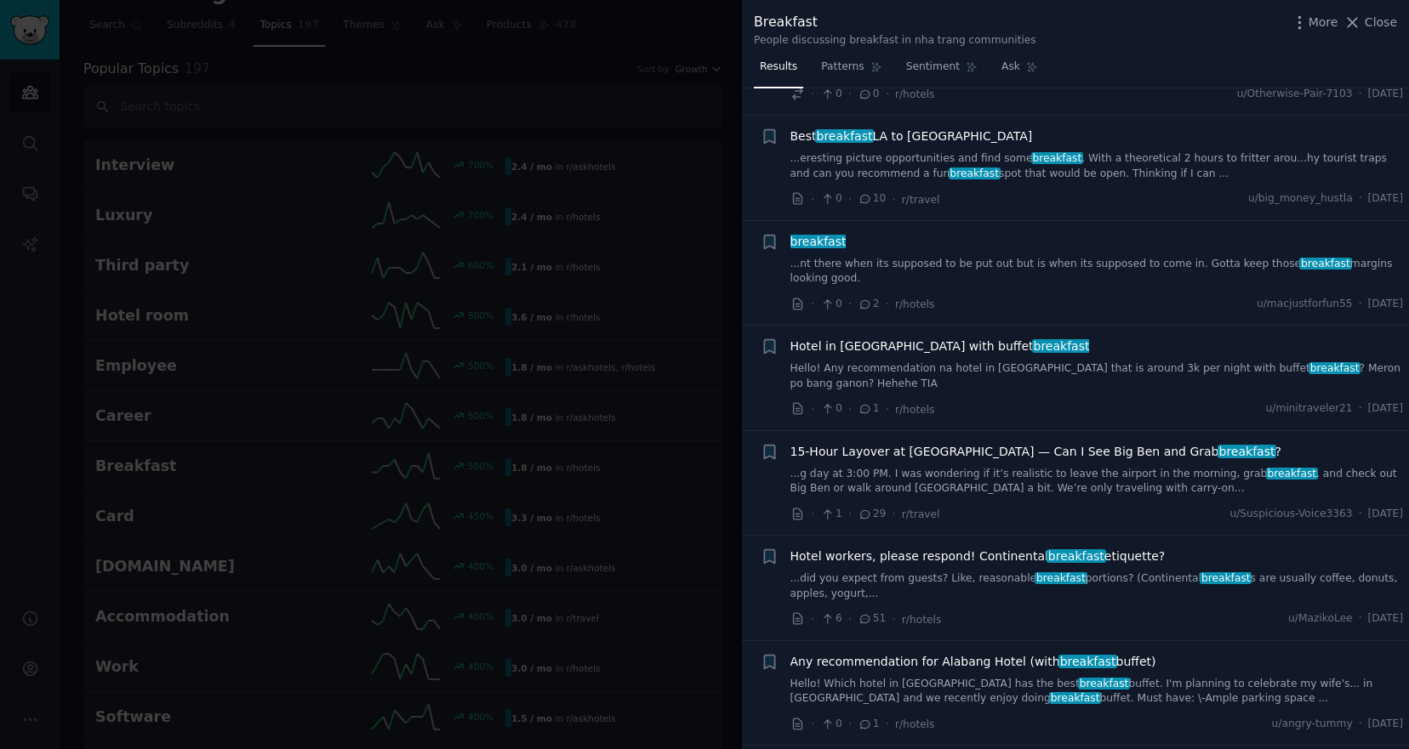
scroll to position [413, 0]
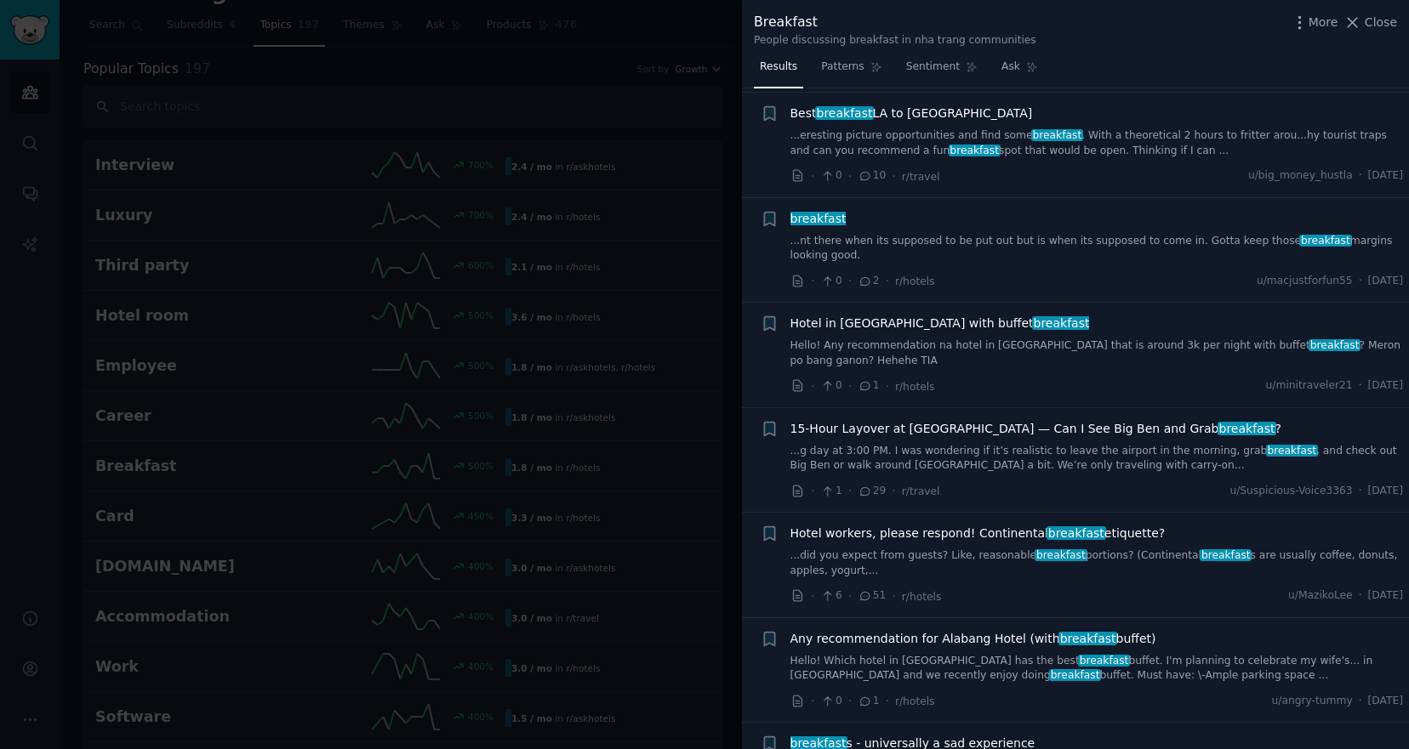
click at [539, 116] on div at bounding box center [704, 374] width 1409 height 749
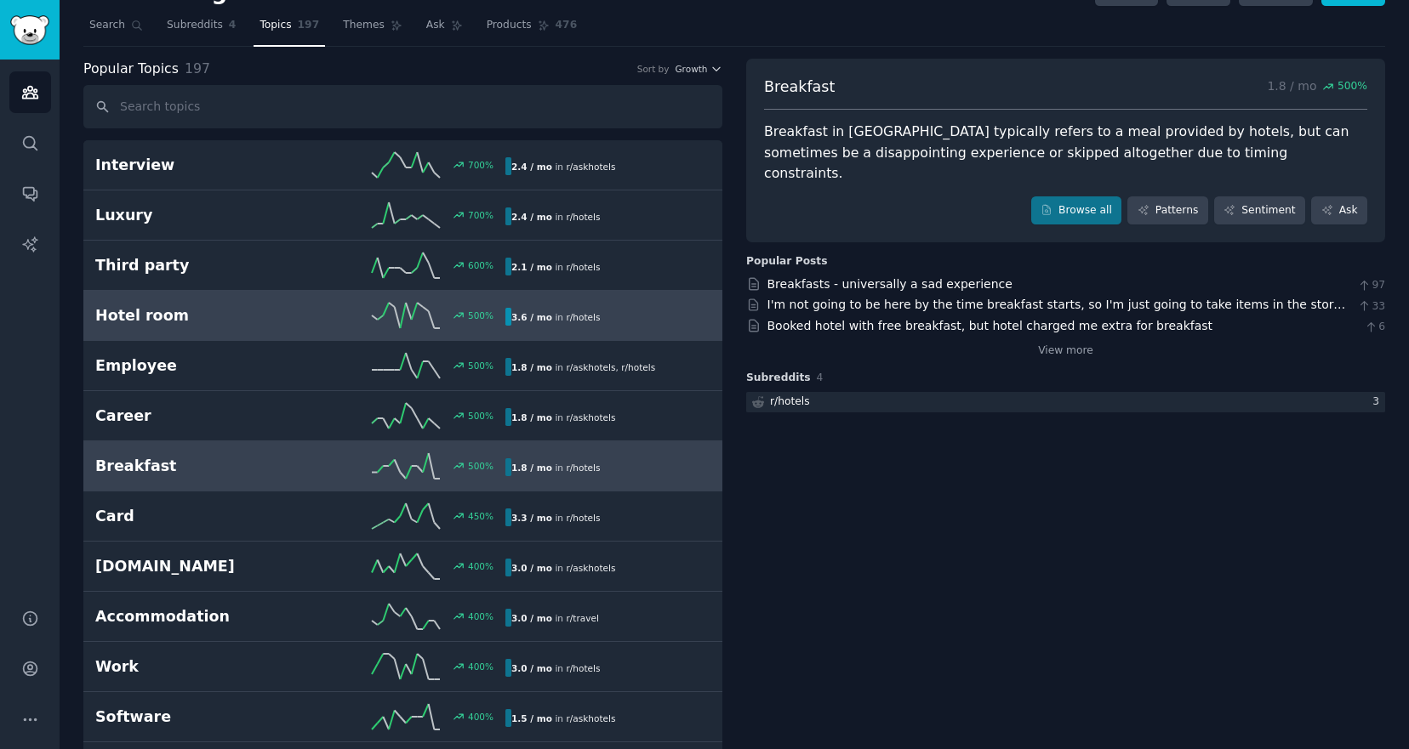
click at [268, 319] on h2 "Hotel room" at bounding box center [197, 315] width 205 height 21
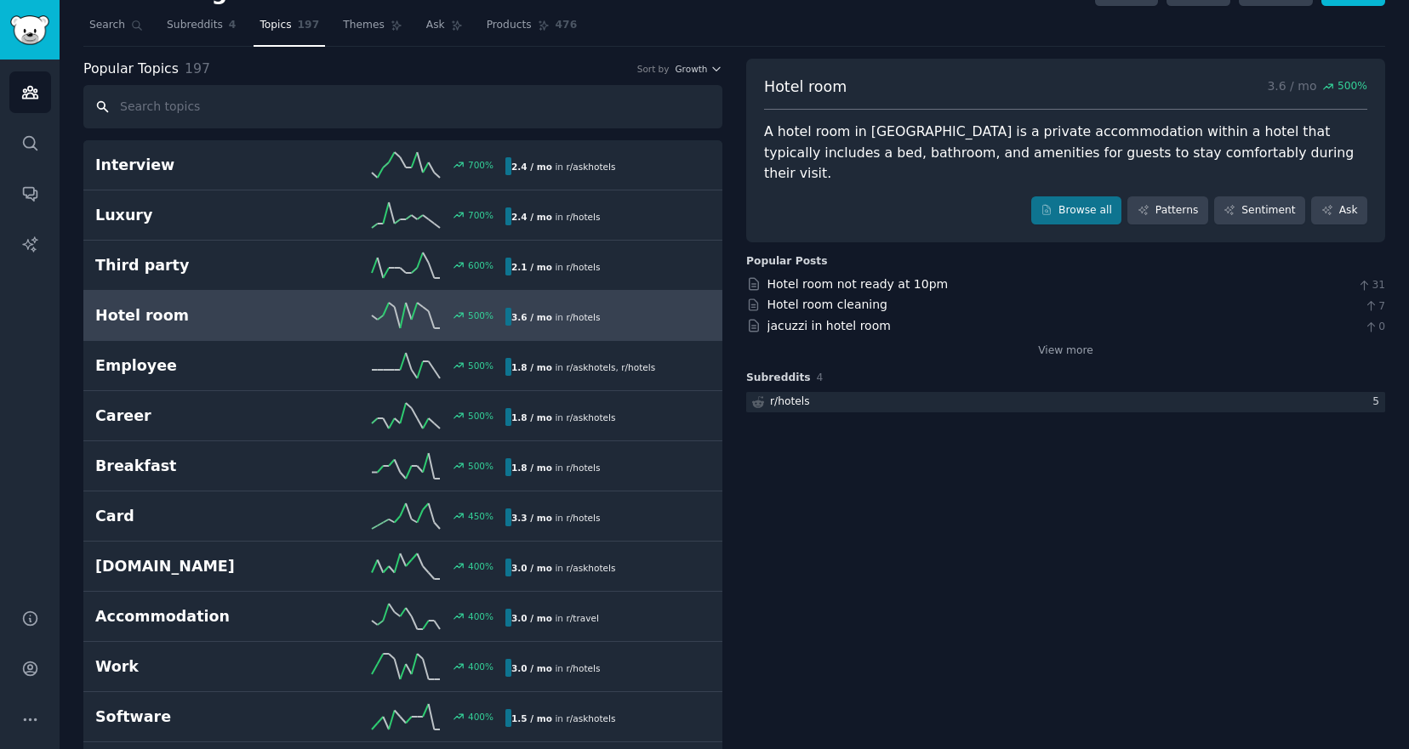
click at [236, 112] on input "text" at bounding box center [402, 106] width 639 height 43
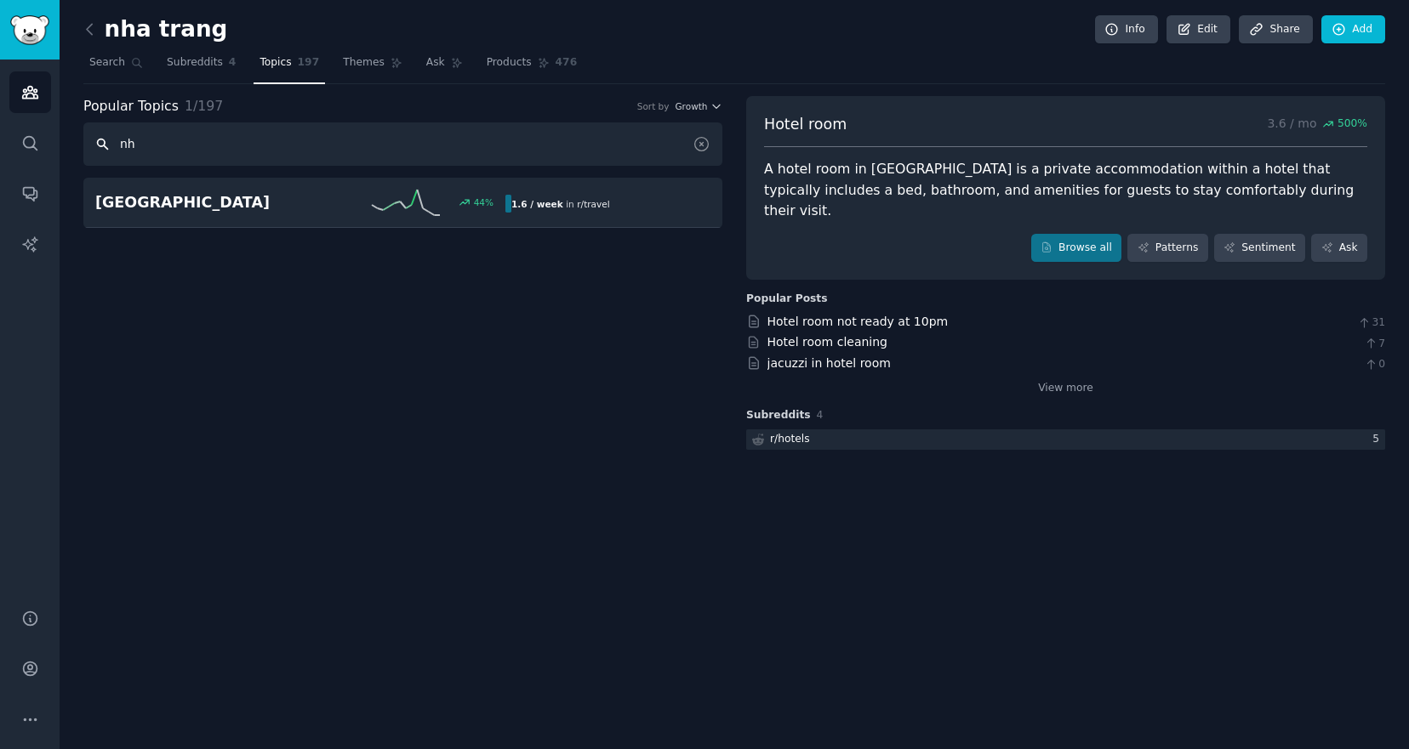
type input "n"
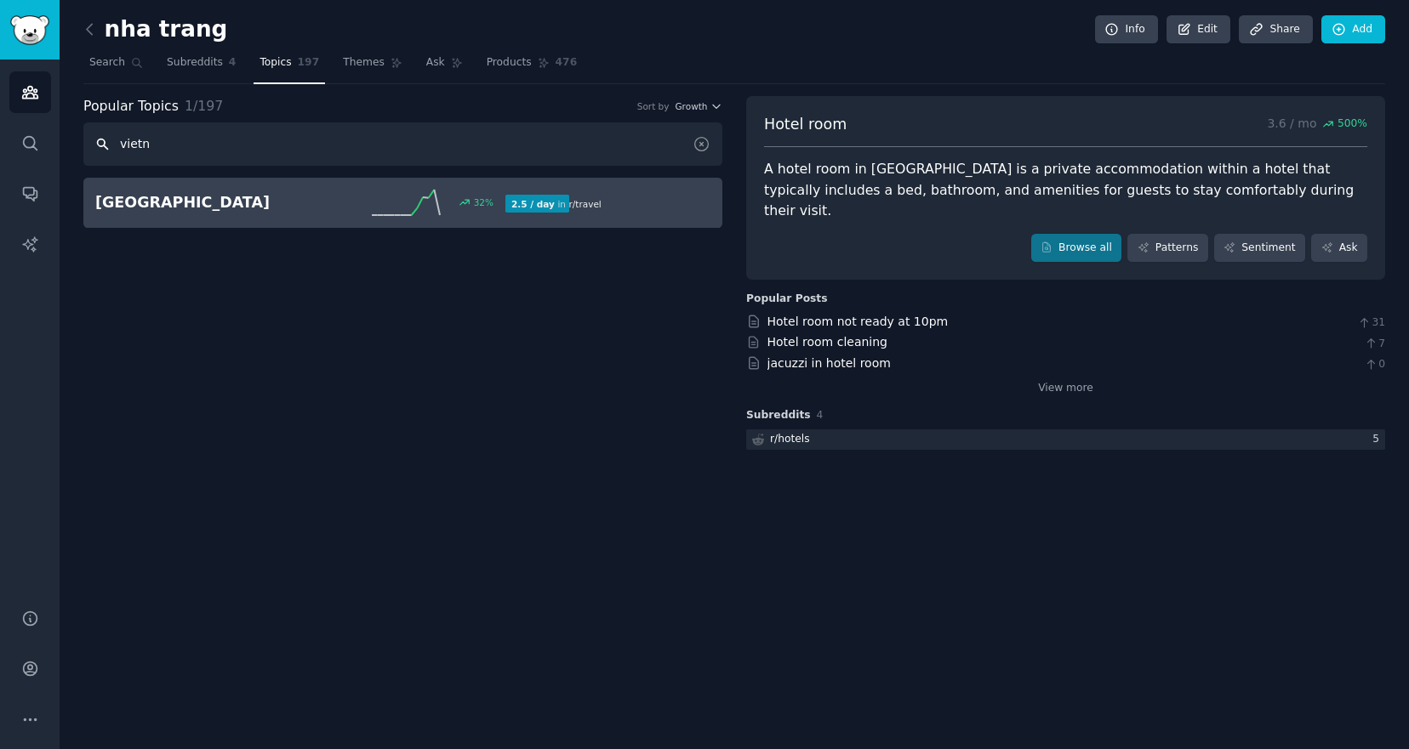
type input "vietn"
click at [182, 209] on h2 "Vietnam" at bounding box center [197, 202] width 205 height 21
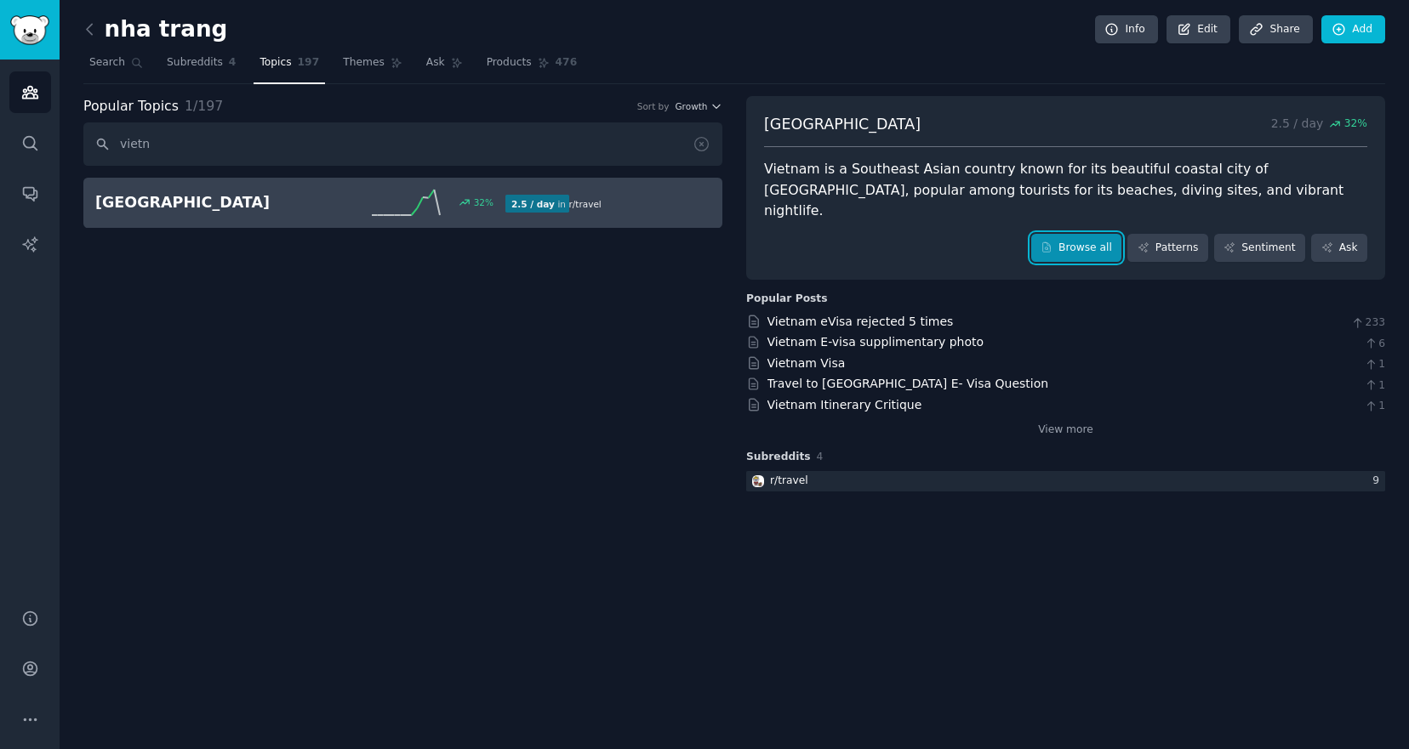
click at [1063, 234] on link "Browse all" at bounding box center [1076, 248] width 91 height 29
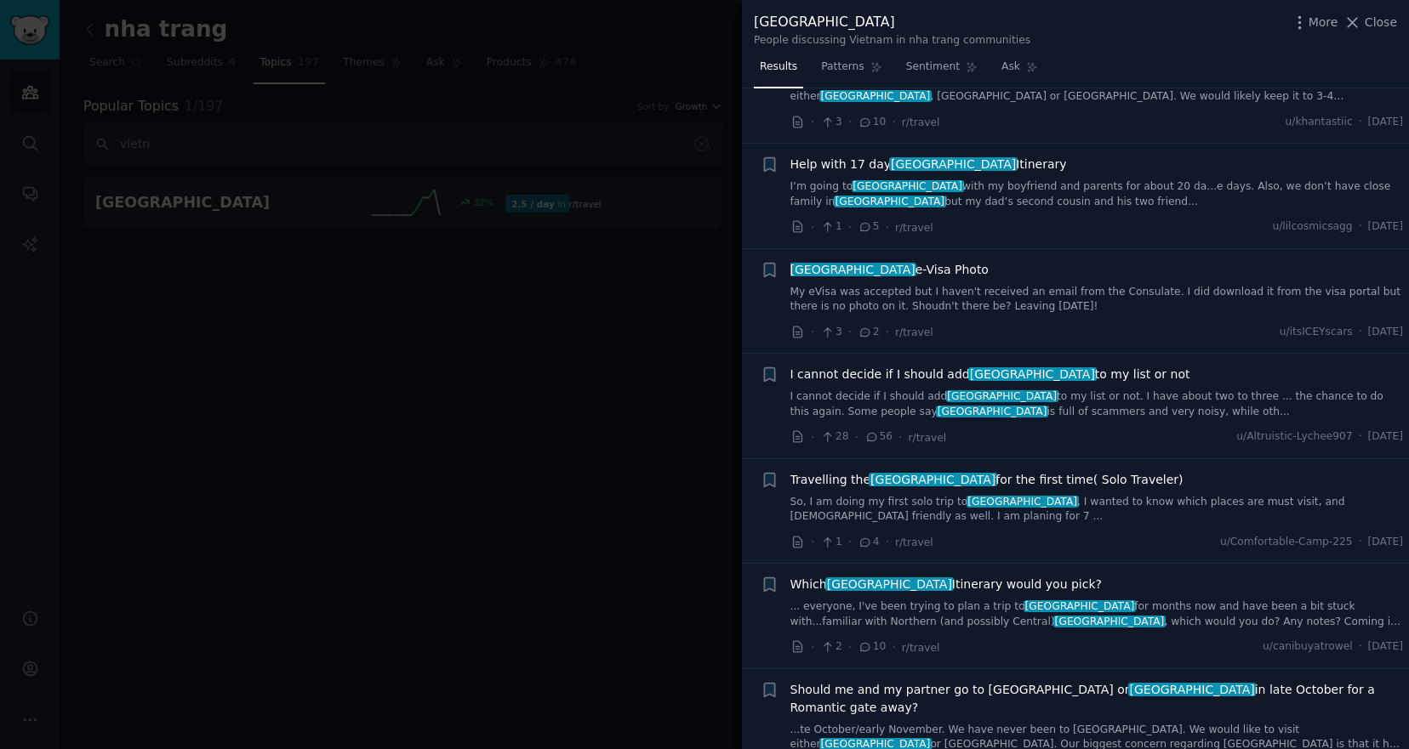
scroll to position [1671, 0]
click at [1043, 389] on link "I cannot decide if I should add Vietnam to my list or not. I have about two to …" at bounding box center [1096, 404] width 613 height 30
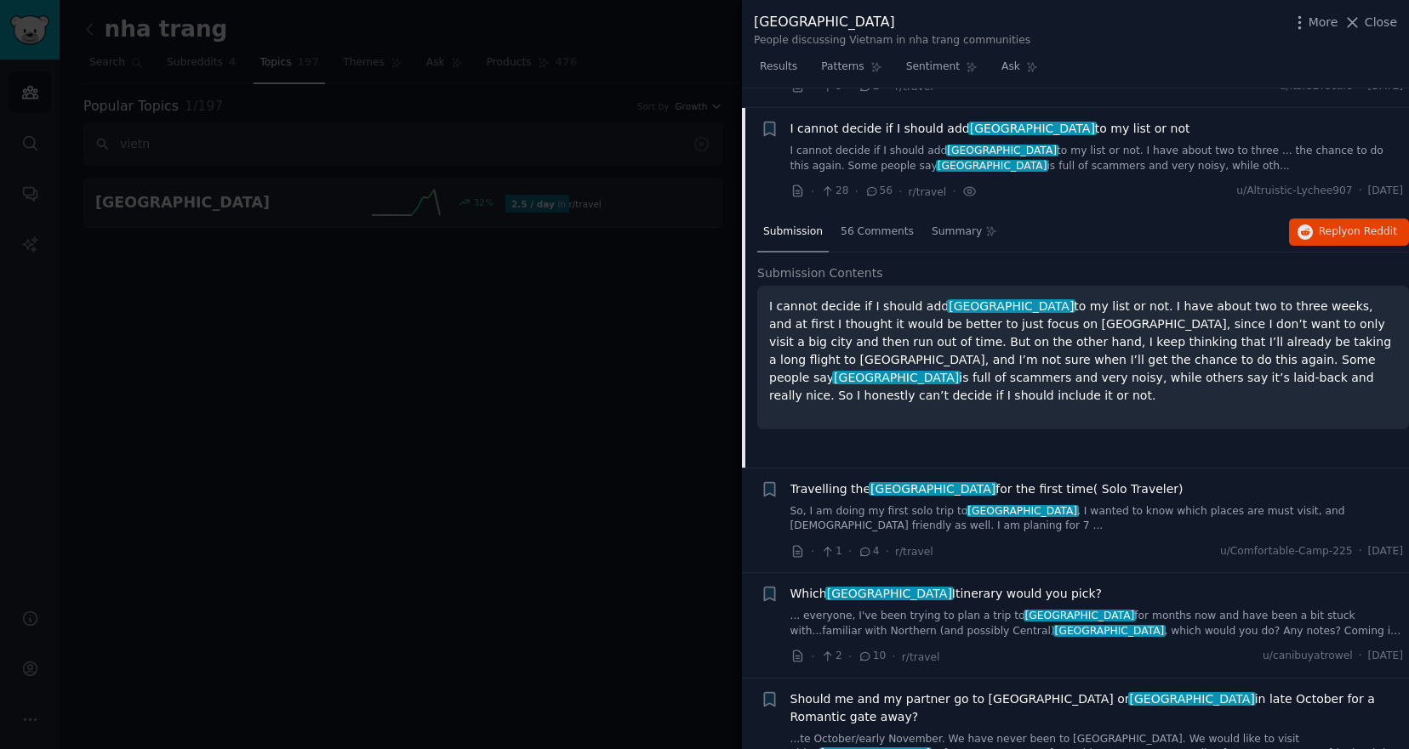
scroll to position [1921, 0]
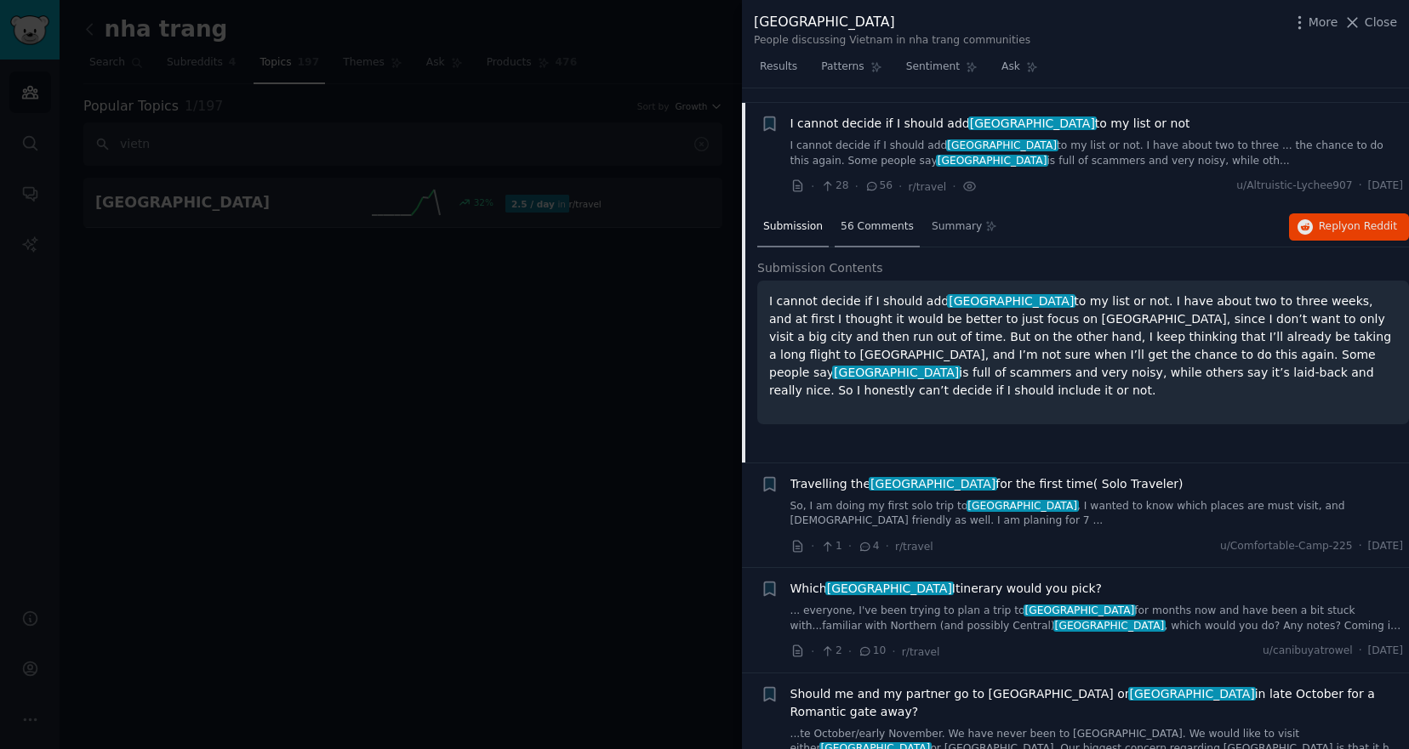
click at [876, 219] on span "56 Comments" at bounding box center [876, 226] width 73 height 15
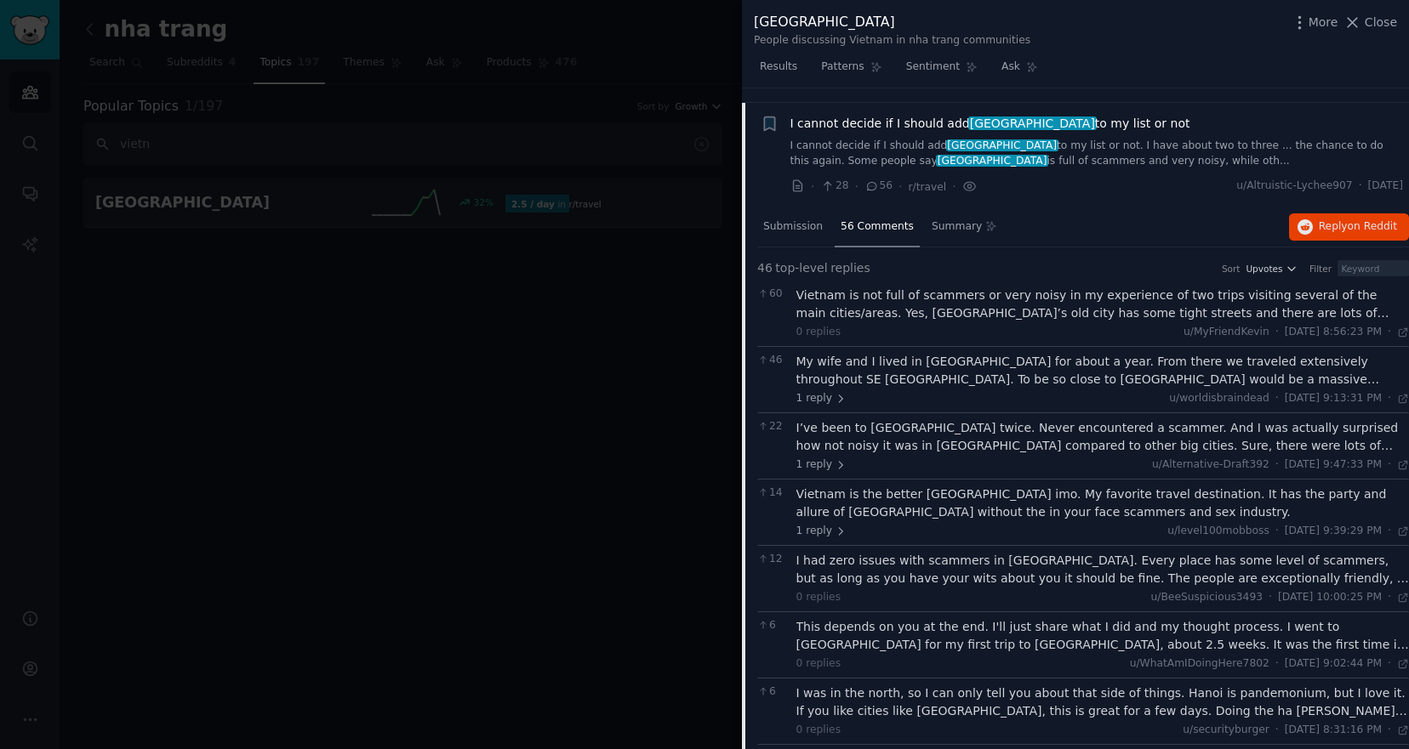
click at [960, 293] on div "Vietnam is not full of scammers or very noisy in my experience of two trips vis…" at bounding box center [1102, 305] width 613 height 36
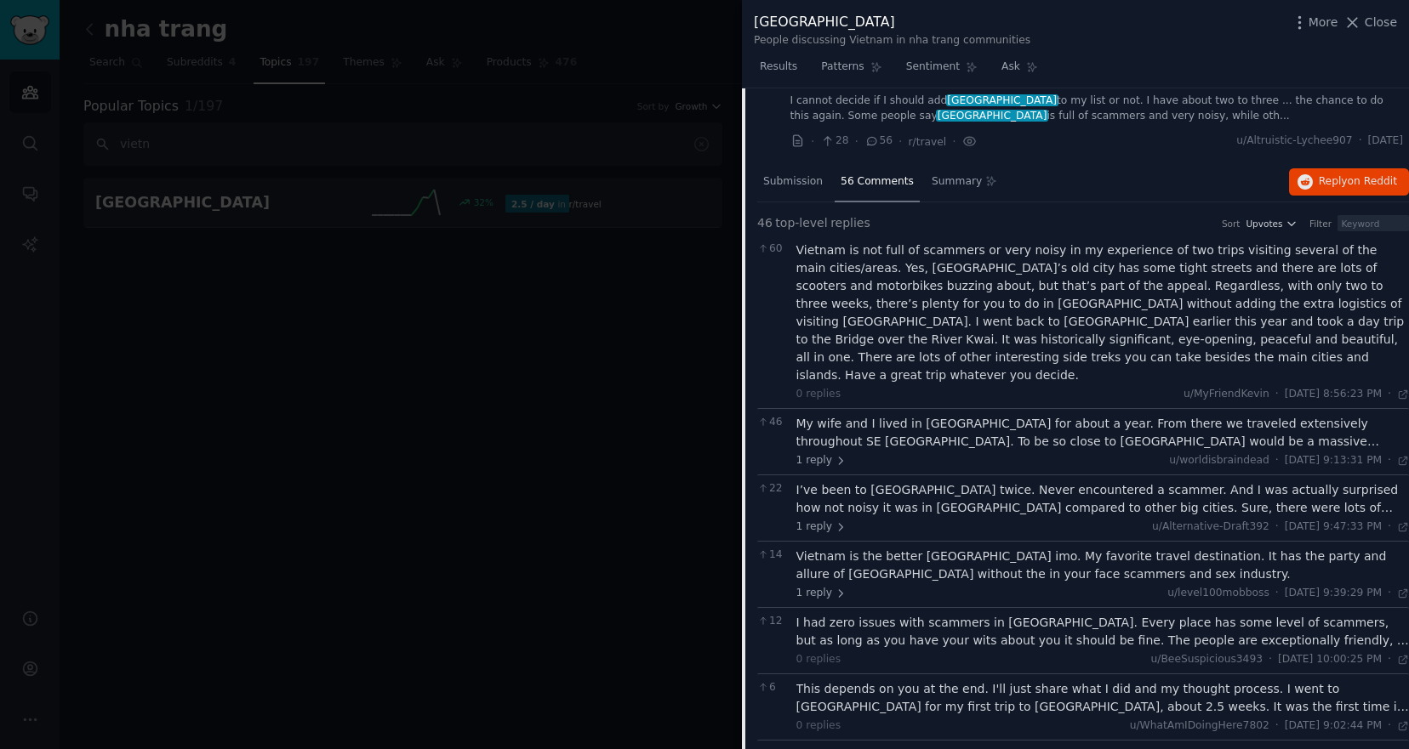
scroll to position [1968, 0]
click at [960, 413] on div "My wife and I lived in Thailand for about a year. From there we traveled extens…" at bounding box center [1102, 431] width 613 height 36
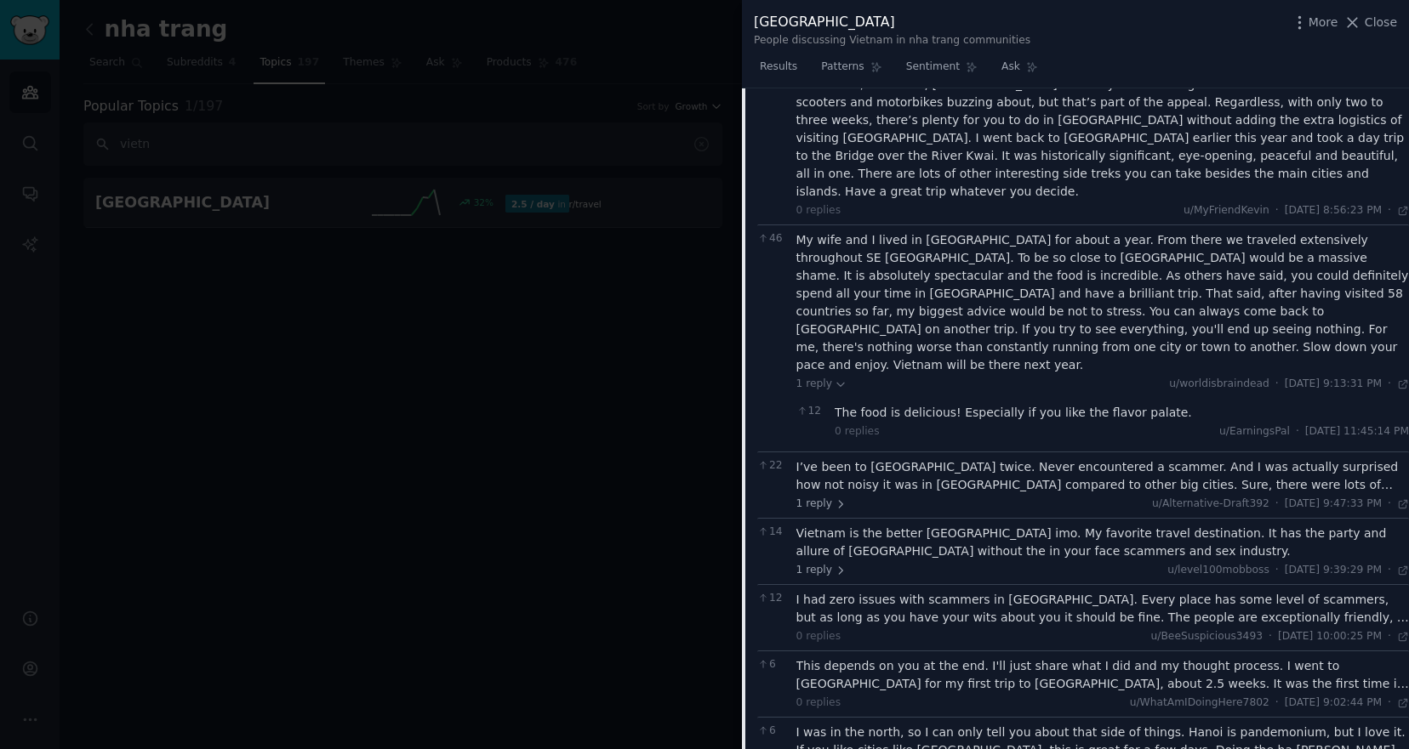
scroll to position [2155, 0]
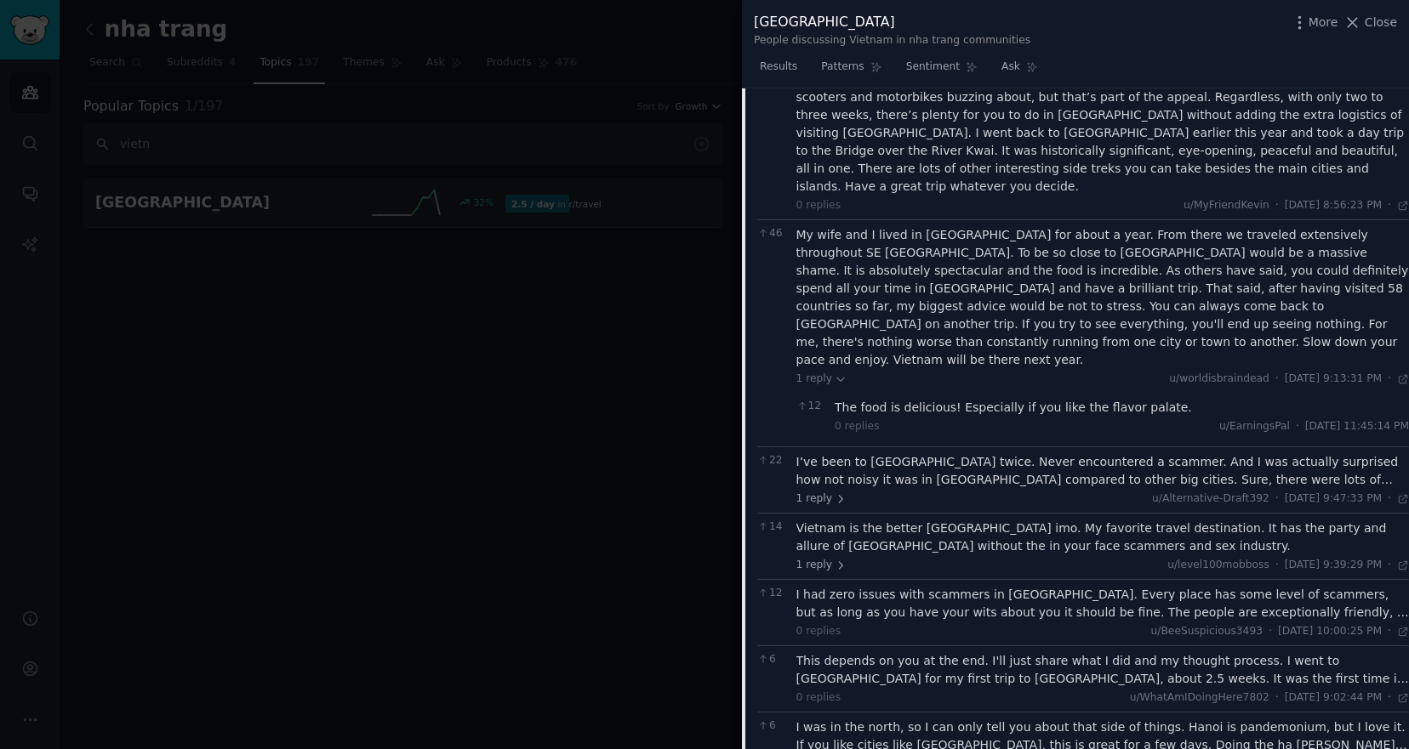
click at [954, 453] on div "I’ve been to Vietnam twice. Never encountered a scammer. And I was actually sur…" at bounding box center [1102, 471] width 613 height 36
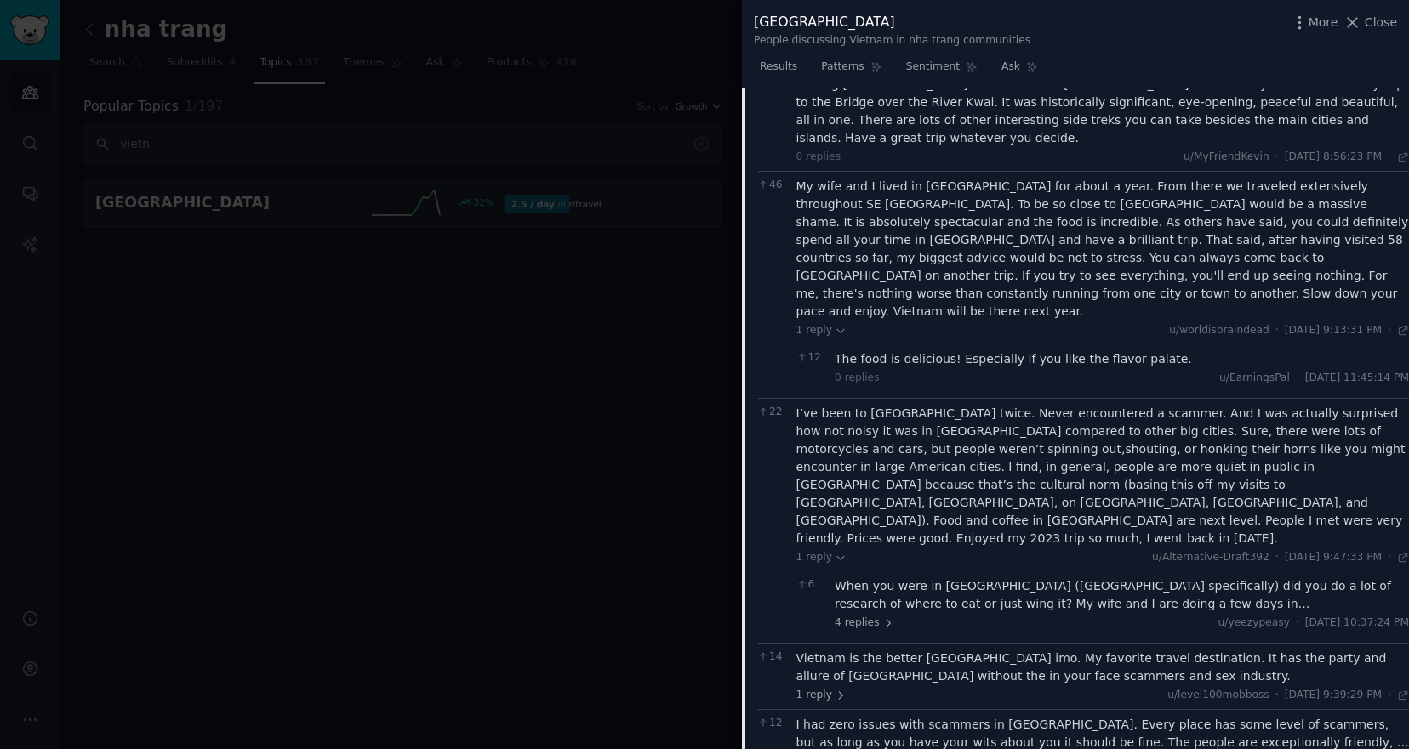
scroll to position [2206, 0]
